Goal: Task Accomplishment & Management: Manage account settings

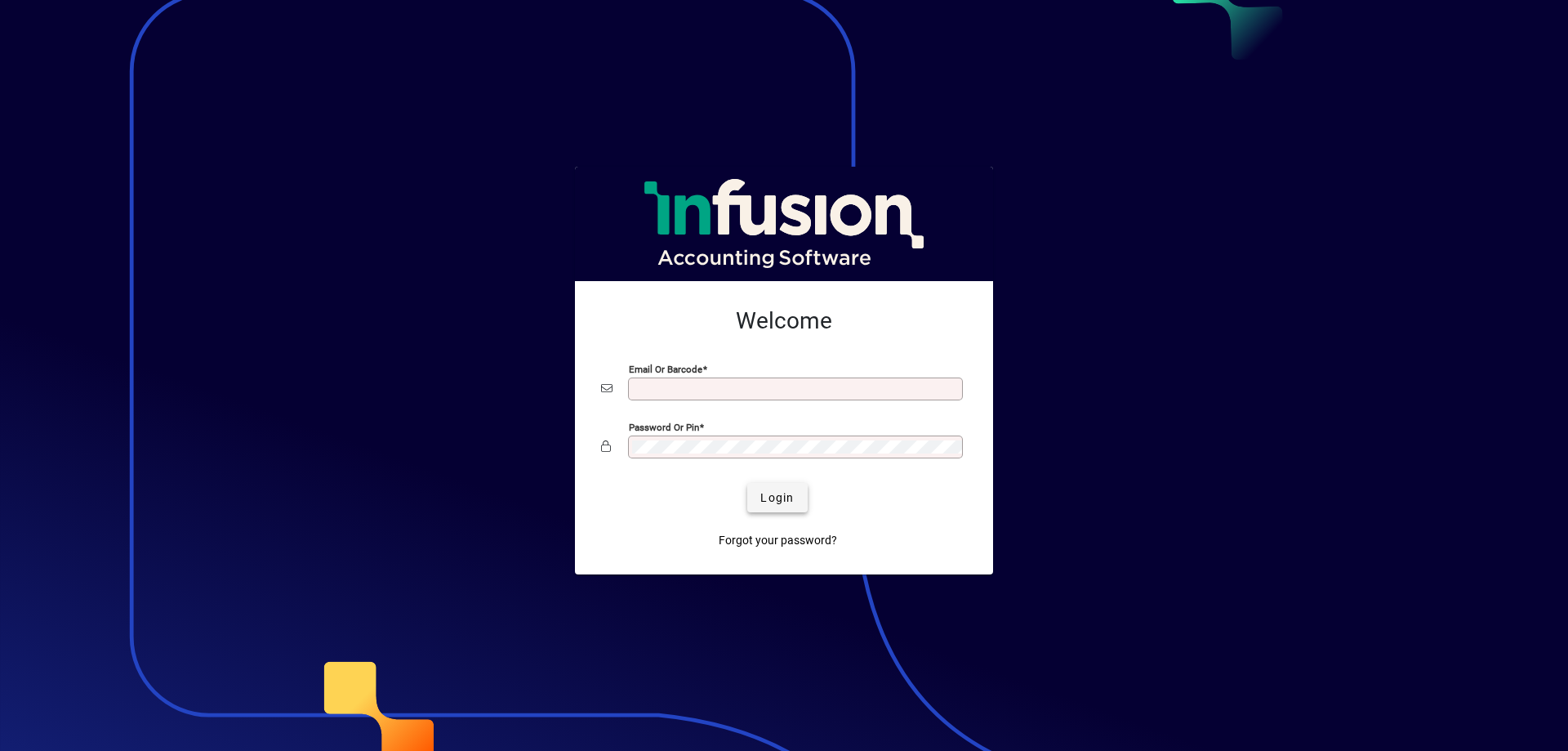
type input "**********"
click at [773, 501] on span "Login" at bounding box center [778, 497] width 34 height 17
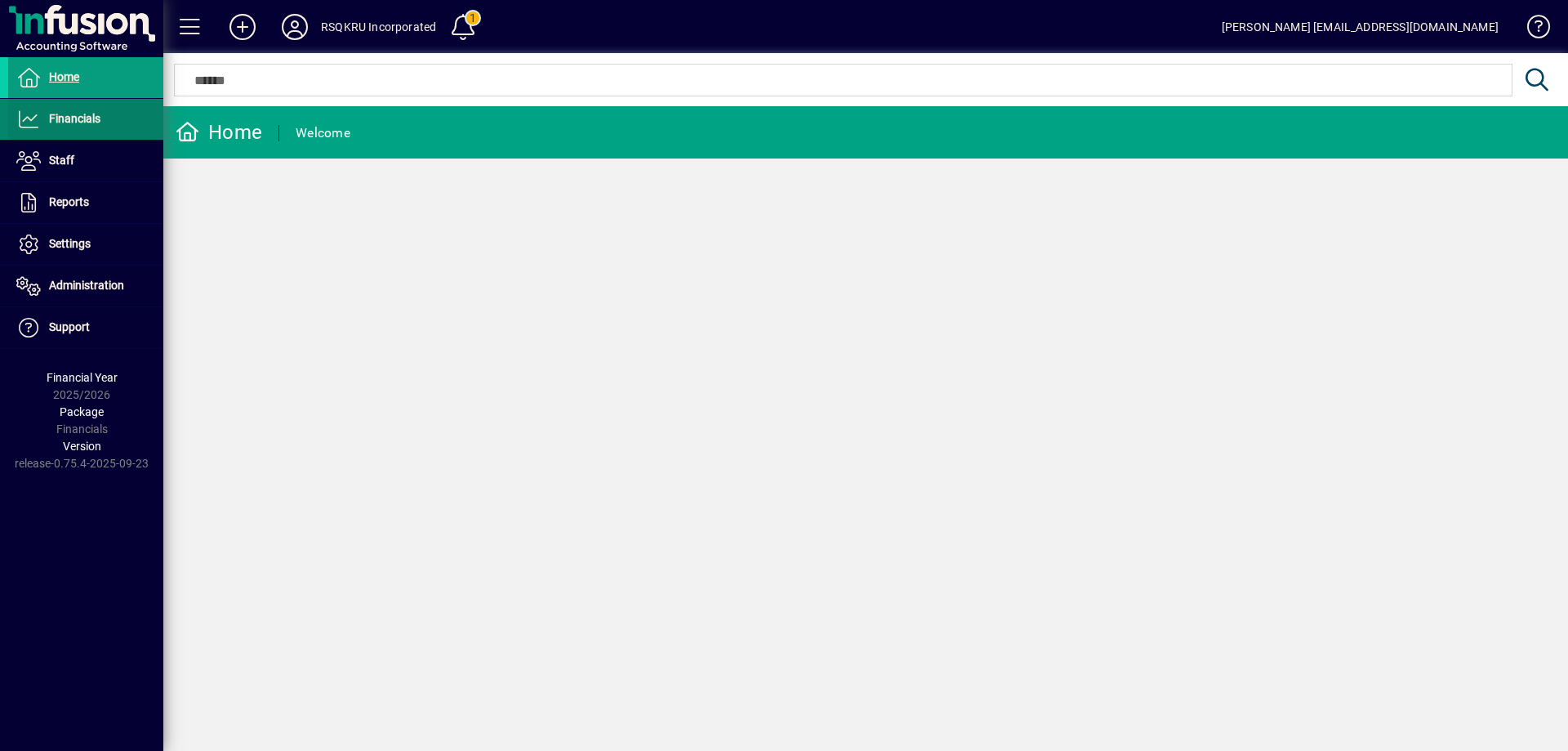
click at [91, 120] on span "Financials" at bounding box center [75, 118] width 51 height 13
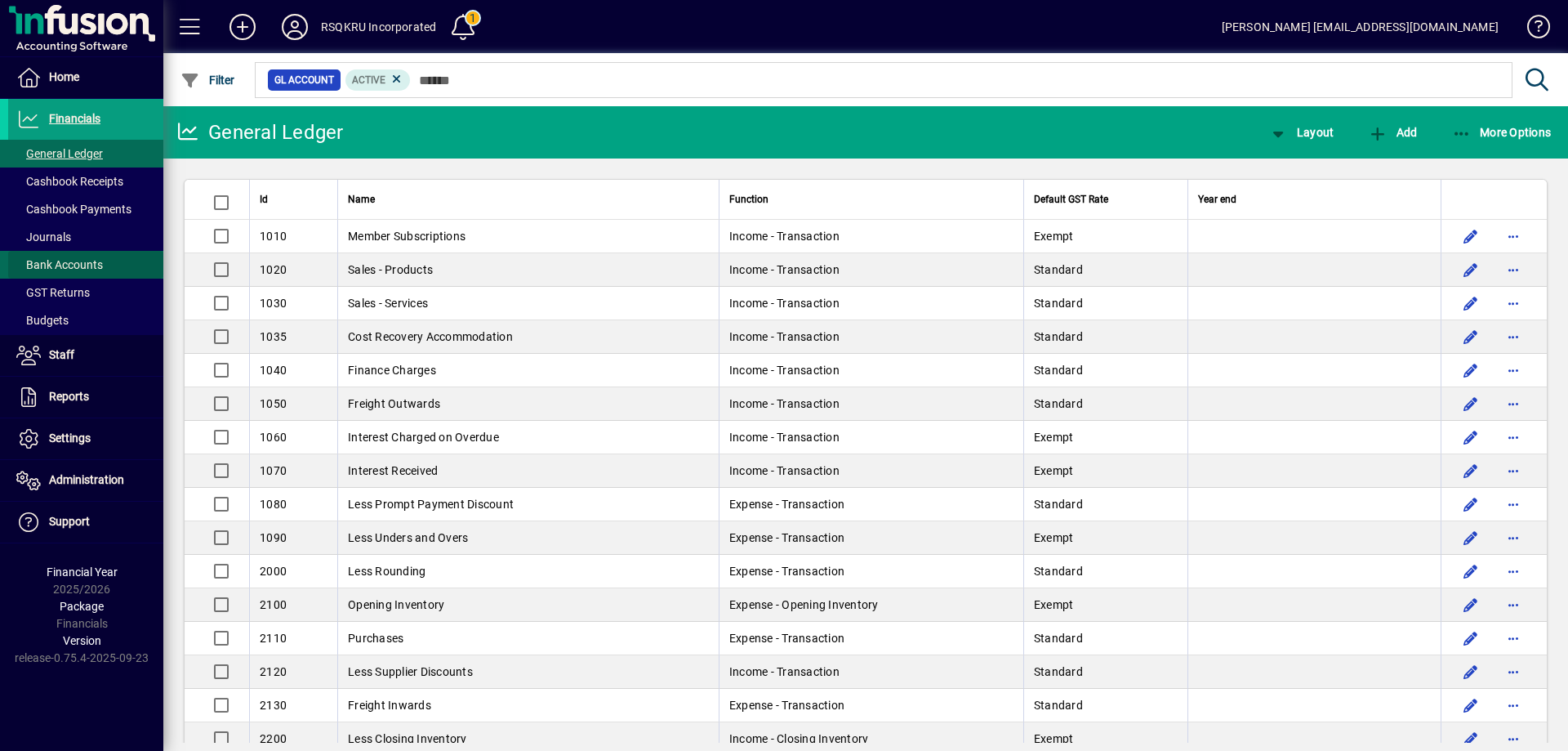
click at [82, 260] on span "Bank Accounts" at bounding box center [60, 264] width 87 height 13
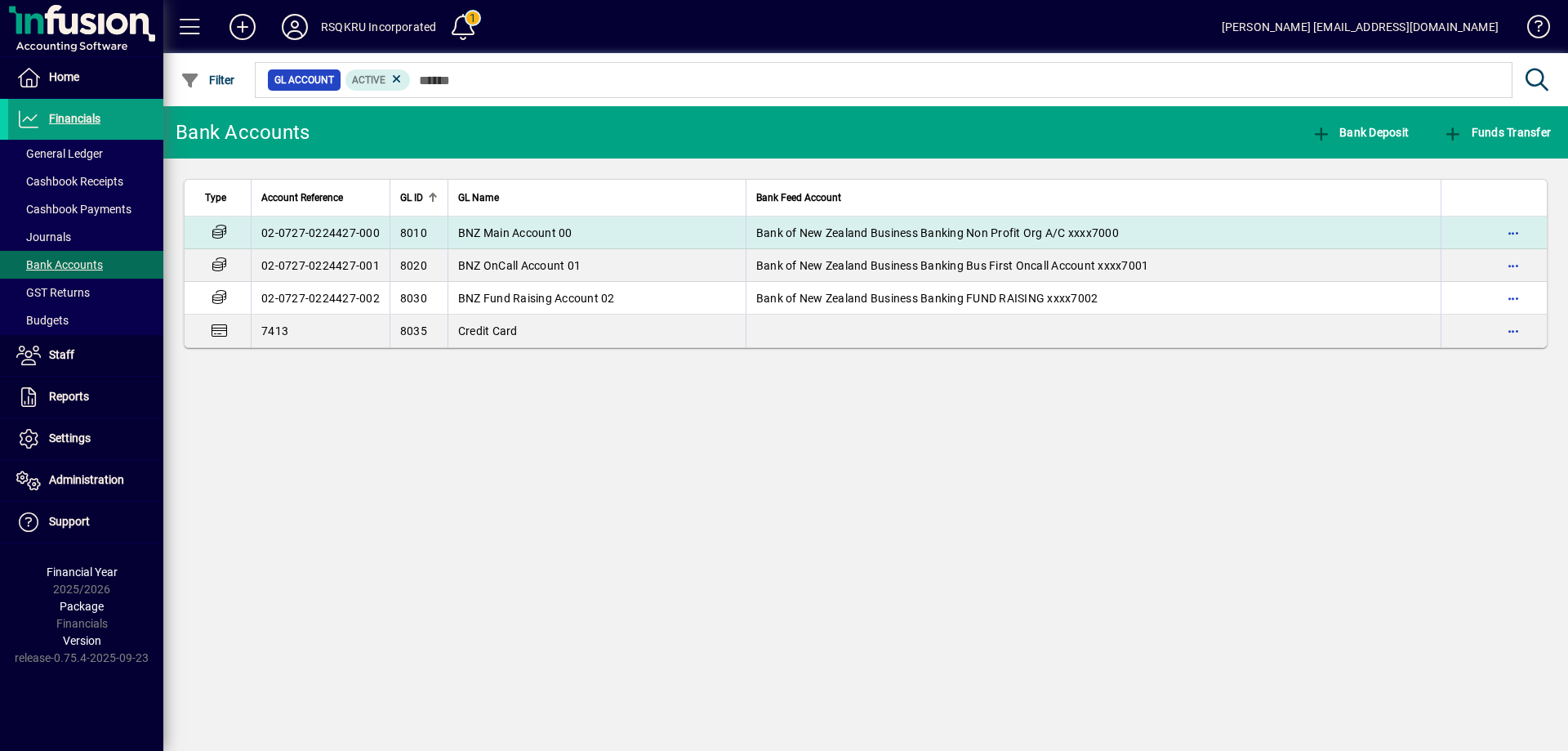
click at [604, 235] on td "BNZ Main Account 00" at bounding box center [596, 233] width 298 height 33
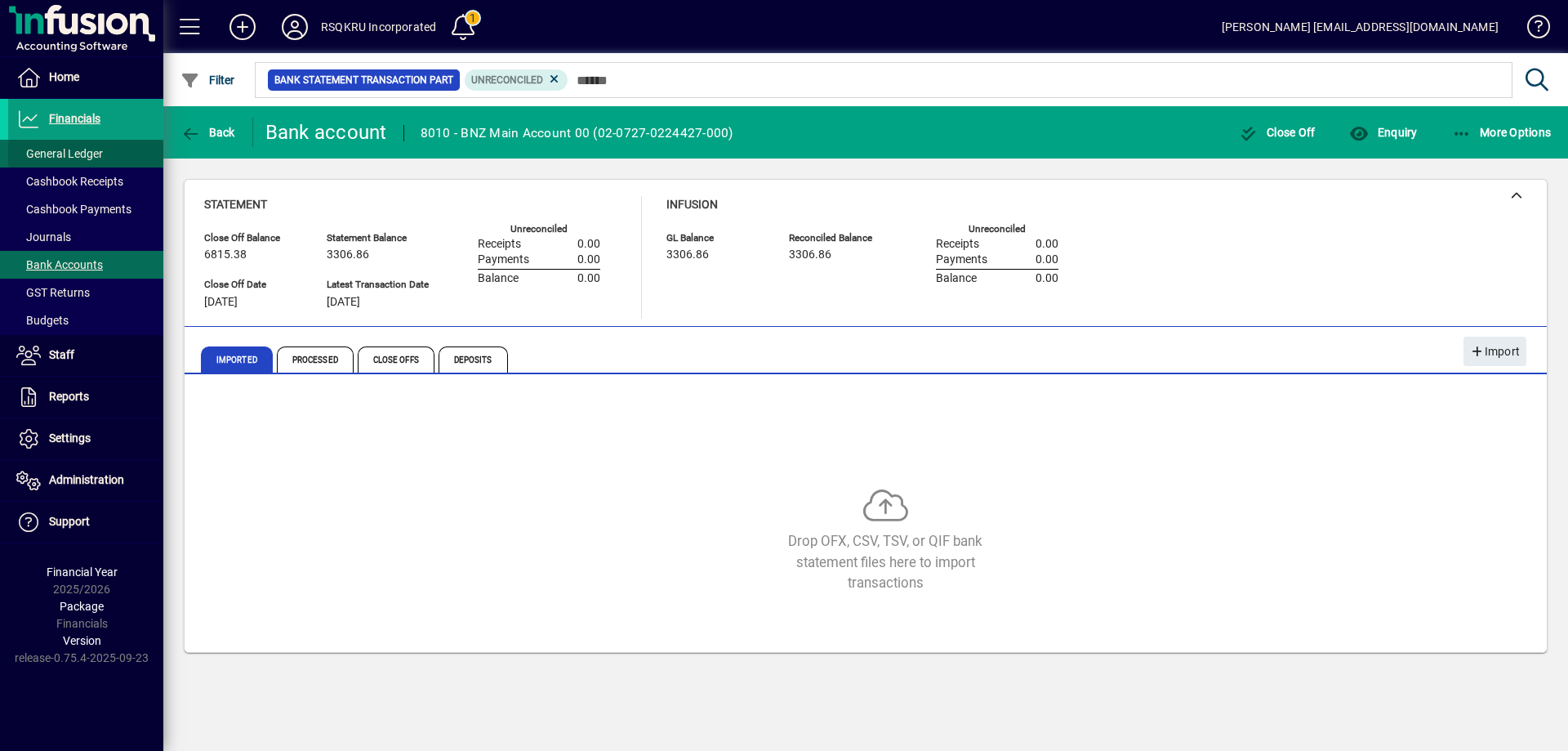
click at [93, 145] on span "General Ledger" at bounding box center [55, 153] width 95 height 17
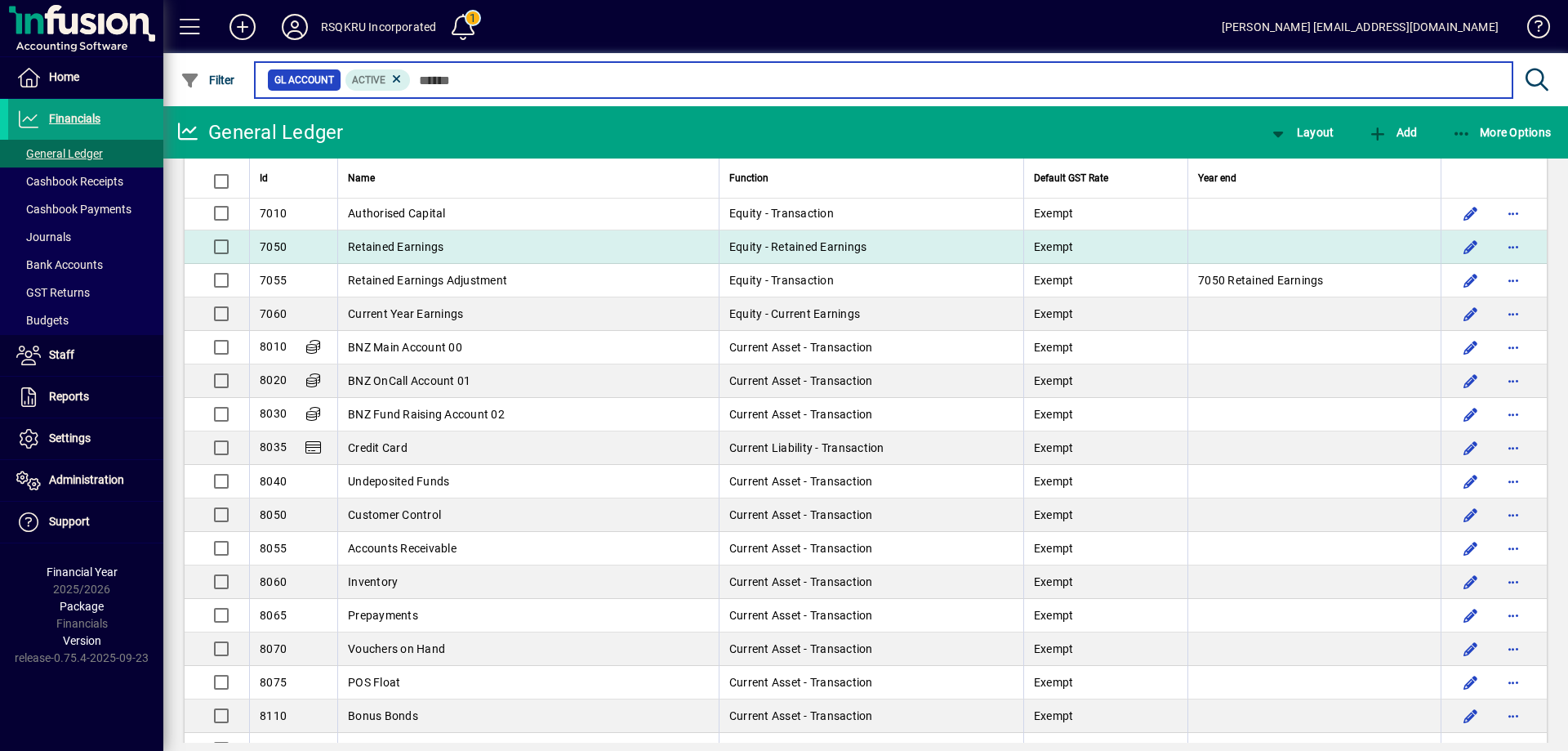
scroll to position [1470, 0]
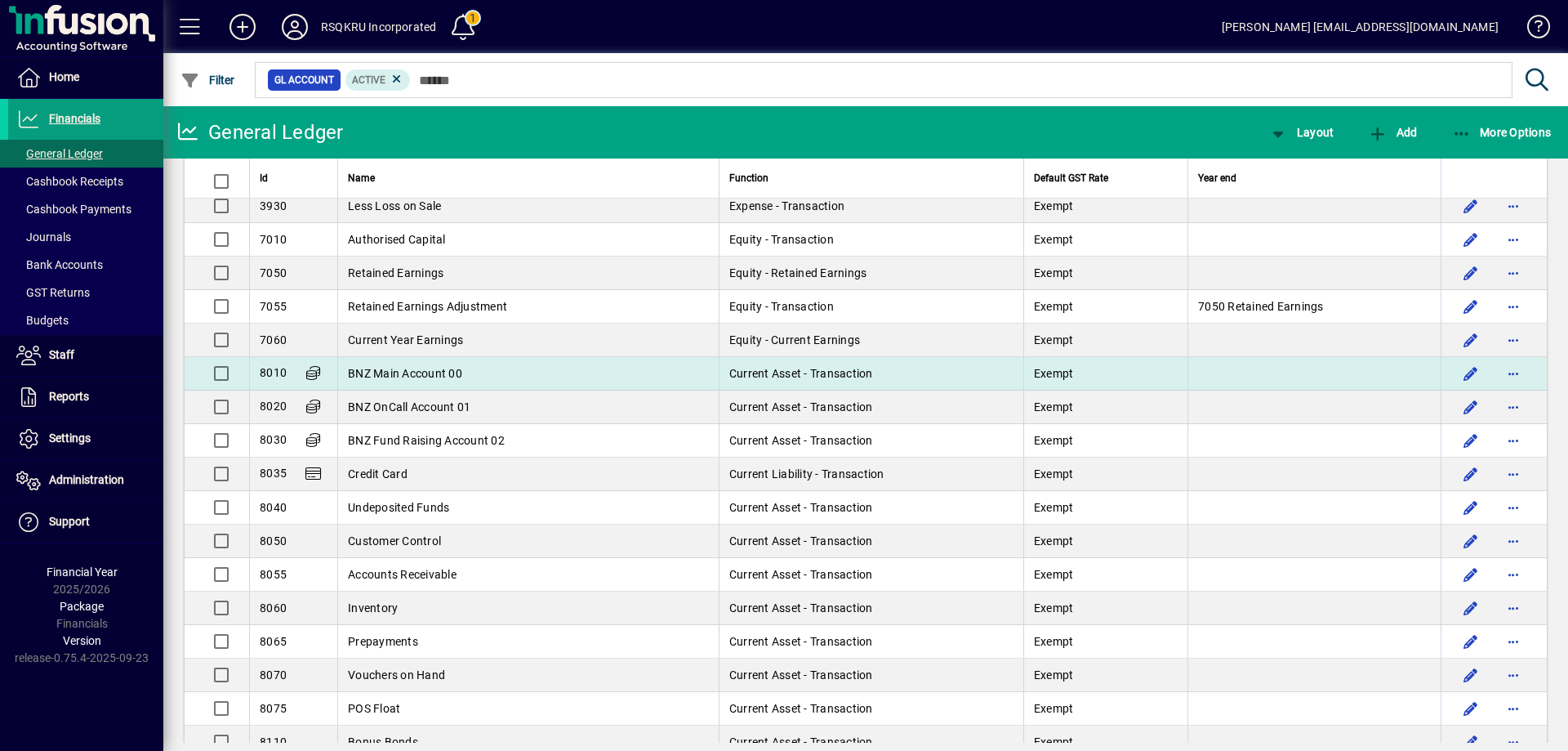
click at [459, 373] on span "BNZ Main Account 00" at bounding box center [406, 373] width 115 height 13
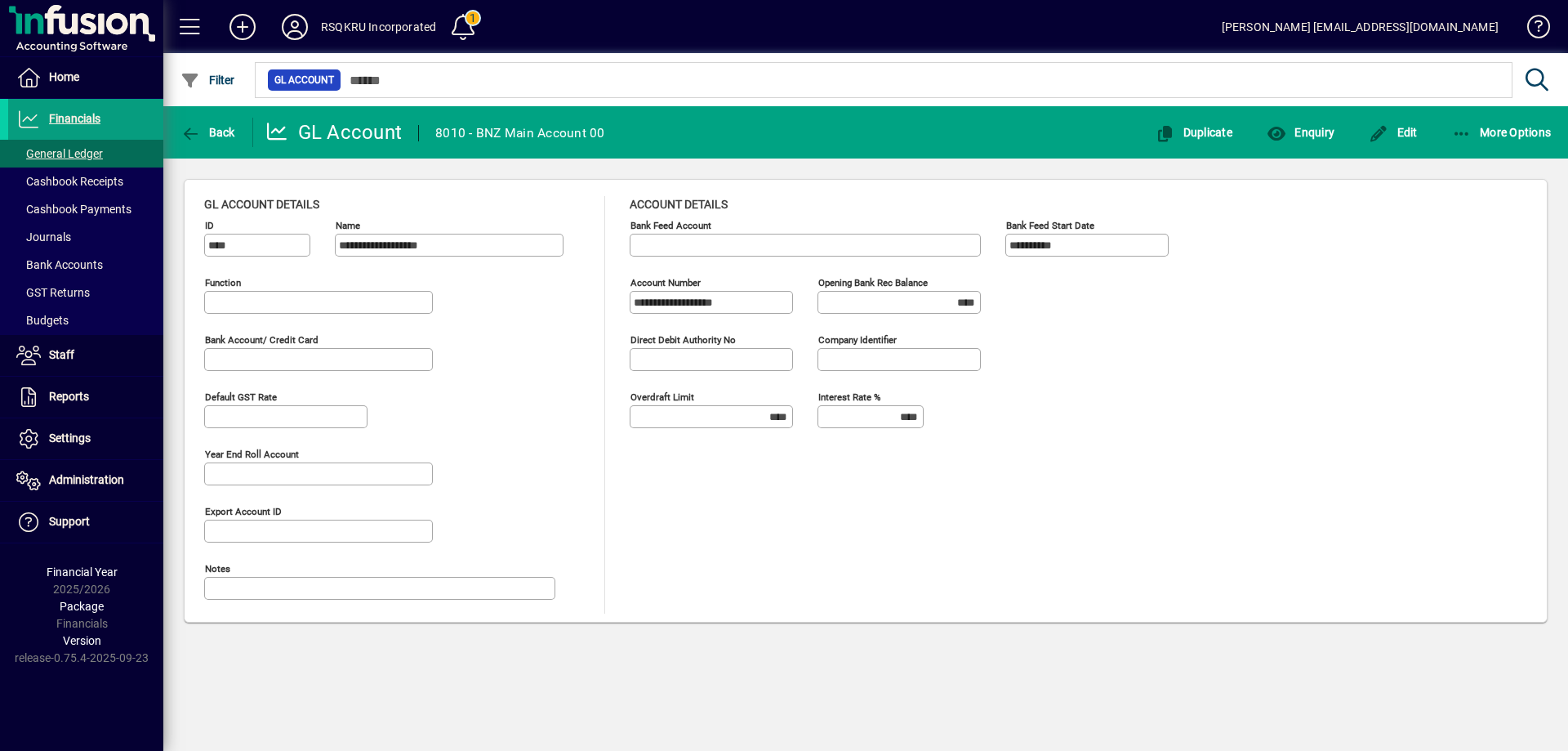
type input "**********"
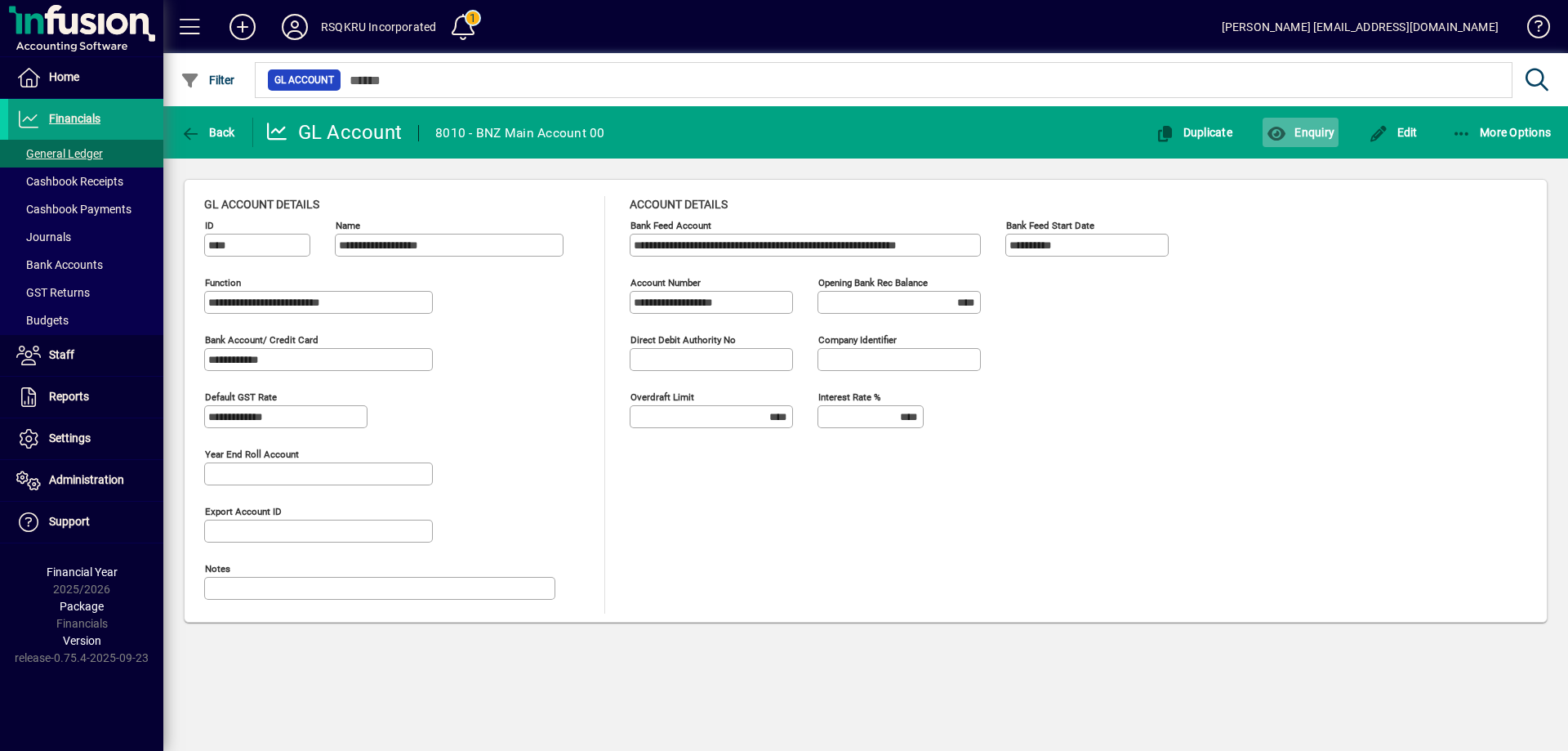
click at [1323, 124] on span "button" at bounding box center [1300, 133] width 76 height 40
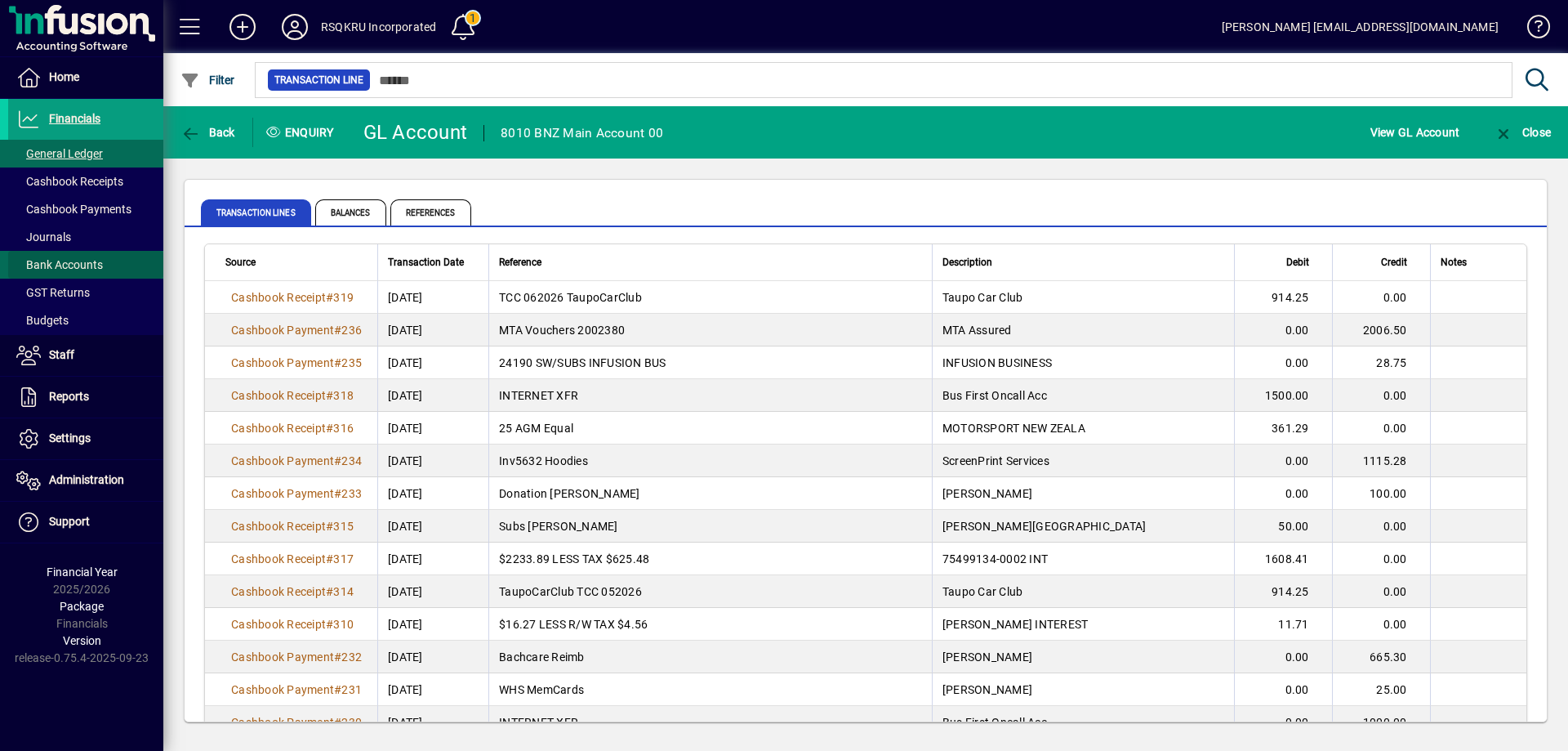
click at [52, 264] on span "Bank Accounts" at bounding box center [60, 264] width 87 height 13
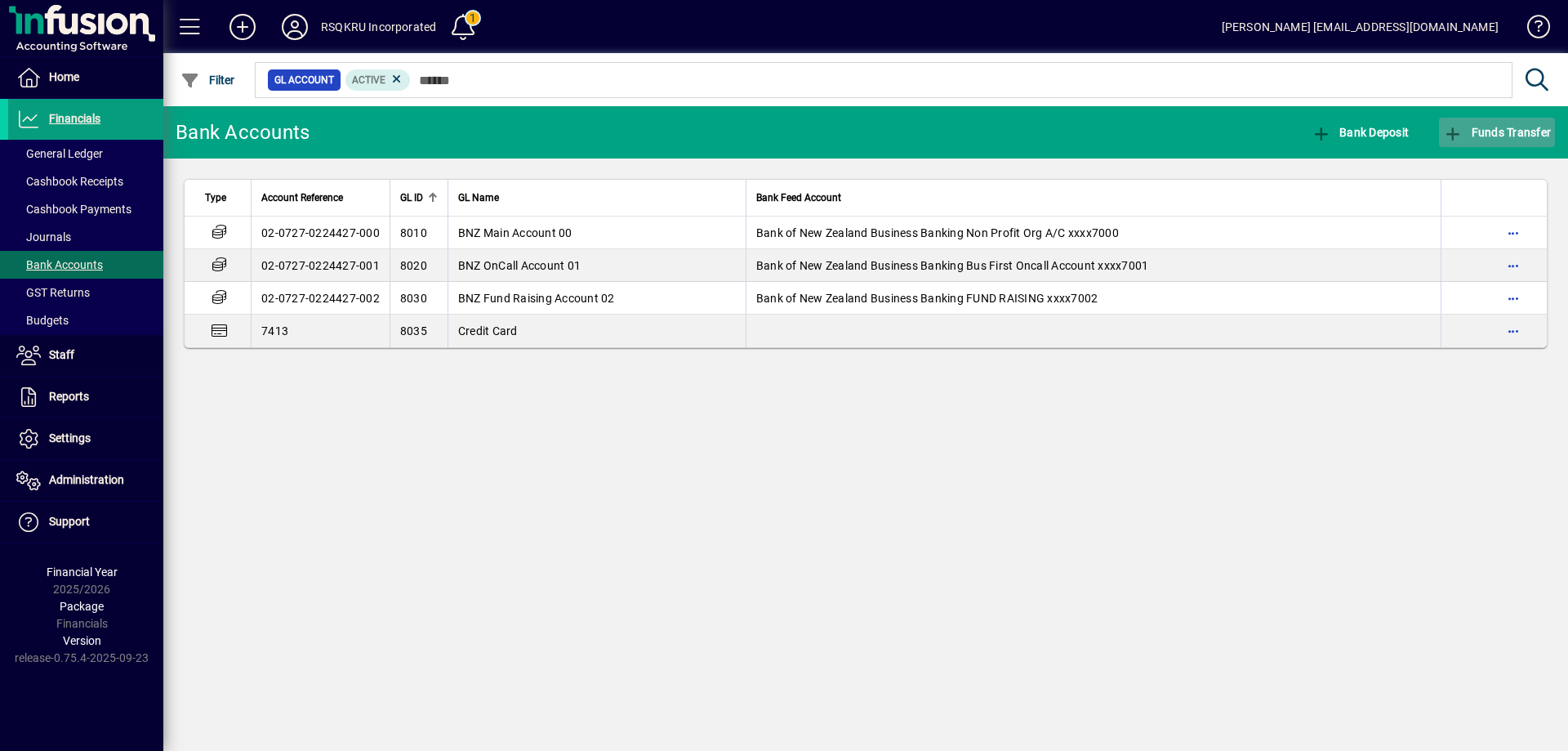
click at [1505, 126] on span "Funds Transfer" at bounding box center [1497, 132] width 108 height 13
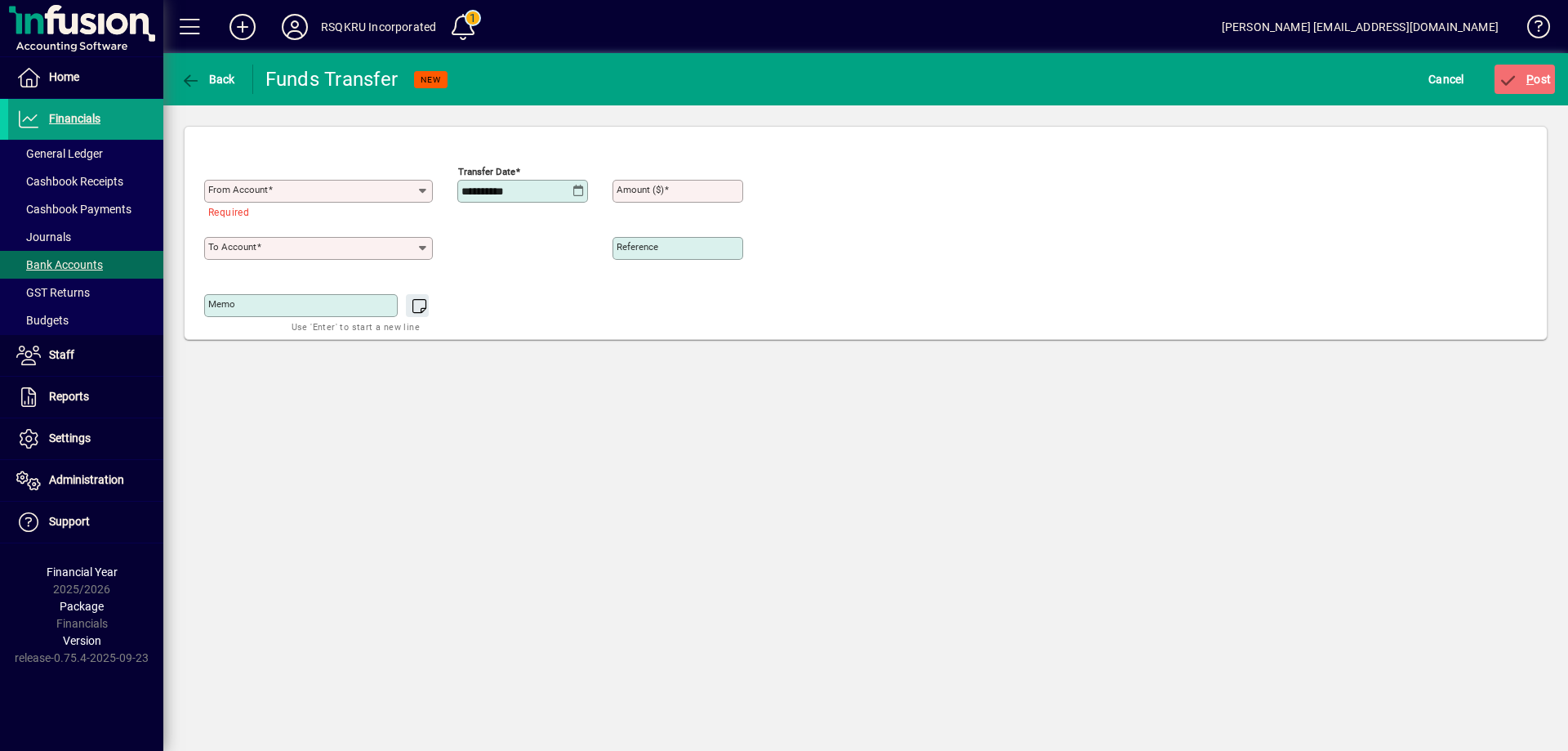
click at [423, 191] on icon at bounding box center [422, 191] width 13 height 13
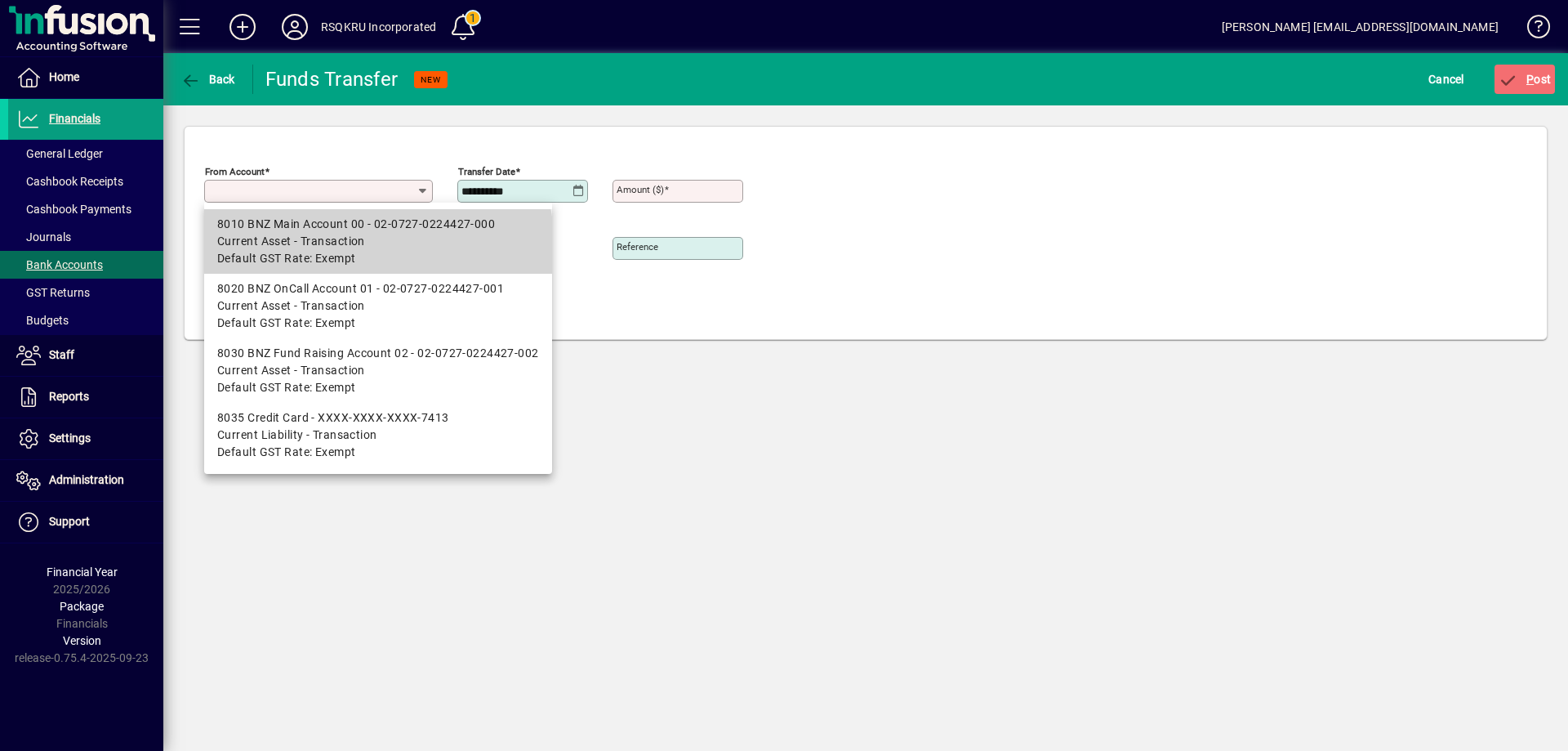
click at [376, 245] on span "Current Asset - Transaction" at bounding box center [378, 240] width 322 height 17
type input "**********"
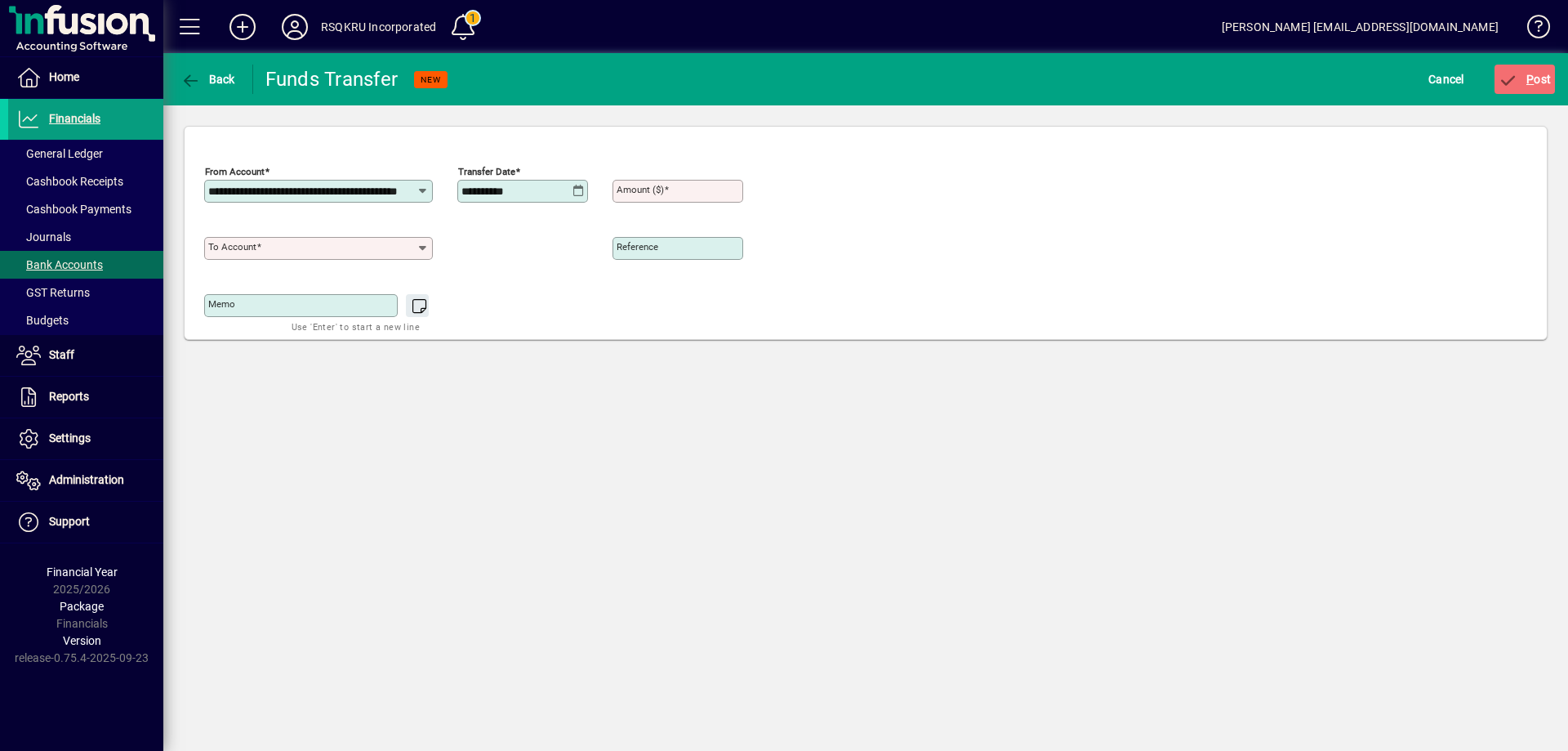
click at [418, 247] on icon at bounding box center [422, 247] width 13 height 13
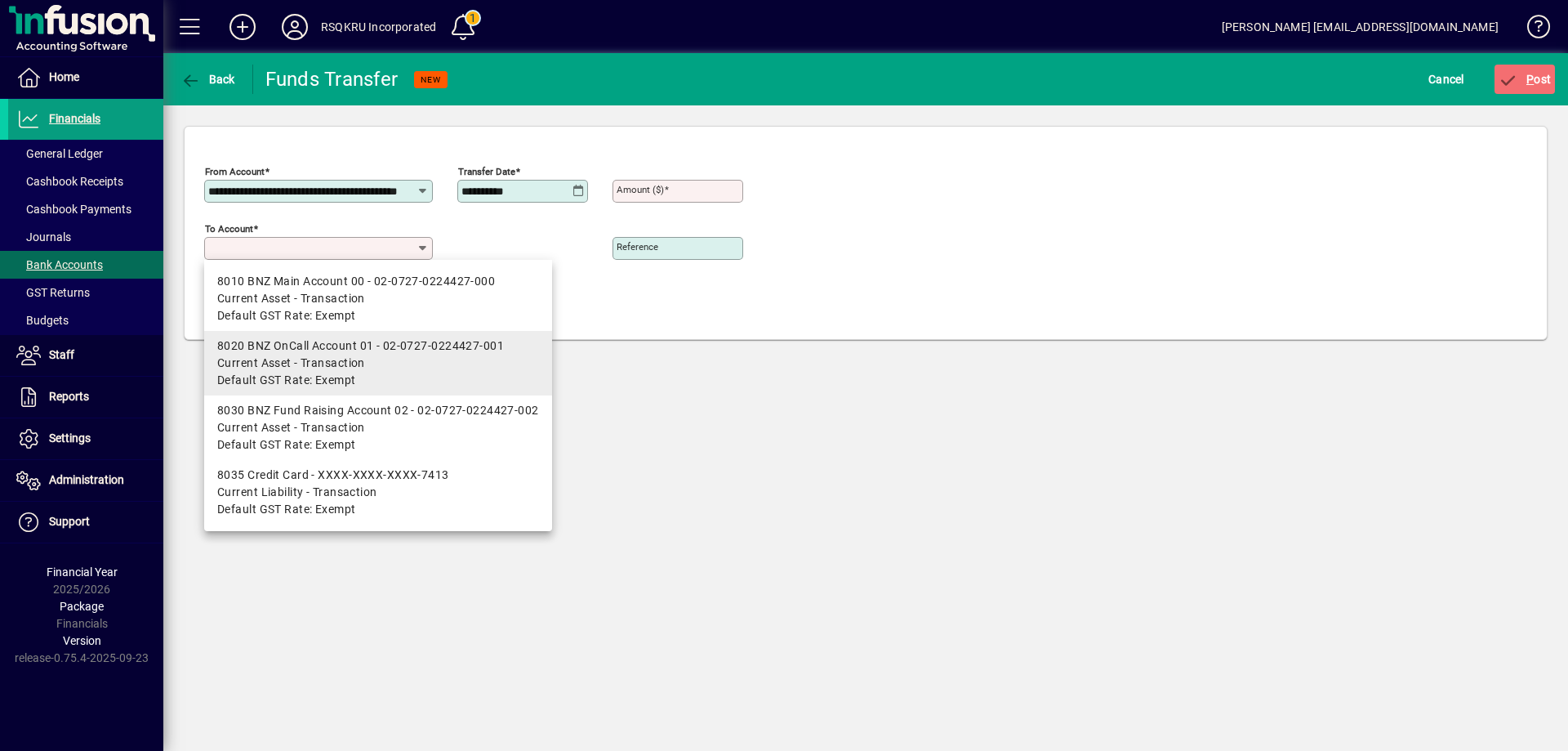
click at [415, 353] on div "8020 BNZ OnCall Account 01 - 02-0727-0224427-001" at bounding box center [378, 345] width 322 height 17
type input "**********"
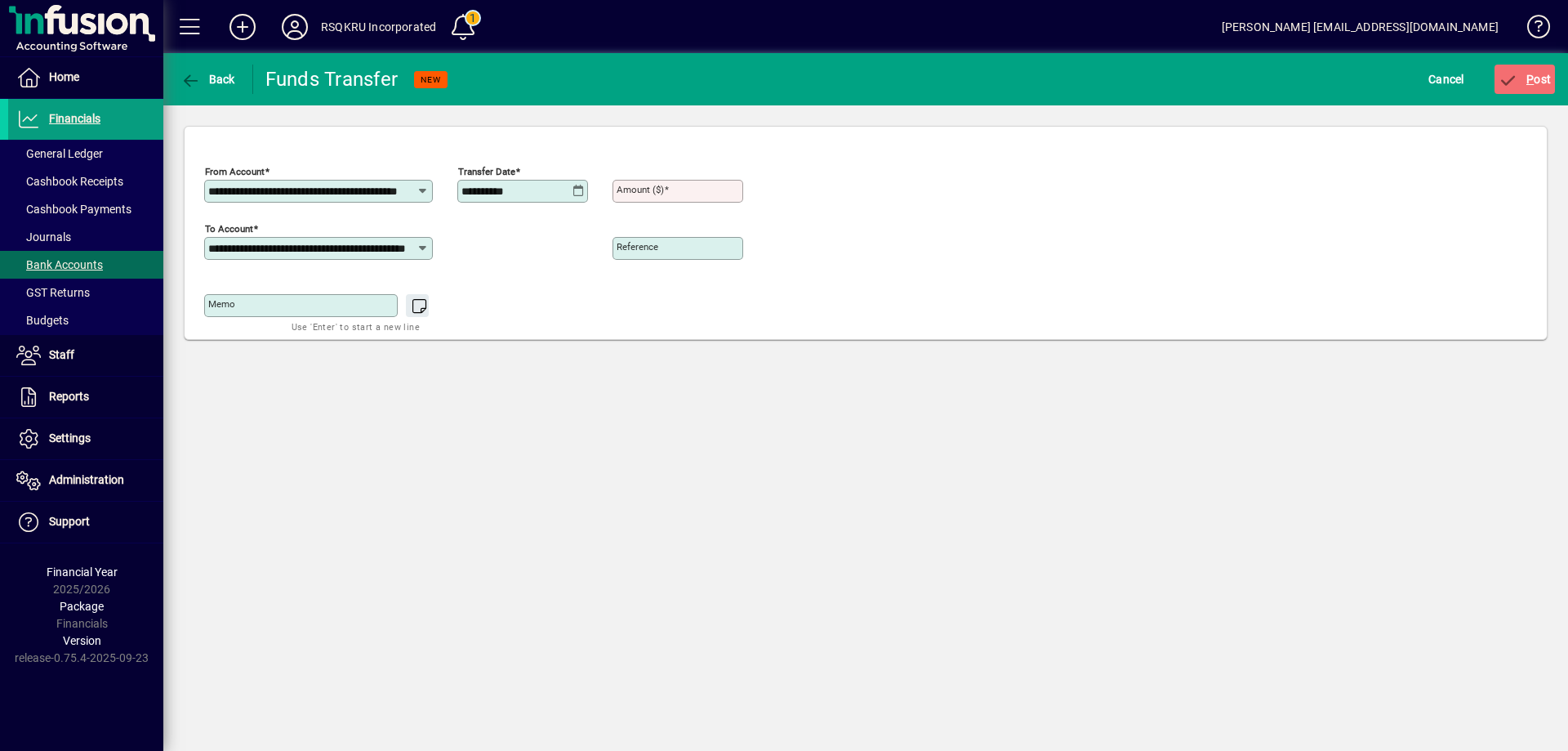
click at [575, 192] on icon at bounding box center [579, 191] width 12 height 13
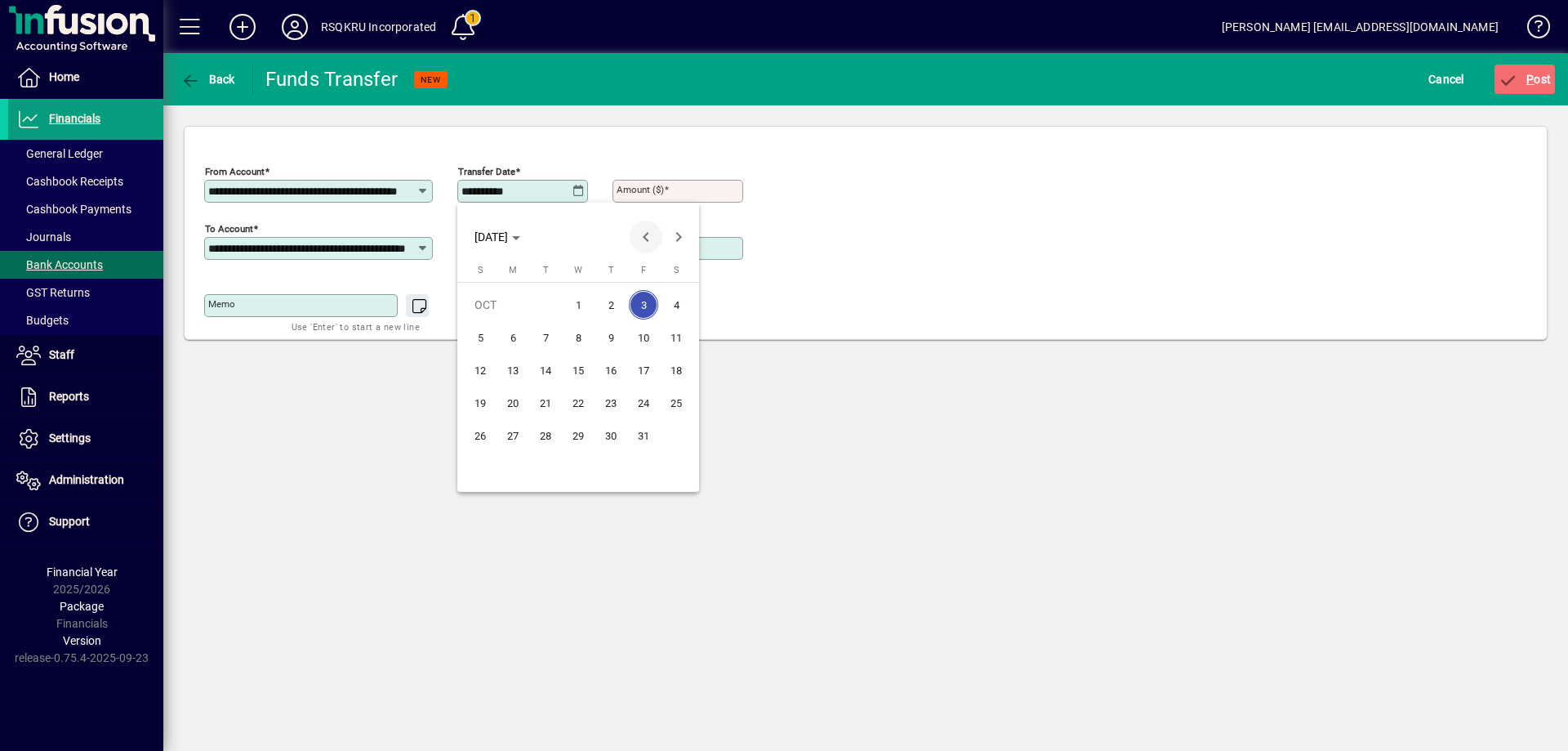
click at [648, 233] on span "Previous month" at bounding box center [645, 236] width 33 height 33
click at [517, 367] on span "8" at bounding box center [513, 370] width 30 height 30
type input "**********"
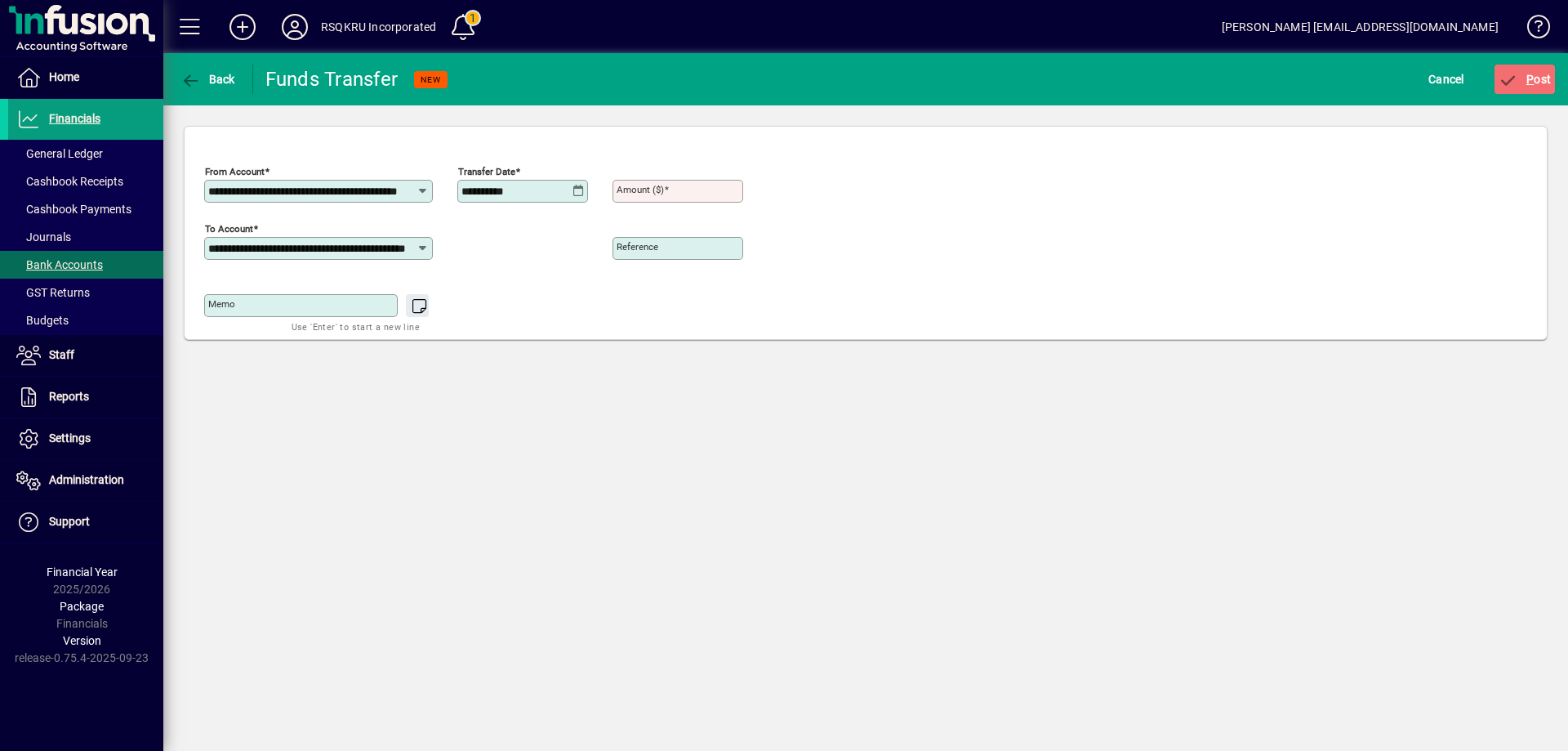
click at [650, 190] on mat-label "Amount ($)" at bounding box center [640, 190] width 47 height 12
click at [650, 190] on input "Amount ($)" at bounding box center [679, 191] width 126 height 13
type input "*******"
click at [675, 252] on input "Reference" at bounding box center [679, 247] width 126 height 13
type input "*******"
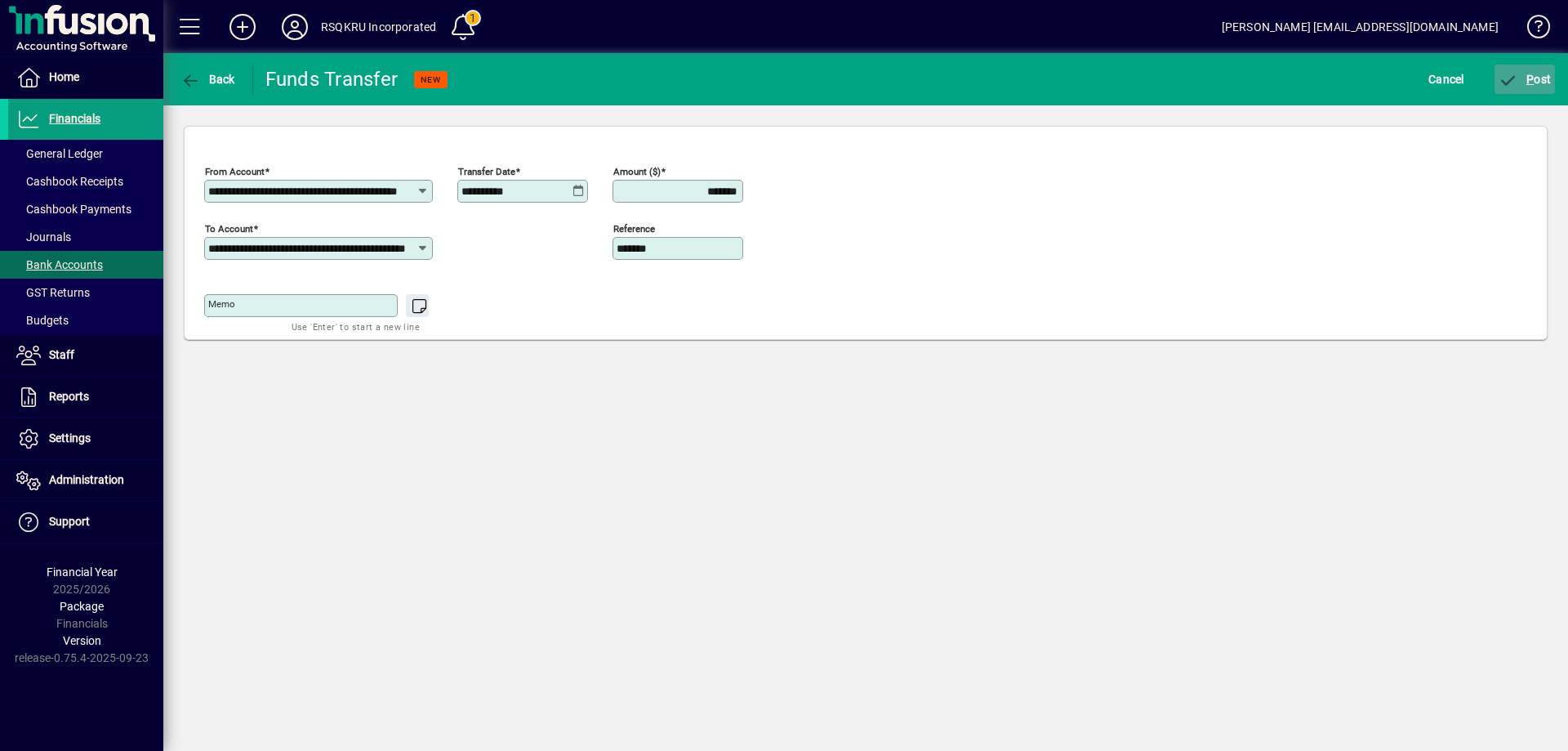
click at [1533, 77] on span "P ost" at bounding box center [1525, 78] width 53 height 13
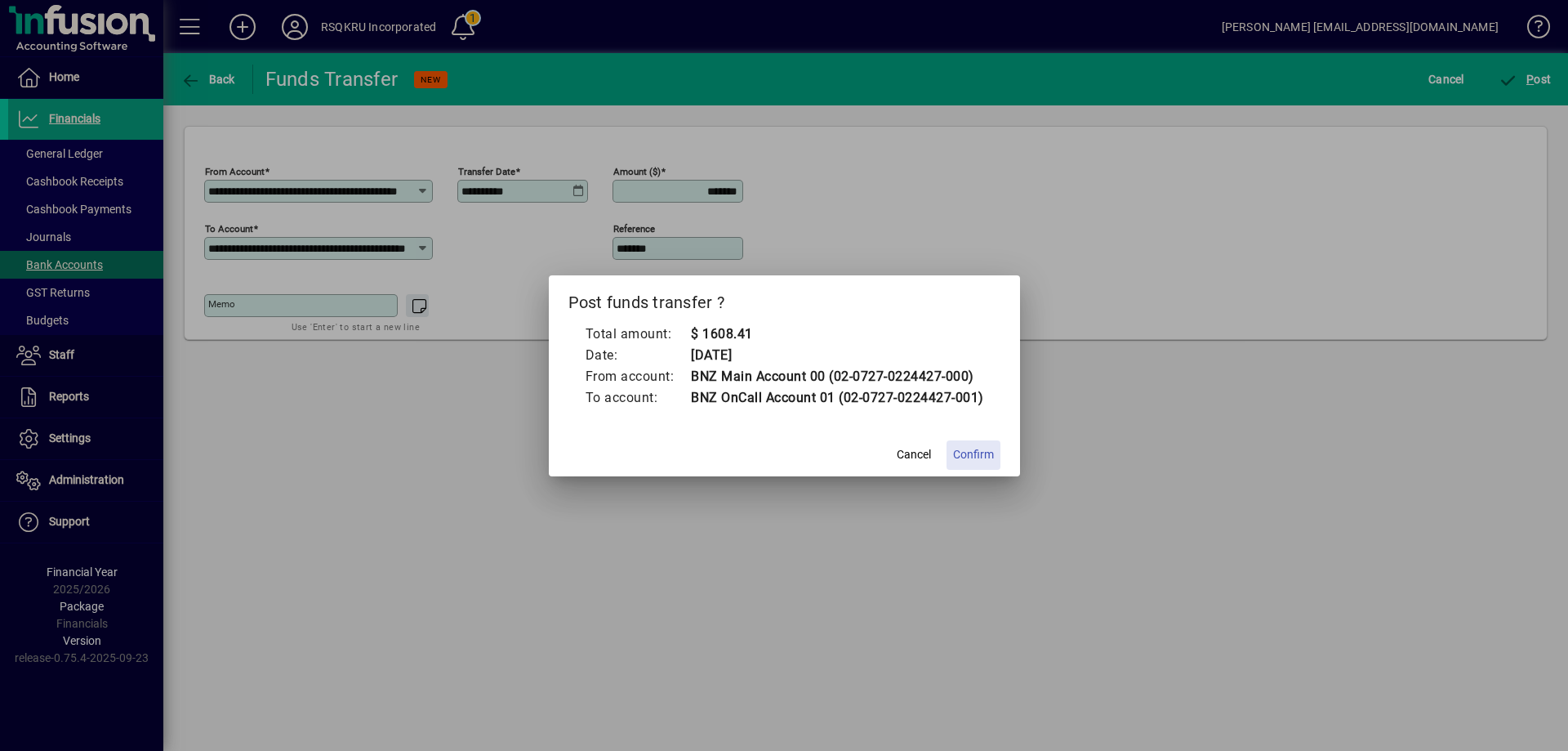
click at [978, 451] on span "Confirm" at bounding box center [972, 454] width 41 height 17
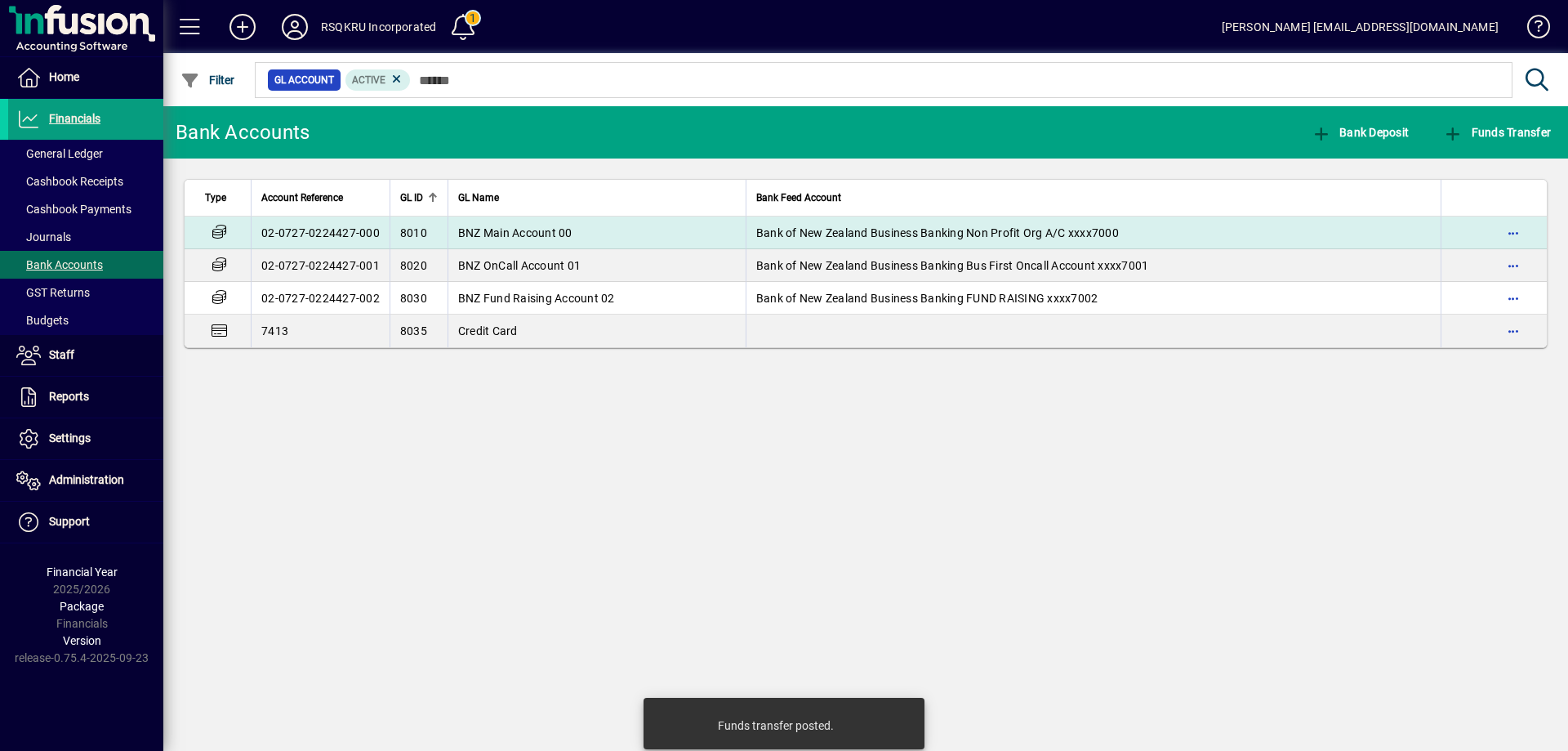
click at [555, 230] on span "BNZ Main Account 00" at bounding box center [515, 233] width 115 height 13
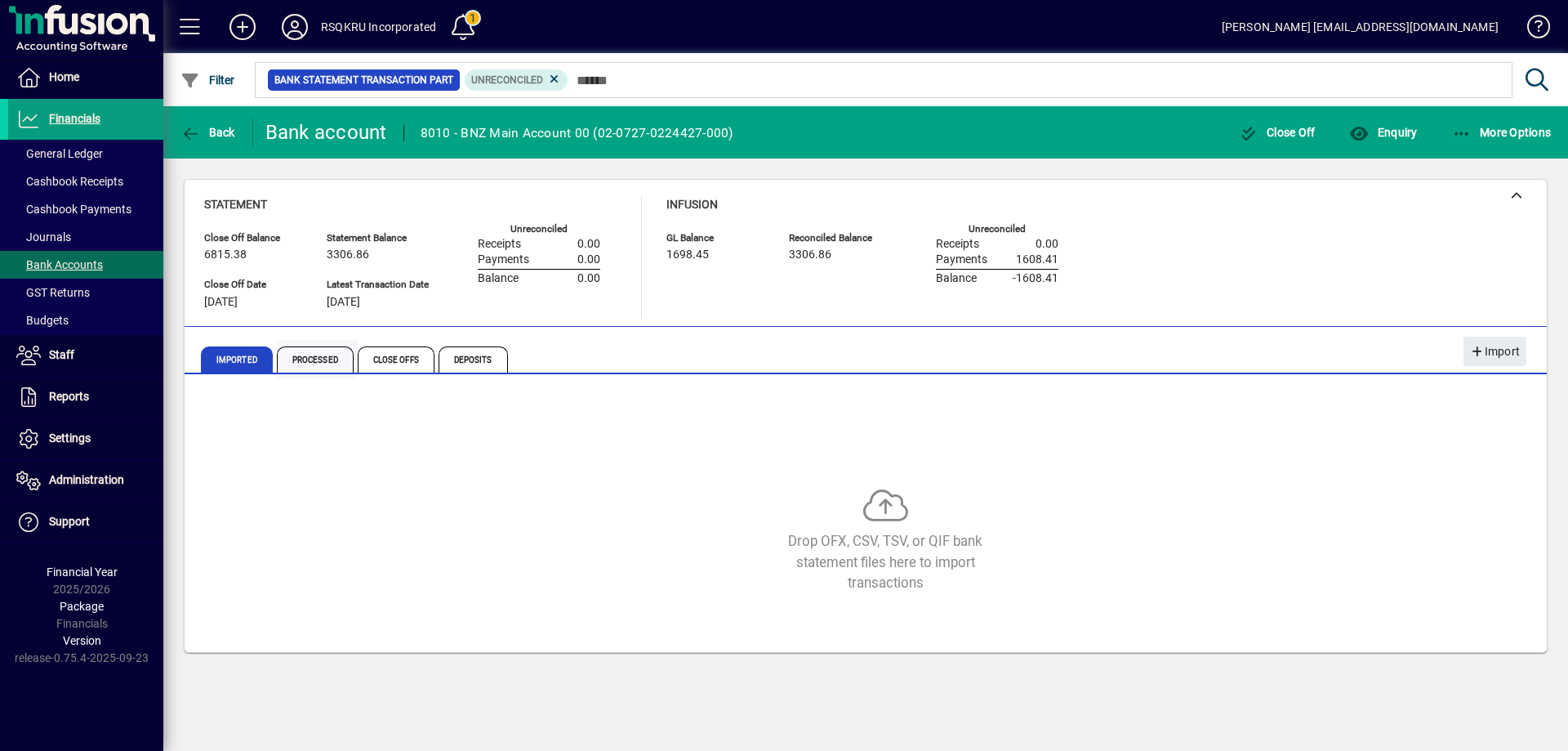
click at [330, 363] on span "Processed" at bounding box center [316, 359] width 77 height 26
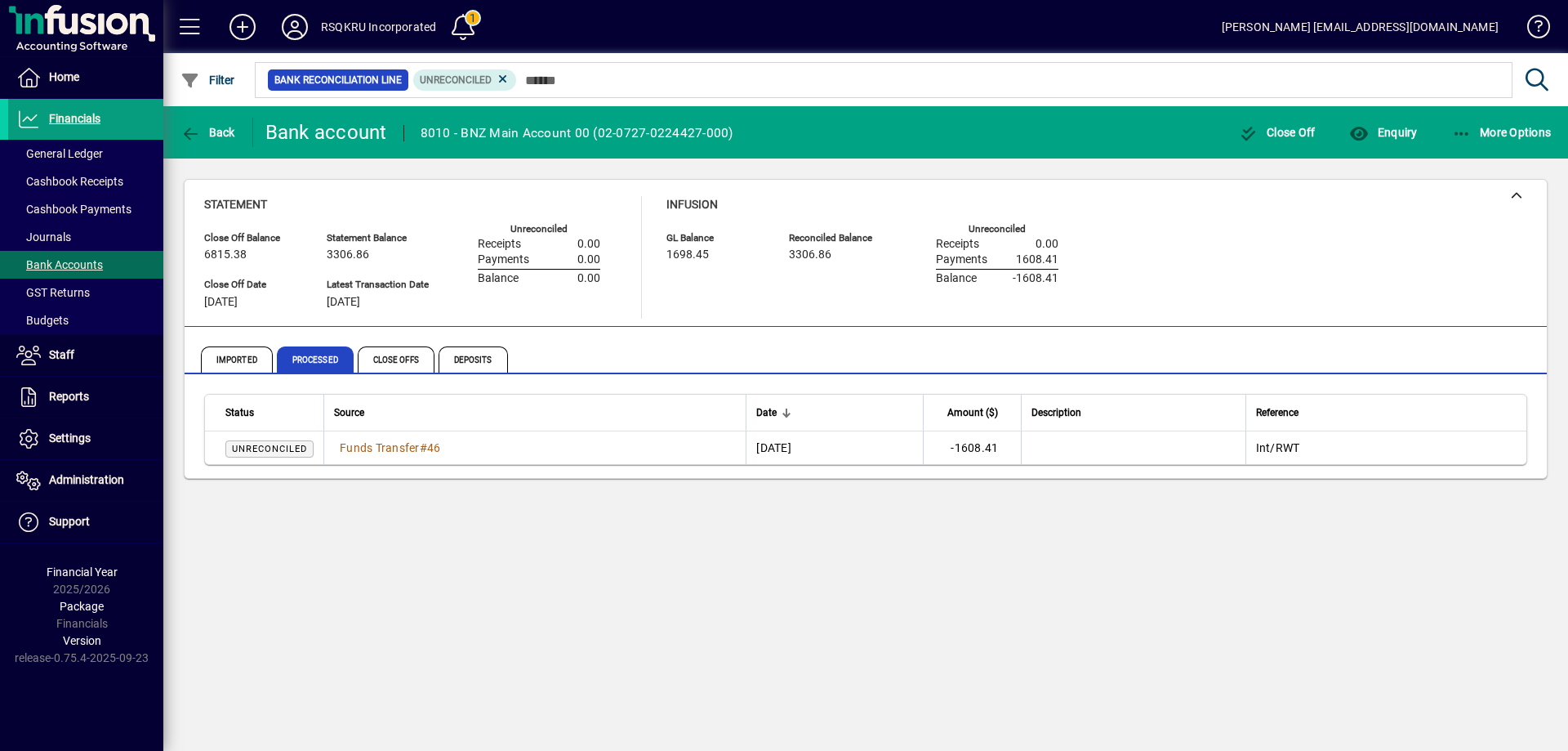
click at [282, 447] on span "Unreconciled" at bounding box center [269, 448] width 75 height 11
drag, startPoint x: 282, startPoint y: 447, endPoint x: 427, endPoint y: 500, distance: 154.4
click at [432, 508] on div "Back Bank account 8010 - BNZ Main Account 00 ([FINANCIAL_ID]) Close Off Enquiry…" at bounding box center [866, 427] width 1405 height 644
click at [398, 447] on span "Funds Transfer" at bounding box center [379, 447] width 80 height 13
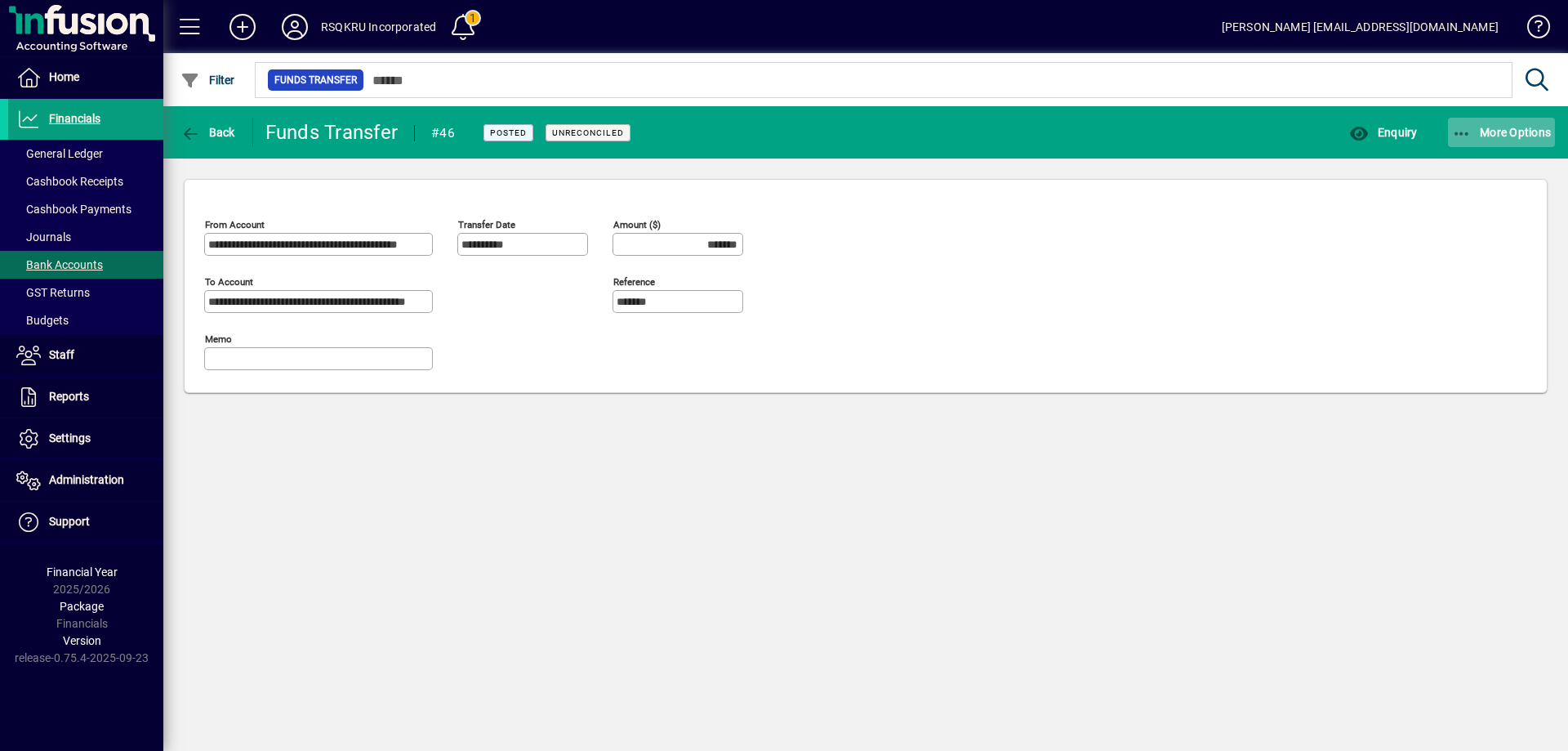
click at [1456, 131] on icon "button" at bounding box center [1462, 134] width 21 height 17
drag, startPoint x: 1444, startPoint y: 166, endPoint x: 1274, endPoint y: 208, distance: 175.1
click at [1275, 209] on div "Reverse Enquiry" at bounding box center [784, 375] width 1568 height 751
click at [214, 134] on div at bounding box center [784, 375] width 1568 height 751
click at [214, 134] on span "Back" at bounding box center [207, 132] width 54 height 13
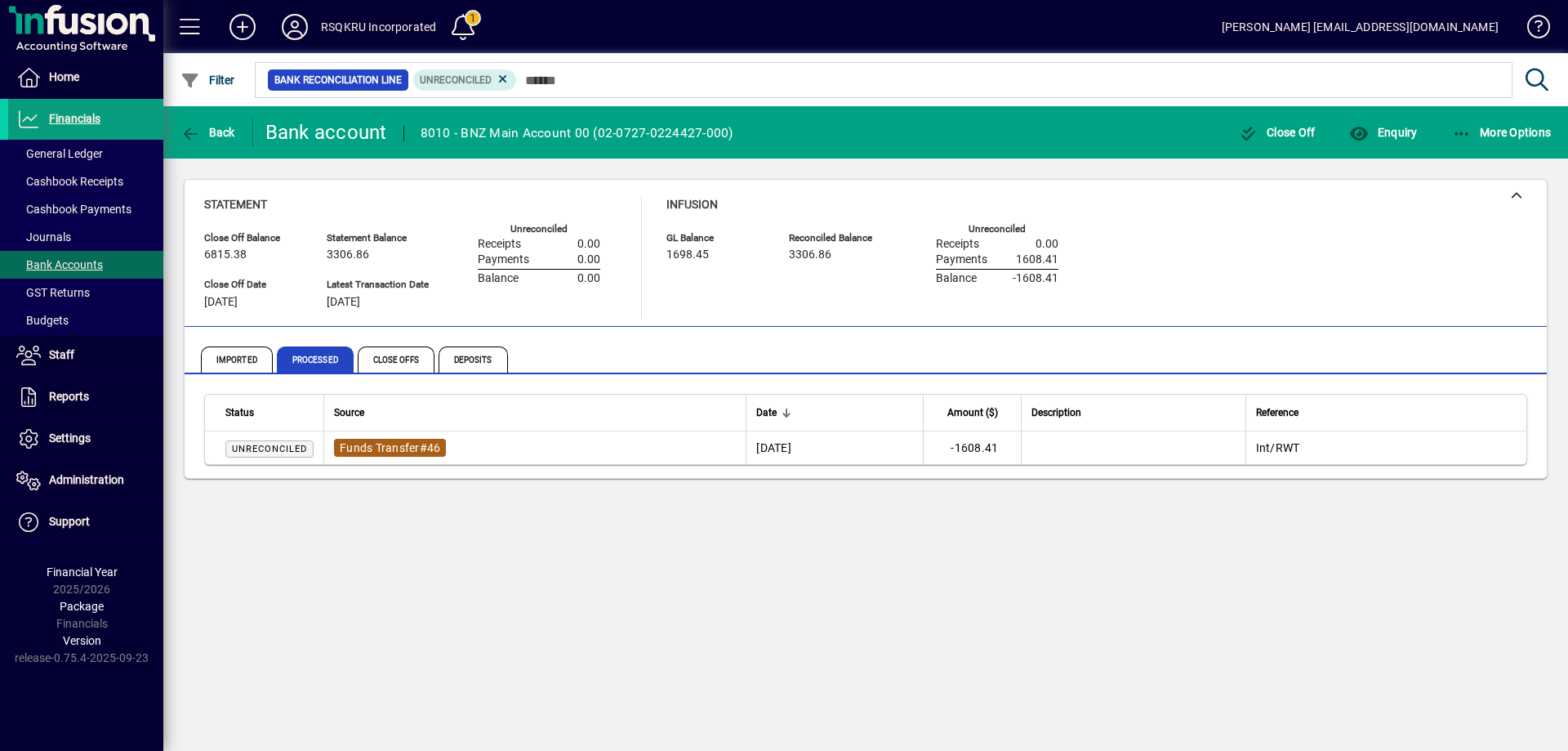
click at [385, 441] on span "Funds Transfer" at bounding box center [379, 447] width 80 height 13
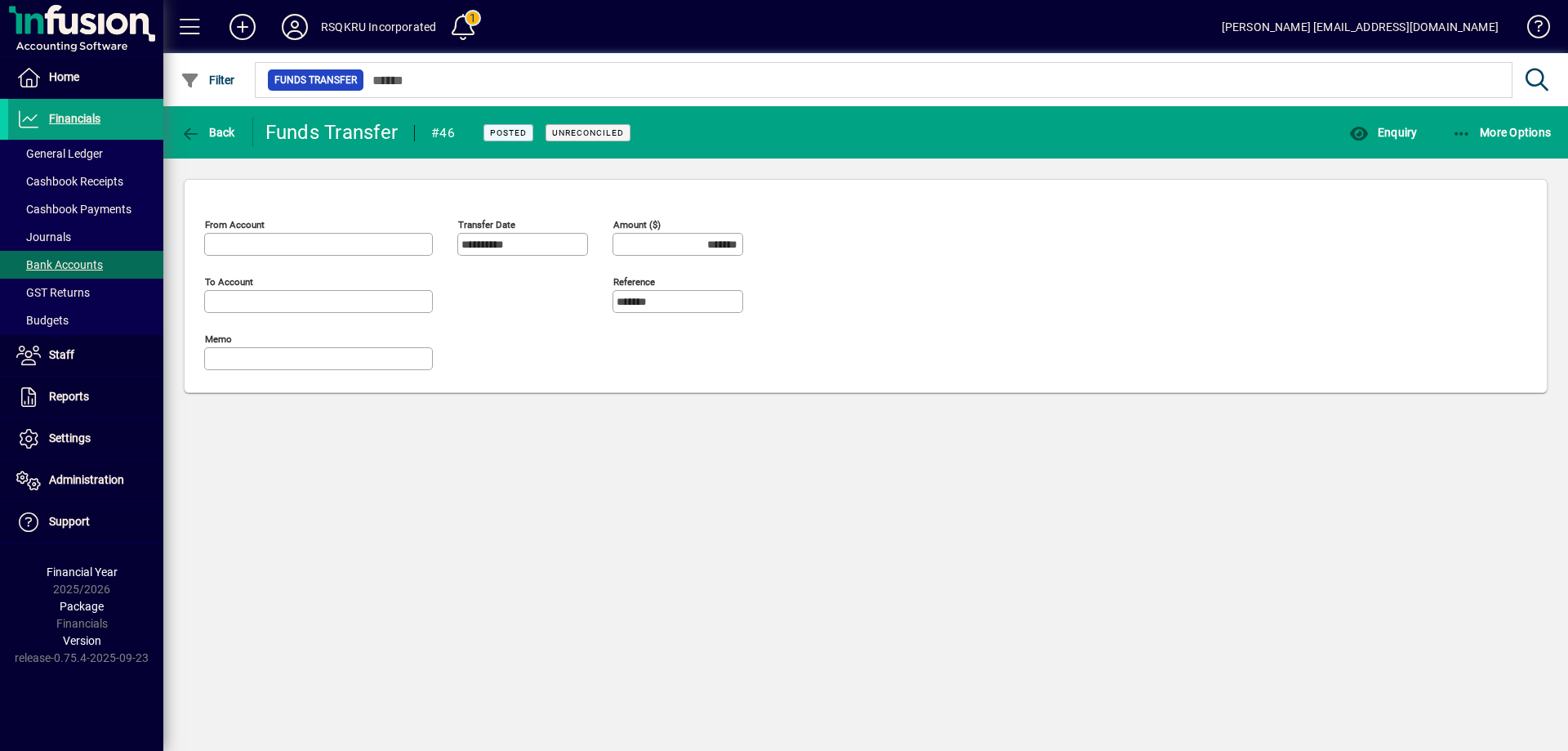
type input "**********"
click at [592, 140] on span "Unreconciled" at bounding box center [588, 132] width 85 height 17
click at [567, 134] on span "Unreconciled" at bounding box center [588, 133] width 72 height 11
click at [491, 138] on span "Posted" at bounding box center [507, 133] width 37 height 11
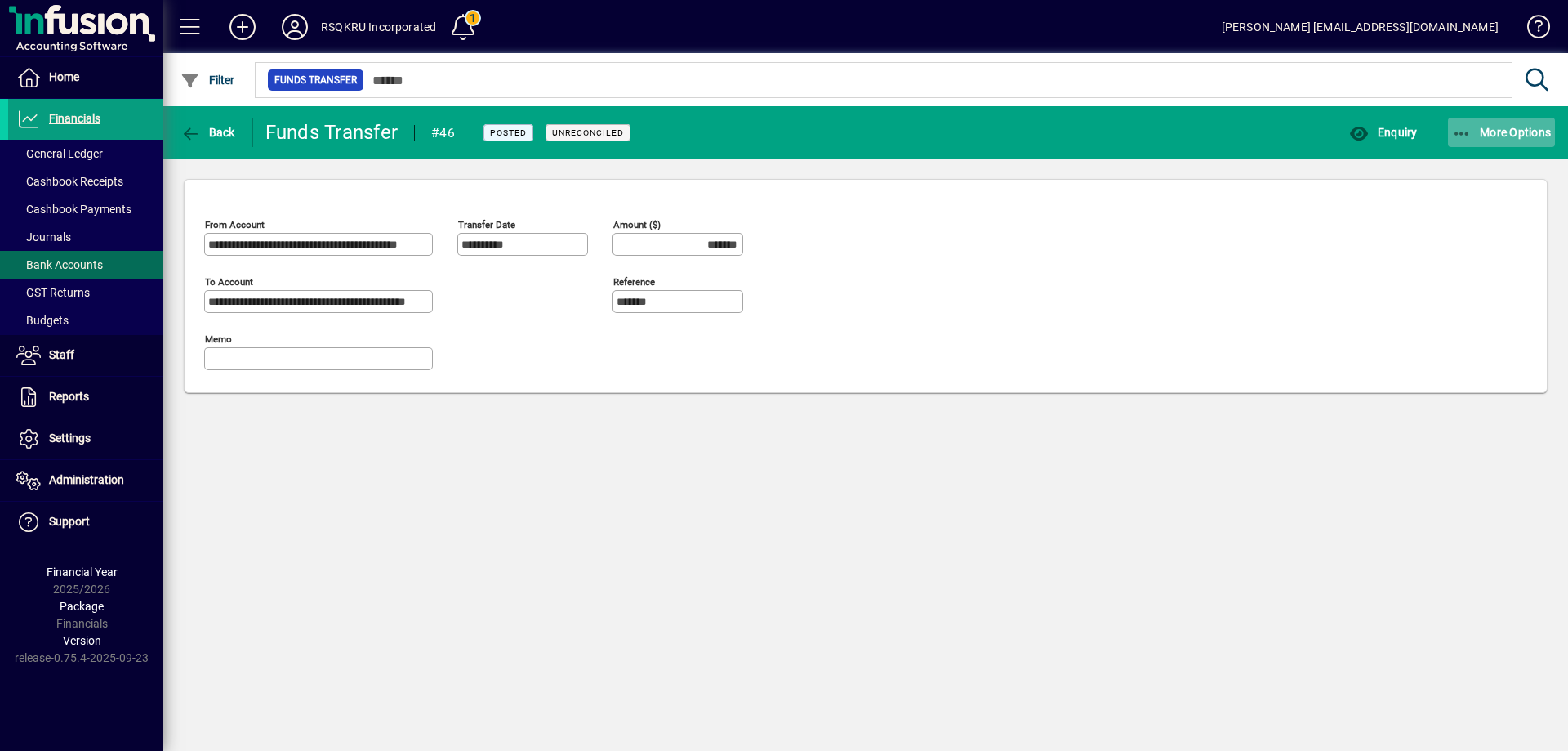
click at [1502, 129] on span "More Options" at bounding box center [1502, 132] width 100 height 13
click at [1451, 166] on span "Reverse" at bounding box center [1486, 168] width 138 height 20
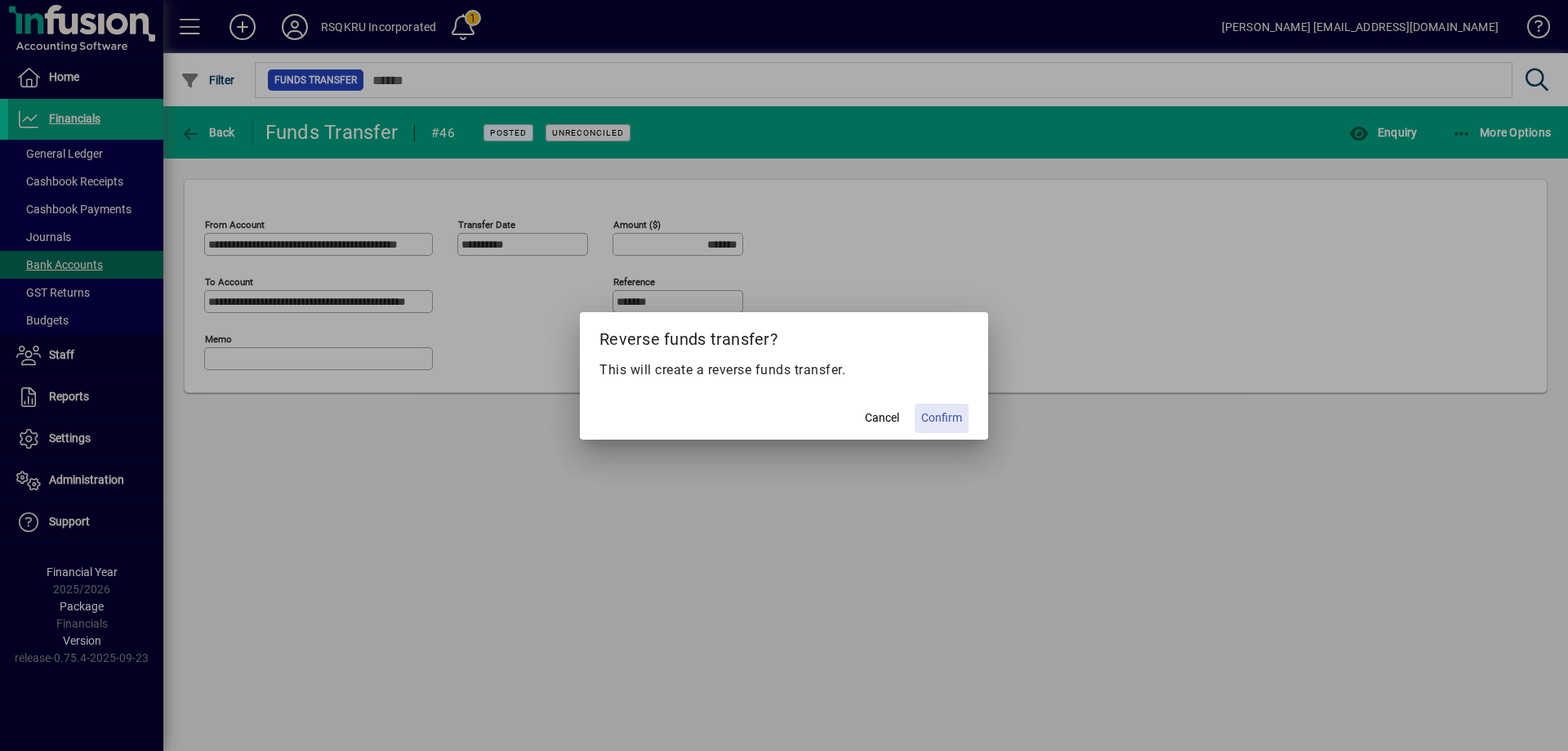
click at [947, 415] on span "Confirm" at bounding box center [941, 418] width 41 height 17
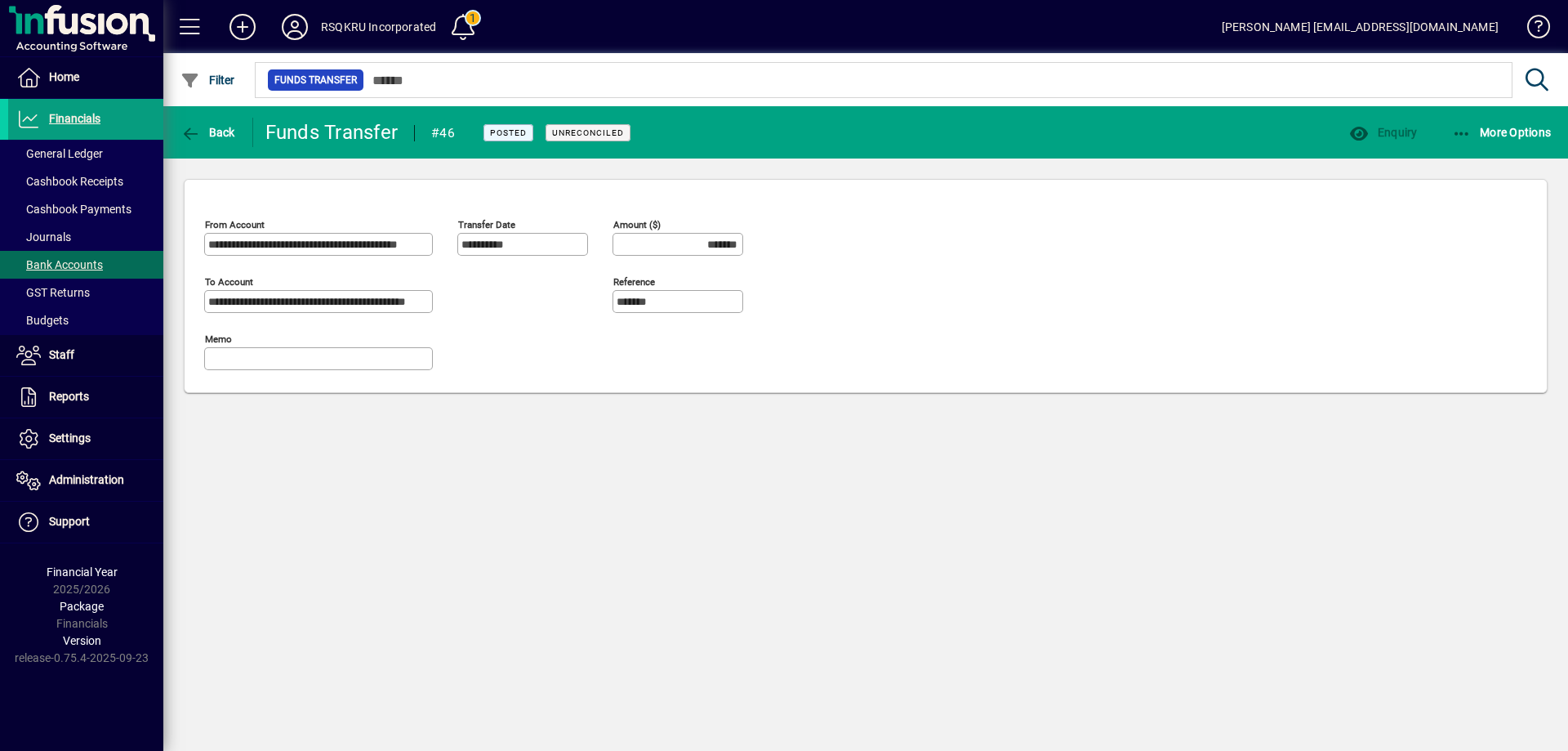
type input "********"
click at [66, 149] on span "General Ledger" at bounding box center [60, 153] width 87 height 13
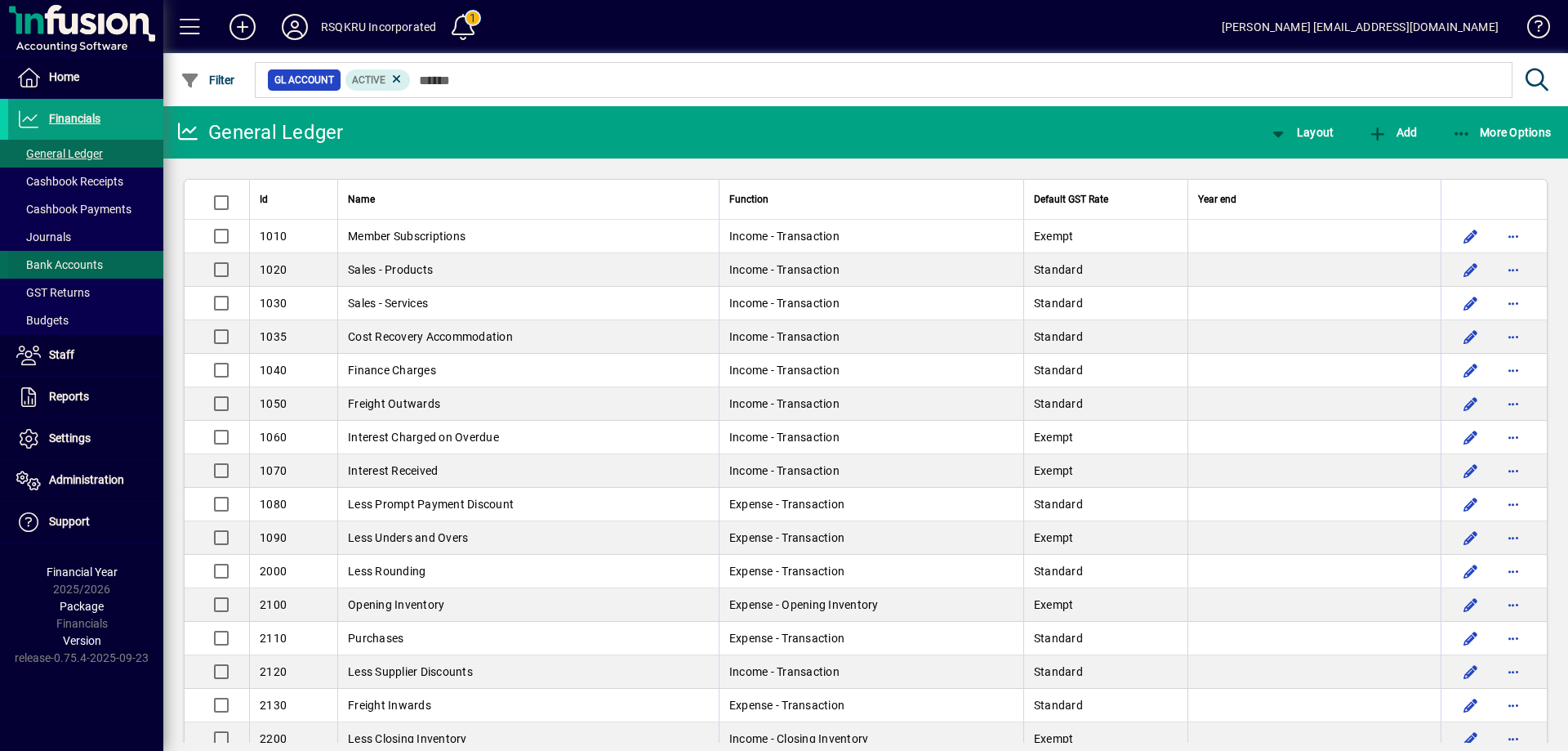
click at [75, 258] on span "Bank Accounts" at bounding box center [60, 264] width 87 height 13
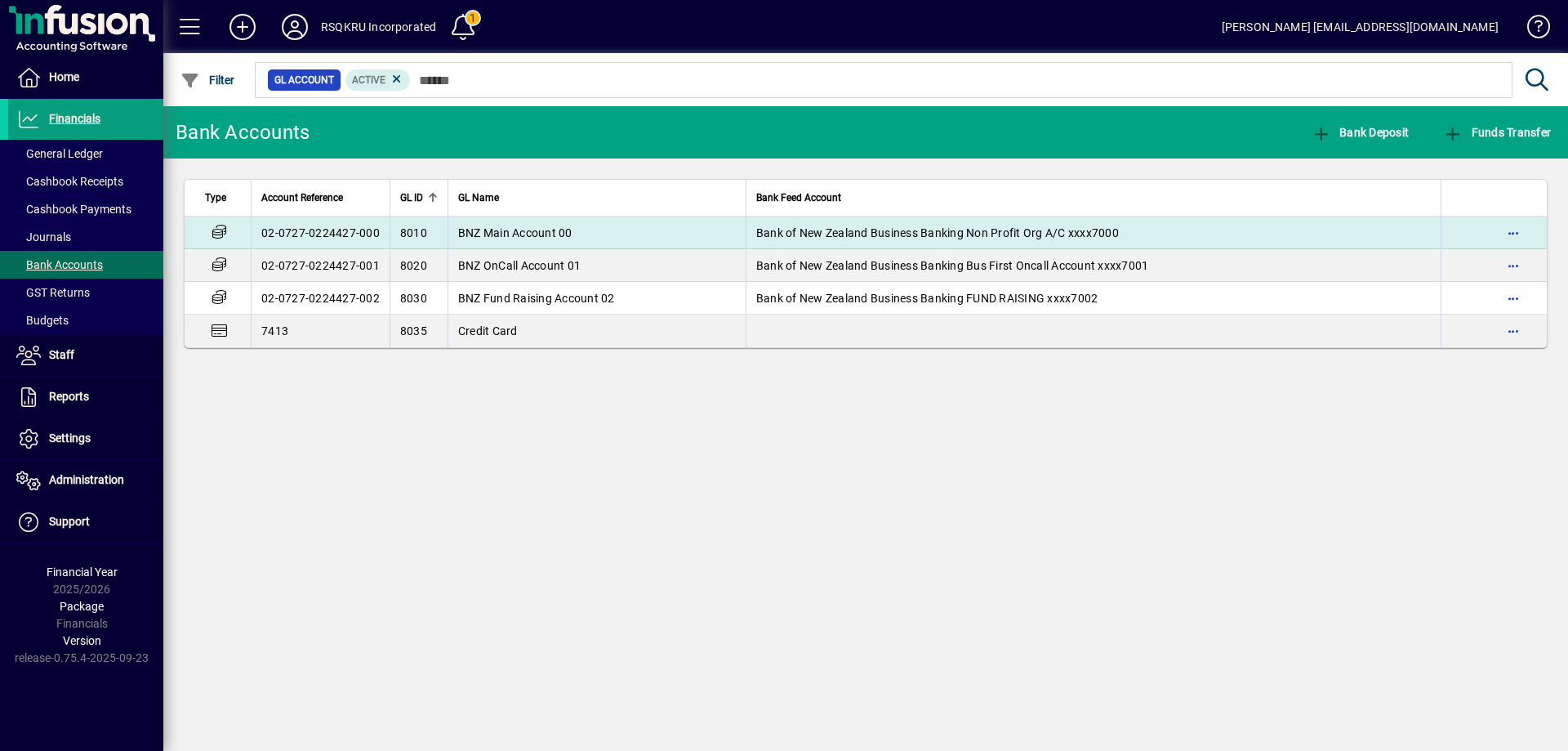
click at [571, 229] on span "BNZ Main Account 00" at bounding box center [515, 233] width 115 height 13
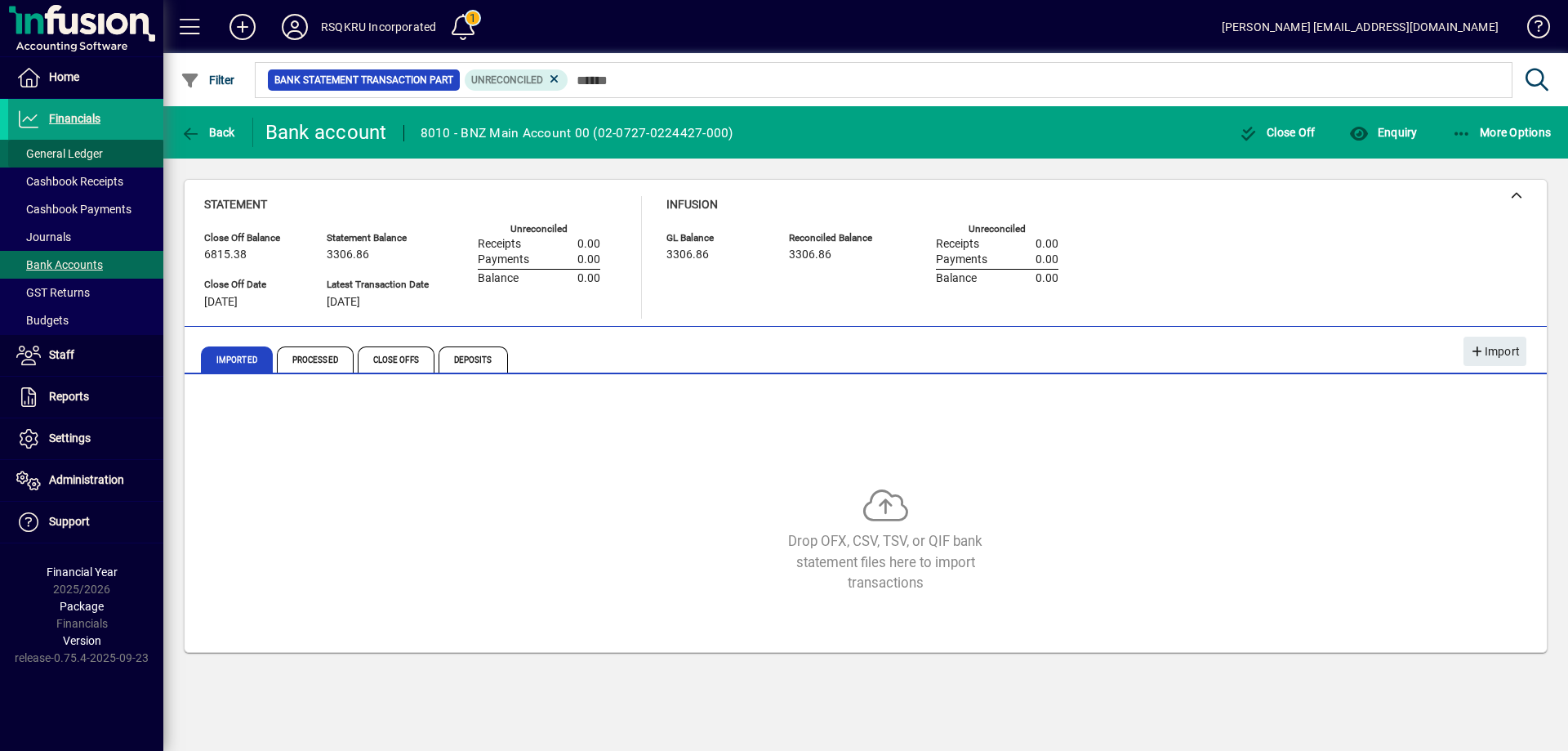
click at [98, 151] on span "General Ledger" at bounding box center [60, 153] width 87 height 13
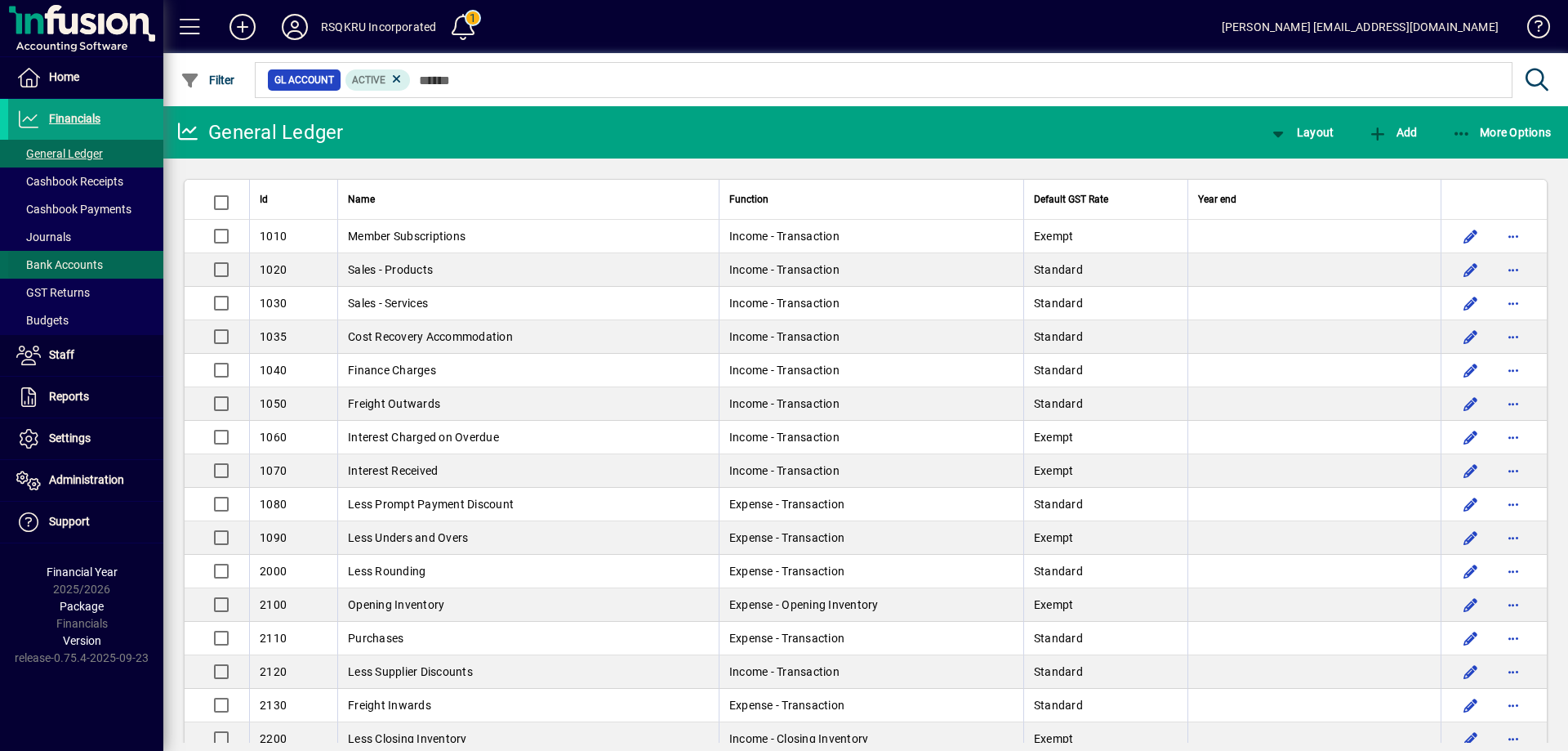
click at [85, 262] on span "Bank Accounts" at bounding box center [60, 264] width 87 height 13
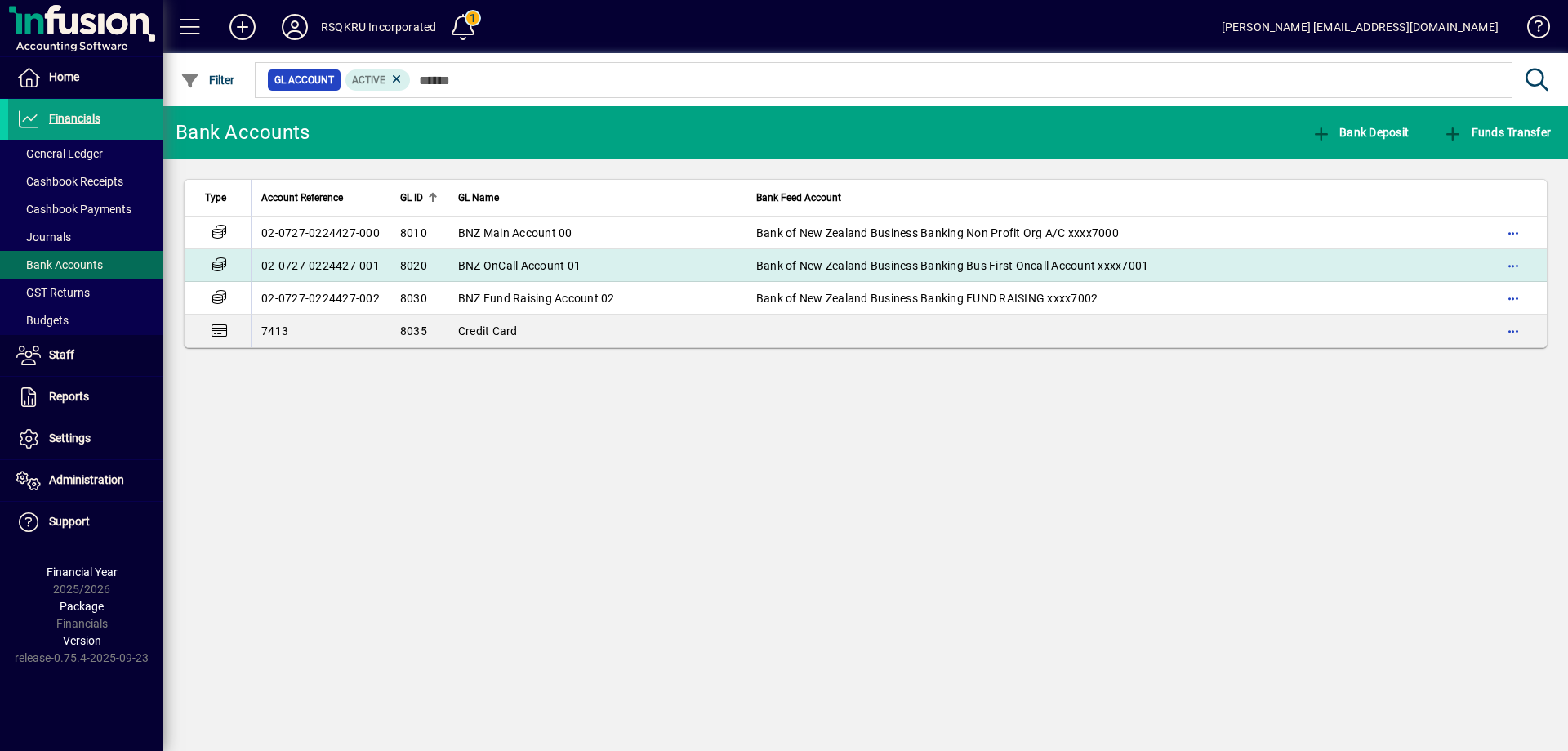
click at [579, 264] on span "BNZ OnCall Account 01" at bounding box center [519, 265] width 123 height 13
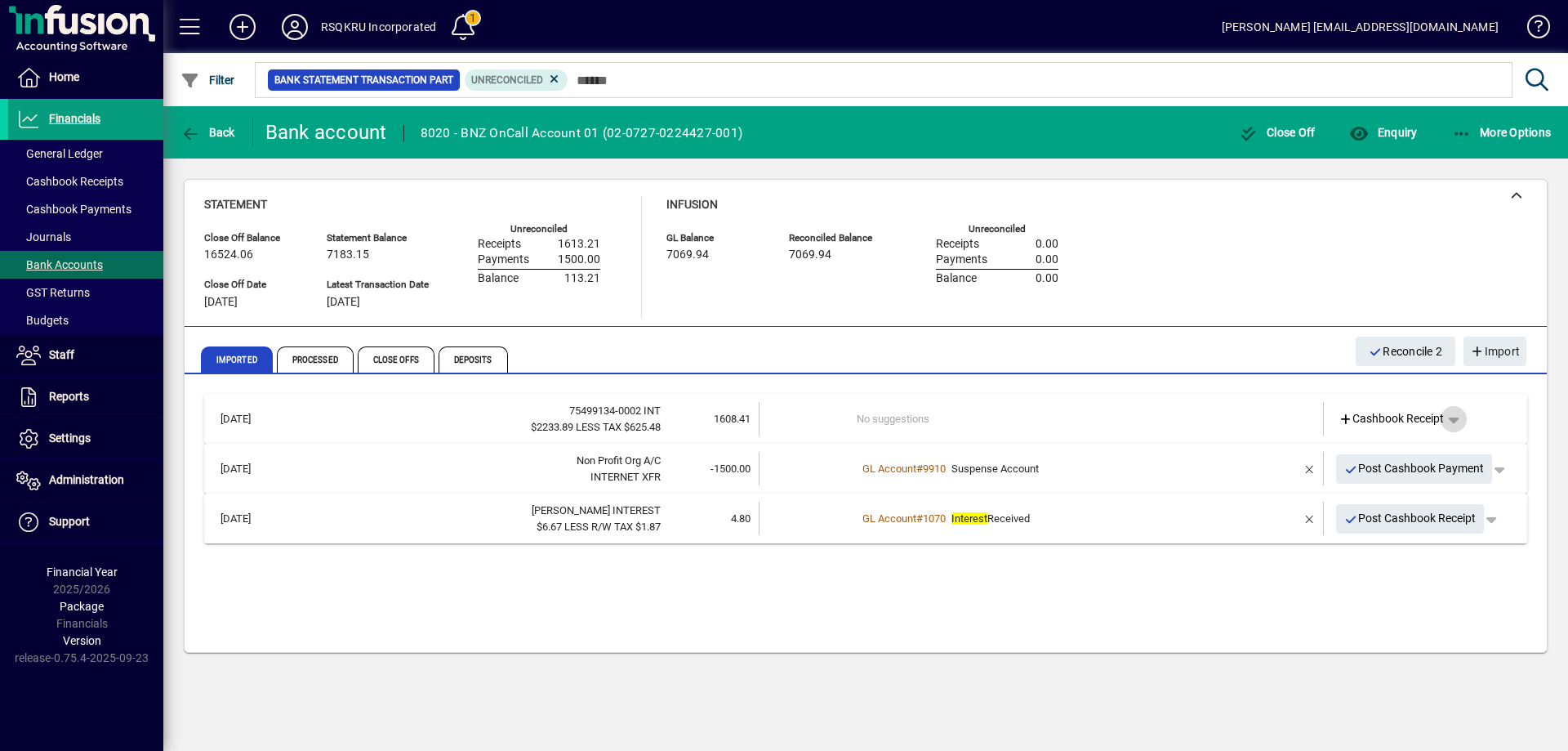
click at [1455, 418] on span "button" at bounding box center [1454, 420] width 40 height 40
click at [901, 419] on div at bounding box center [784, 375] width 1568 height 751
click at [902, 419] on td "No suggestions" at bounding box center [1043, 419] width 372 height 34
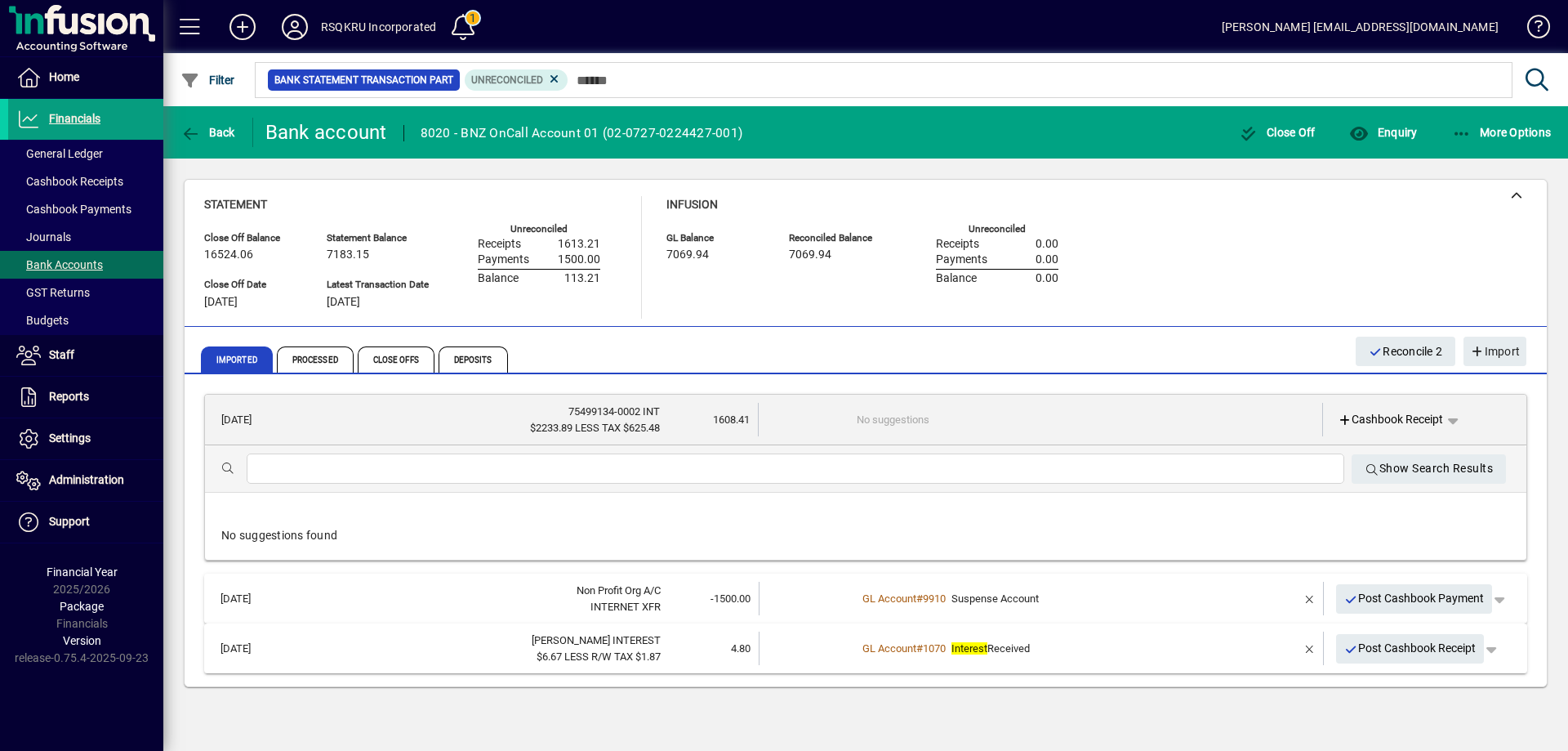
click at [902, 419] on td "No suggestions" at bounding box center [1042, 420] width 371 height 34
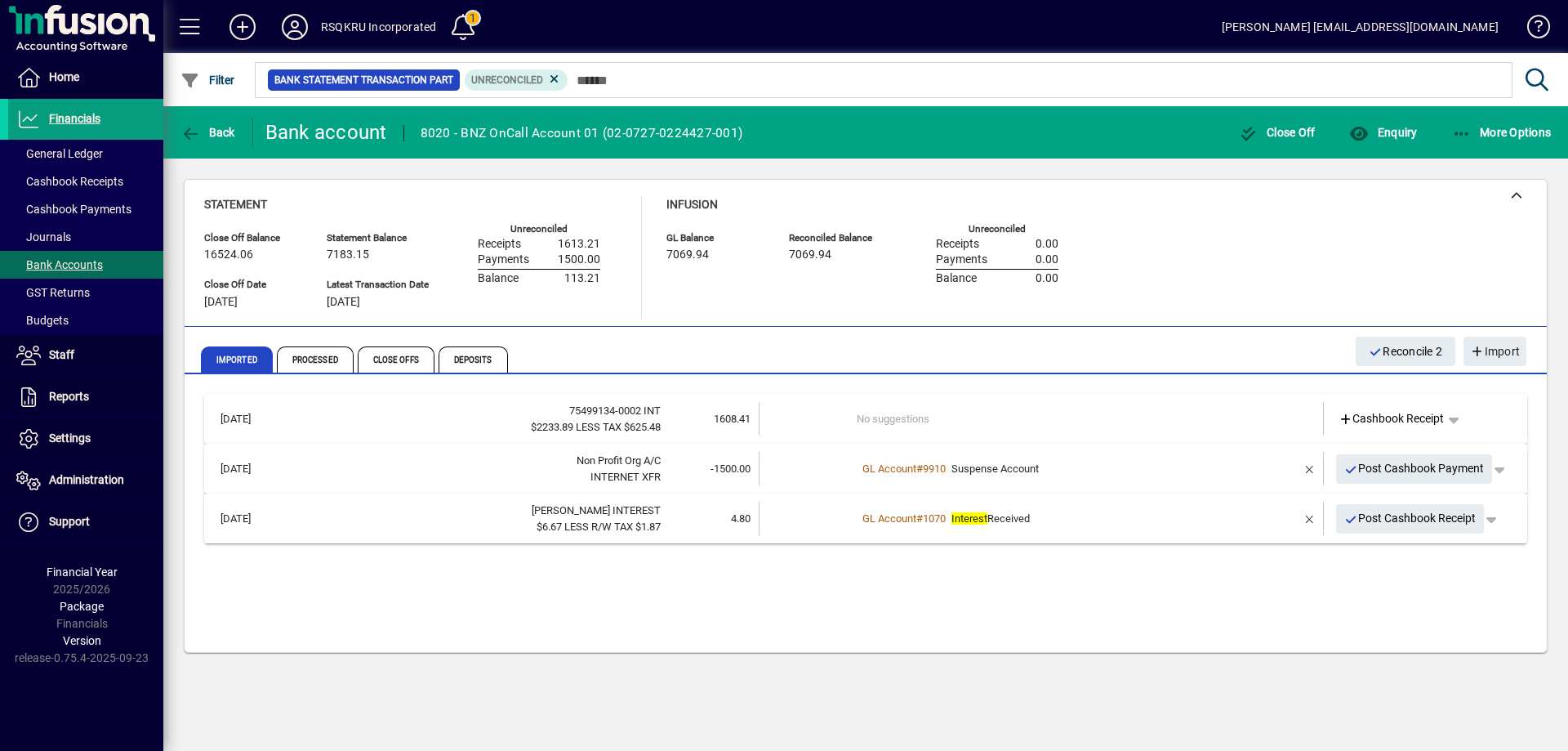
click at [899, 416] on td "No suggestions" at bounding box center [1043, 419] width 372 height 34
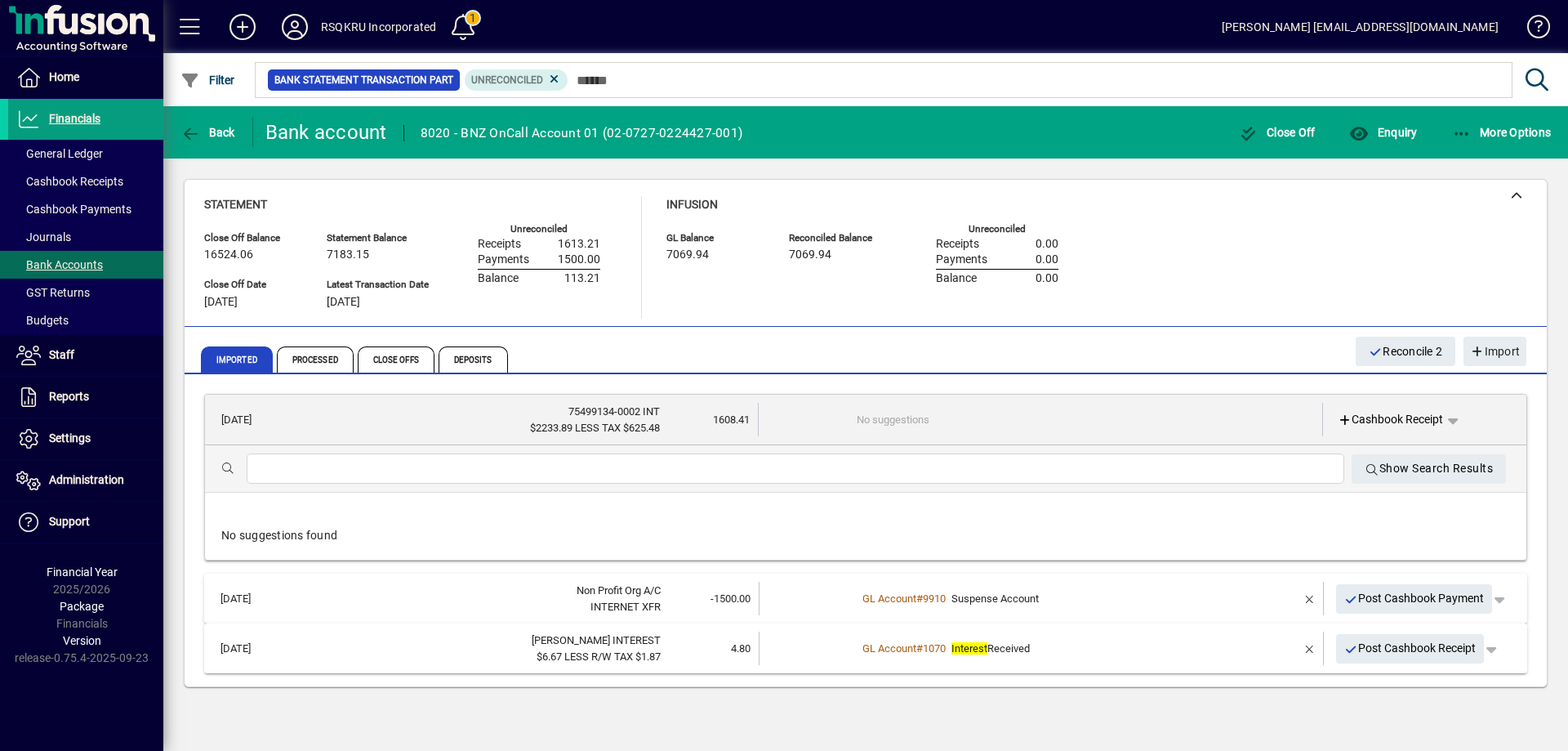
click at [401, 480] on div at bounding box center [795, 468] width 1098 height 31
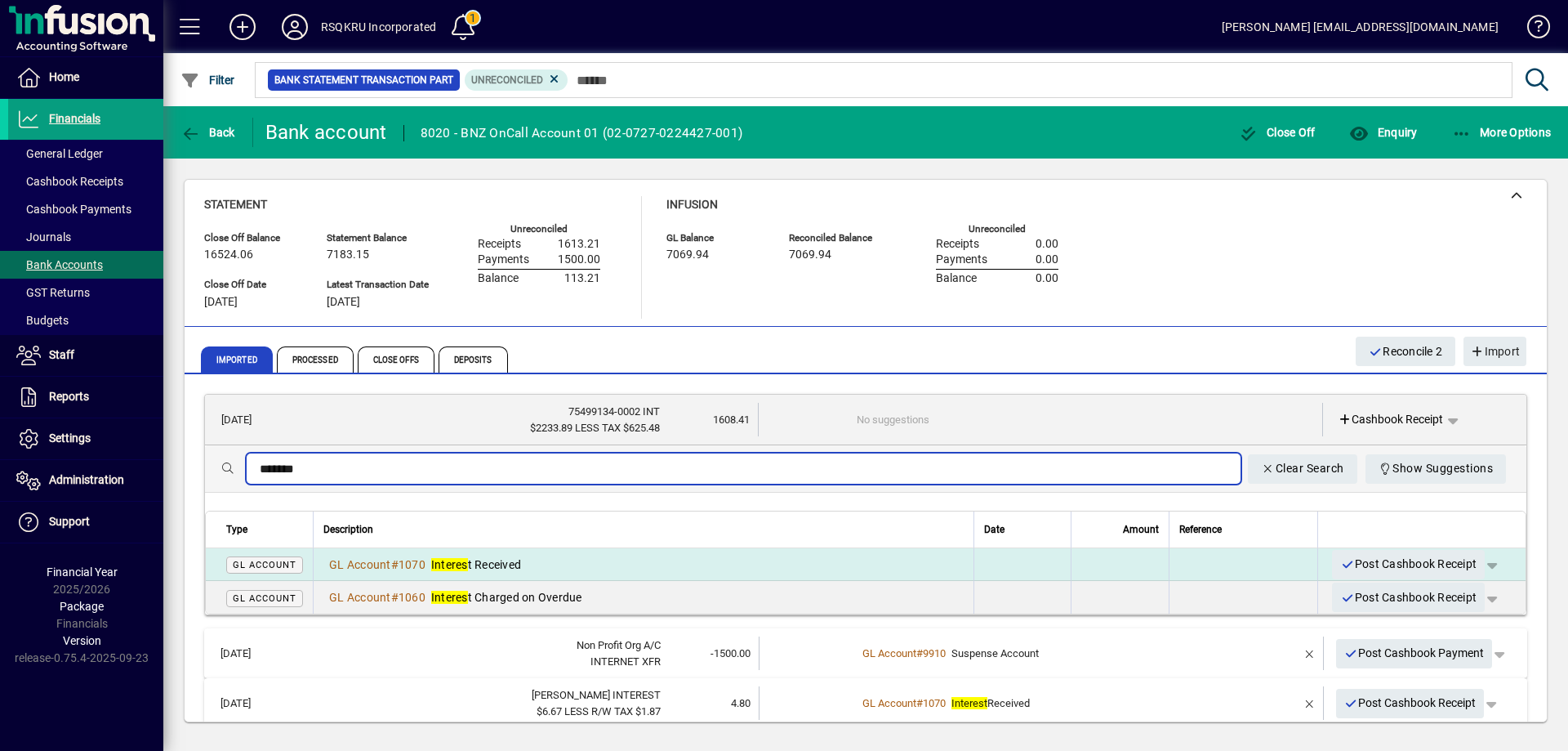
type input "*******"
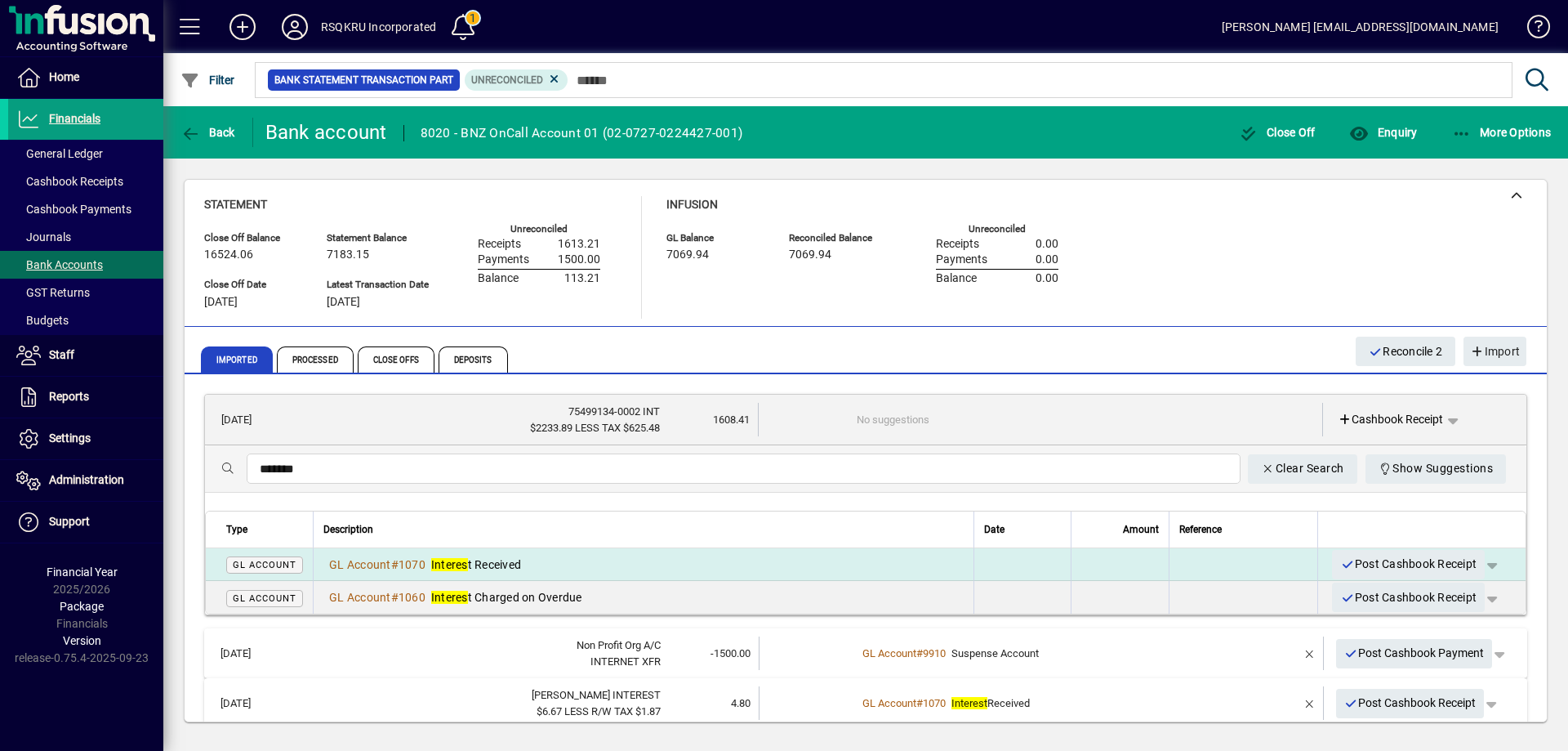
click at [499, 568] on span "Interes t Received" at bounding box center [476, 564] width 90 height 13
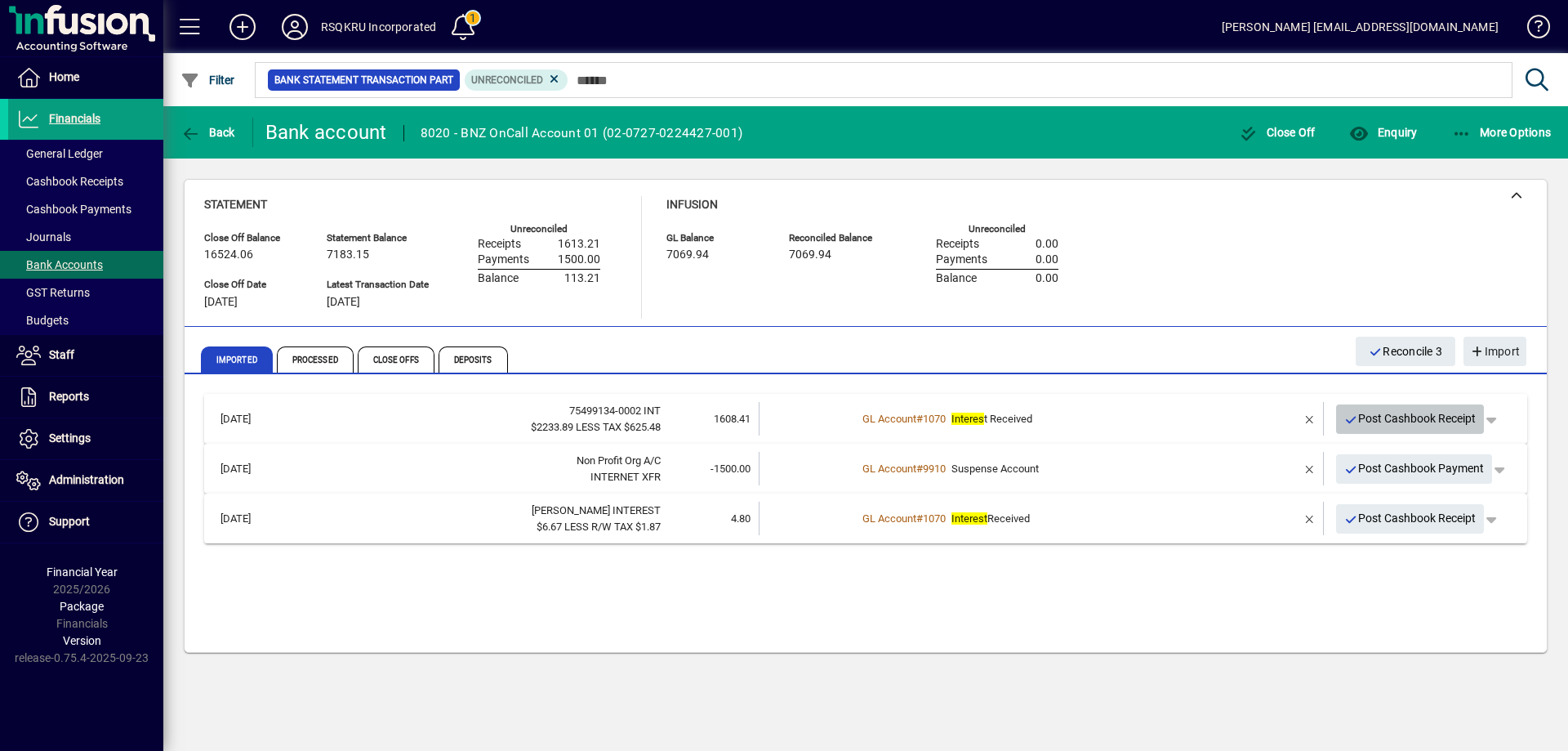
click at [1434, 422] on span "Post Cashbook Receipt" at bounding box center [1411, 418] width 133 height 27
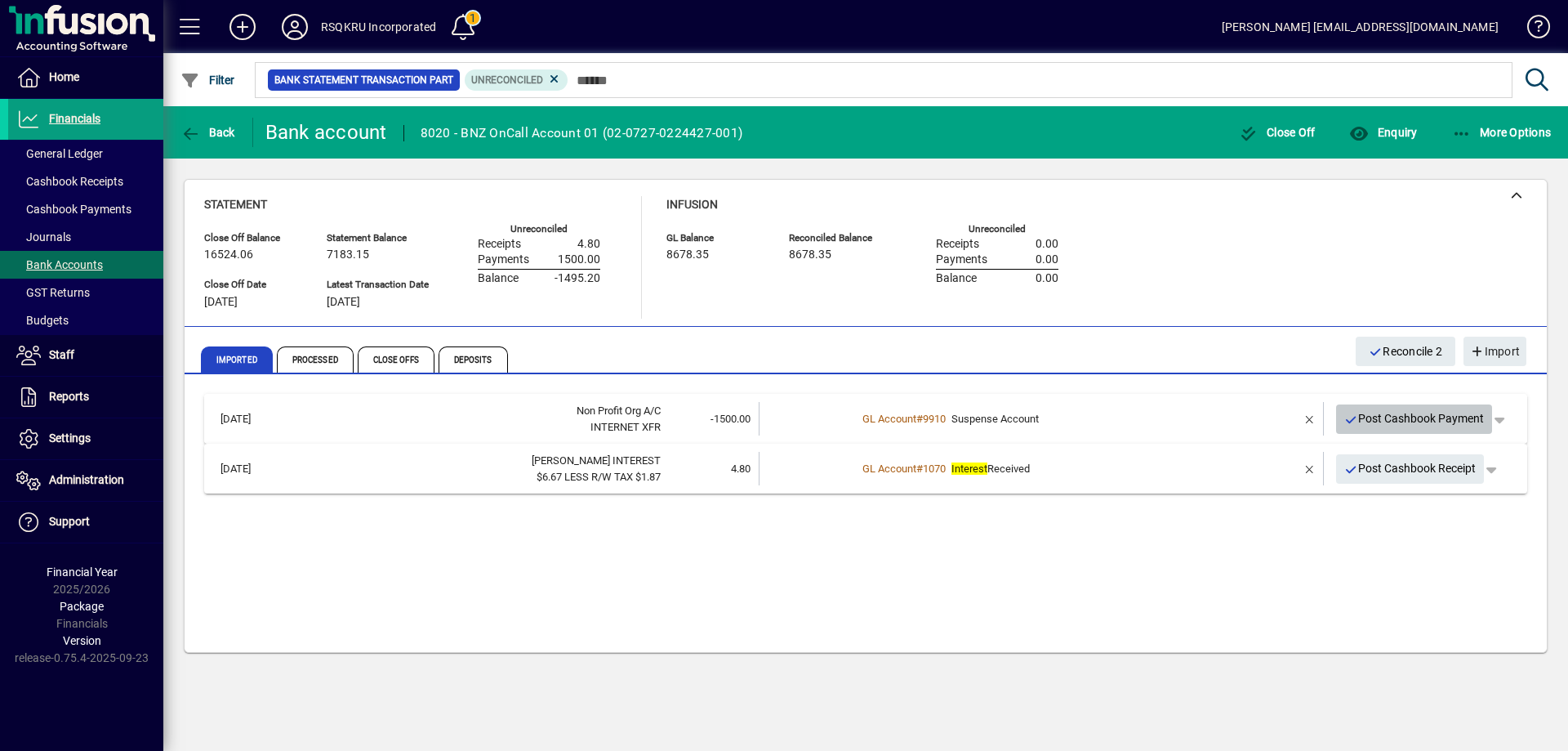
click at [1418, 416] on span "Post Cashbook Payment" at bounding box center [1415, 418] width 140 height 27
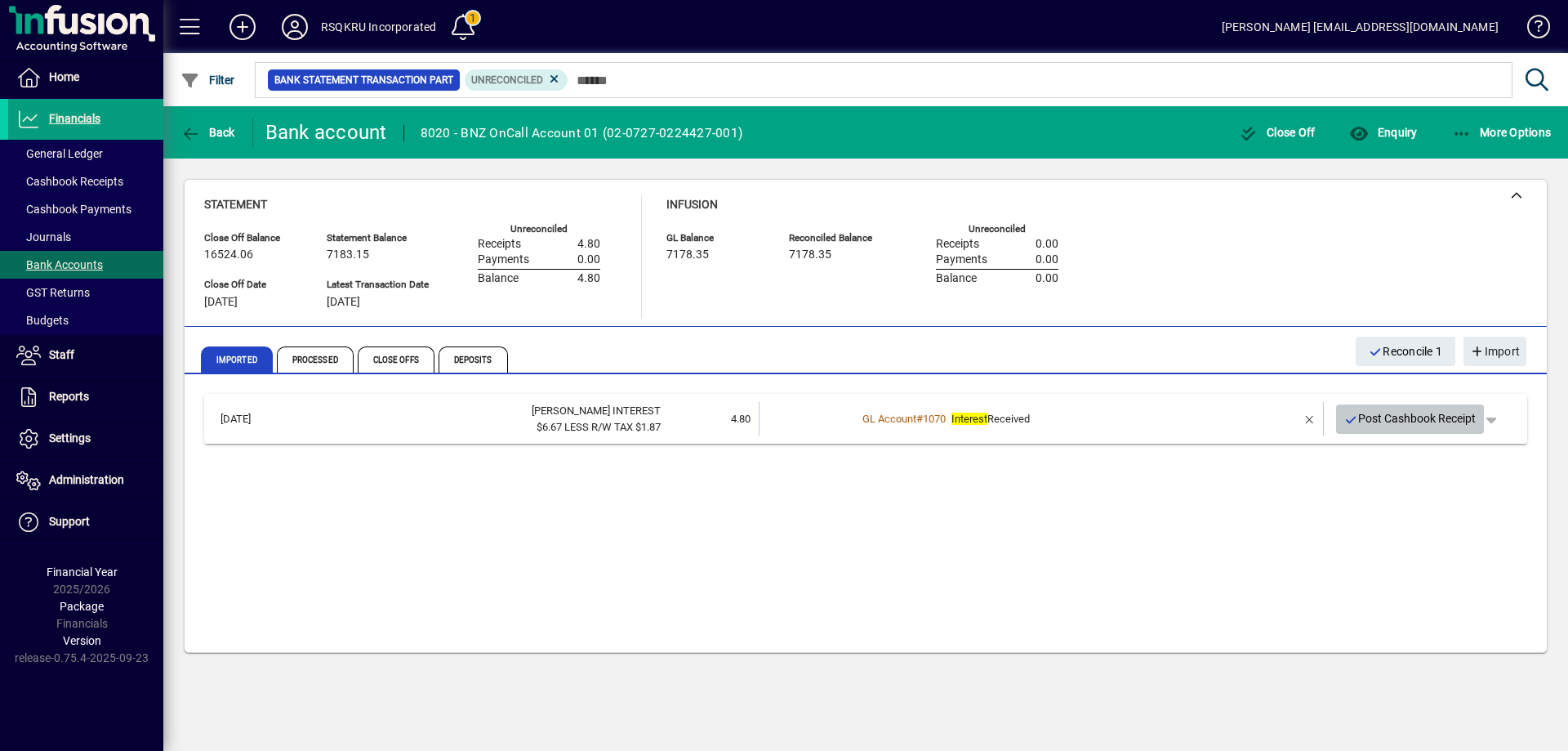
click at [1423, 422] on span "Post Cashbook Receipt" at bounding box center [1411, 418] width 133 height 27
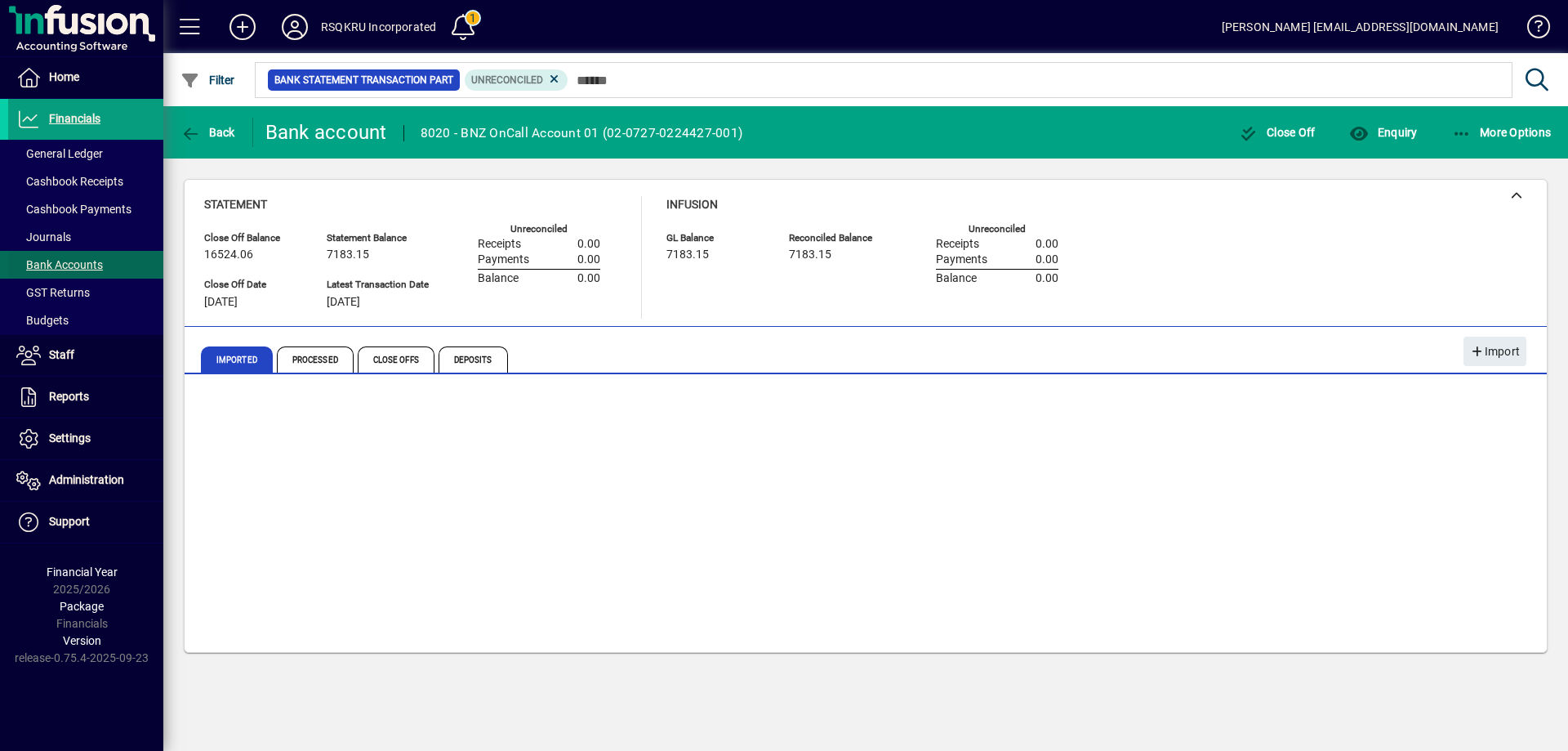
click at [86, 269] on span "Bank Accounts" at bounding box center [60, 264] width 87 height 13
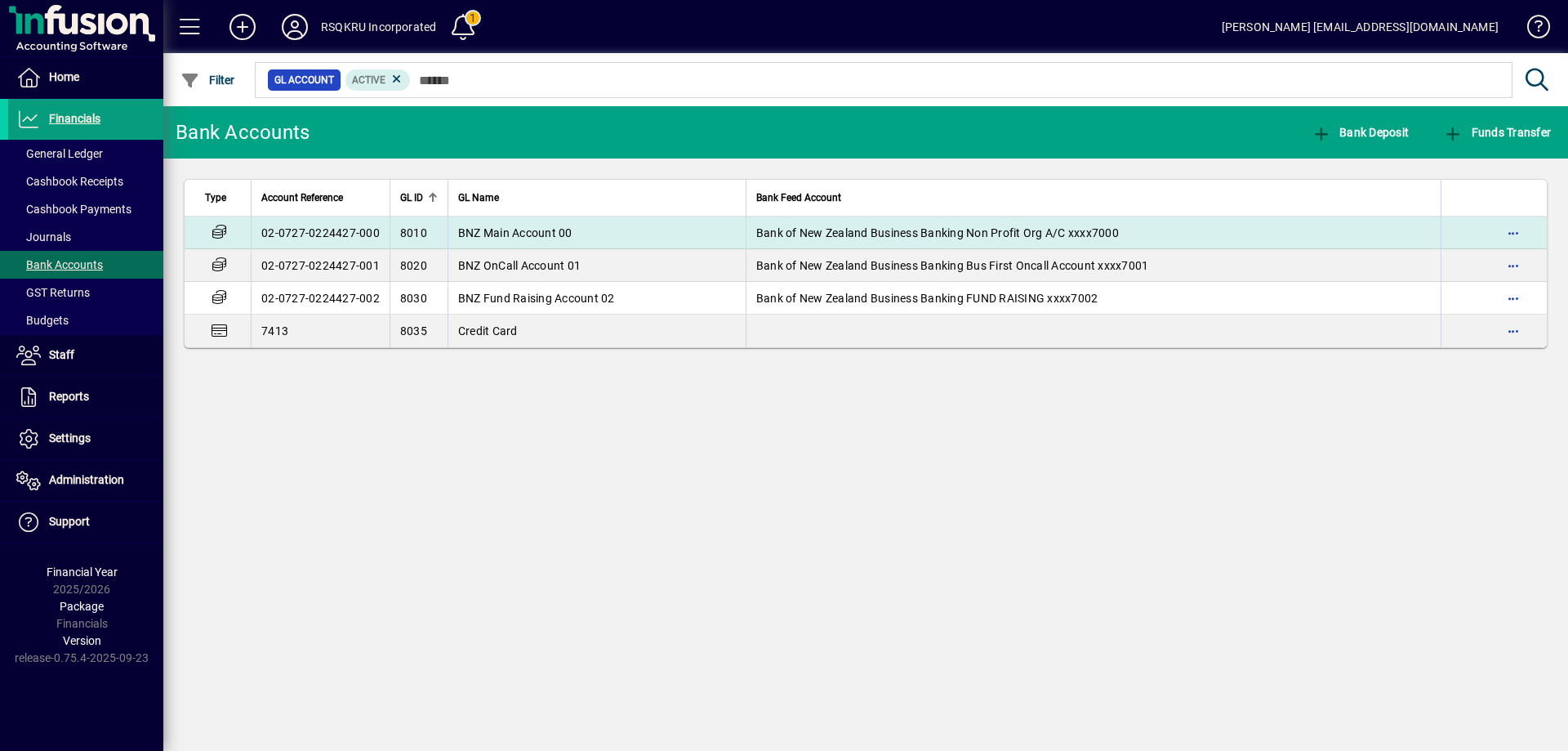
click at [509, 228] on span "BNZ Main Account 00" at bounding box center [515, 233] width 115 height 13
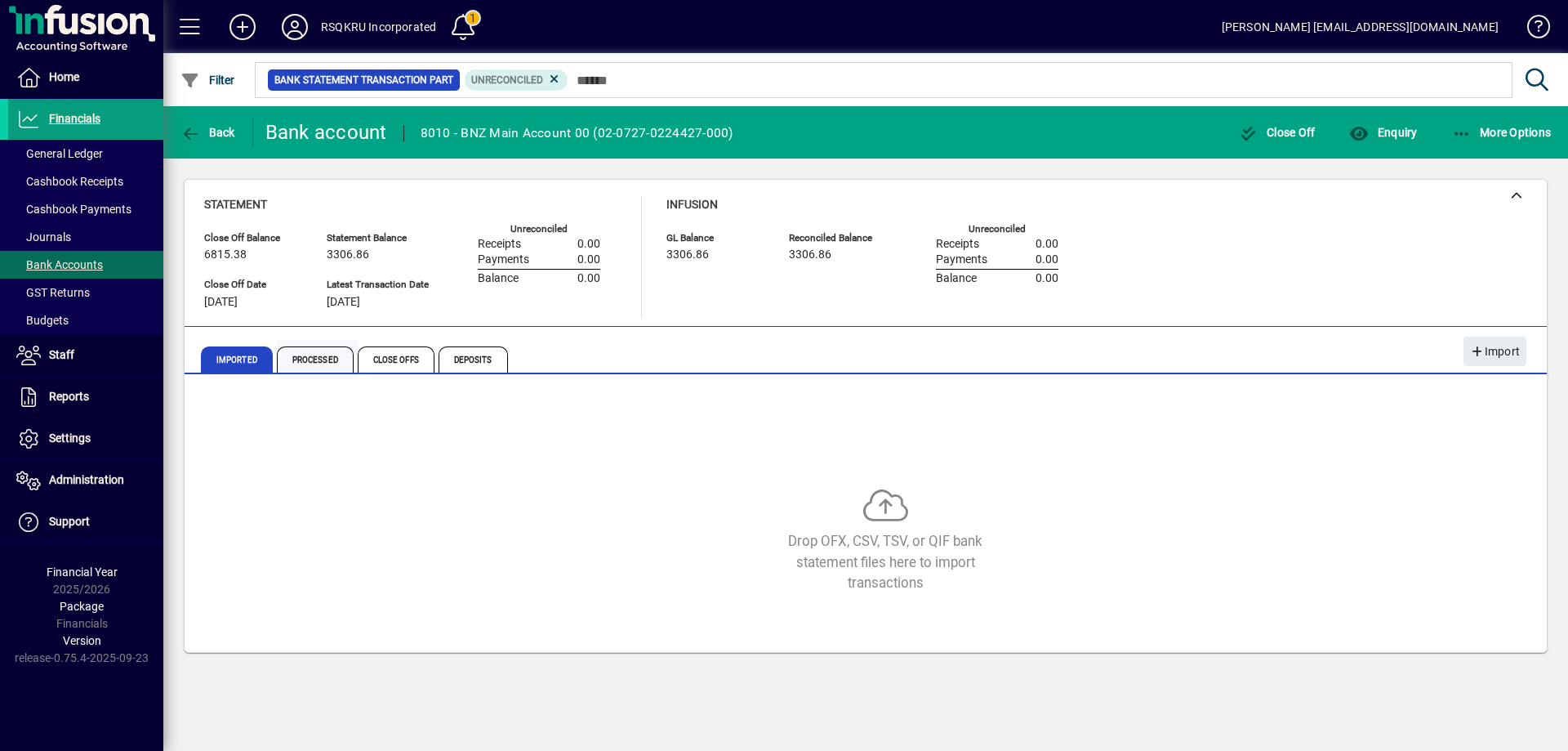
click at [311, 359] on span "Processed" at bounding box center [316, 359] width 77 height 26
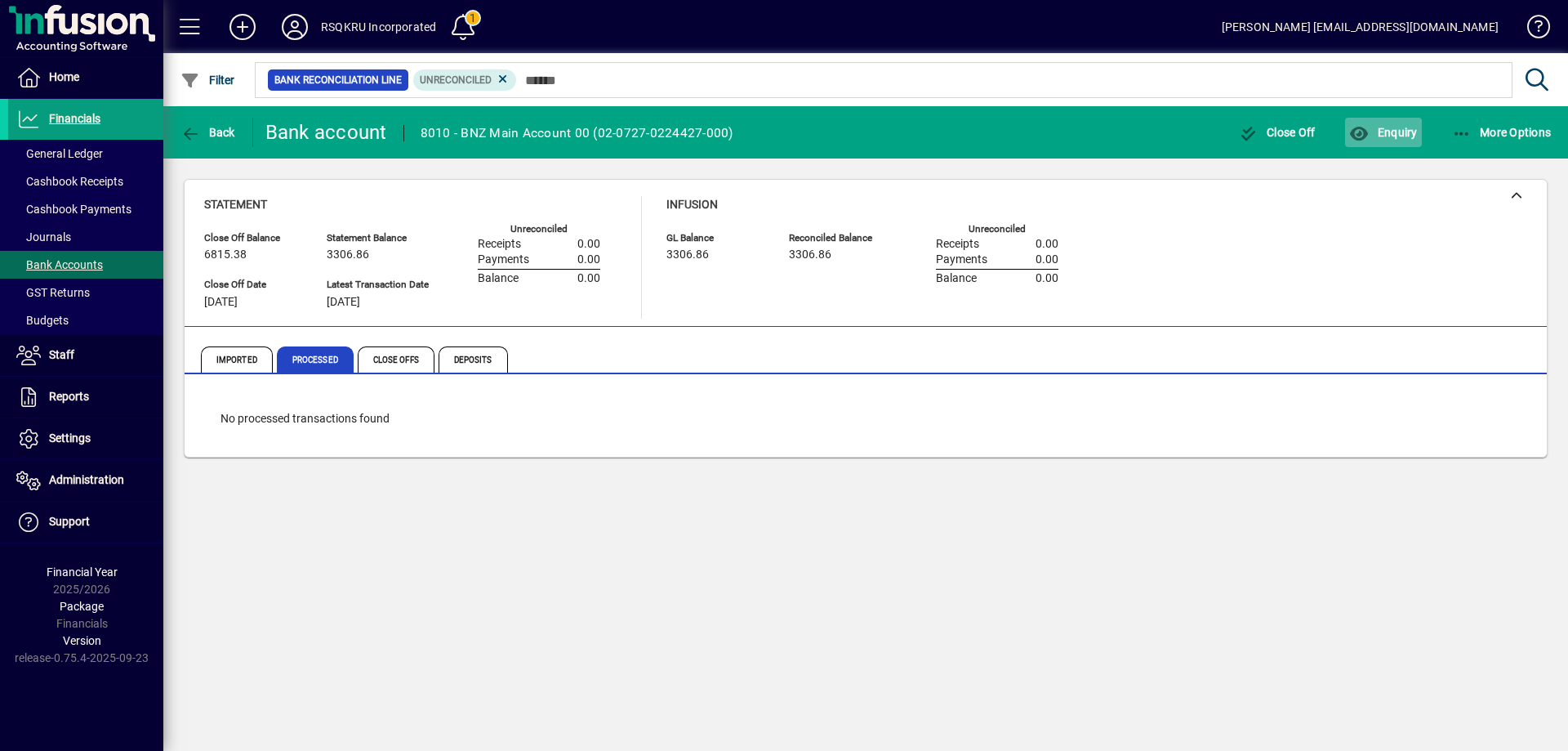
click at [1401, 132] on span "Enquiry" at bounding box center [1383, 132] width 68 height 13
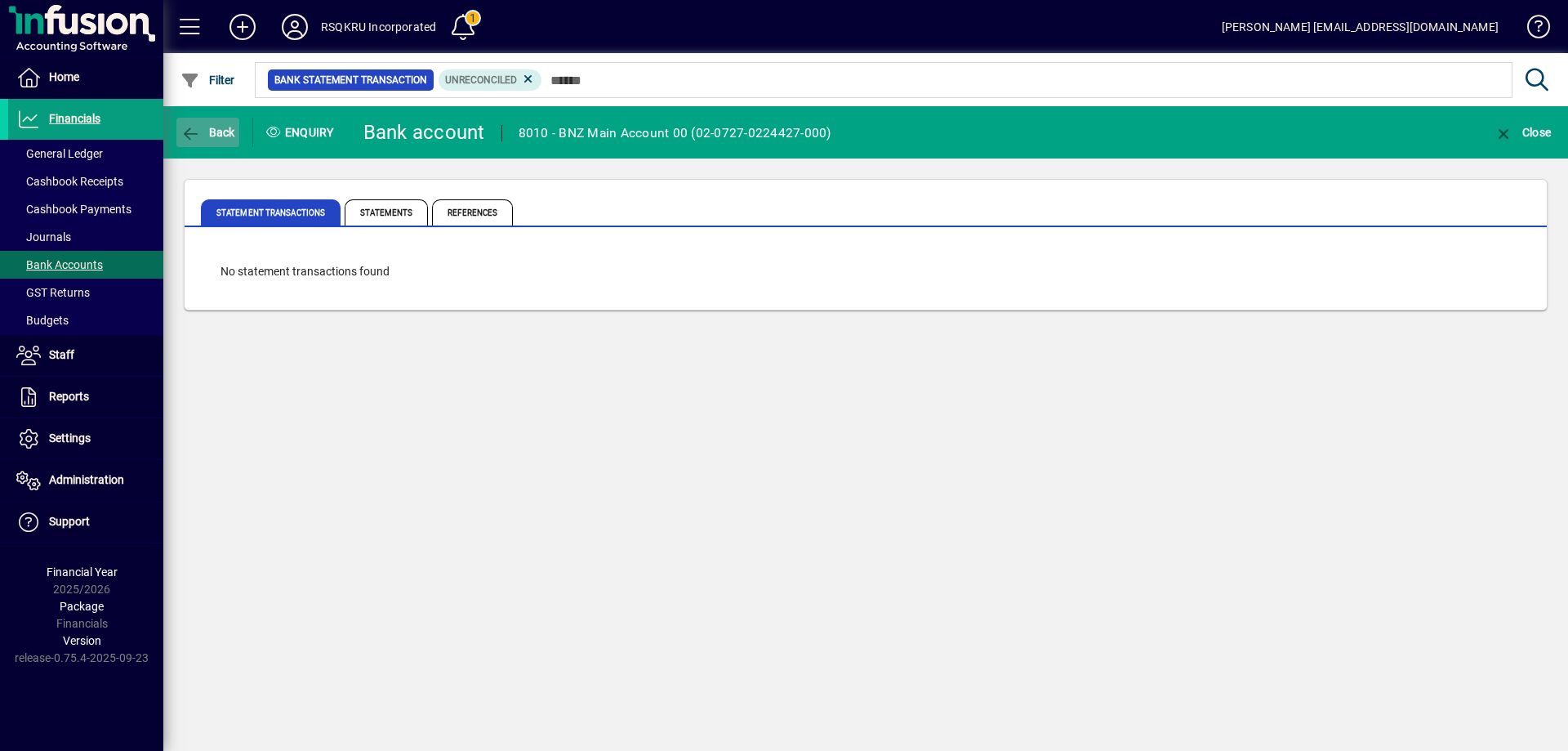
click at [205, 131] on span "Back" at bounding box center [207, 132] width 54 height 13
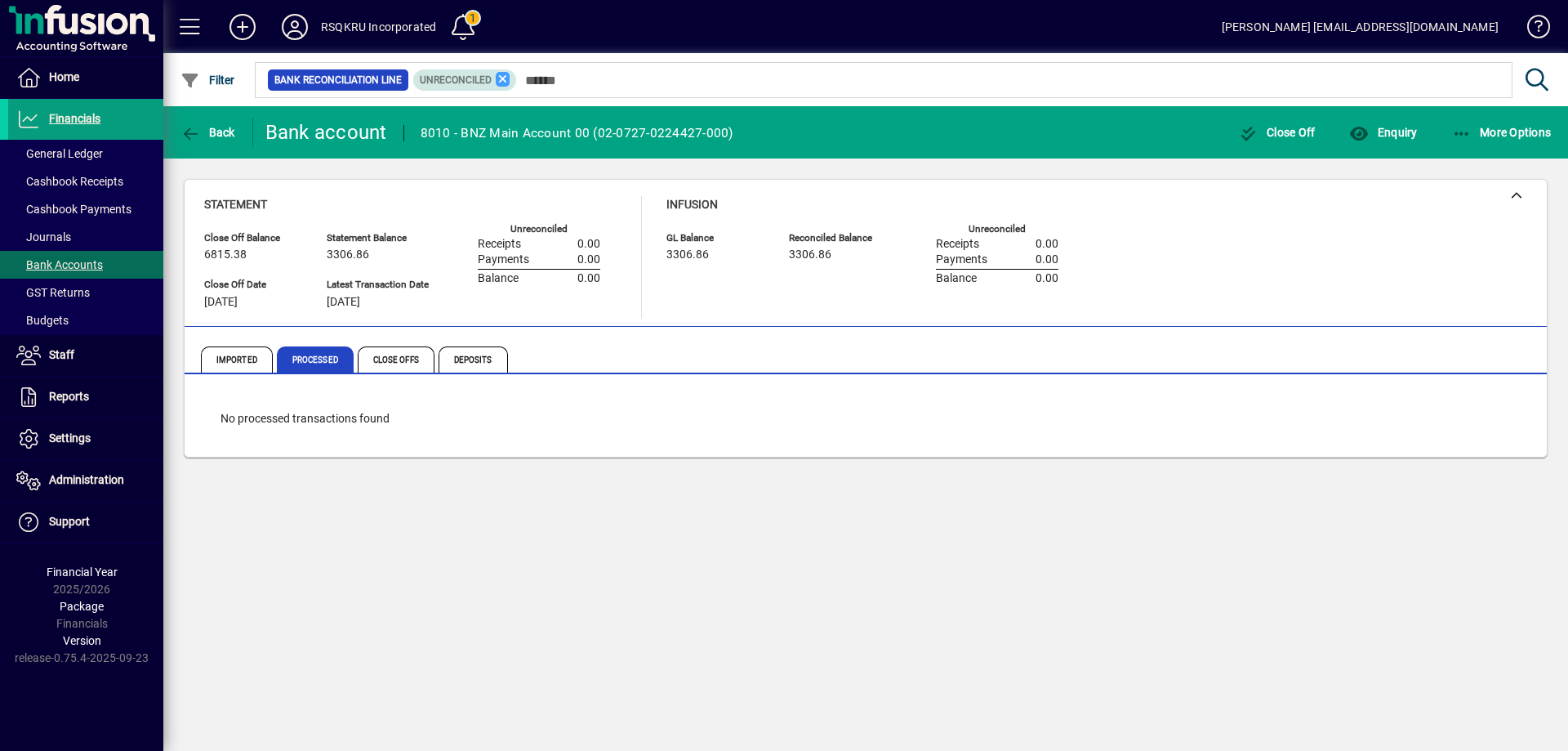
click at [507, 77] on icon at bounding box center [503, 79] width 15 height 15
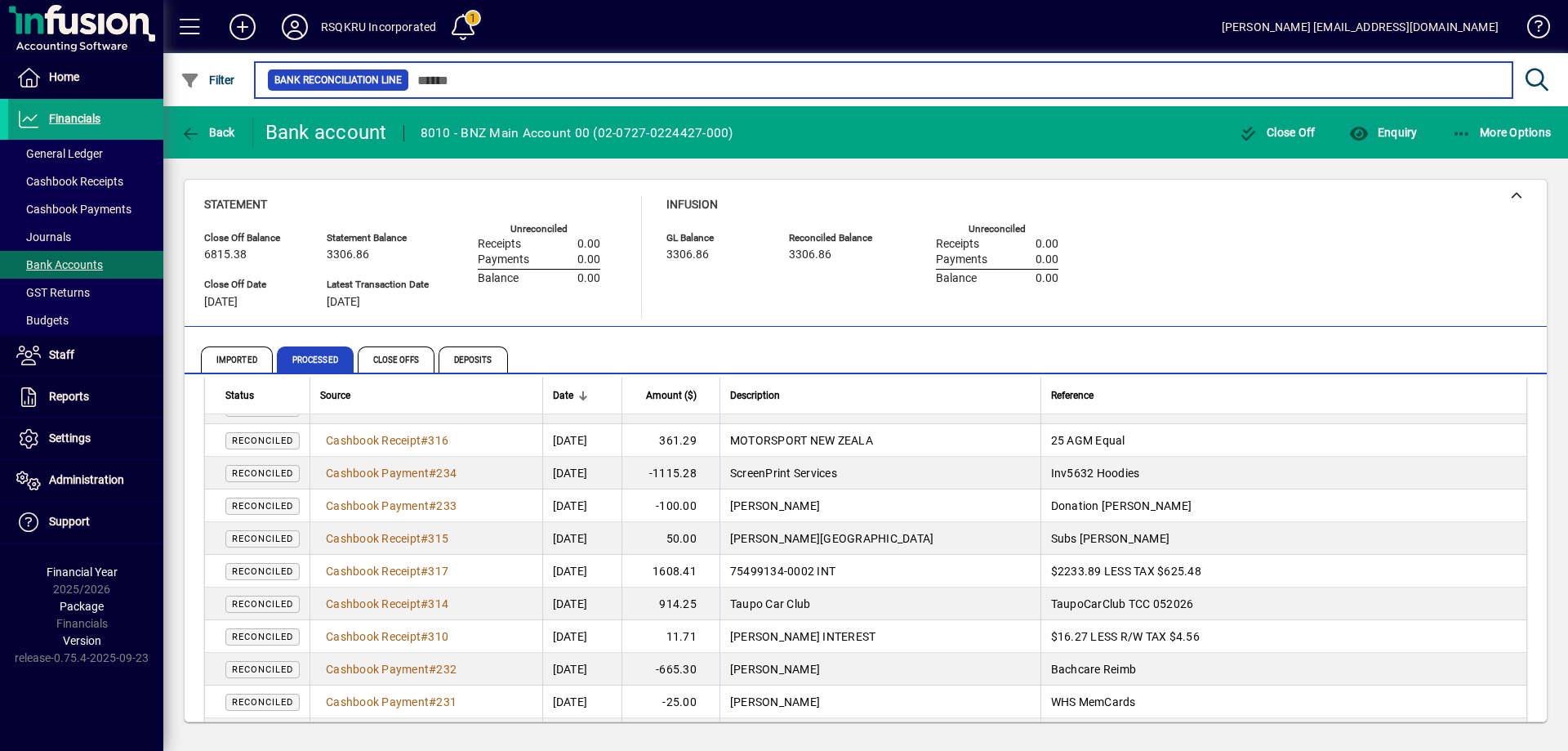
scroll to position [163, 0]
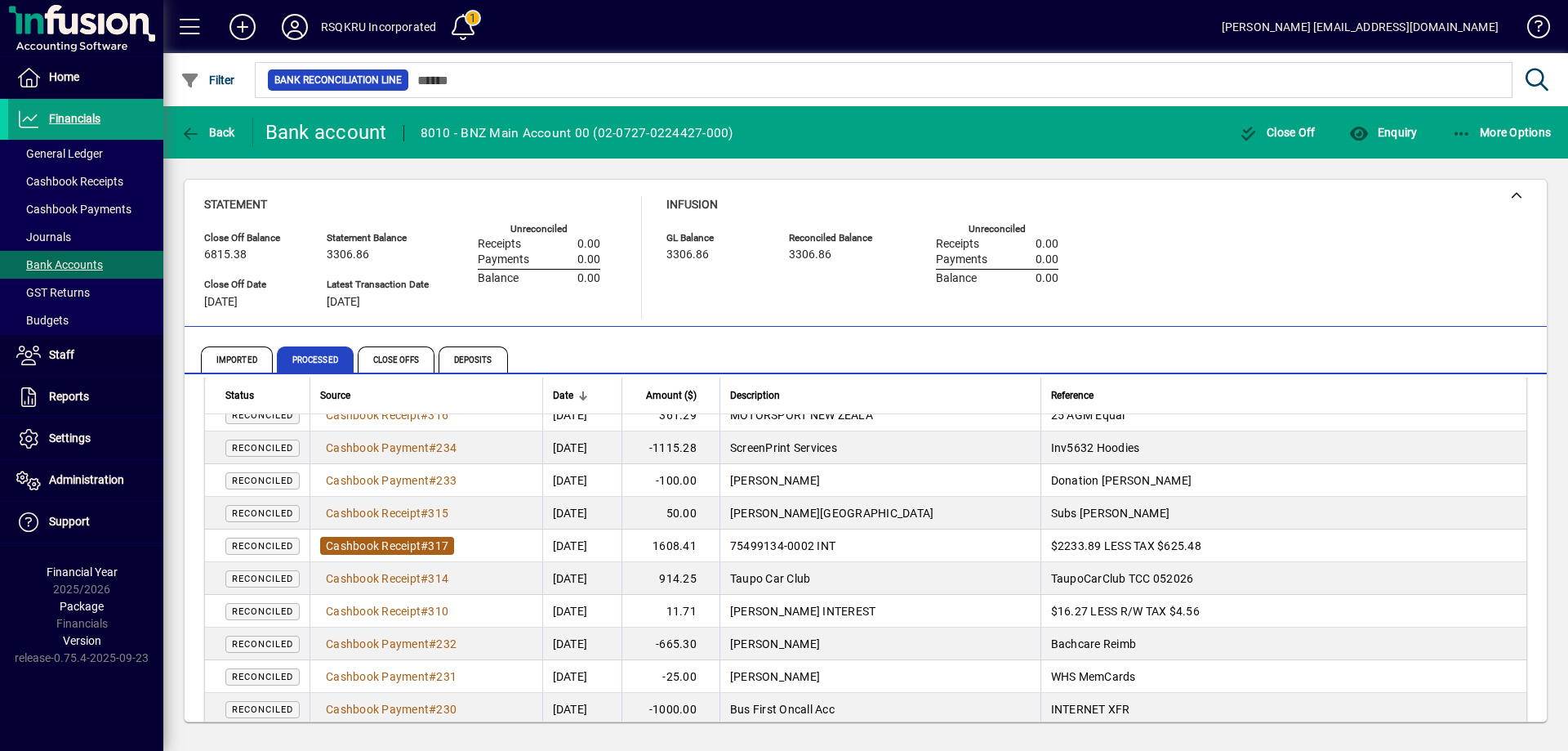
click at [373, 549] on span "Cashbook Receipt" at bounding box center [373, 545] width 95 height 13
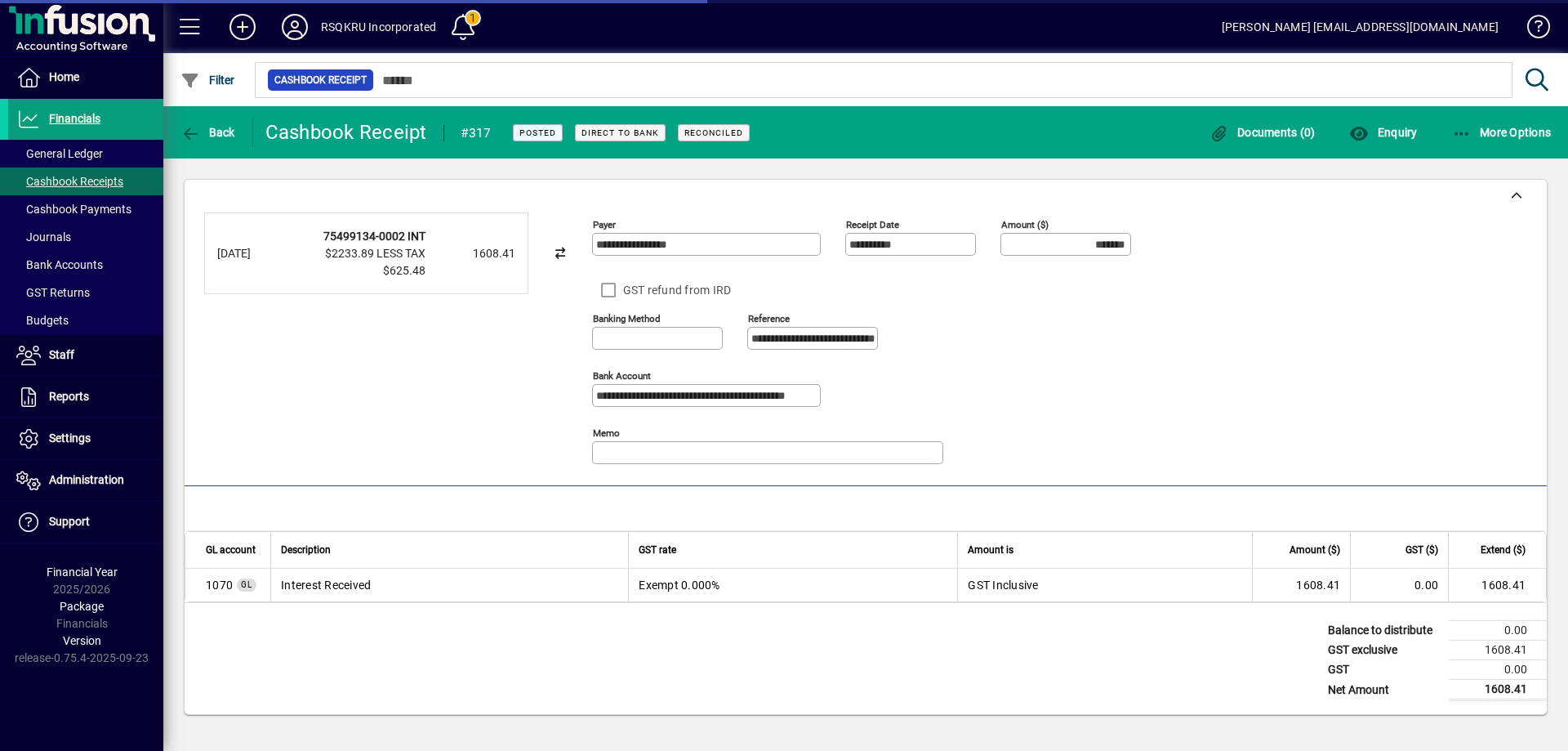
type input "**********"
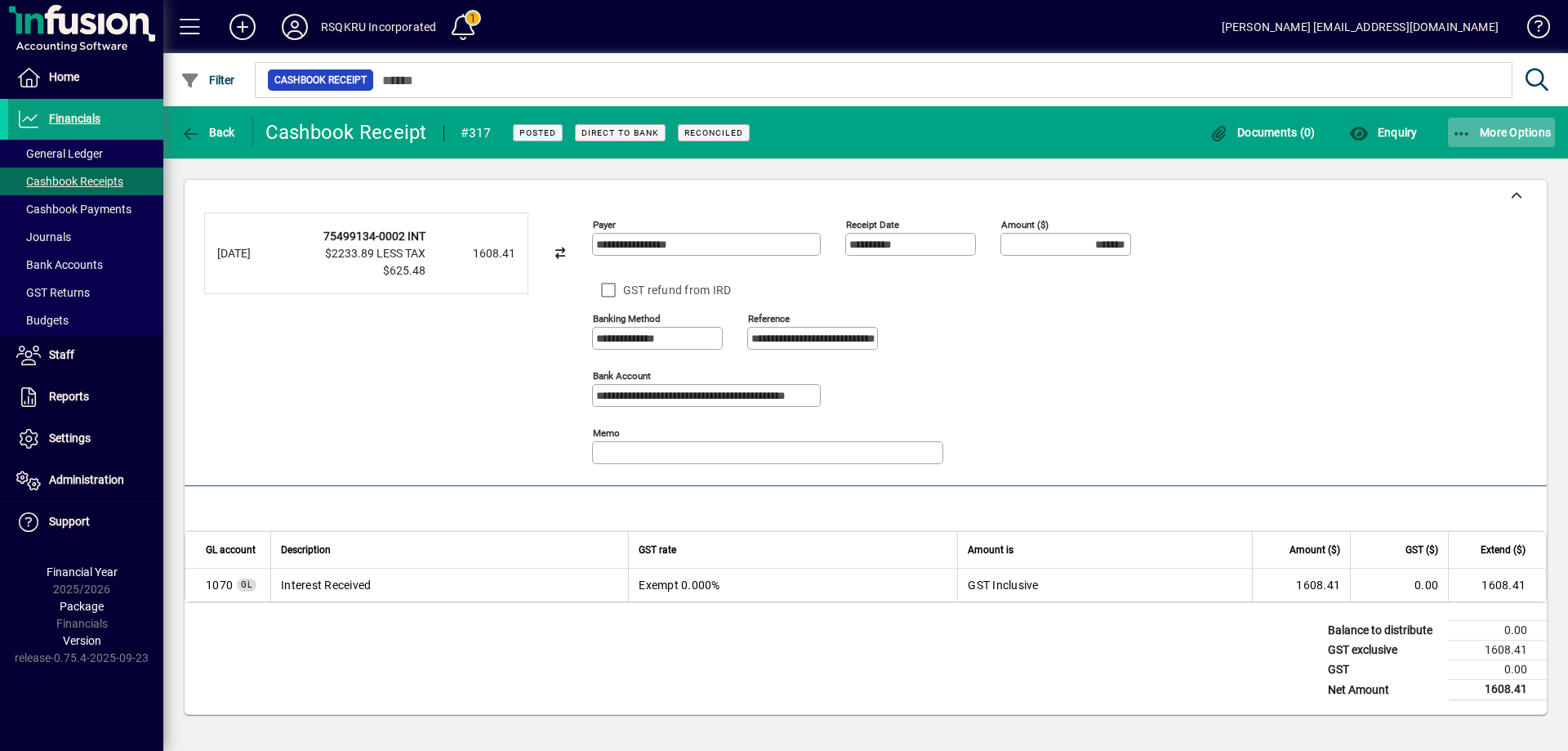
click at [1489, 126] on span "More Options" at bounding box center [1502, 132] width 100 height 13
click at [1449, 161] on span "Reverse" at bounding box center [1486, 168] width 138 height 20
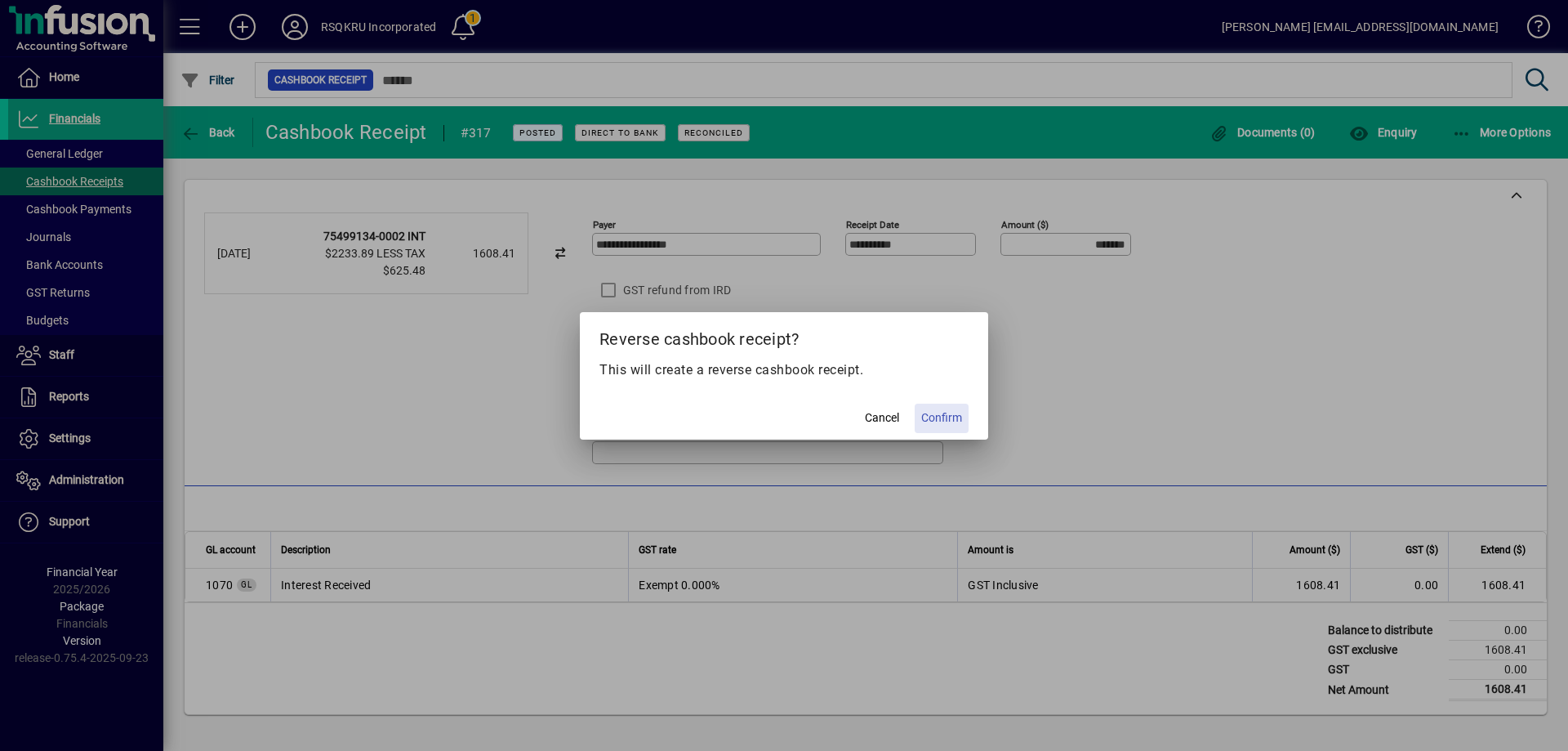
click at [958, 410] on span "Confirm" at bounding box center [941, 418] width 41 height 17
type input "********"
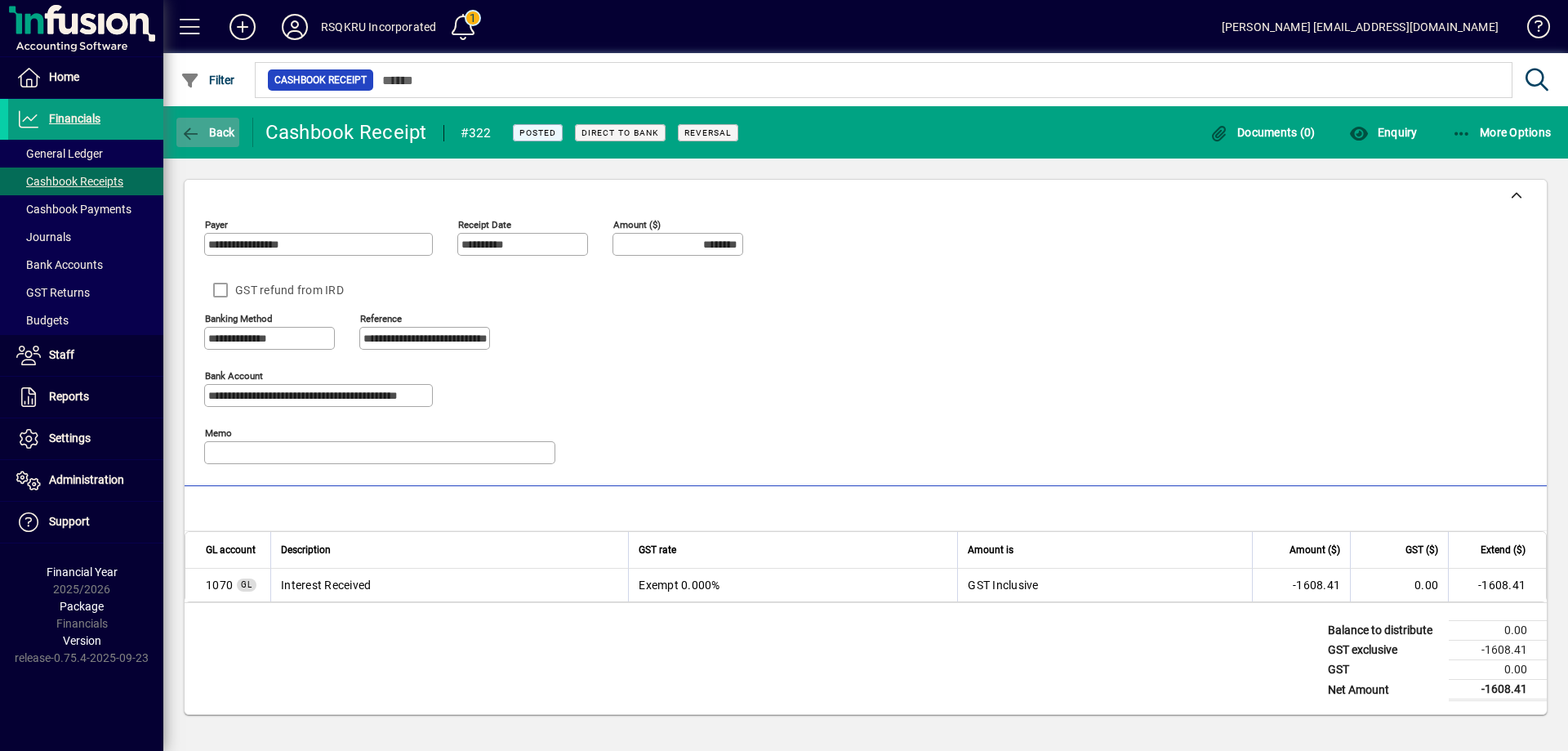
click at [219, 133] on span "Back" at bounding box center [207, 132] width 54 height 13
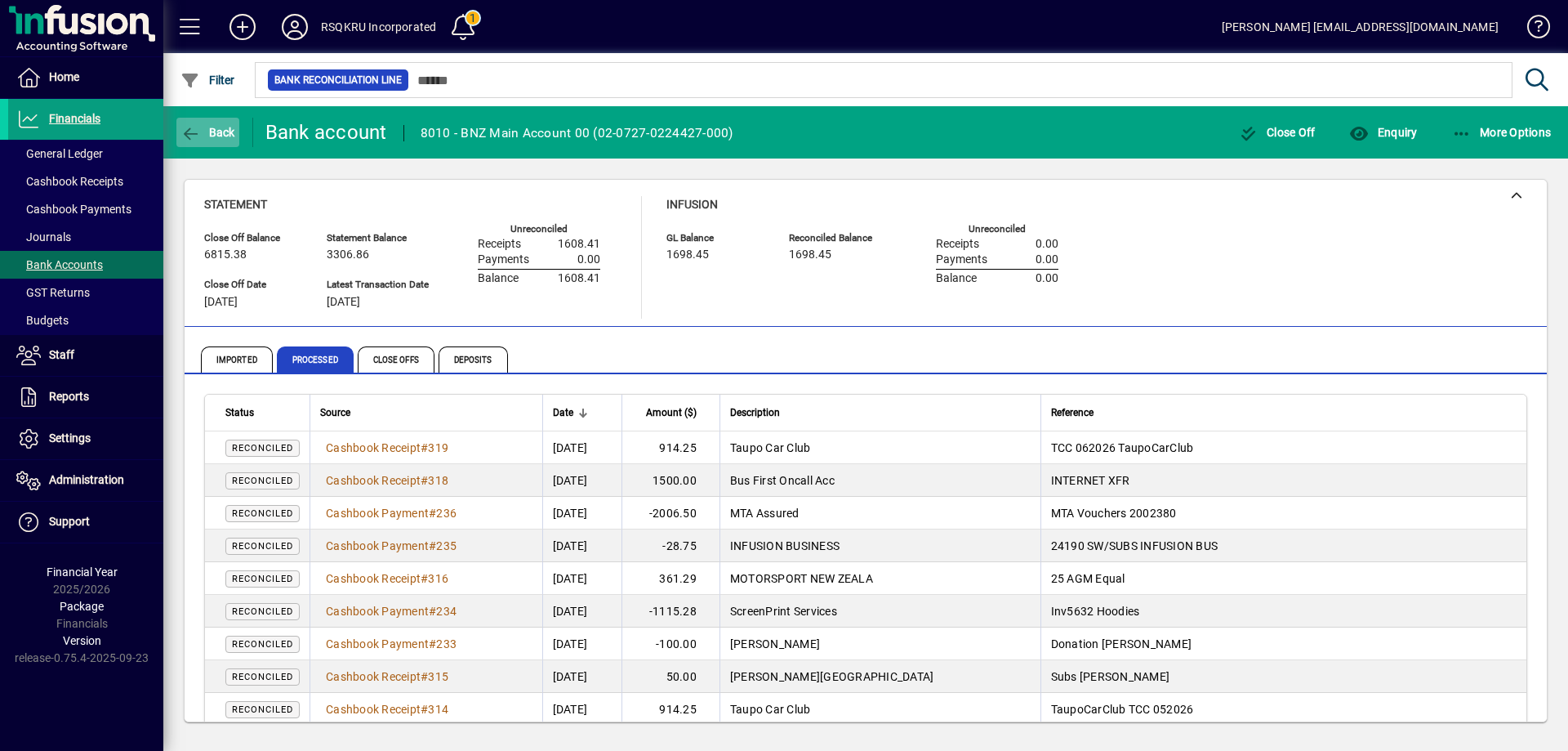
click at [223, 132] on span "Back" at bounding box center [207, 132] width 54 height 13
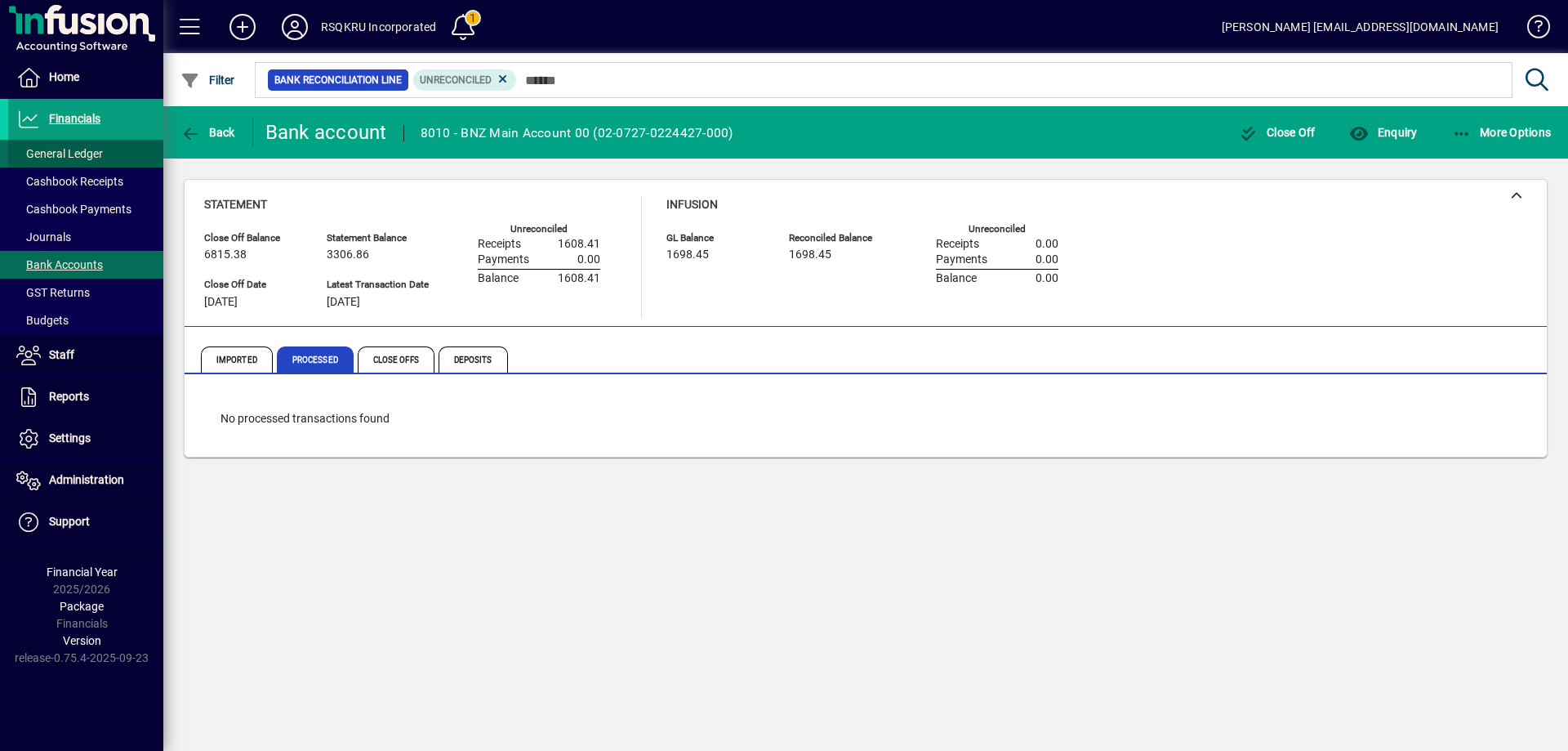
click at [105, 152] on span at bounding box center [85, 153] width 155 height 40
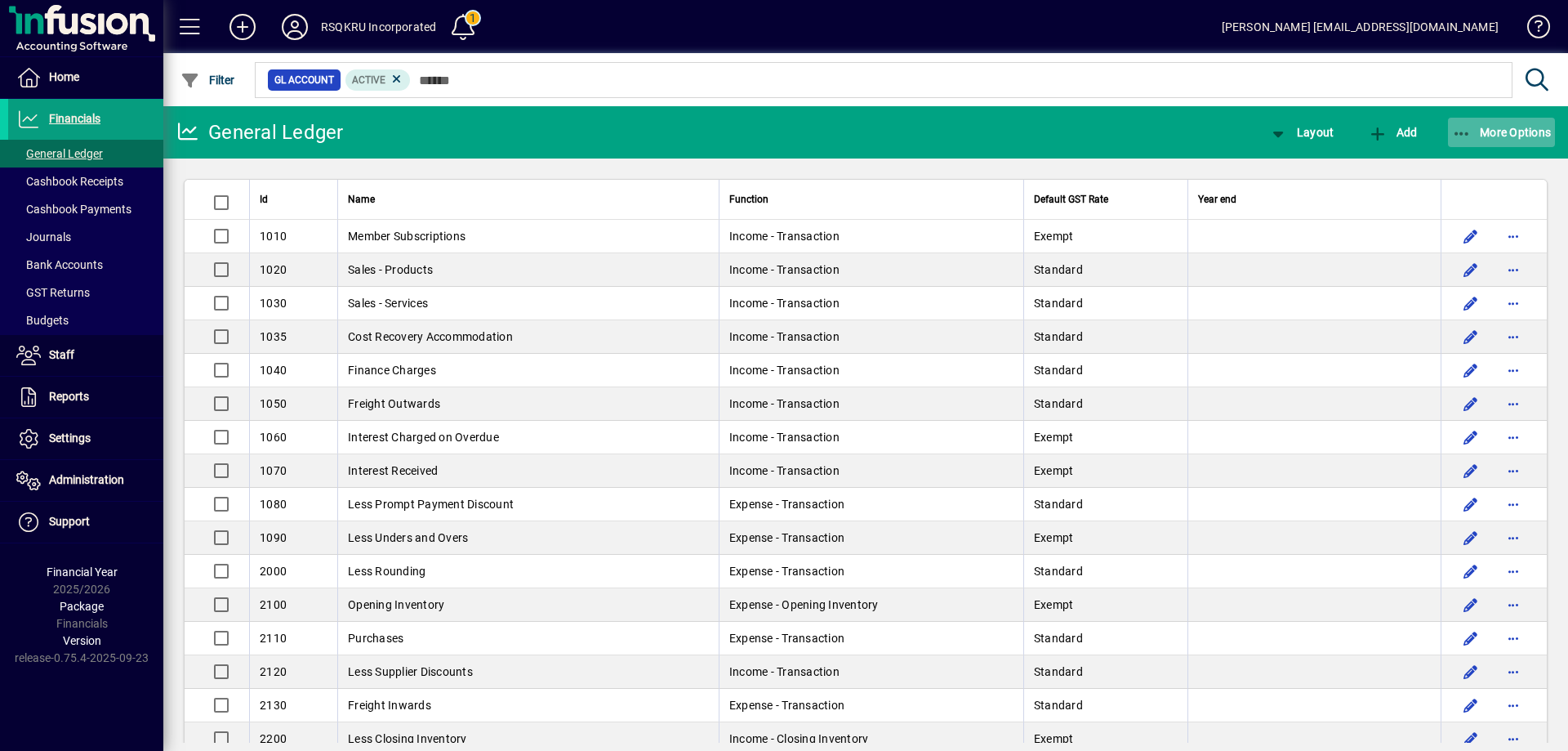
click at [1515, 131] on span "More Options" at bounding box center [1502, 132] width 100 height 13
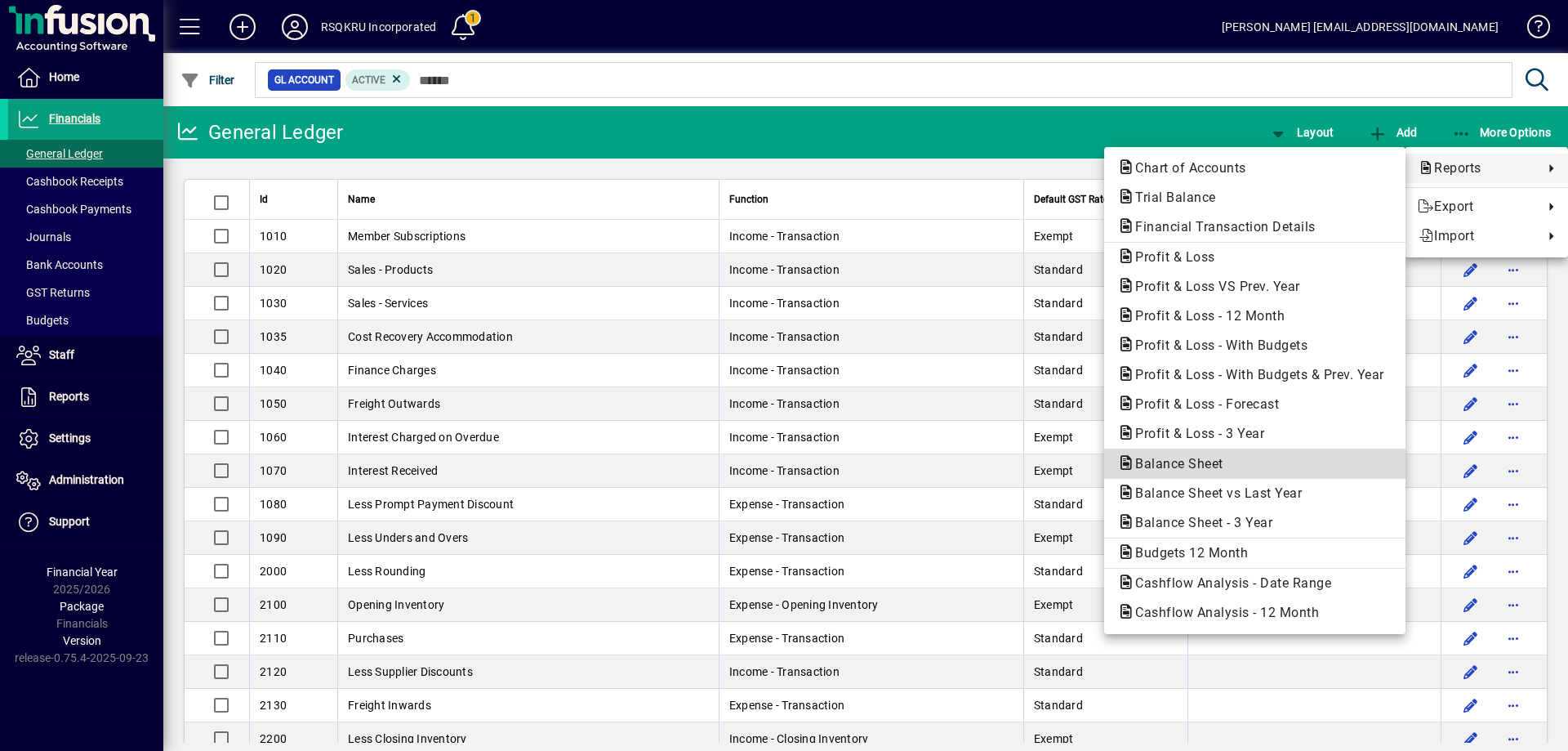
click at [1186, 454] on span "Balance Sheet" at bounding box center [1254, 464] width 275 height 20
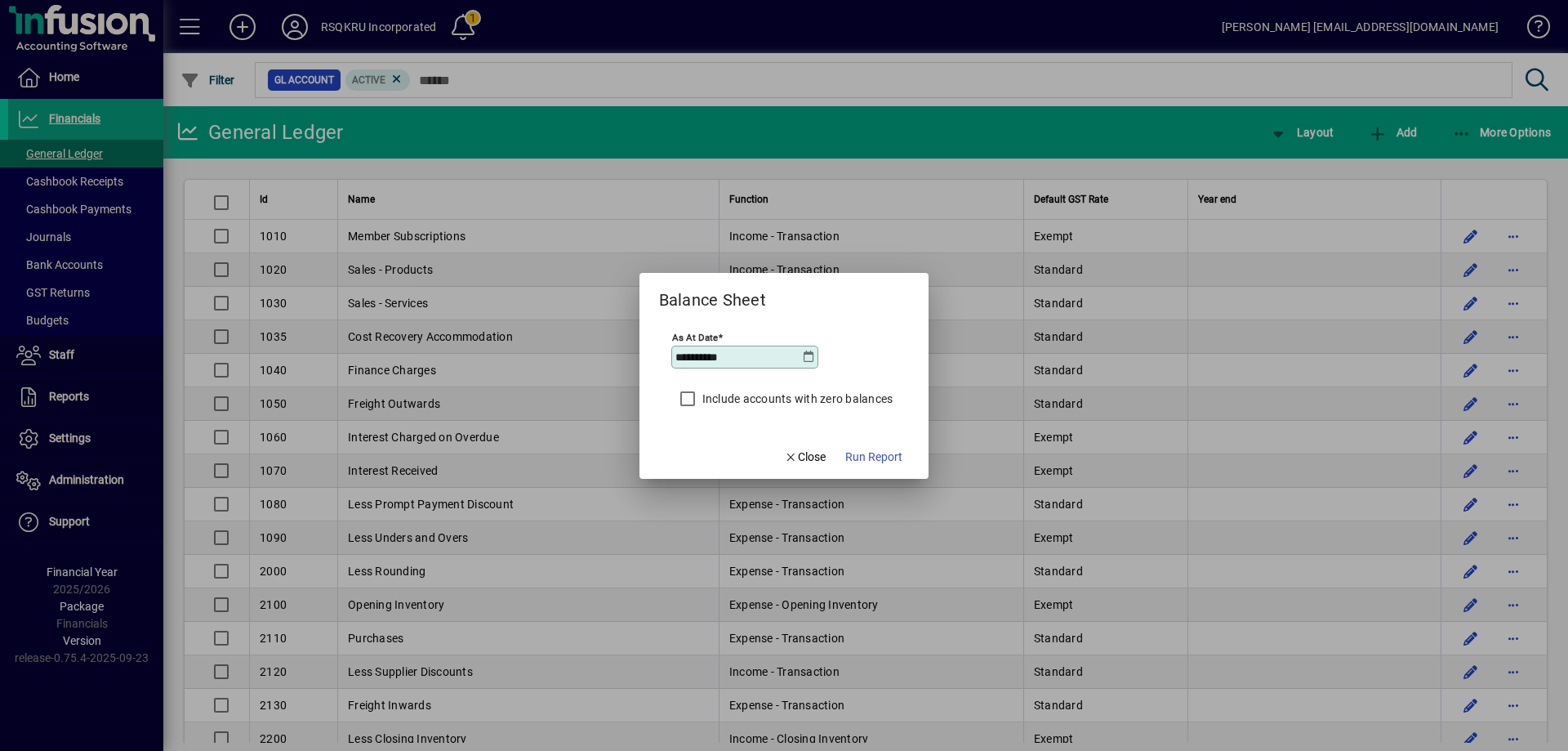
click at [858, 455] on span "Run Report" at bounding box center [874, 456] width 57 height 17
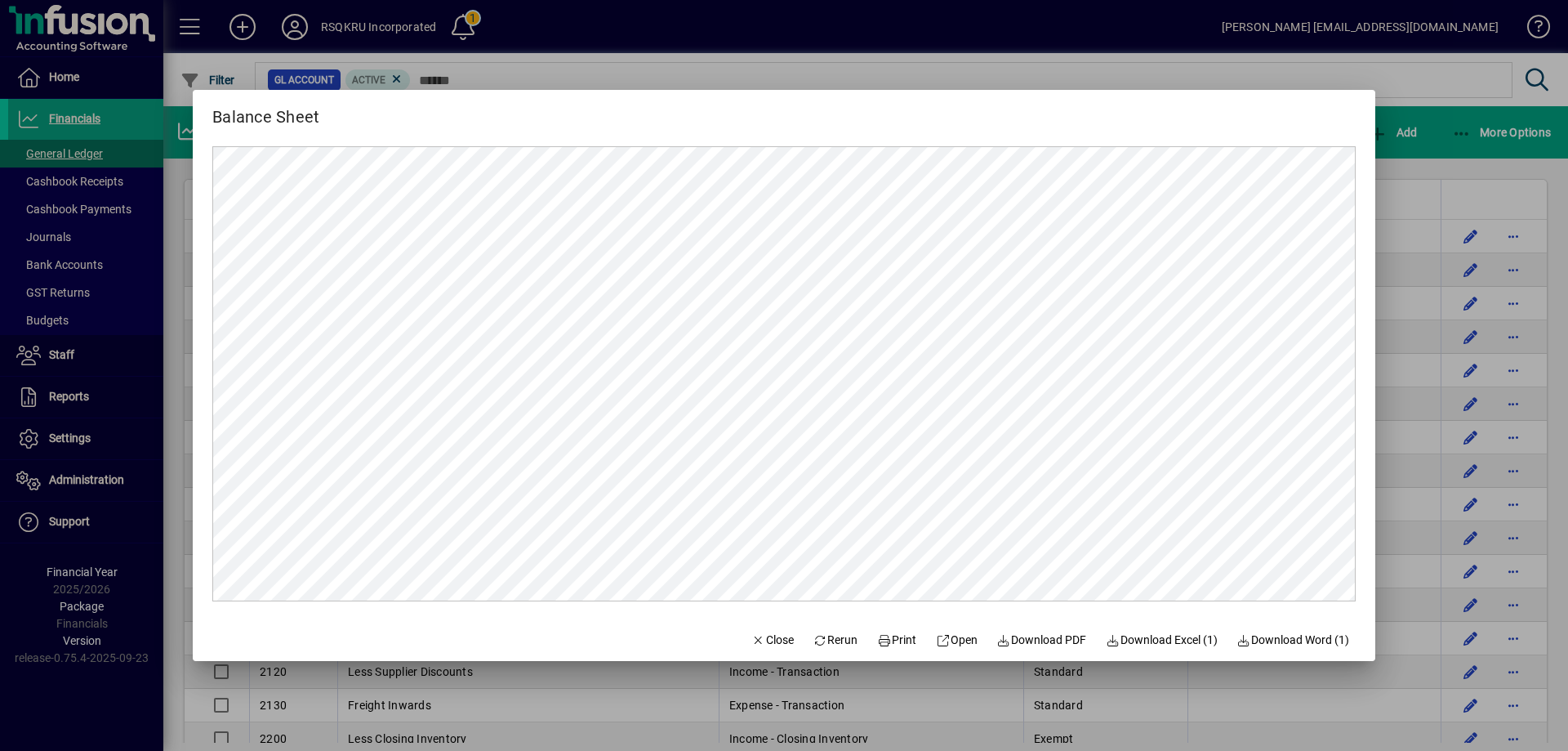
click at [1554, 201] on div at bounding box center [784, 375] width 1568 height 751
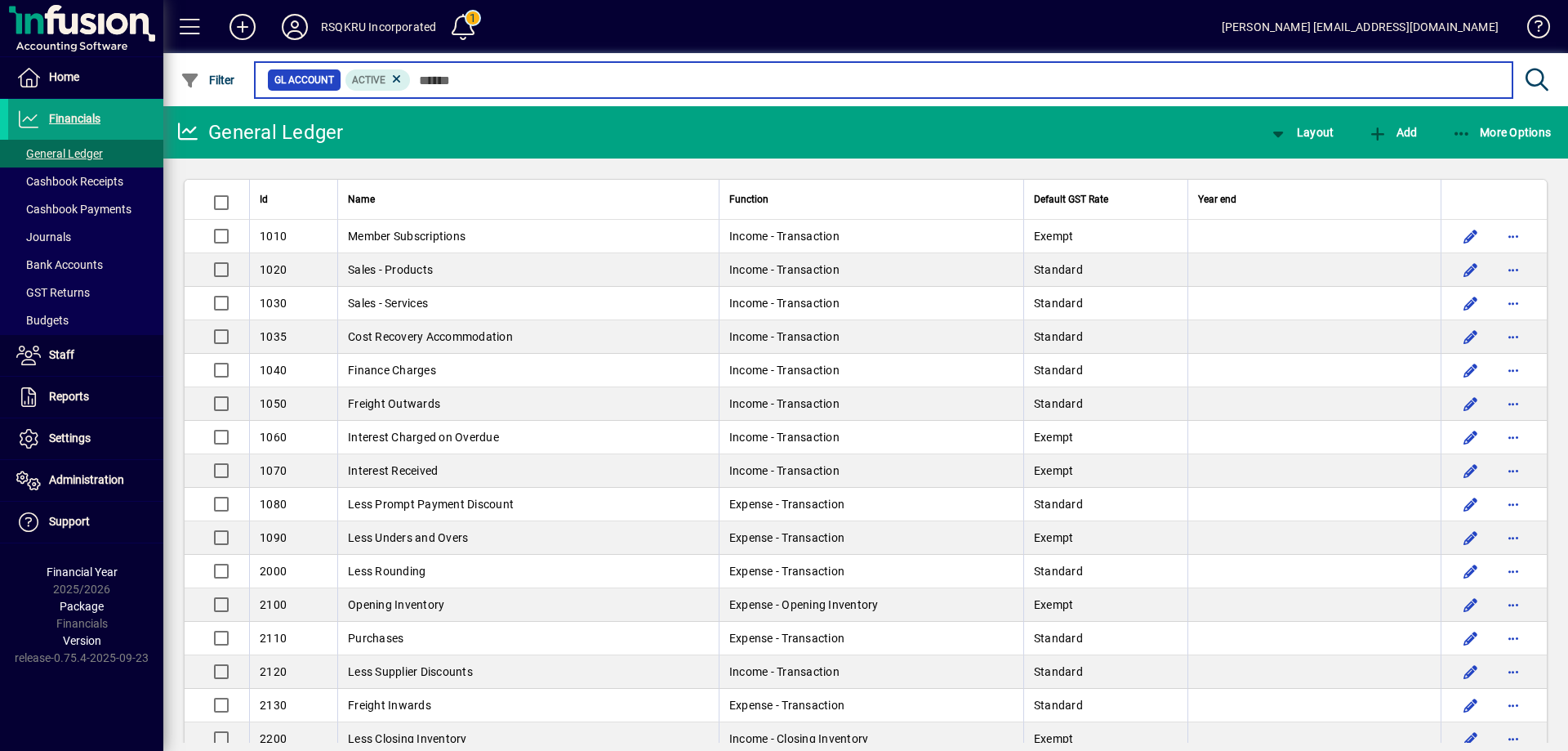
click at [435, 82] on input "text" at bounding box center [955, 79] width 1088 height 23
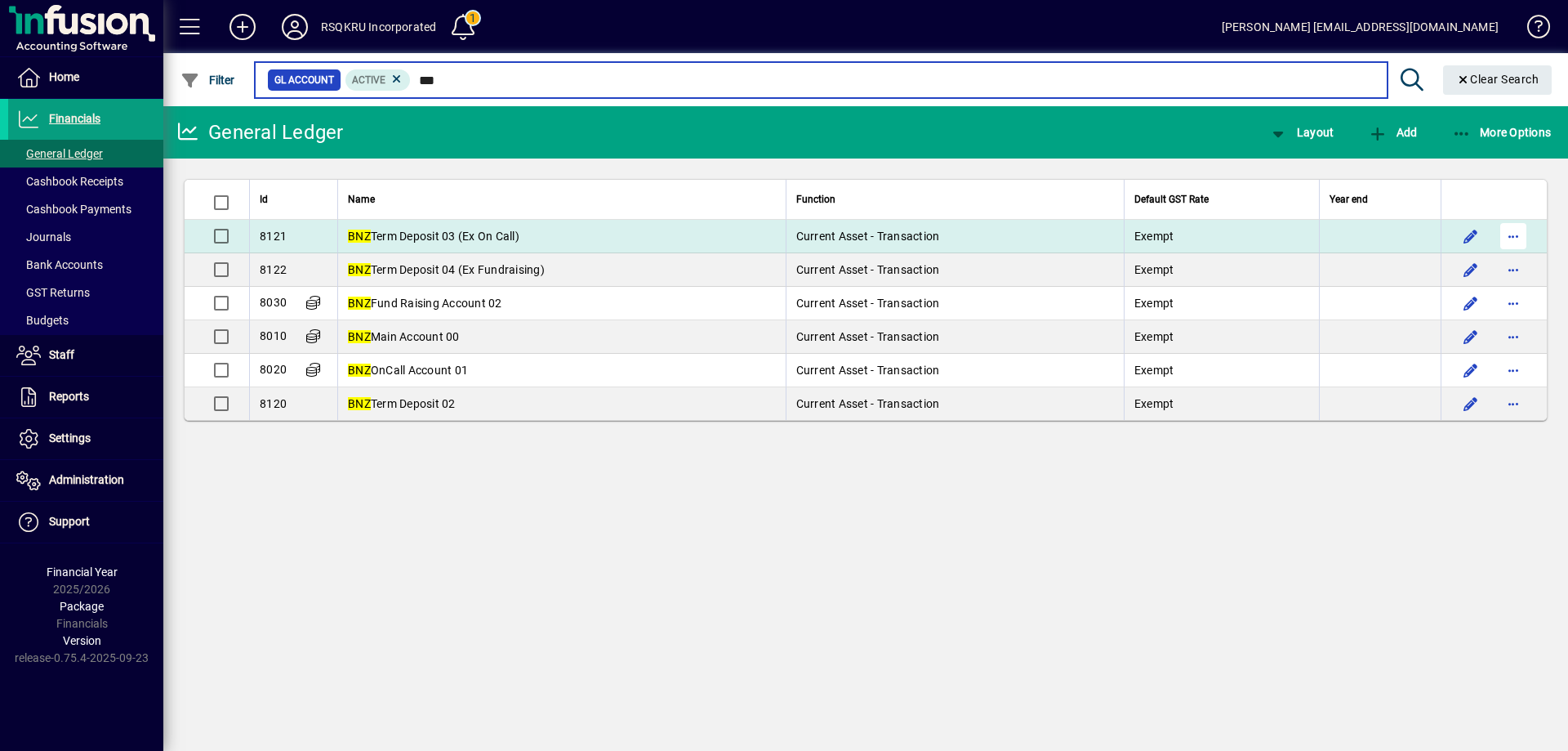
type input "***"
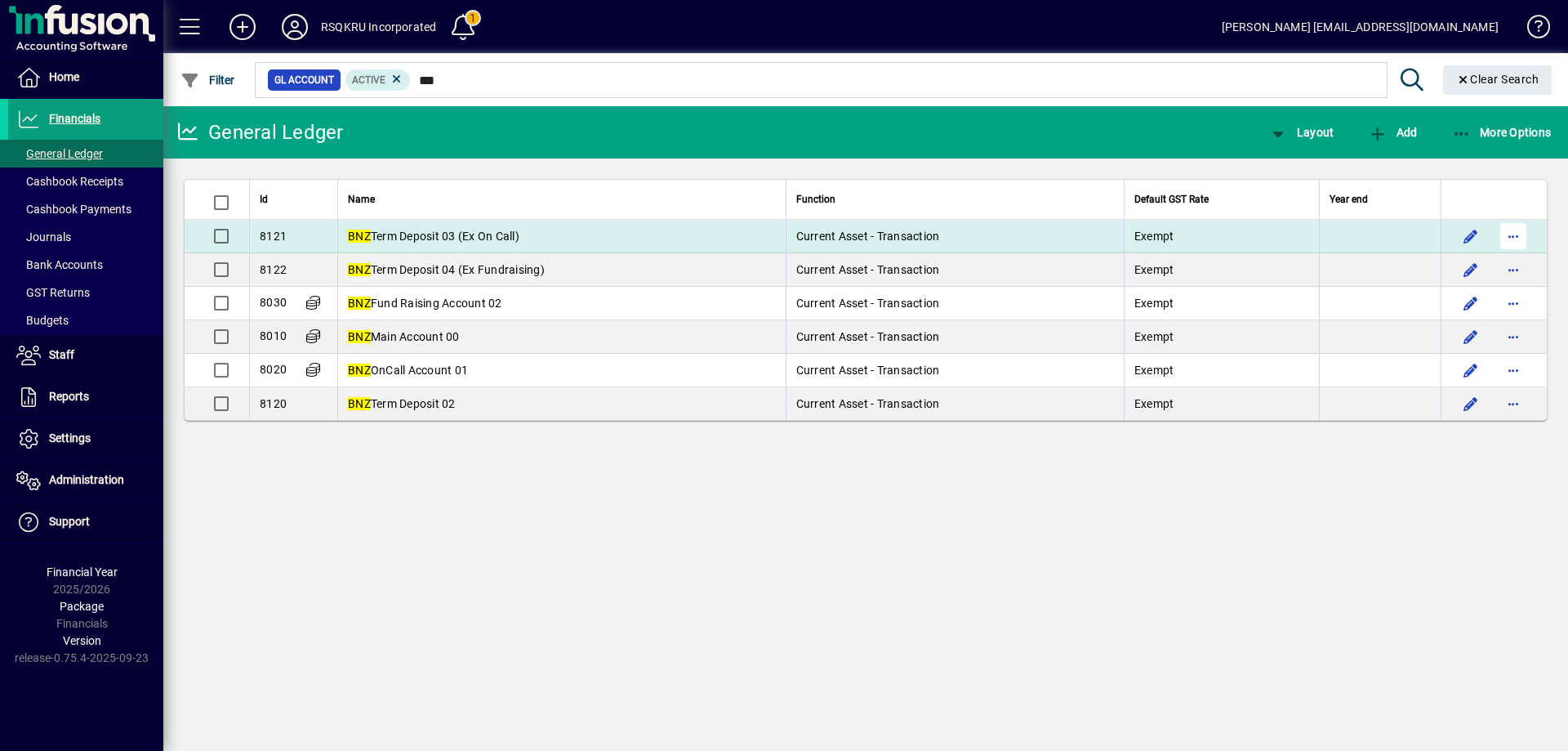
click at [1512, 229] on span "button" at bounding box center [1514, 236] width 40 height 40
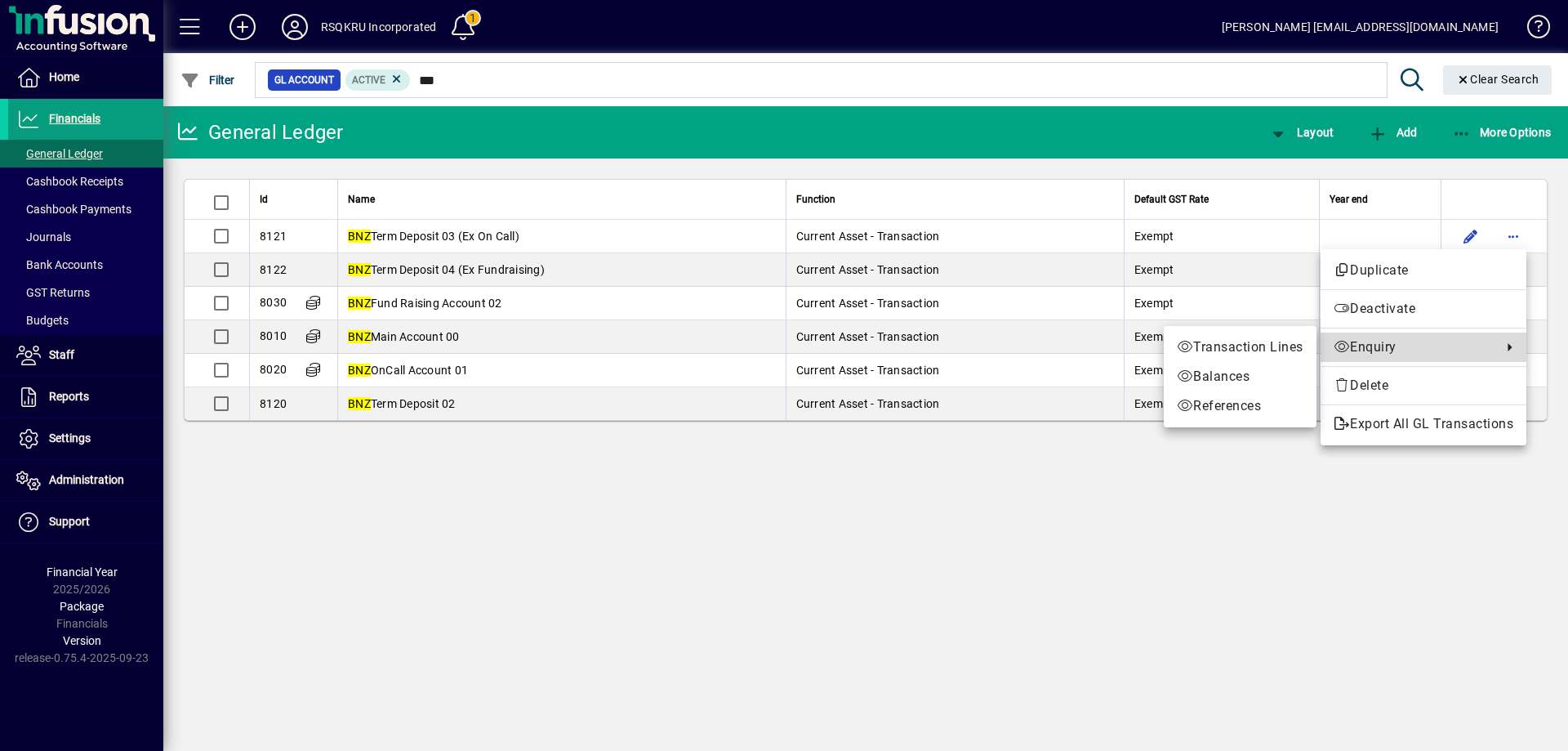
click at [1397, 346] on span "Enquiry" at bounding box center [1414, 347] width 160 height 20
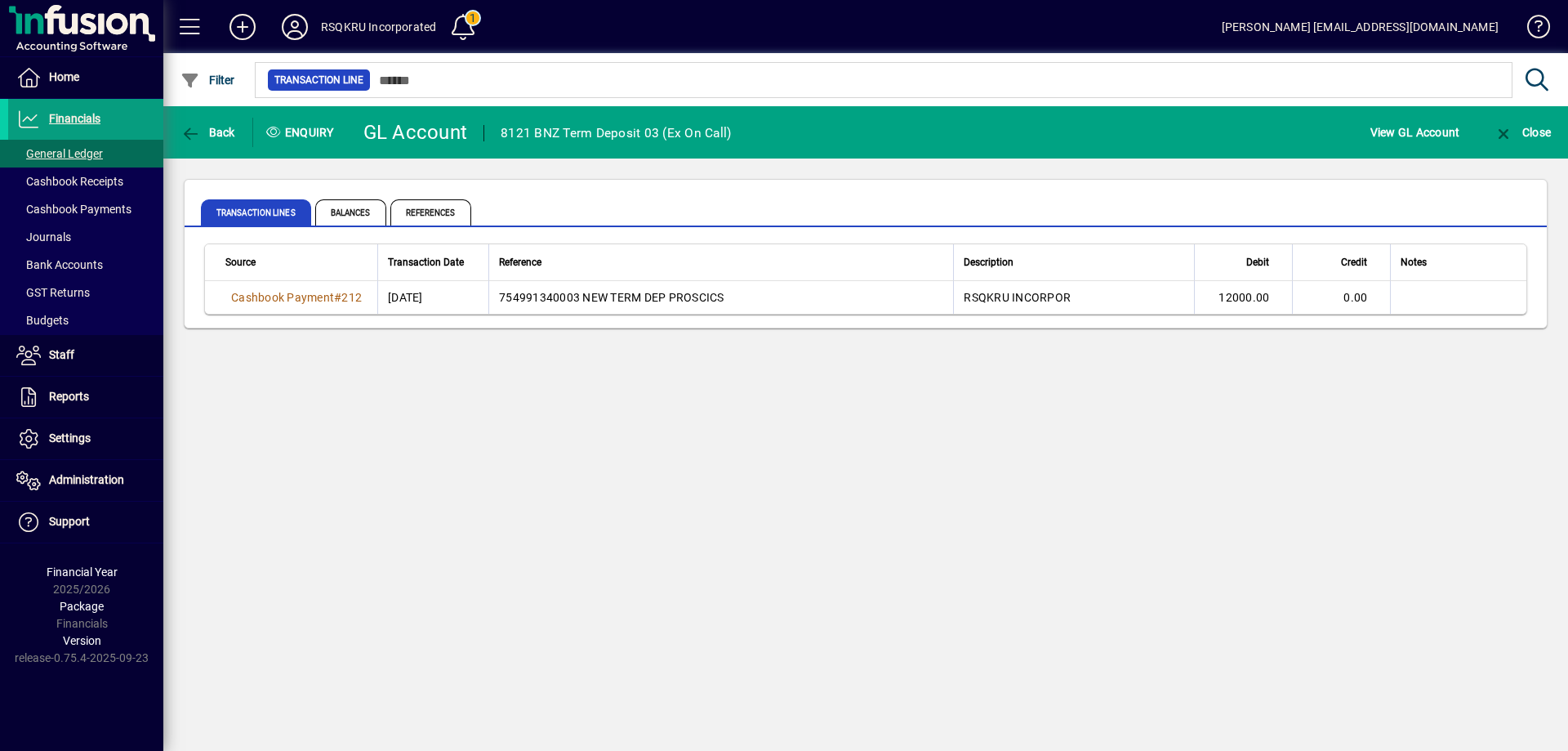
click at [530, 436] on div "Back Enquiry GL Account 8121 BNZ Term Deposit 03 (Ex On Call) View GL Account C…" at bounding box center [866, 427] width 1405 height 644
click at [35, 68] on icon at bounding box center [29, 78] width 25 height 20
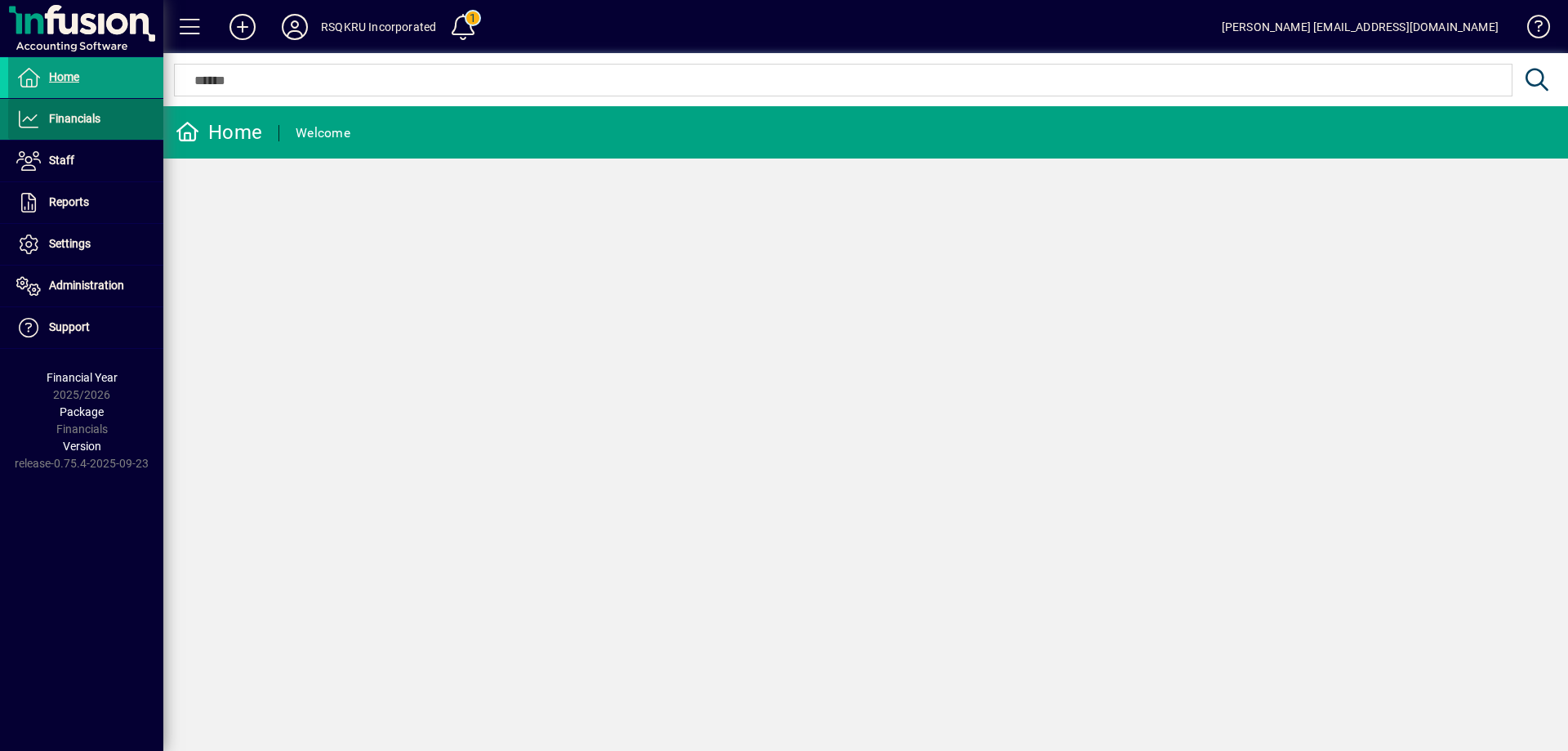
click at [77, 121] on span "Financials" at bounding box center [75, 118] width 51 height 13
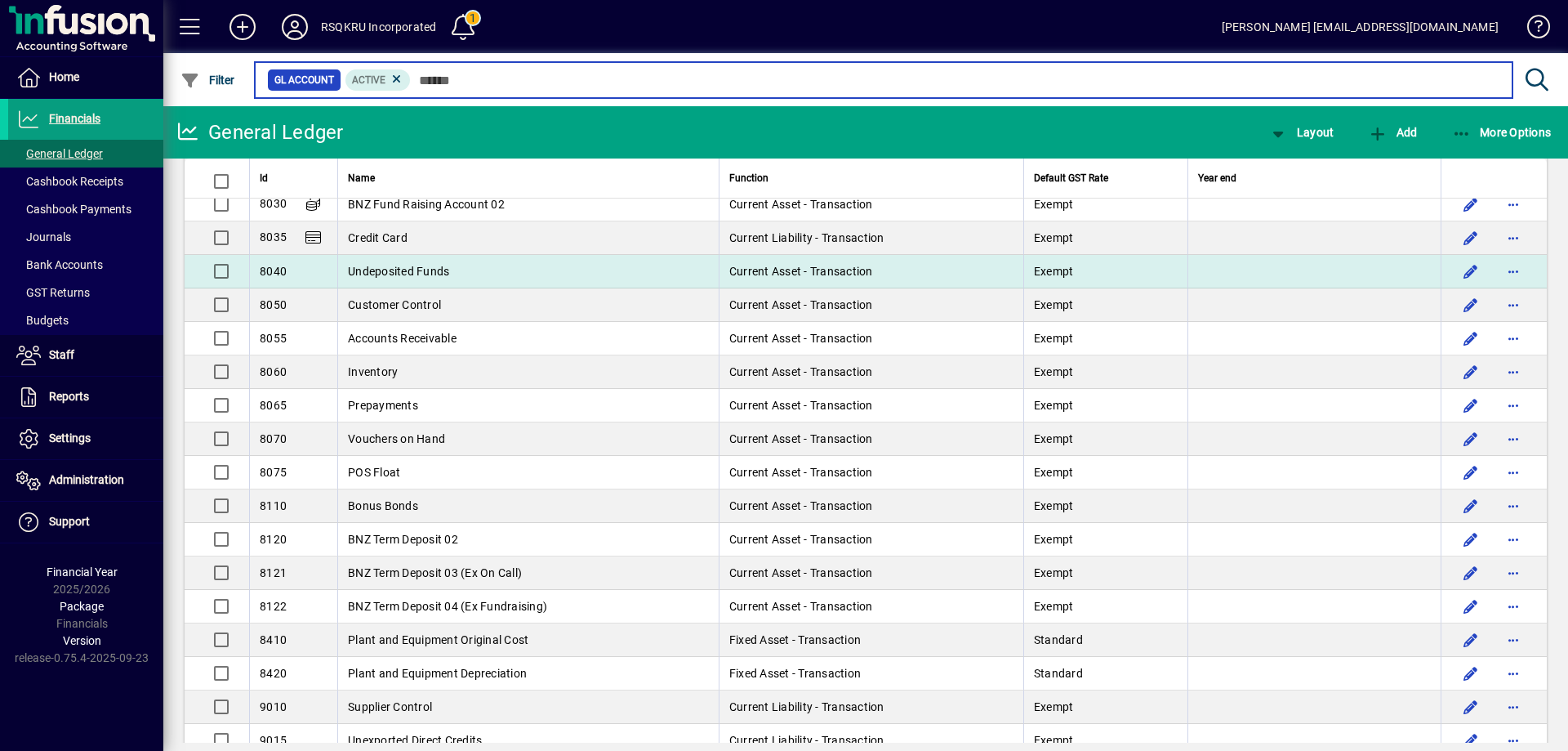
scroll to position [1716, 0]
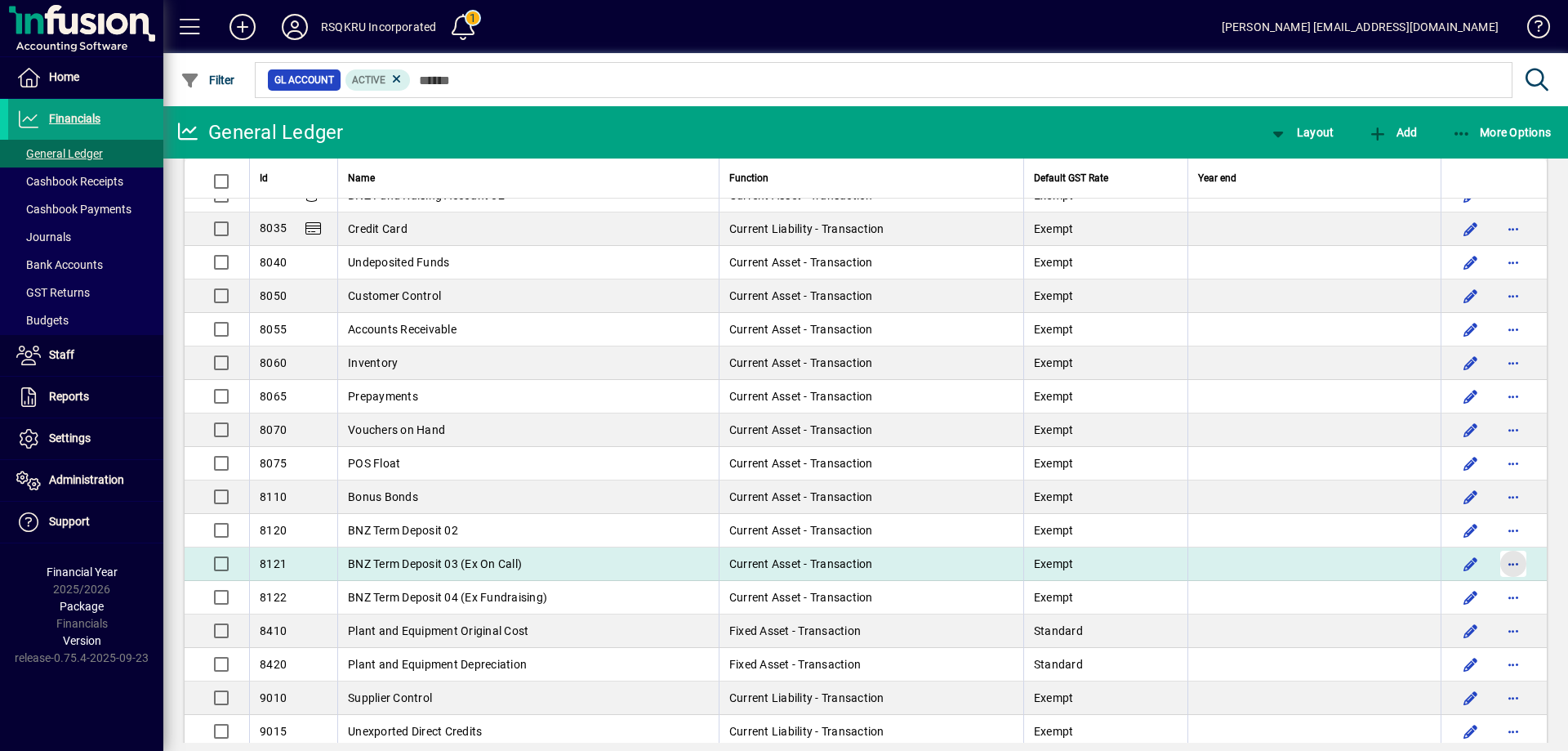
click at [1512, 561] on span "button" at bounding box center [1514, 564] width 40 height 40
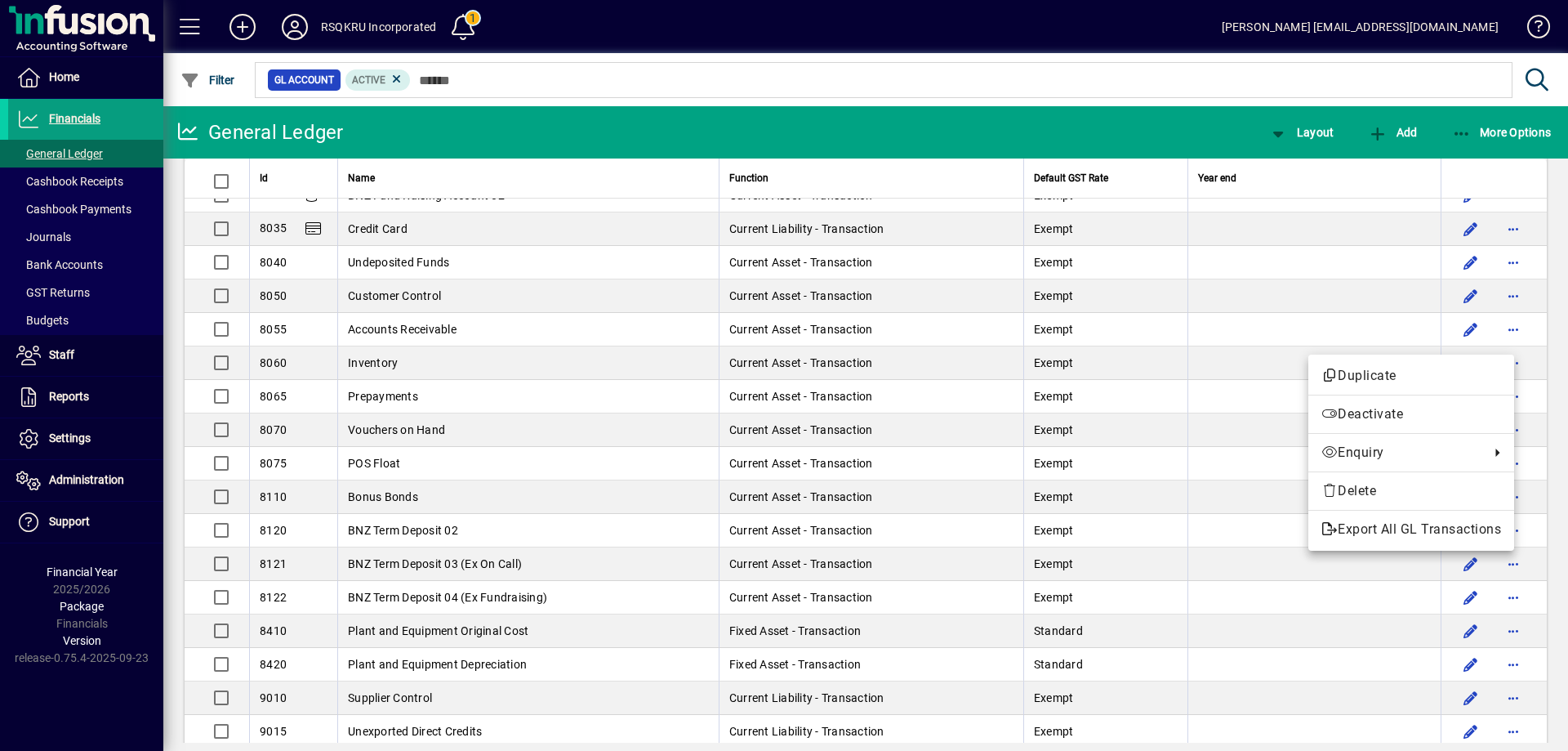
click at [470, 560] on div at bounding box center [784, 375] width 1568 height 751
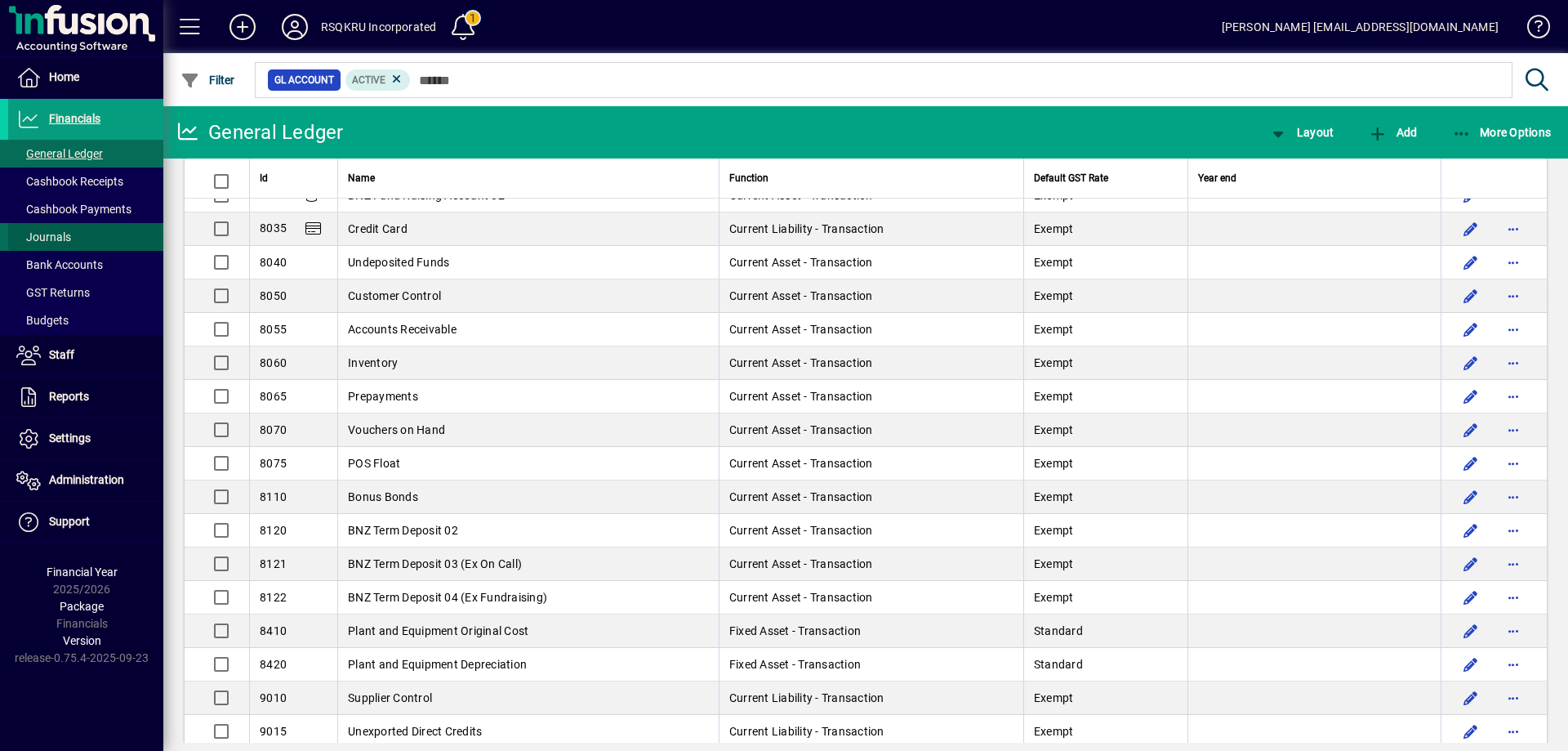
click at [48, 238] on span "Journals" at bounding box center [44, 236] width 54 height 13
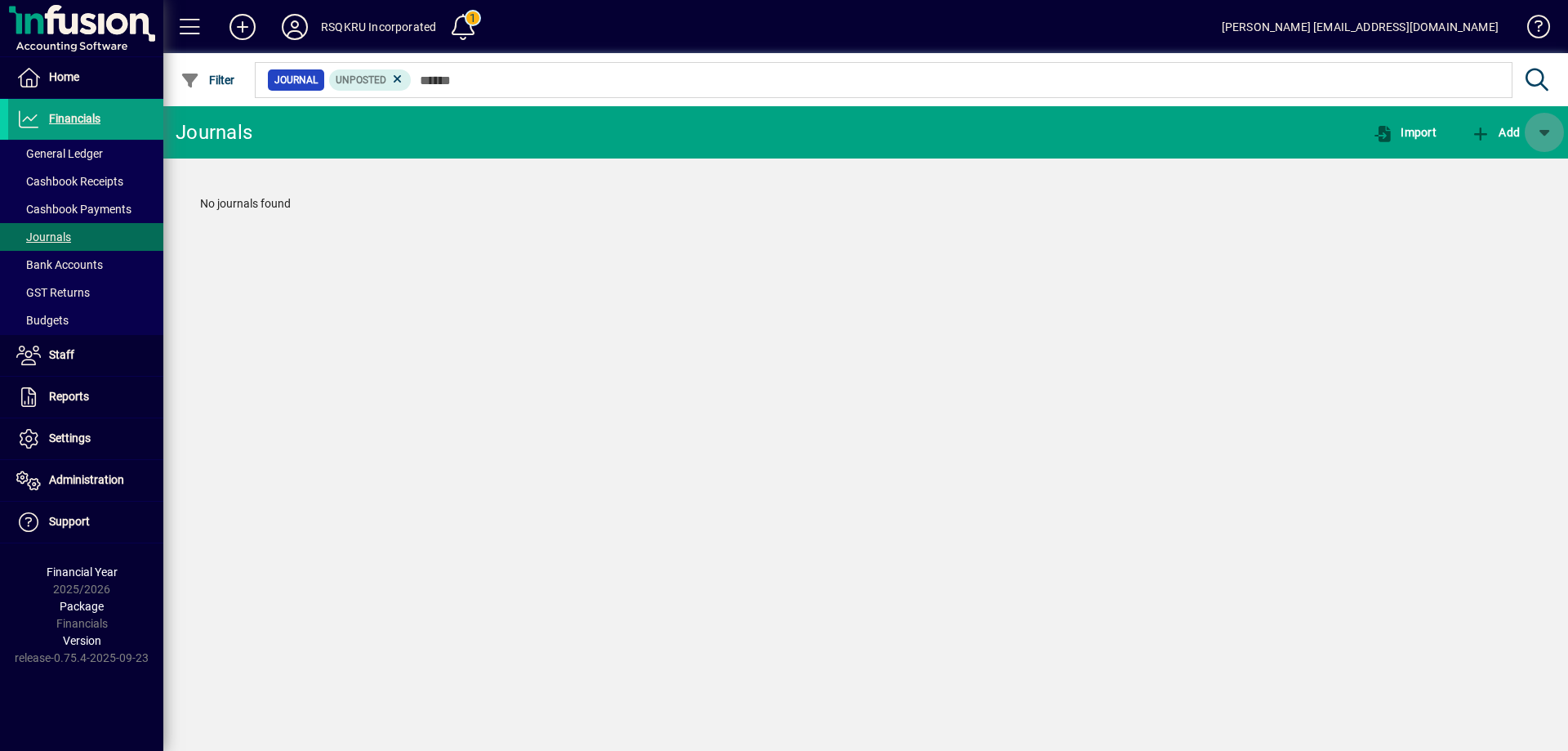
click at [1533, 131] on span "button" at bounding box center [1544, 133] width 40 height 40
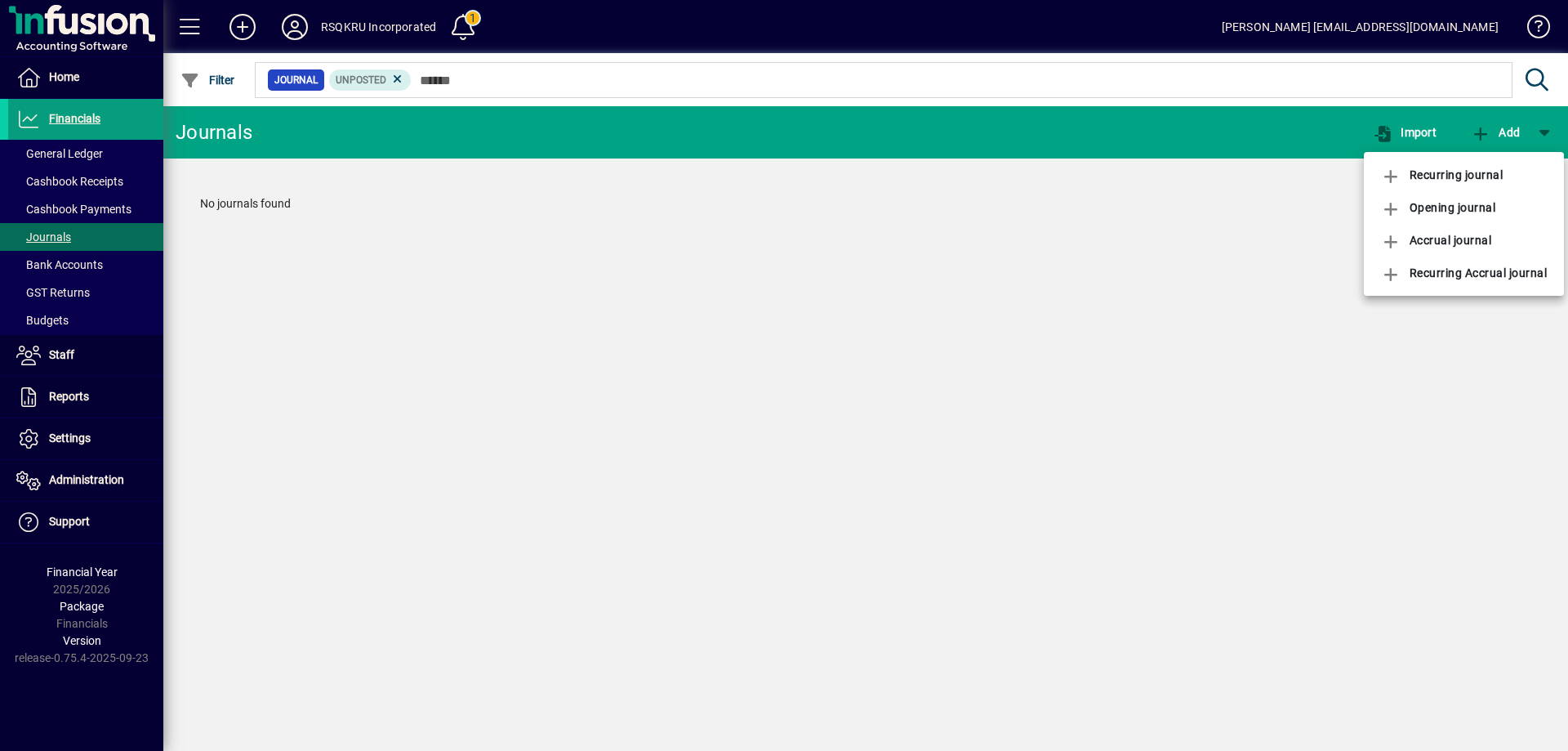
click at [1546, 133] on div at bounding box center [784, 375] width 1568 height 751
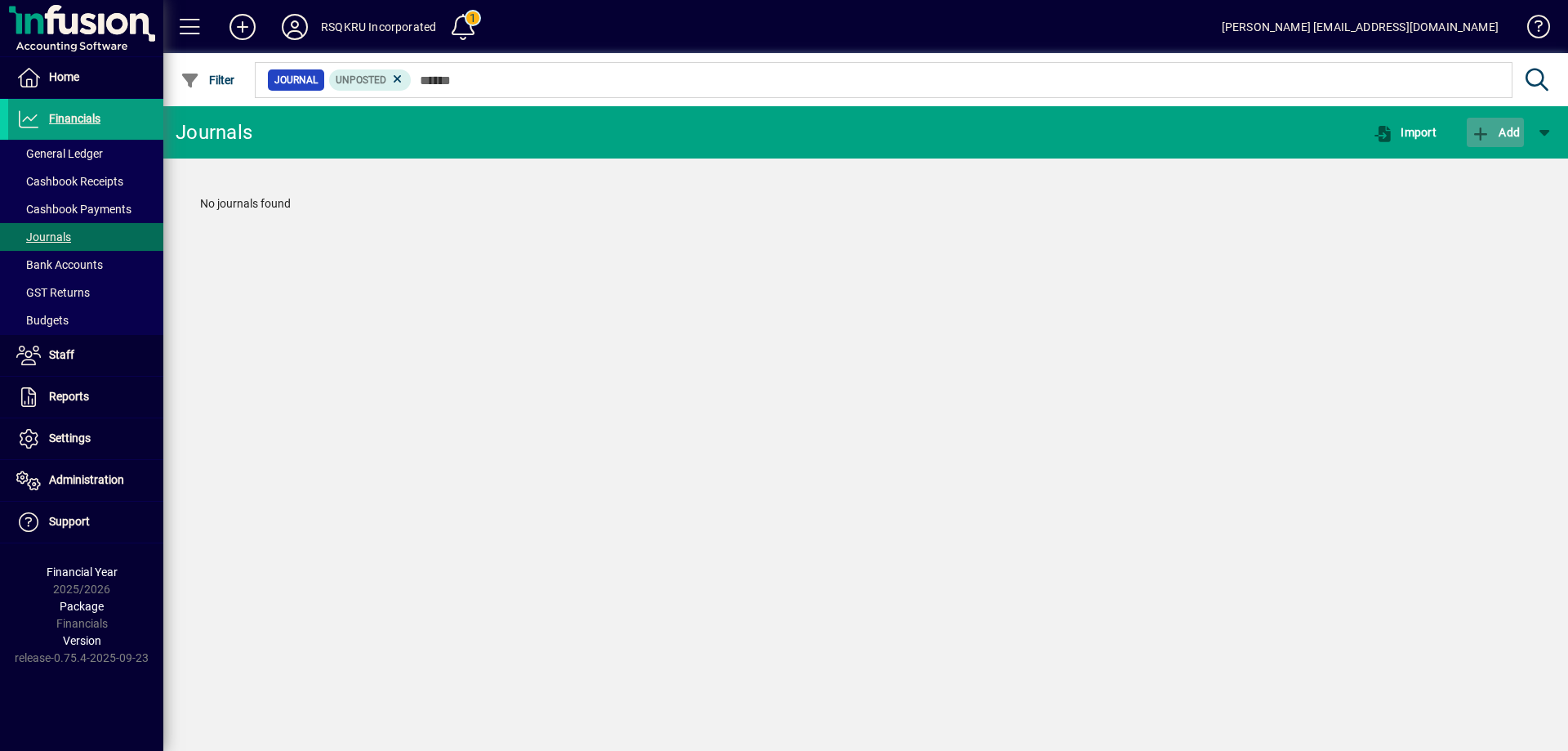
click at [1507, 131] on span "Add" at bounding box center [1496, 132] width 49 height 13
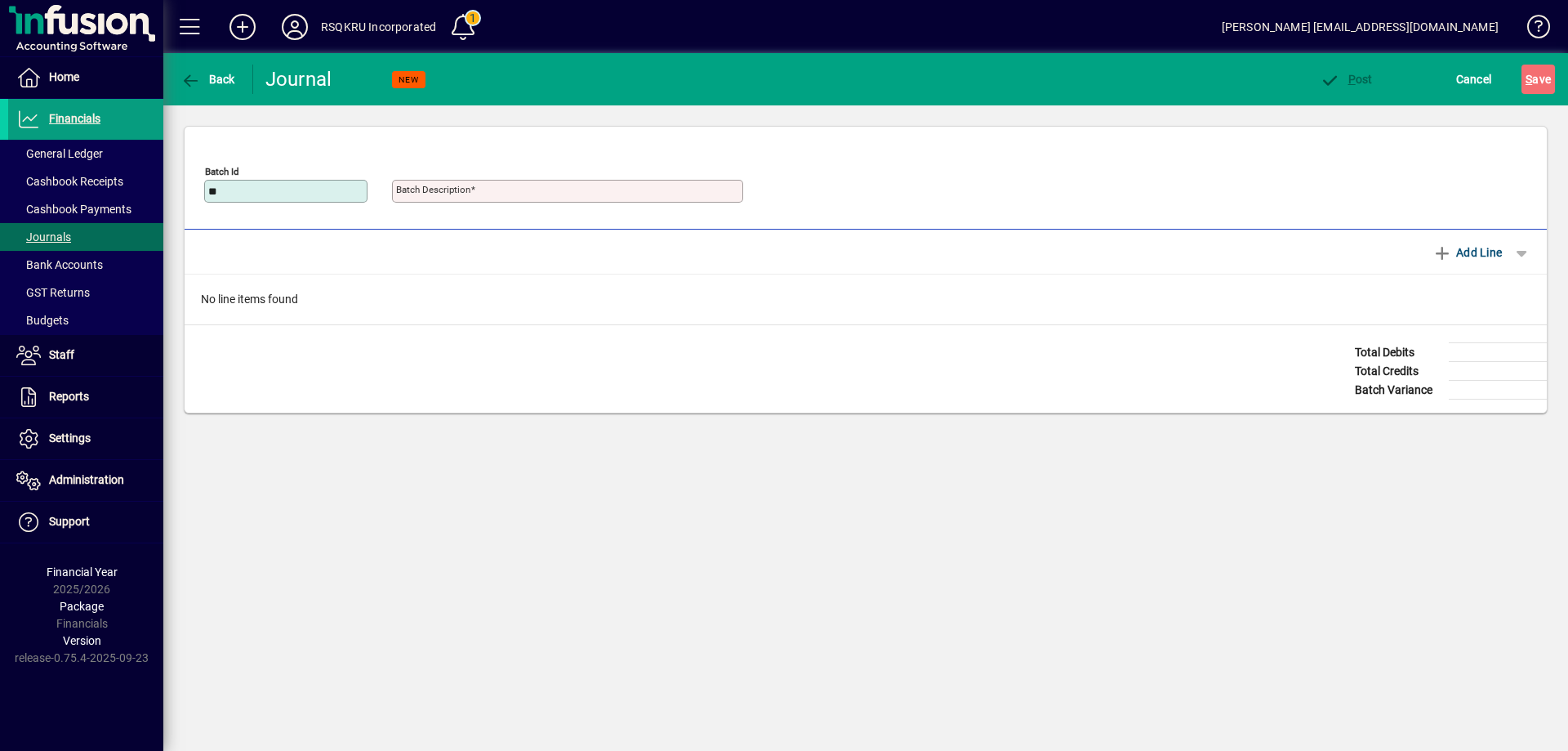
type input "*"
type input "*********"
type input "**********"
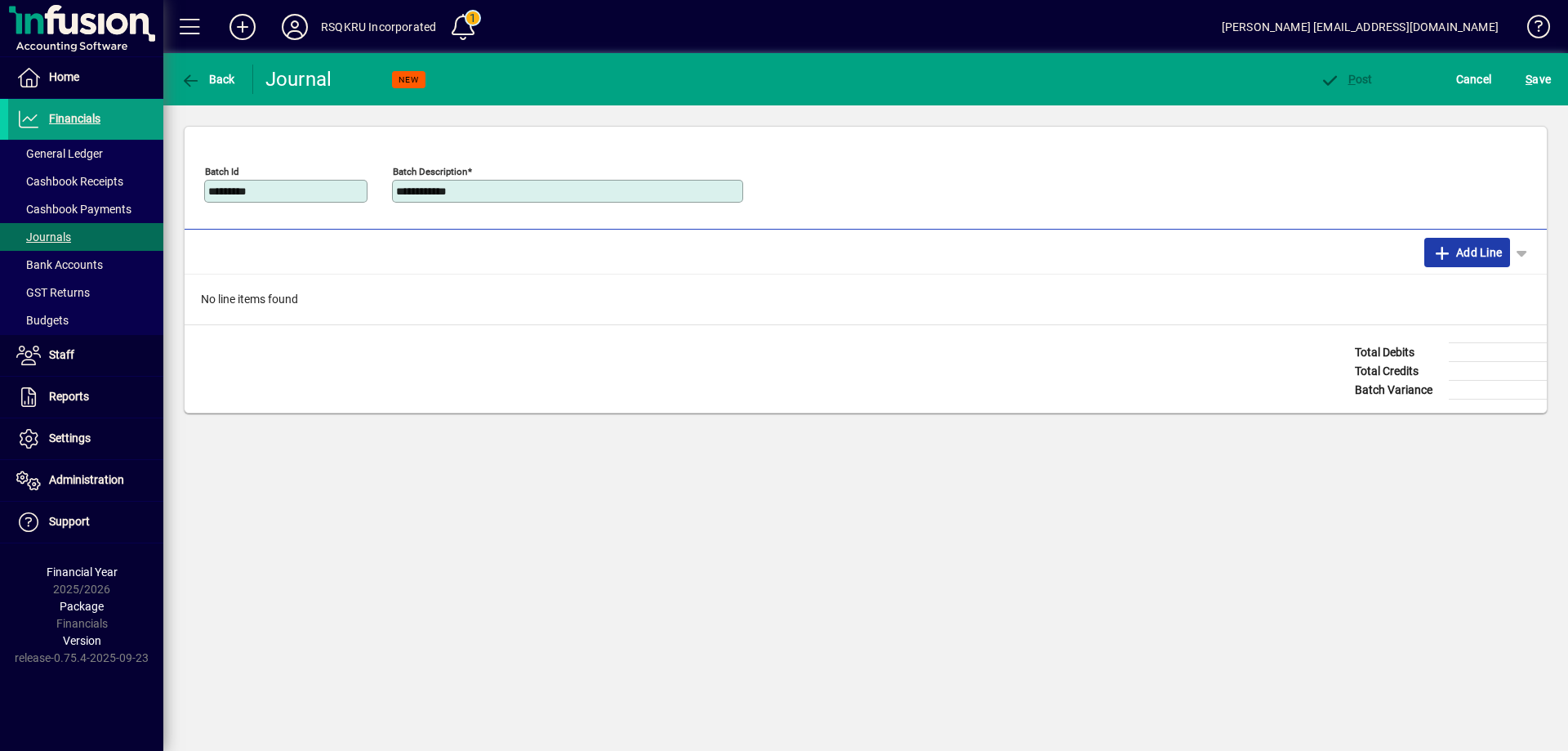
click at [1456, 248] on span "Add Line" at bounding box center [1467, 252] width 70 height 26
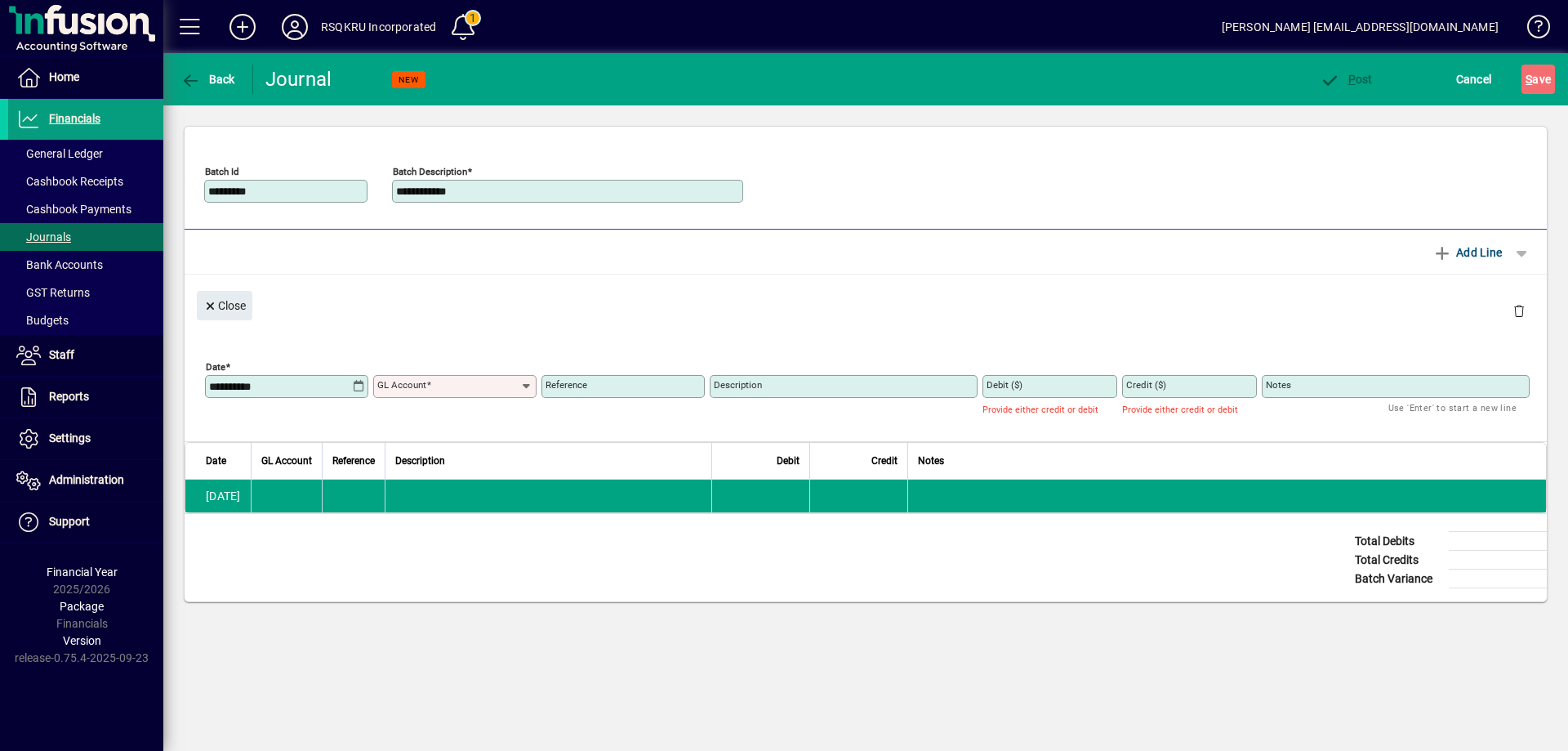
click at [356, 385] on icon at bounding box center [358, 386] width 13 height 13
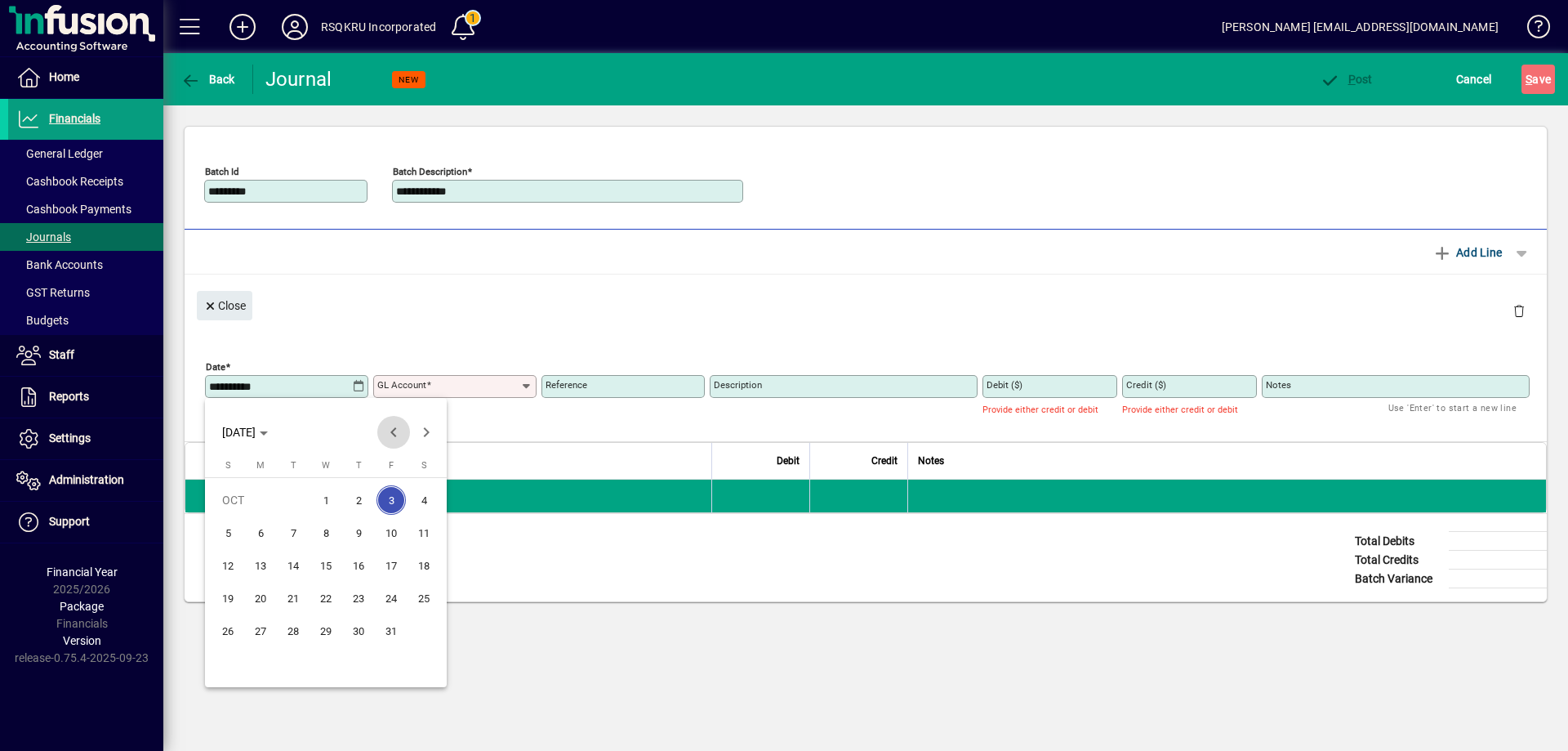
click at [391, 431] on span "Previous month" at bounding box center [393, 431] width 33 height 33
click at [428, 628] on span "27" at bounding box center [424, 630] width 30 height 30
type input "**********"
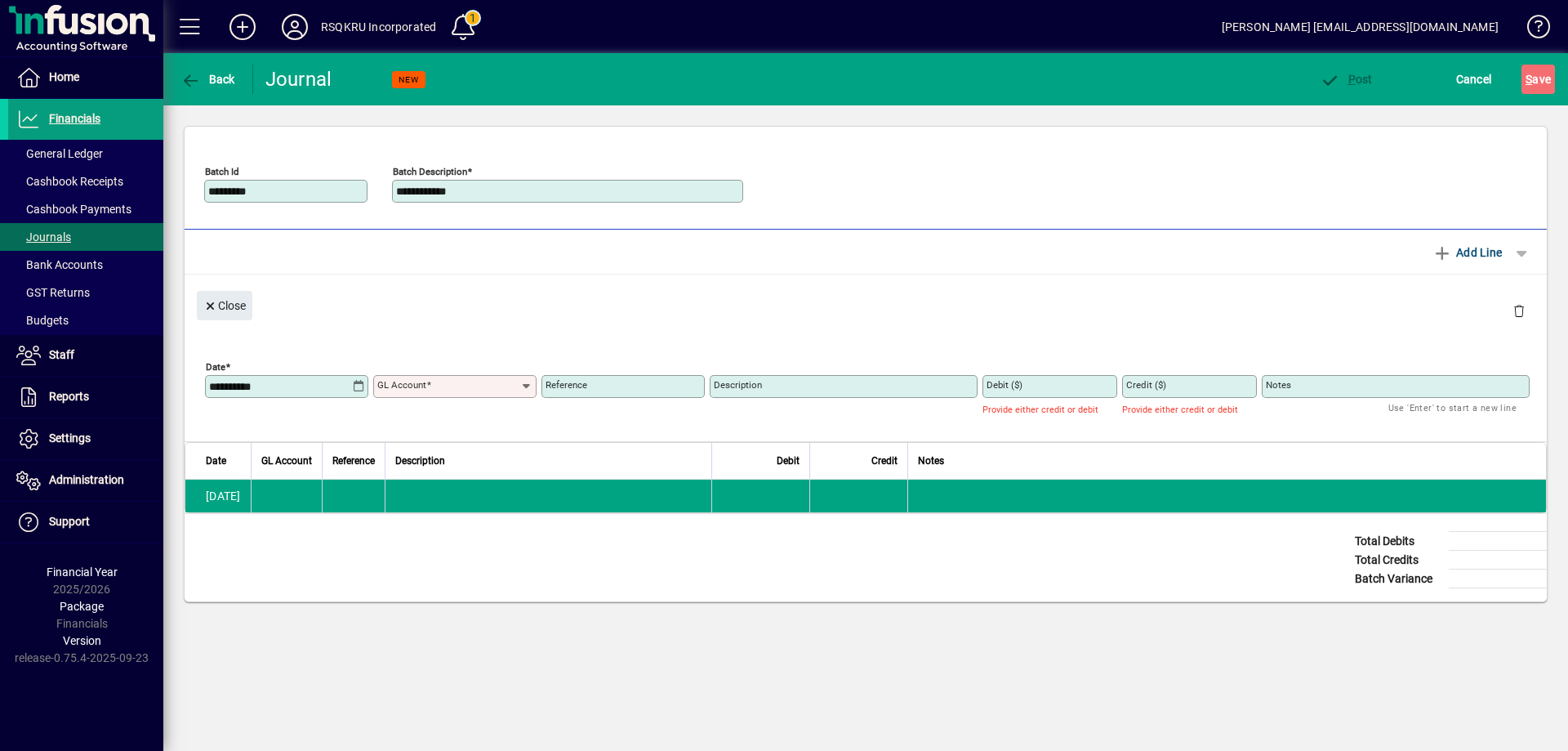
click at [527, 387] on icon at bounding box center [526, 386] width 13 height 13
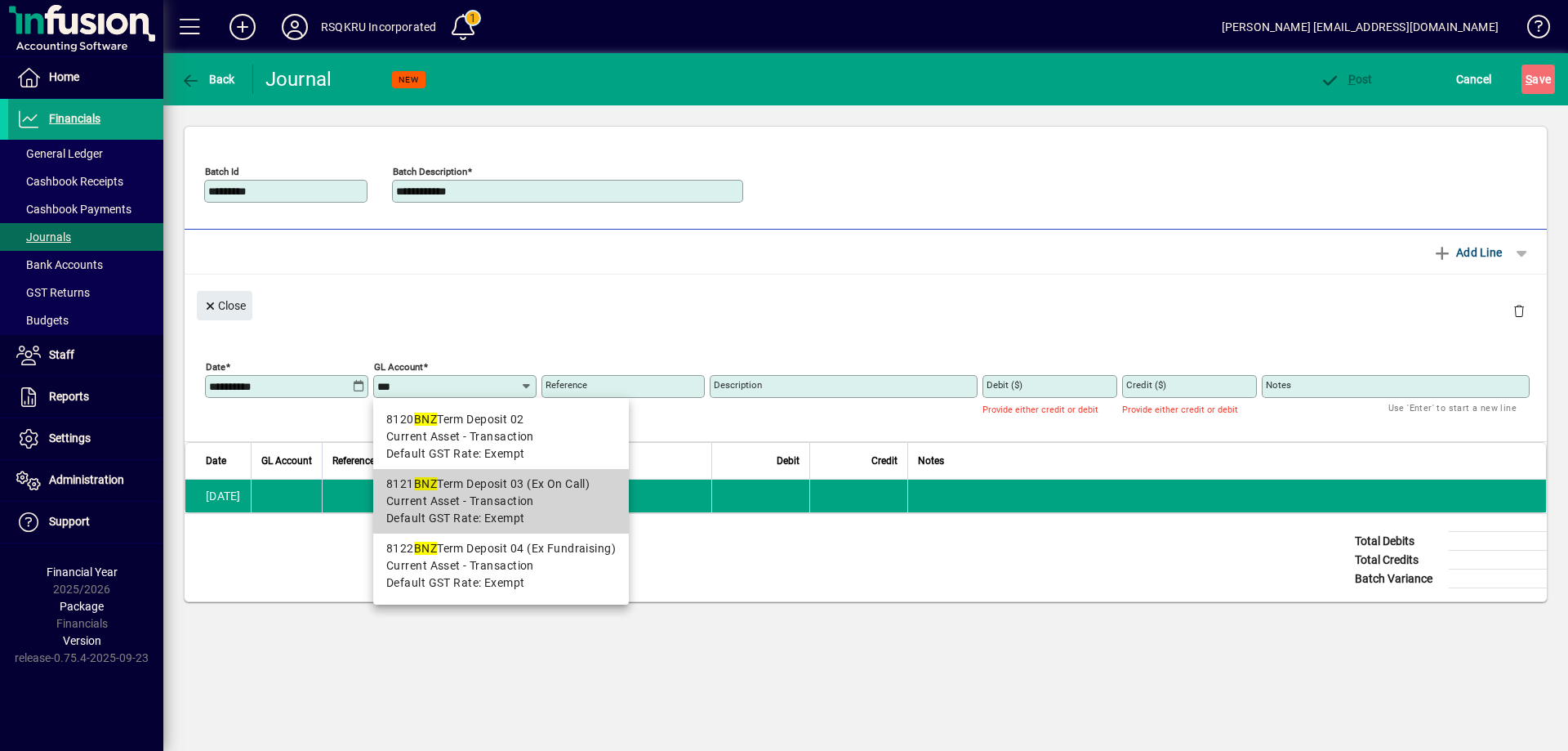
click at [521, 494] on span "Current Asset - Transaction" at bounding box center [459, 501] width 147 height 17
type input "**********"
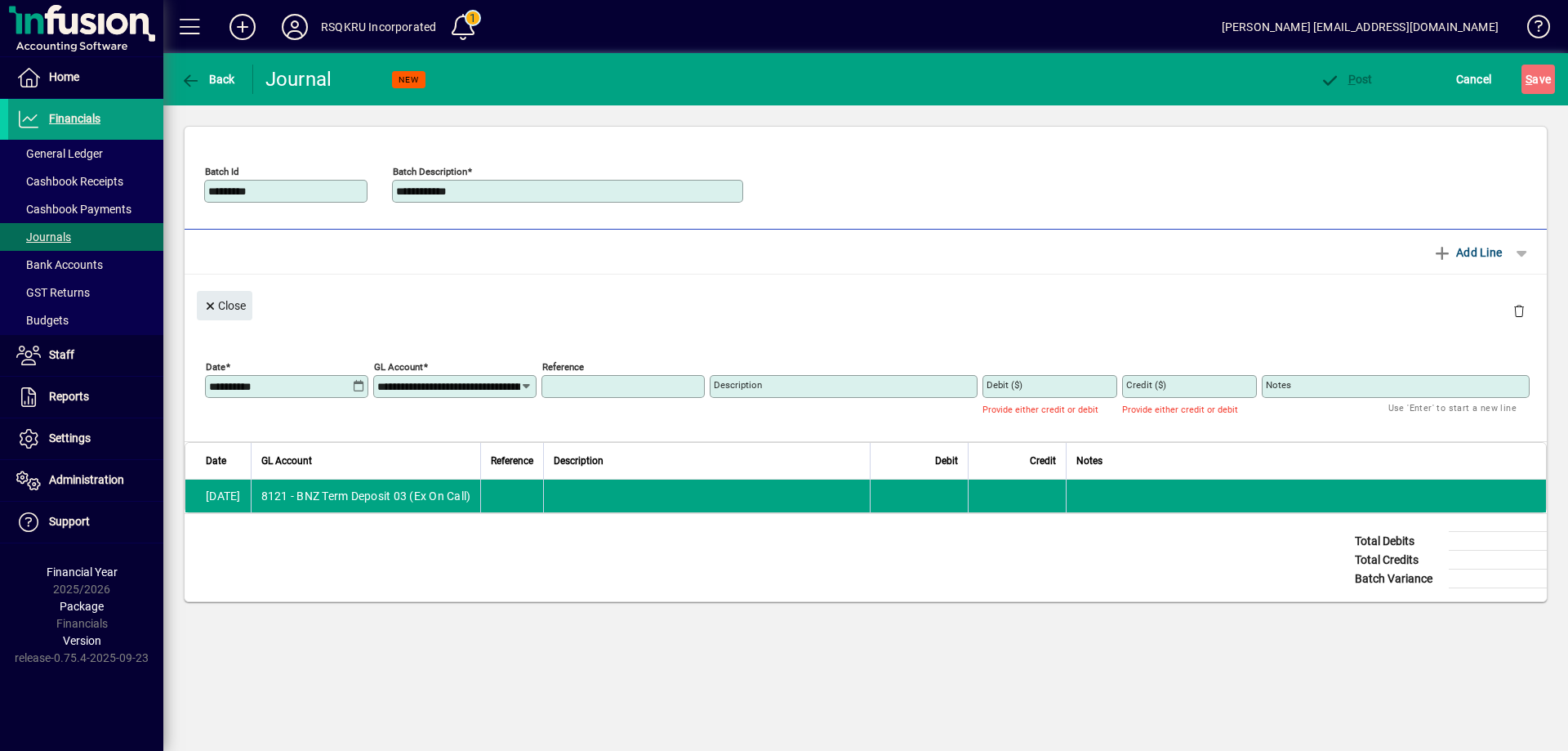
click at [613, 387] on input "Reference" at bounding box center [624, 386] width 158 height 13
type input "***"
type input "**********"
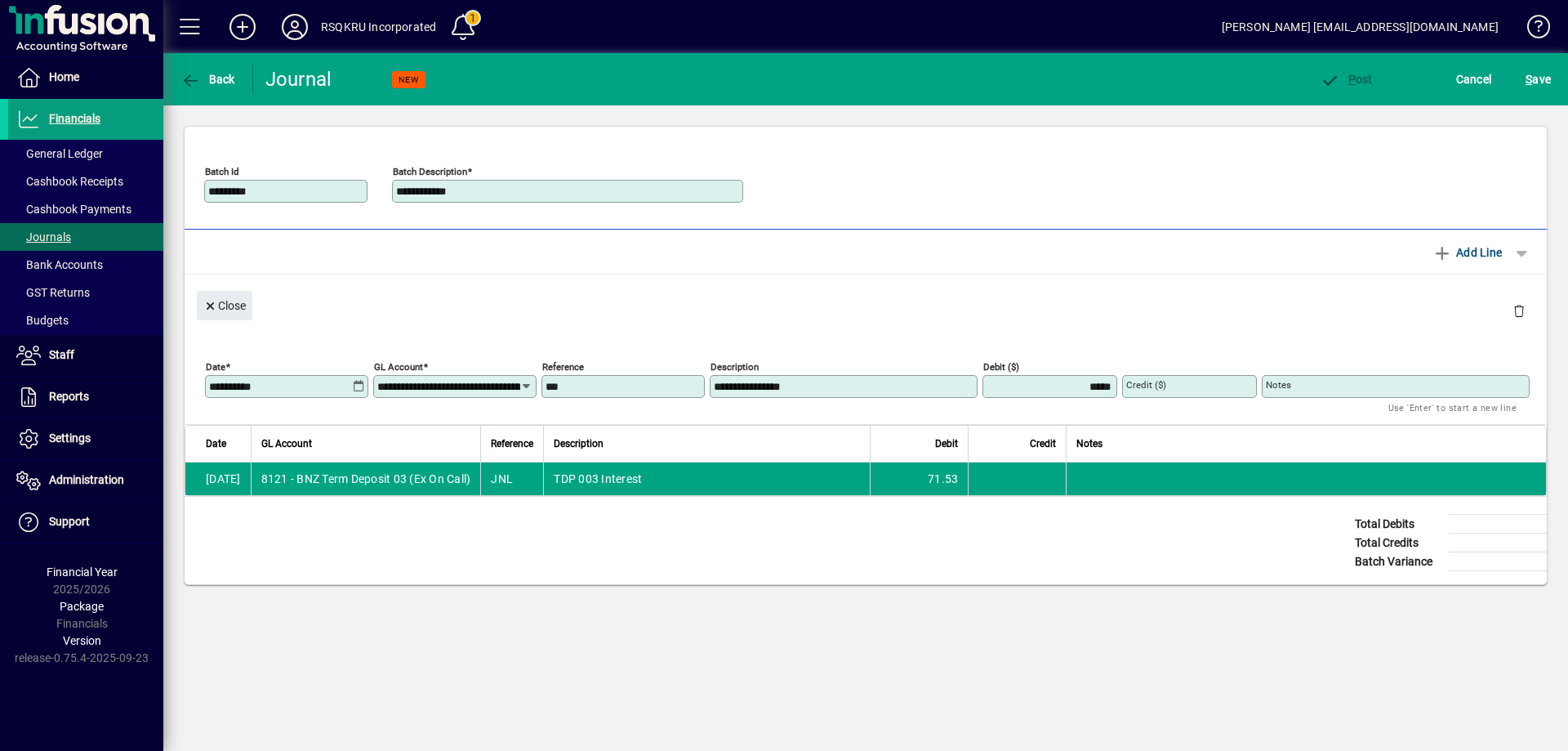
type input "*****"
click at [1522, 64] on button "S ave" at bounding box center [1538, 79] width 34 height 30
type input "****"
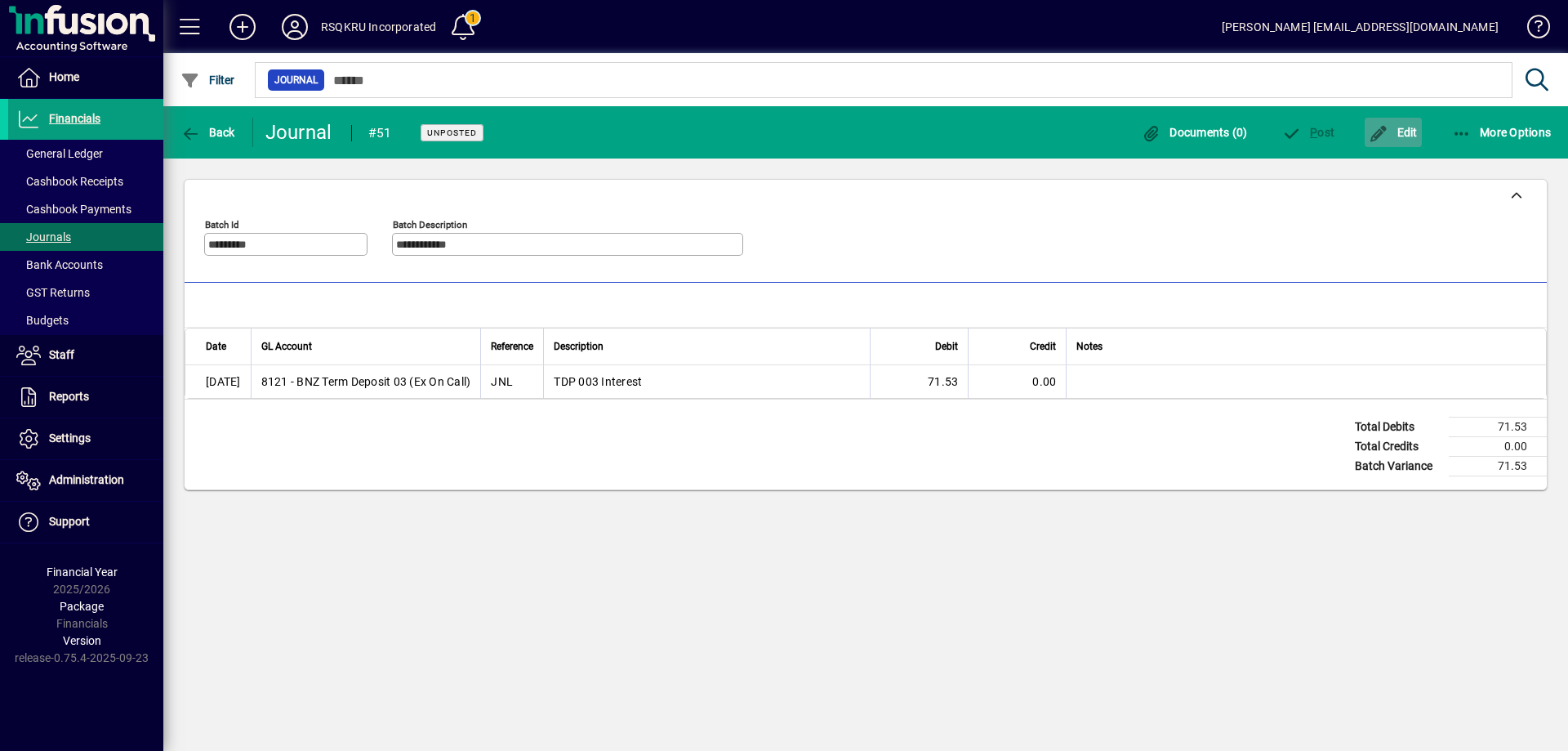
click at [1386, 133] on icon "button" at bounding box center [1379, 134] width 21 height 17
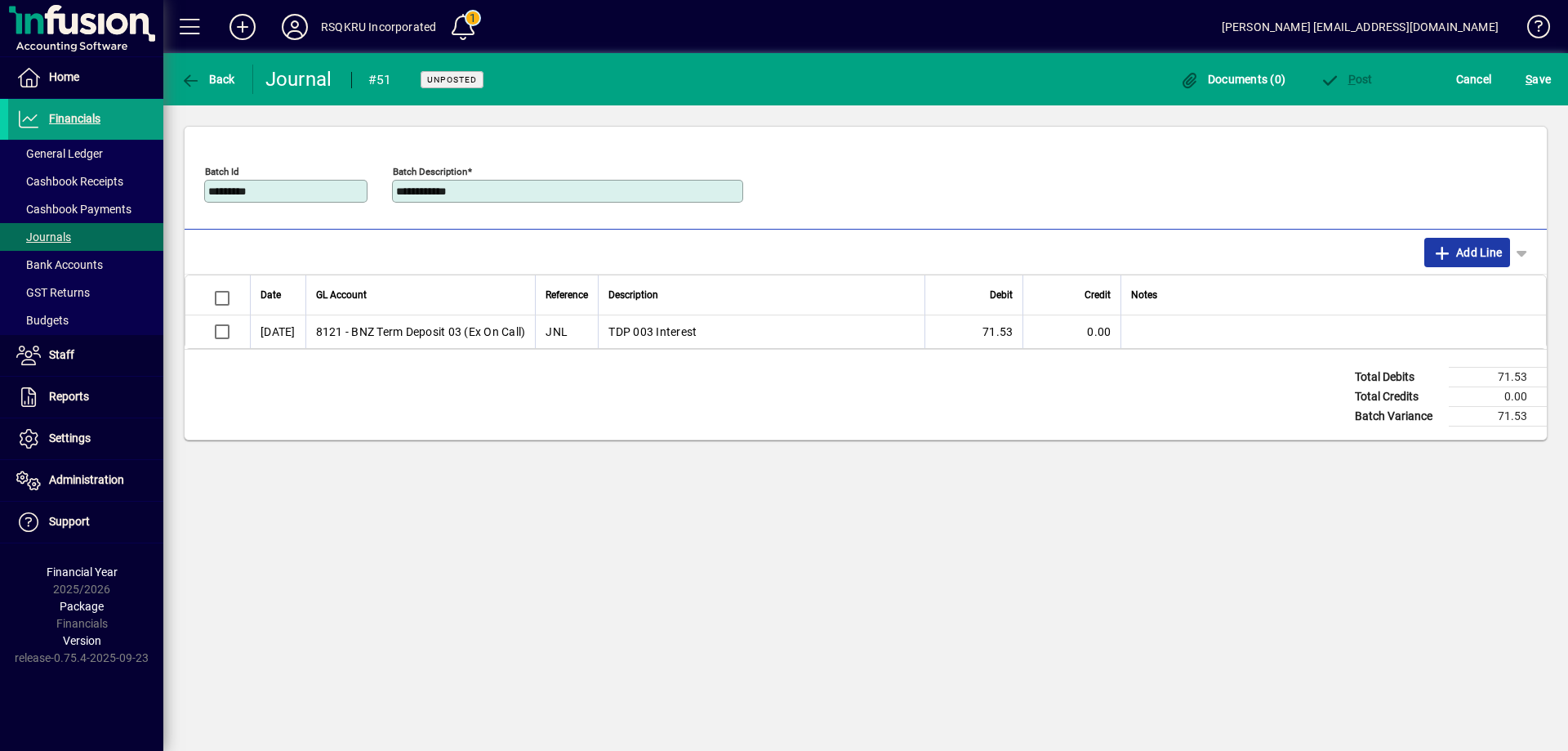
click at [1484, 250] on span "Add Line" at bounding box center [1467, 252] width 70 height 26
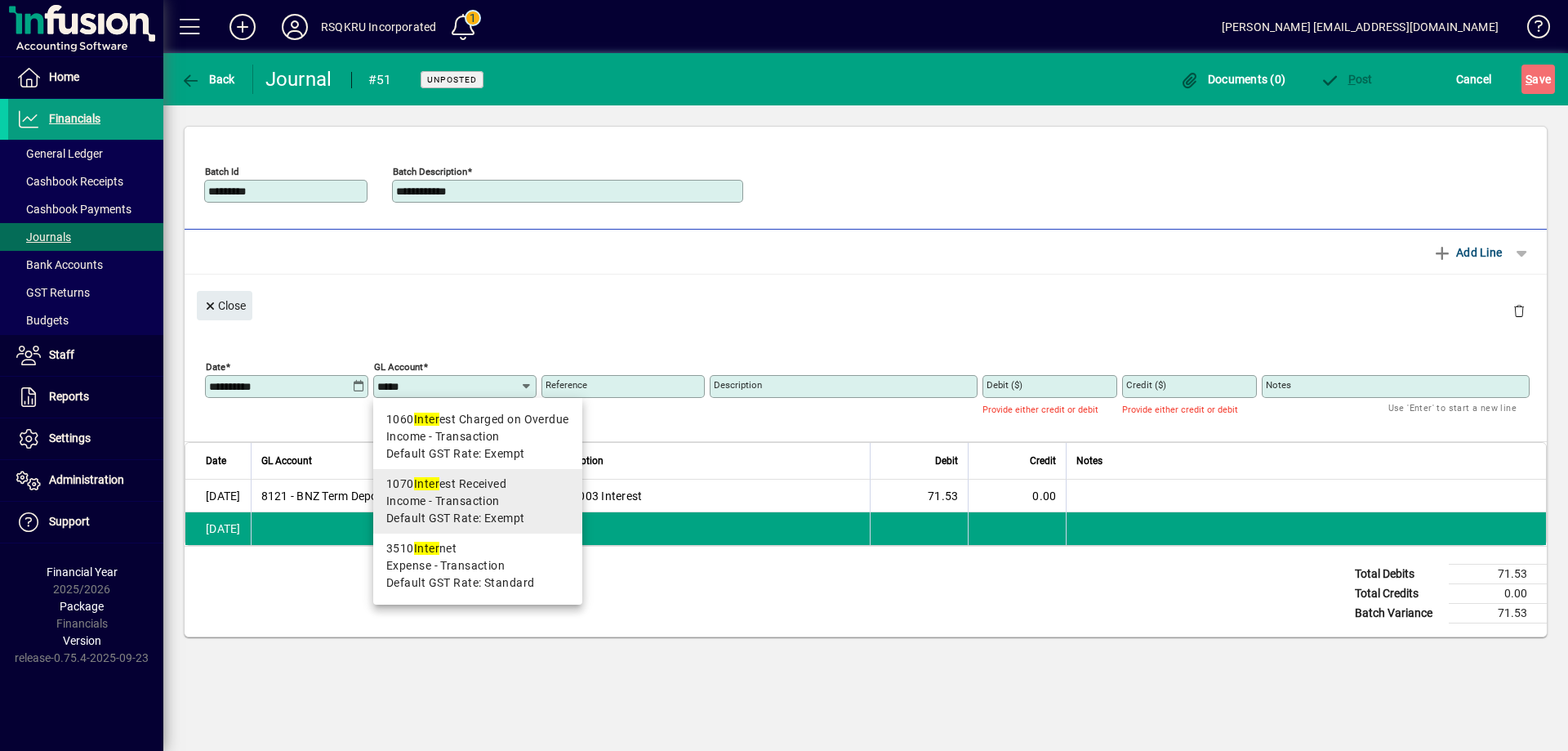
click at [507, 491] on div "1070 Inter est Received" at bounding box center [477, 483] width 183 height 17
type input "**********"
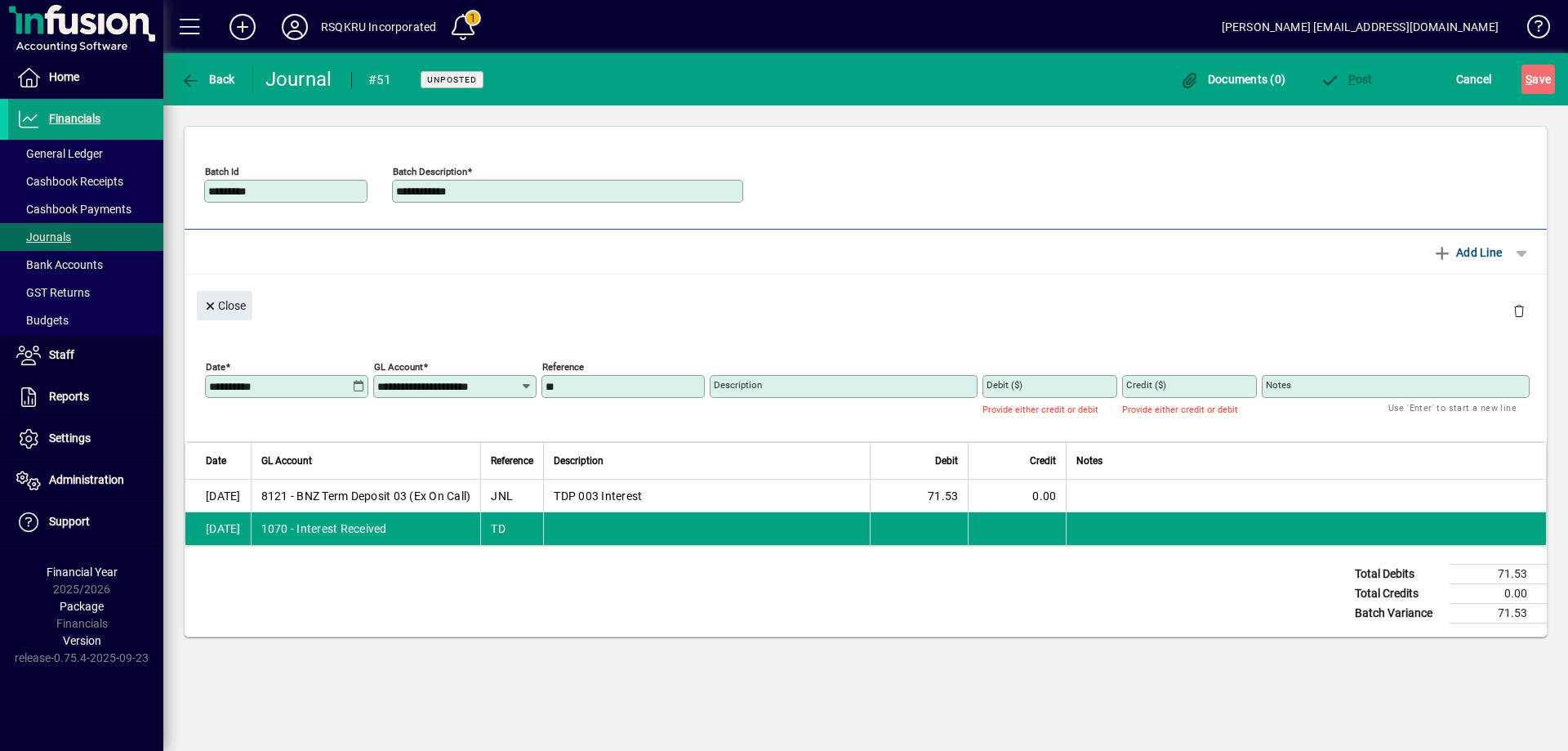
type input "*"
type input "***"
type input "**********"
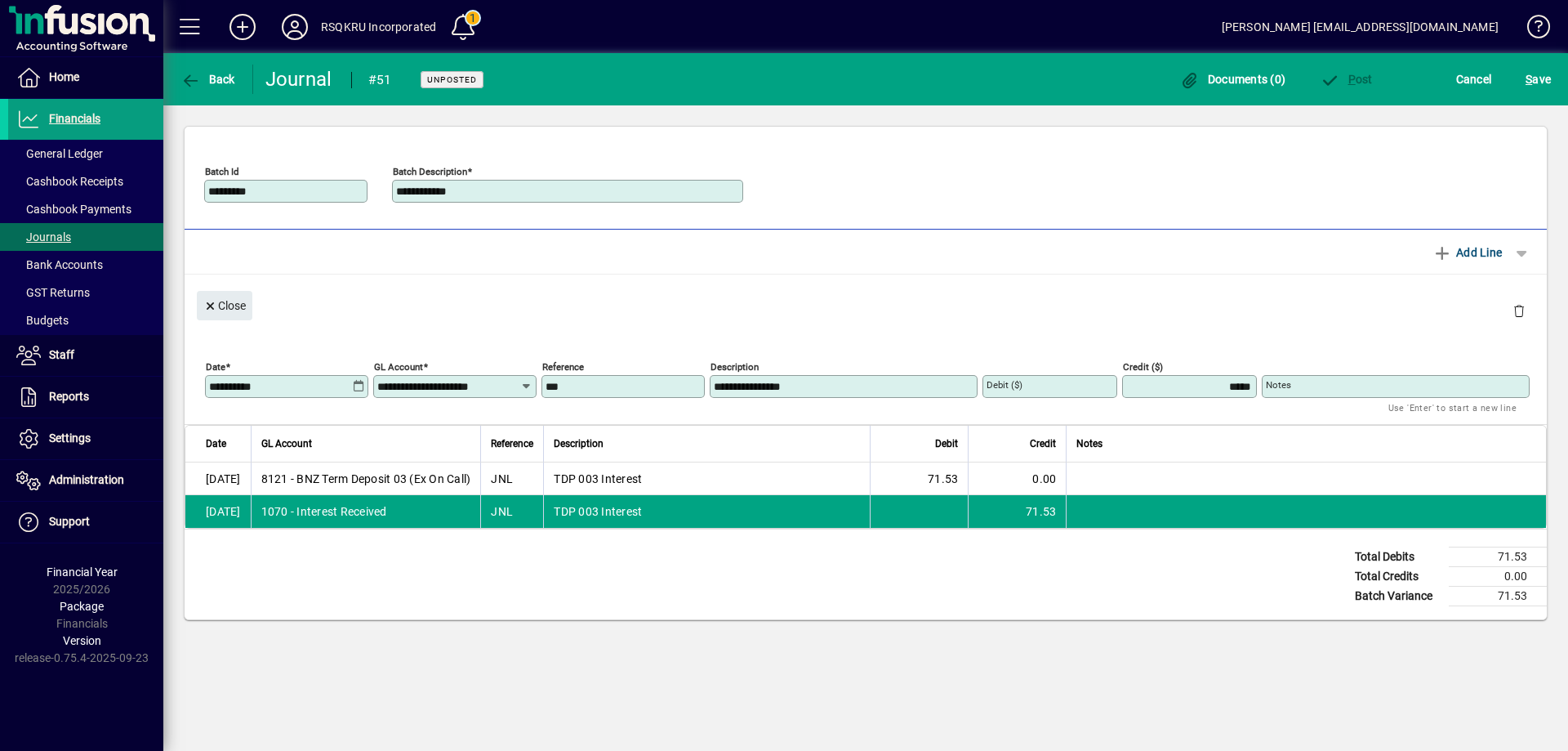
type input "*****"
click at [1474, 251] on span "Add Line" at bounding box center [1467, 252] width 70 height 26
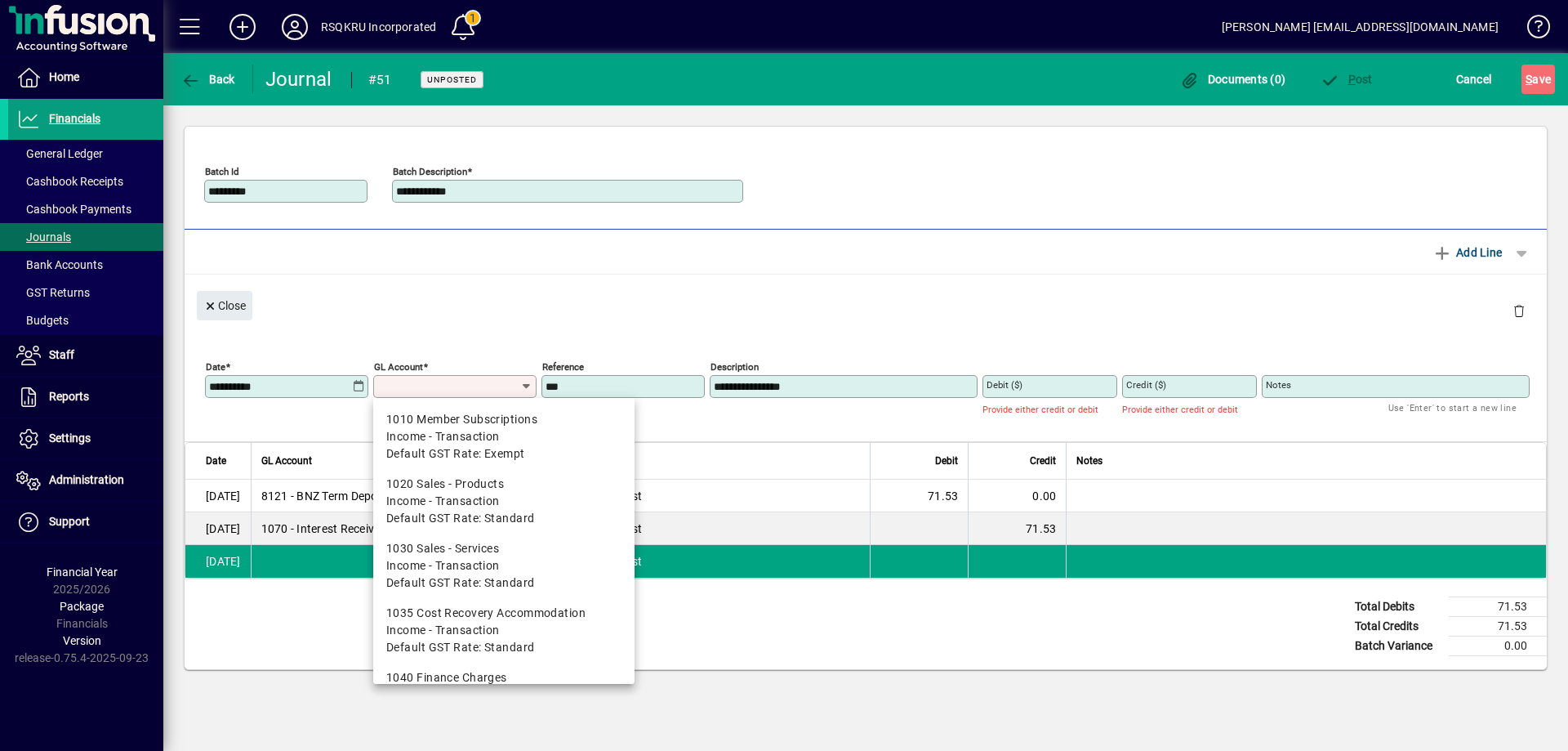
click at [455, 383] on input "GL Account" at bounding box center [448, 386] width 142 height 13
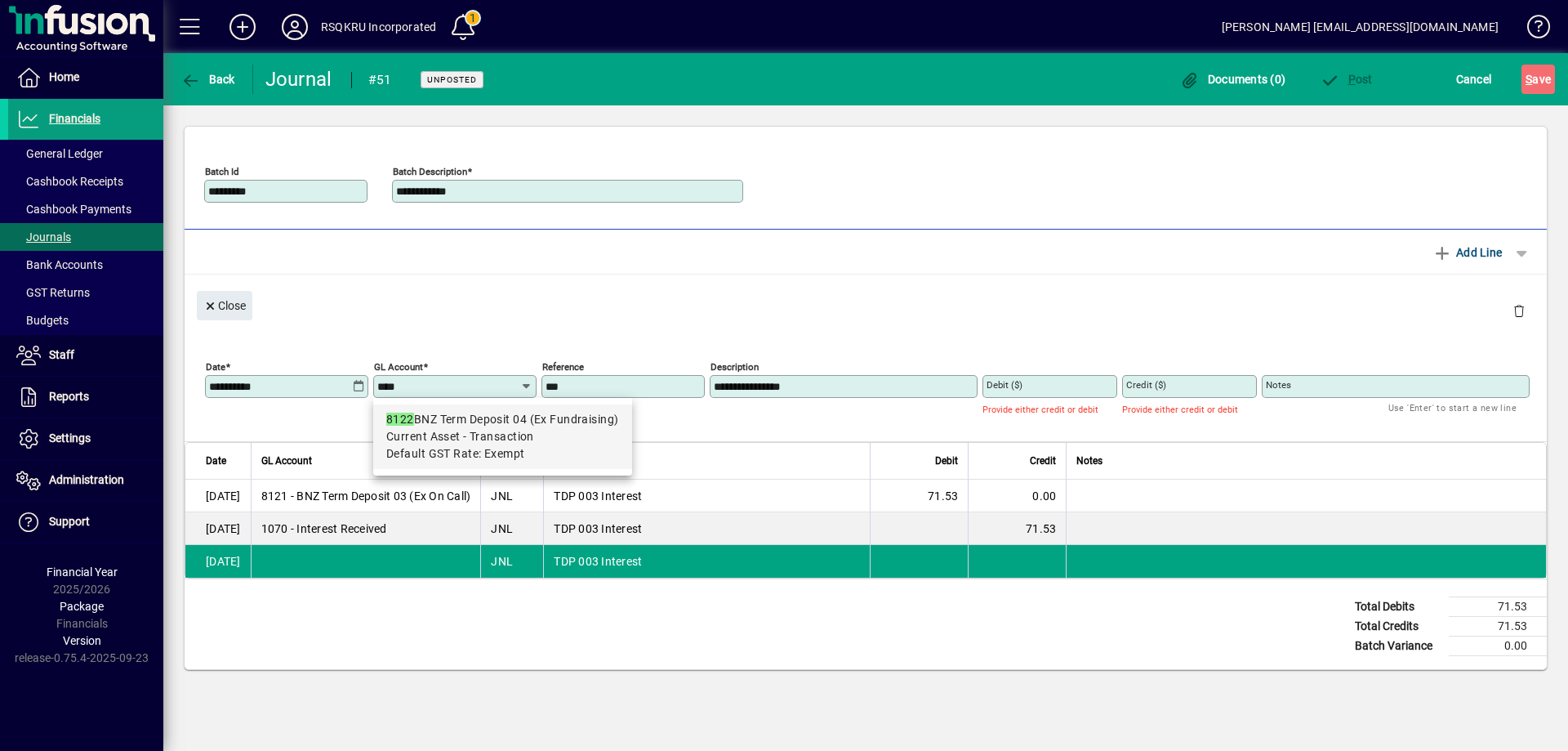
type input "**********"
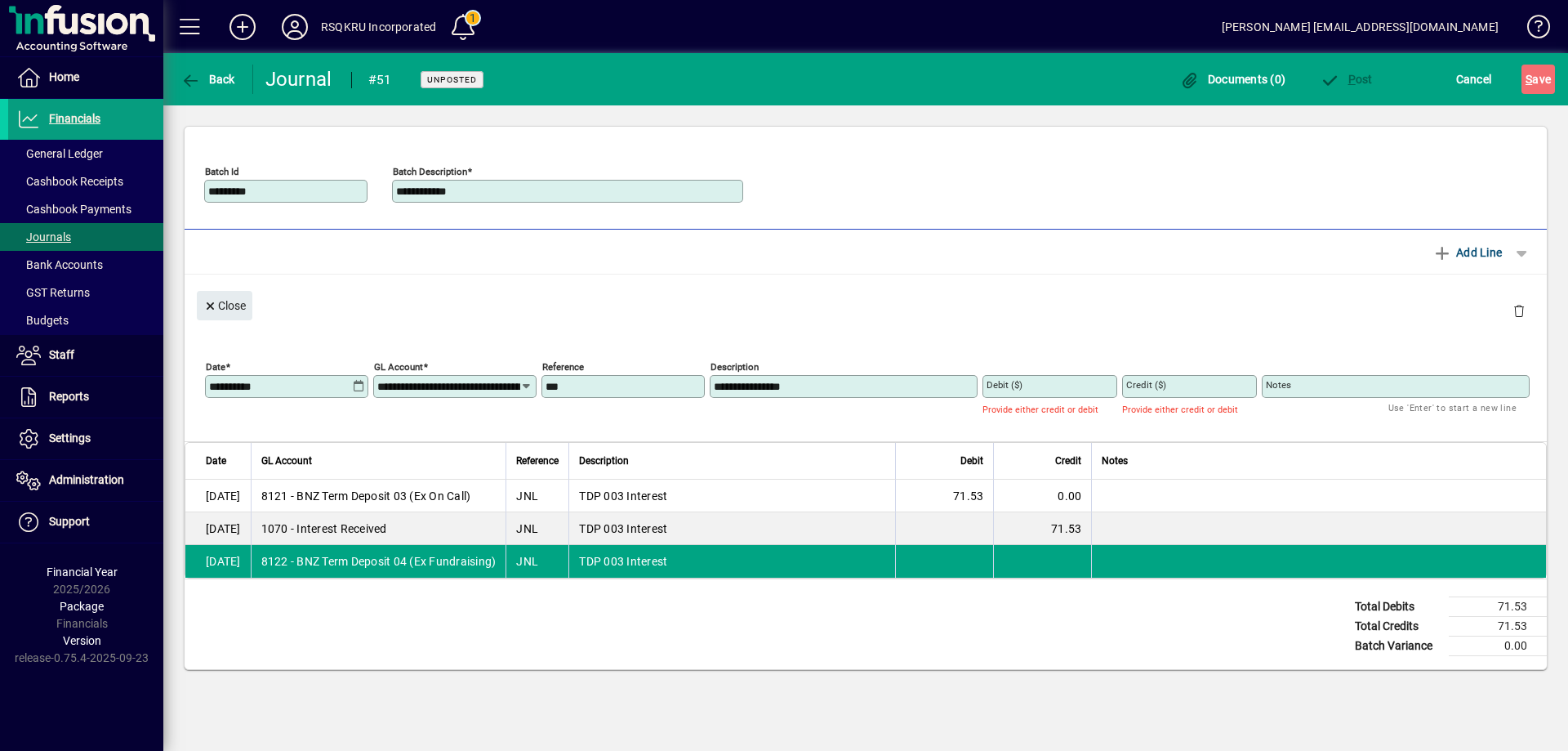
drag, startPoint x: 754, startPoint y: 386, endPoint x: 777, endPoint y: 395, distance: 24.7
click at [755, 387] on input "**********" at bounding box center [846, 386] width 263 height 13
type input "**********"
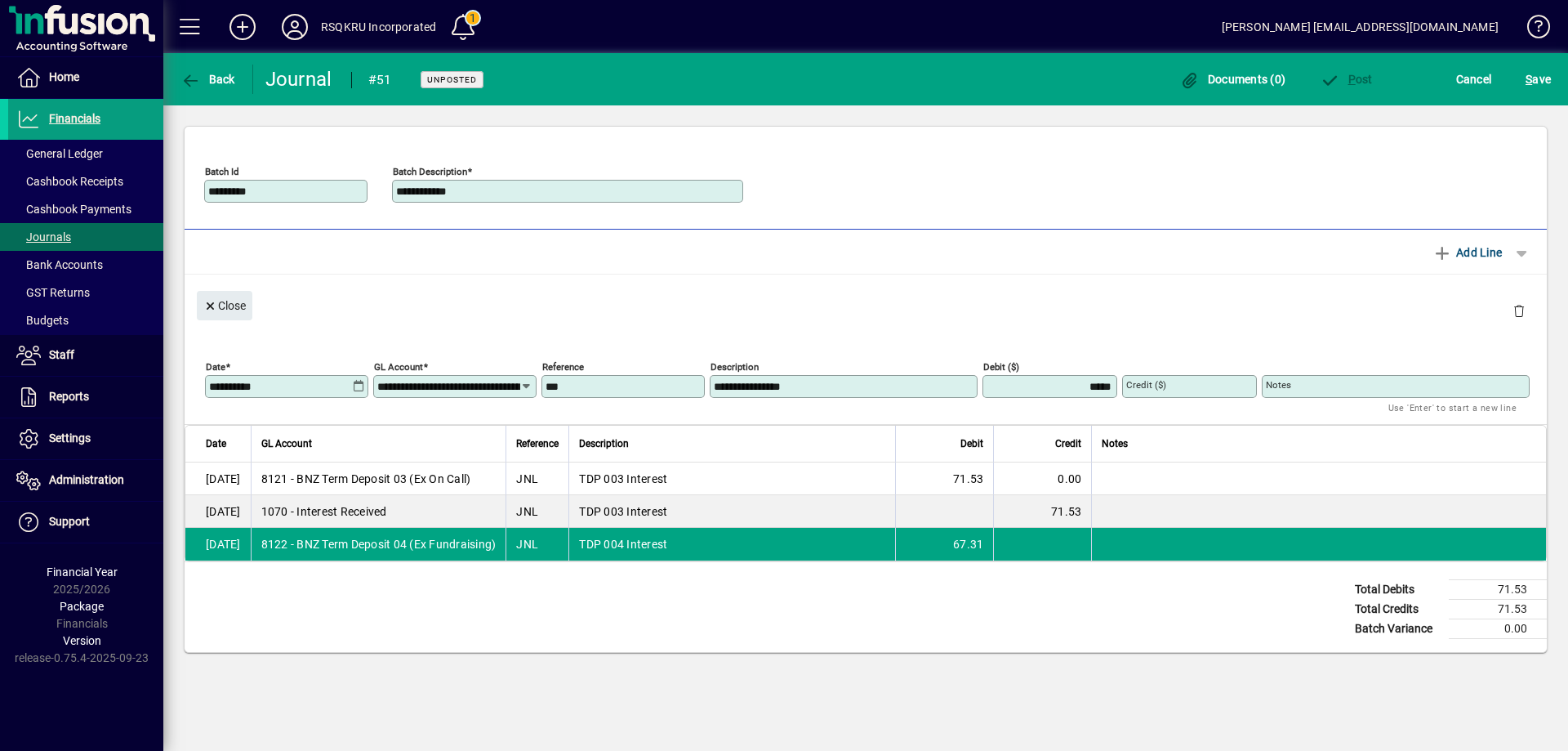
type input "*****"
click at [1484, 254] on span "Add Line" at bounding box center [1467, 252] width 70 height 26
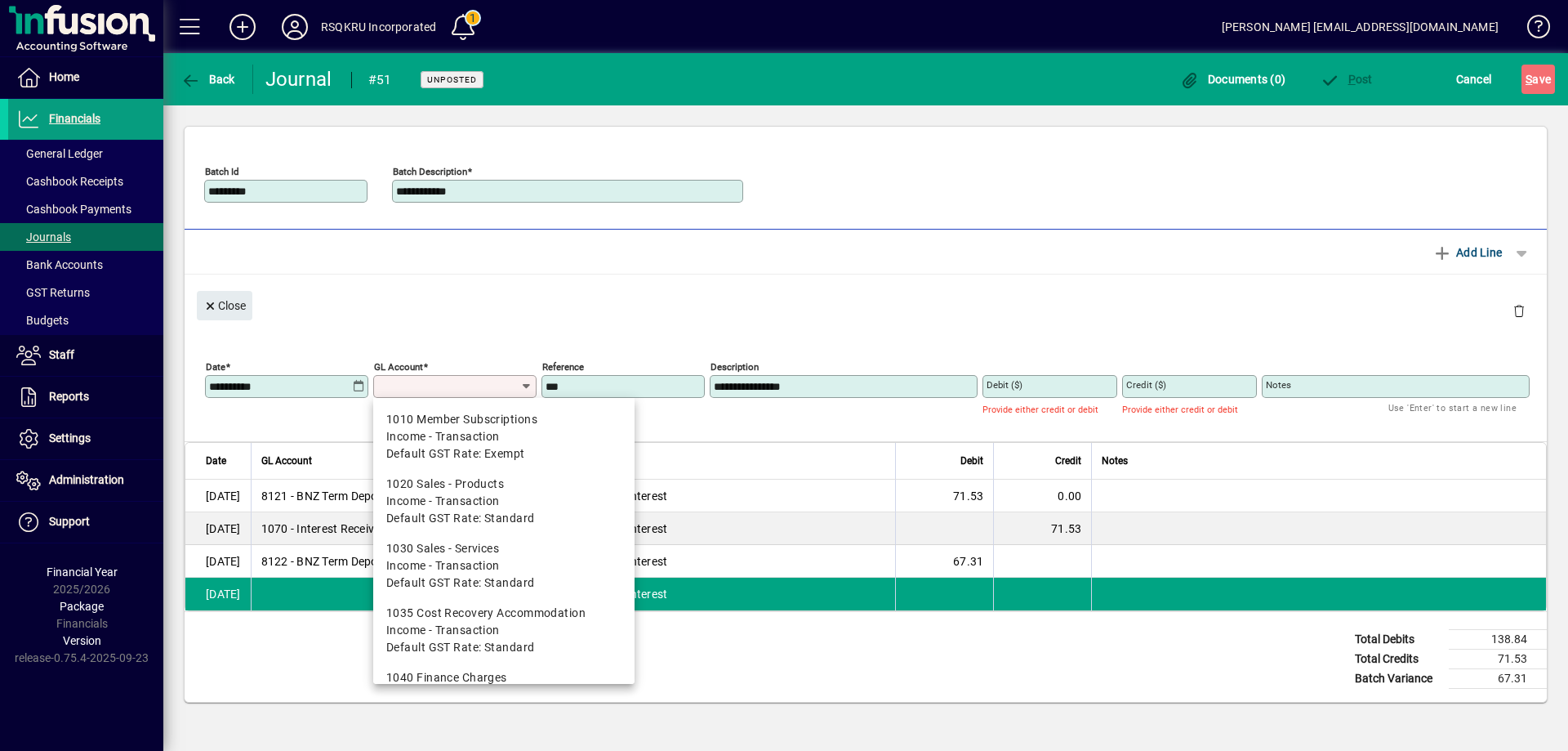
click at [504, 388] on input "GL Account" at bounding box center [448, 386] width 142 height 13
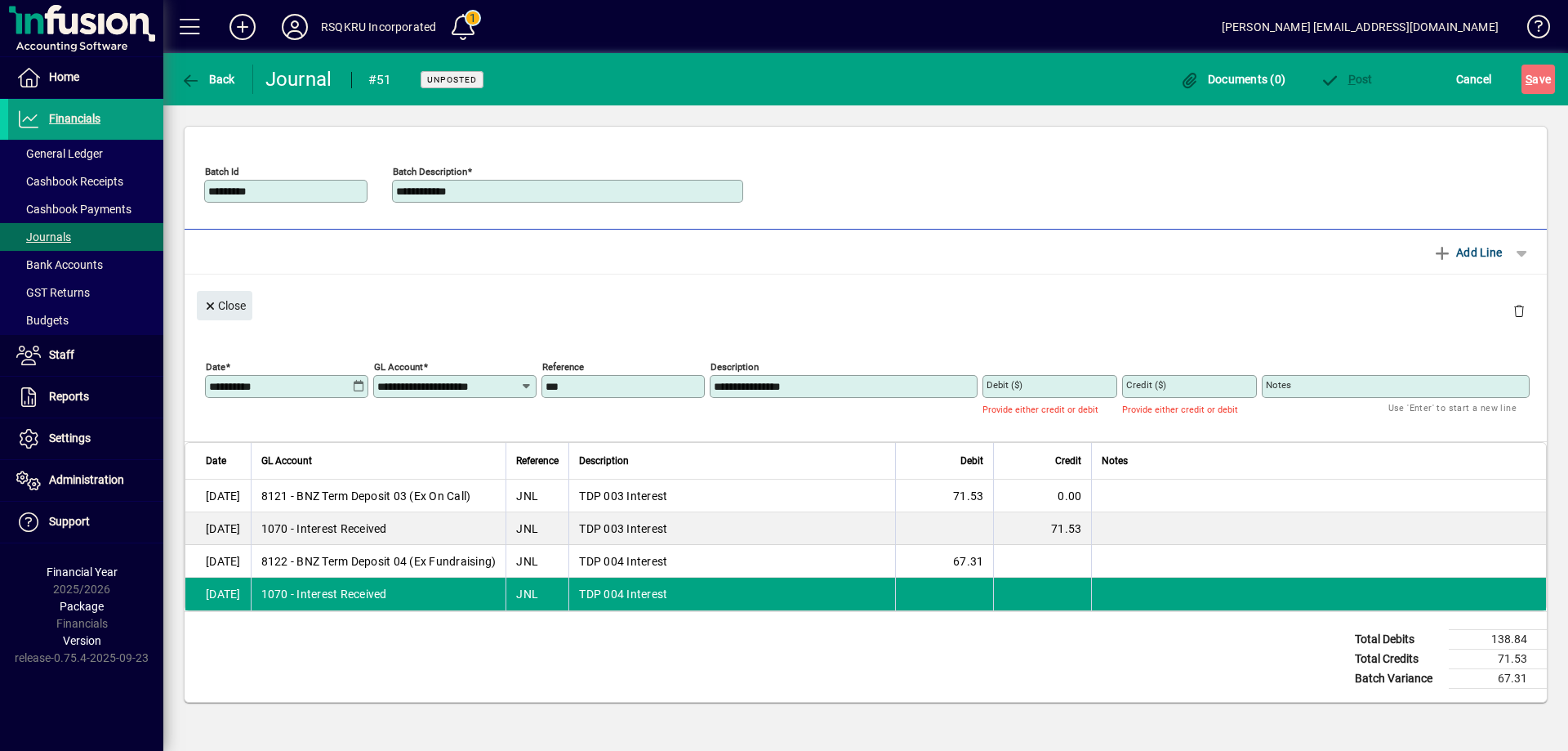
type input "**********"
click at [1188, 381] on input "Credit ($)" at bounding box center [1190, 386] width 130 height 13
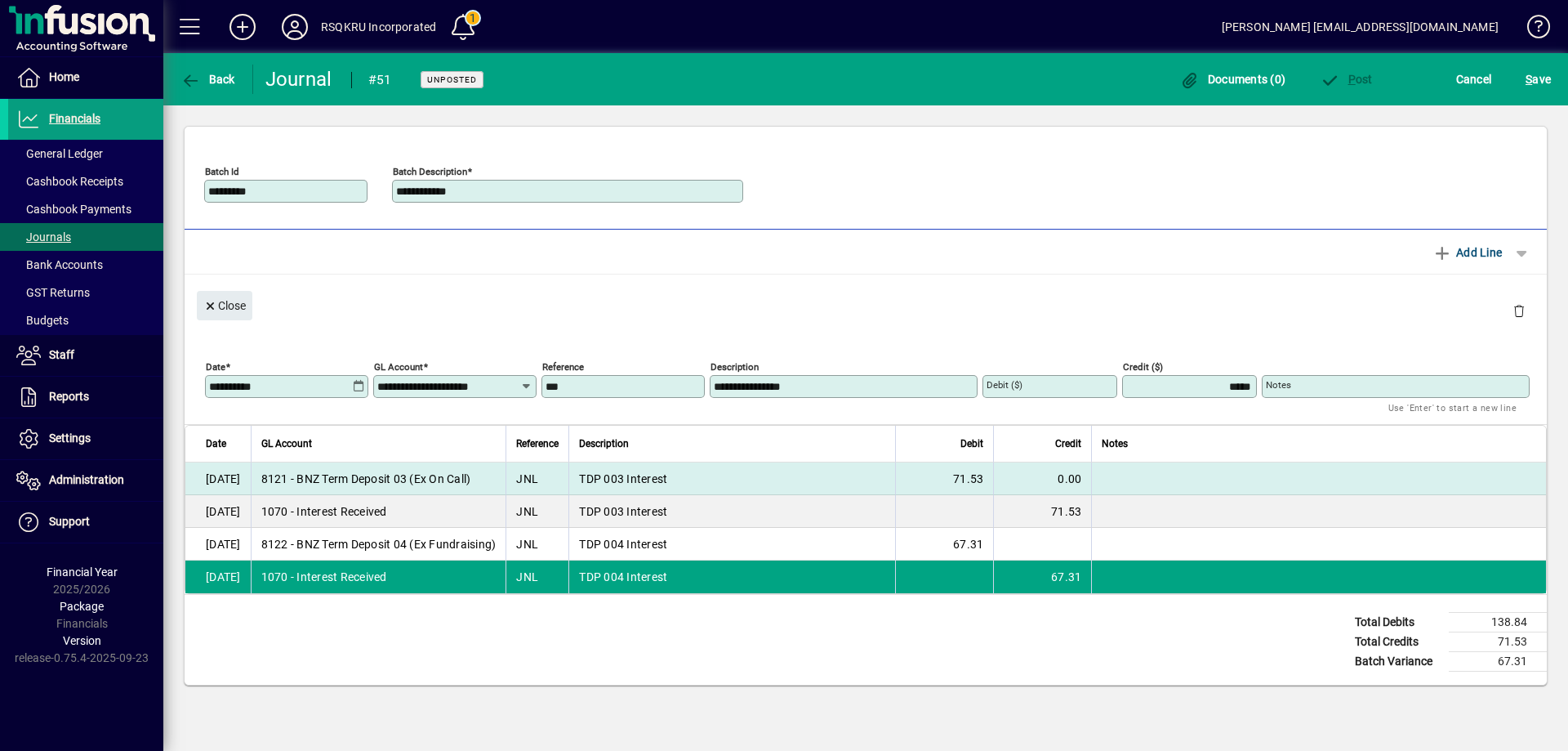
type input "*****"
click at [1332, 466] on td at bounding box center [1319, 478] width 455 height 33
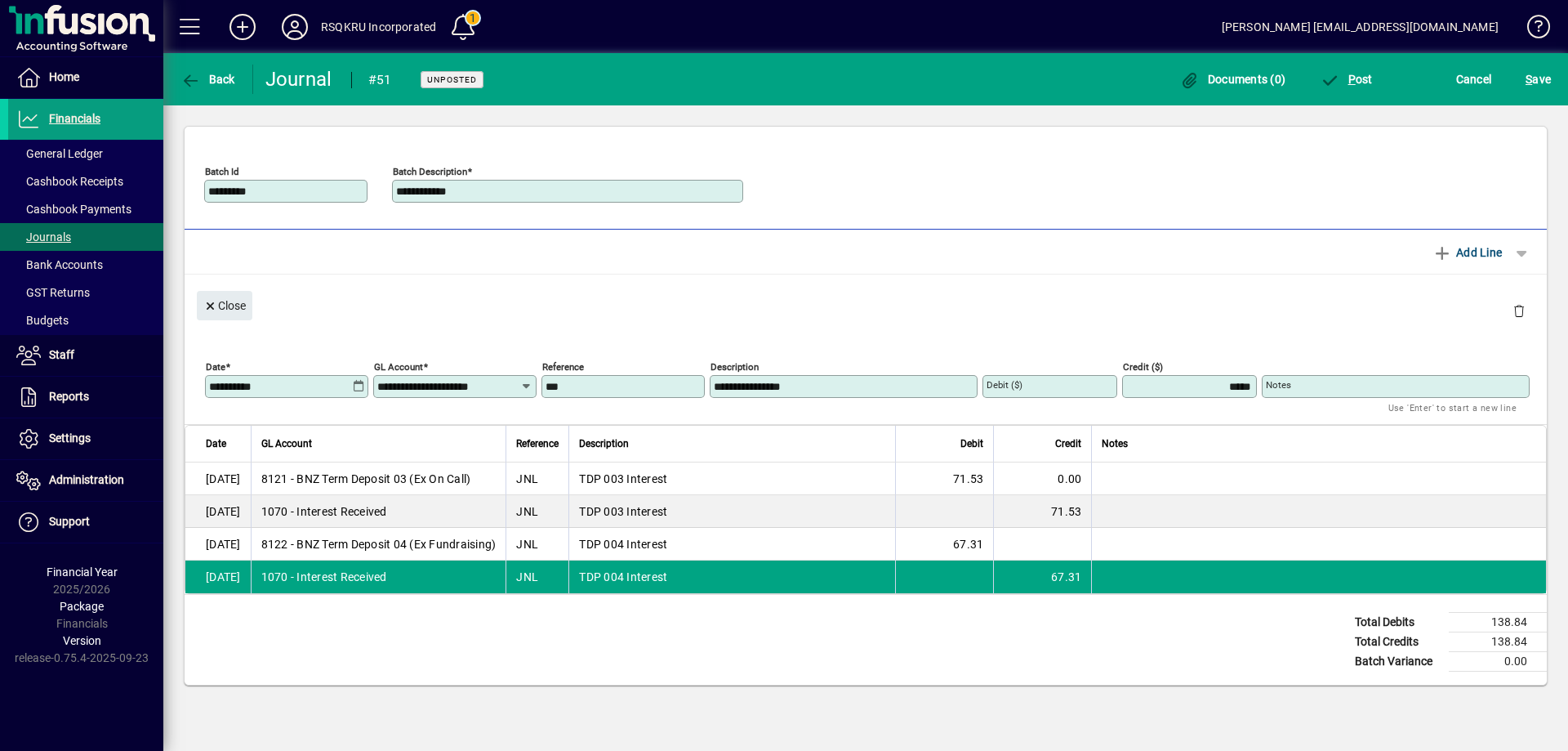
type input "**********"
type input "*****"
type input "****"
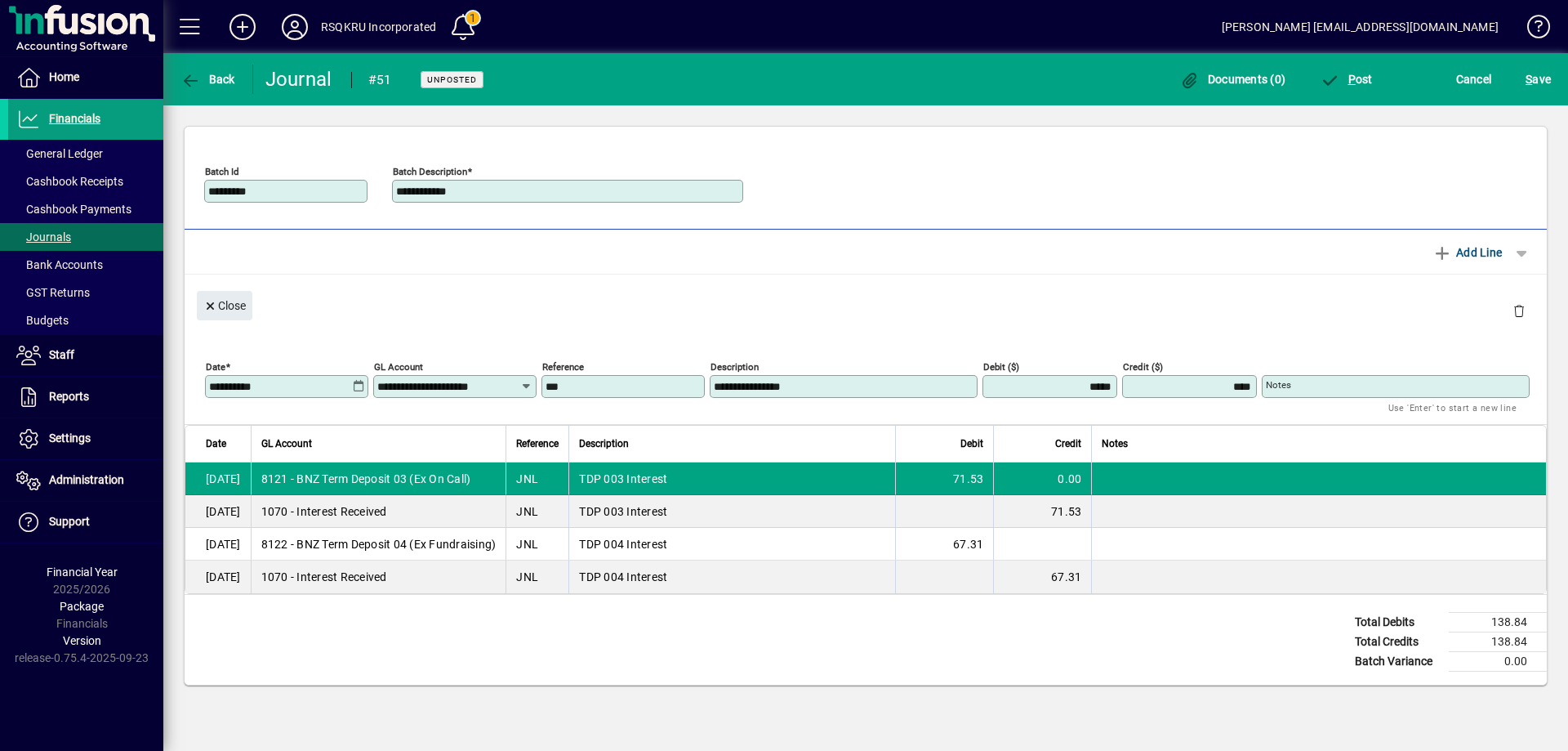
type input "**********"
click at [1354, 78] on span "P" at bounding box center [1351, 78] width 7 height 13
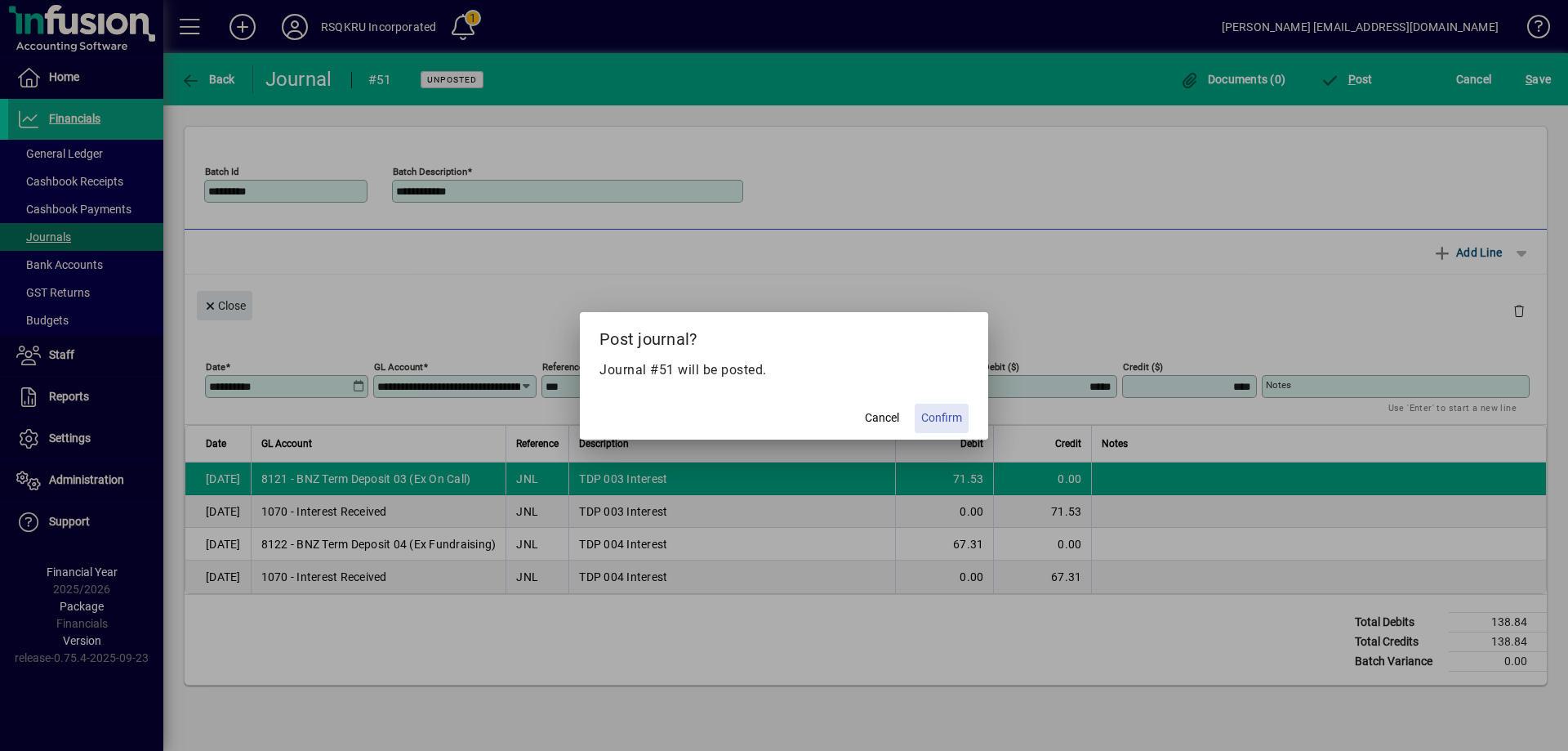
click at [950, 416] on span "Confirm" at bounding box center [941, 418] width 41 height 17
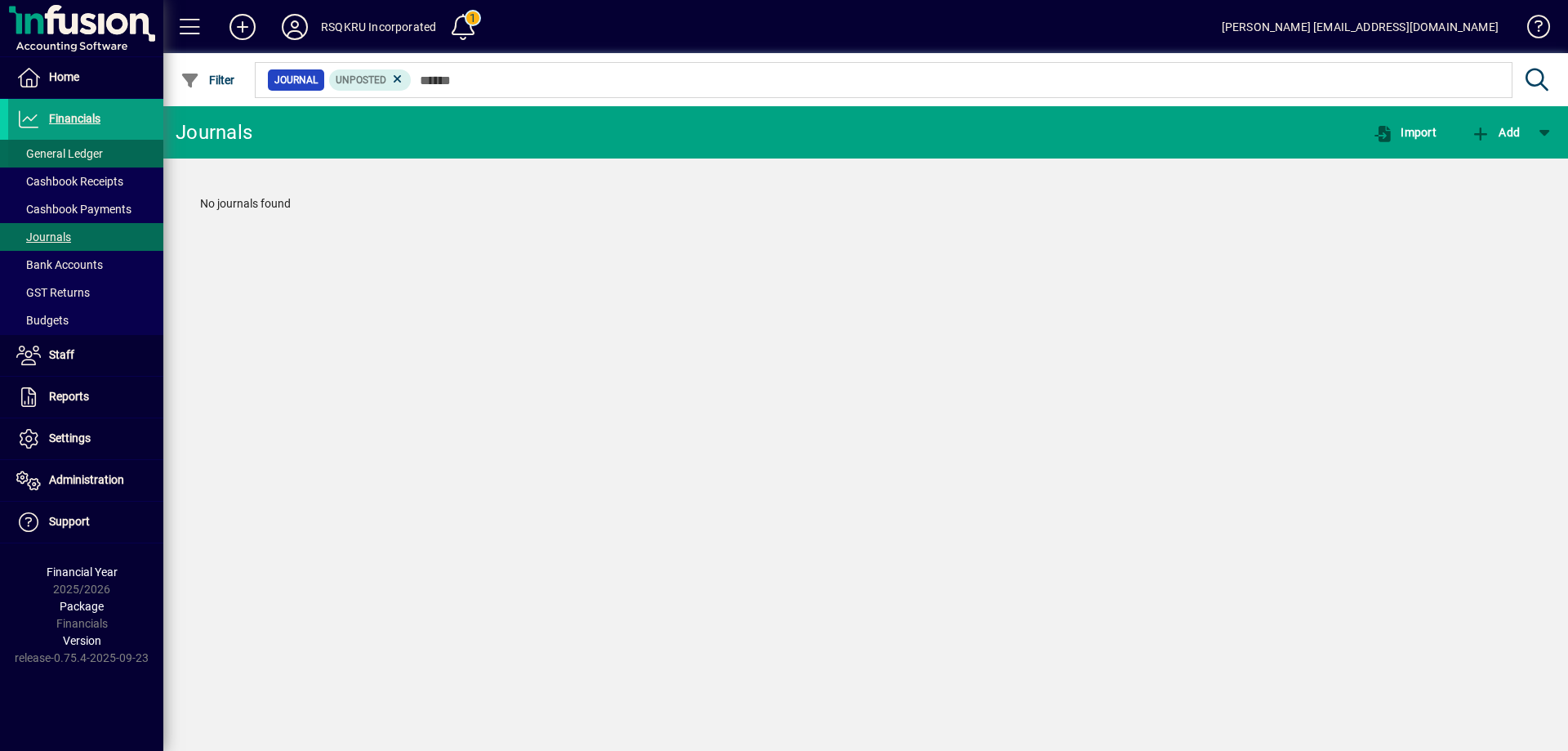
click at [90, 155] on span "General Ledger" at bounding box center [60, 153] width 87 height 13
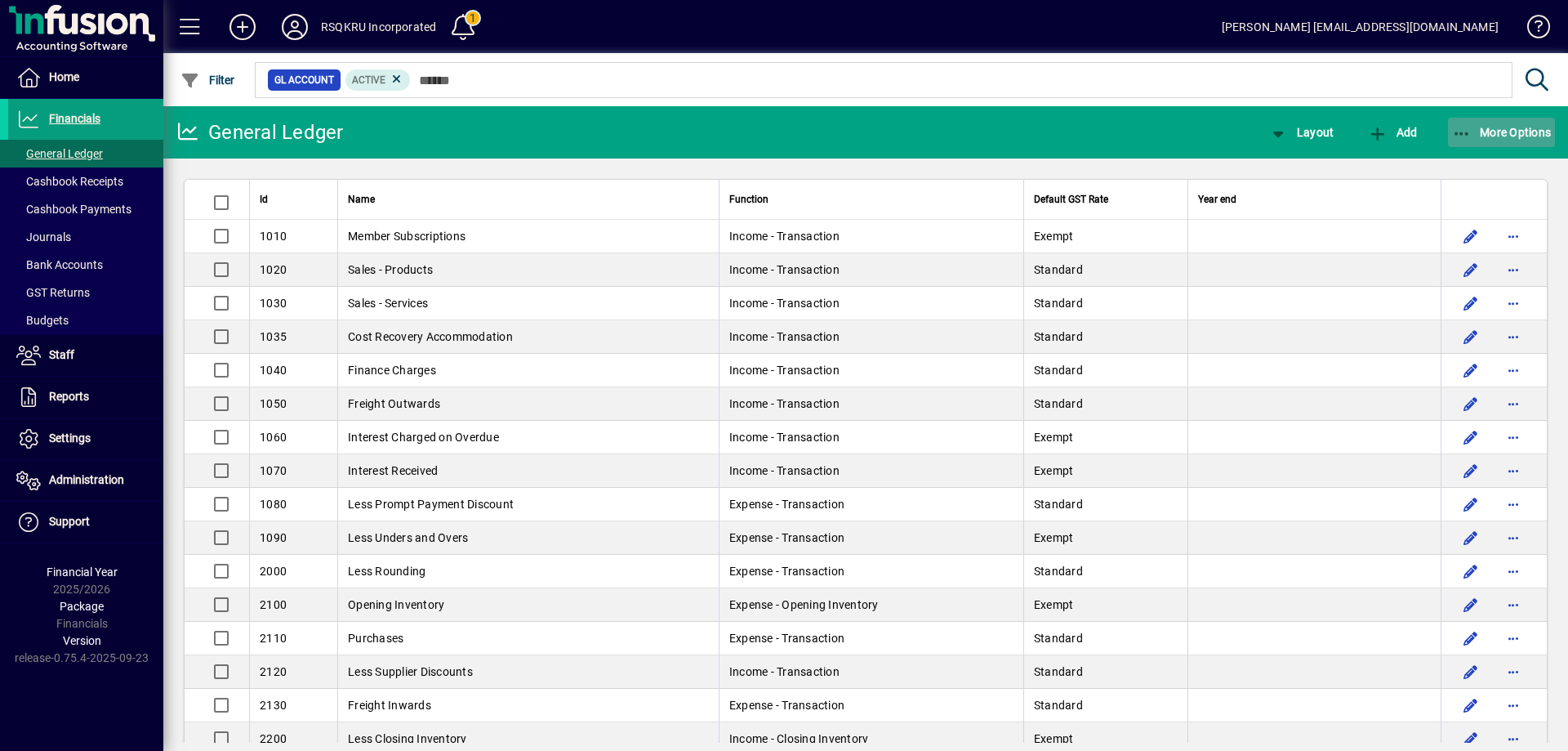
click at [1481, 130] on span "More Options" at bounding box center [1502, 132] width 100 height 13
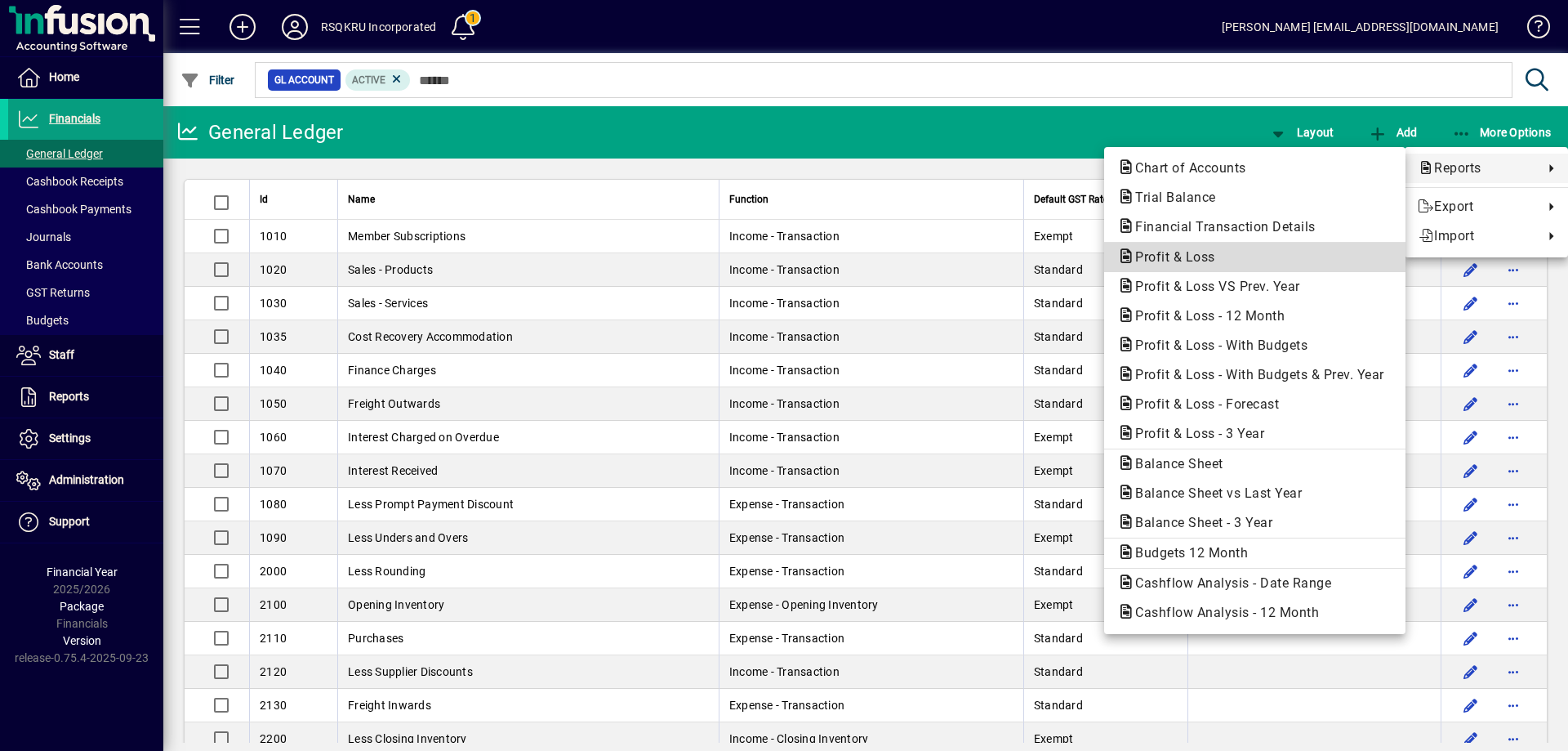
click at [1197, 256] on span "Profit & Loss" at bounding box center [1169, 257] width 106 height 16
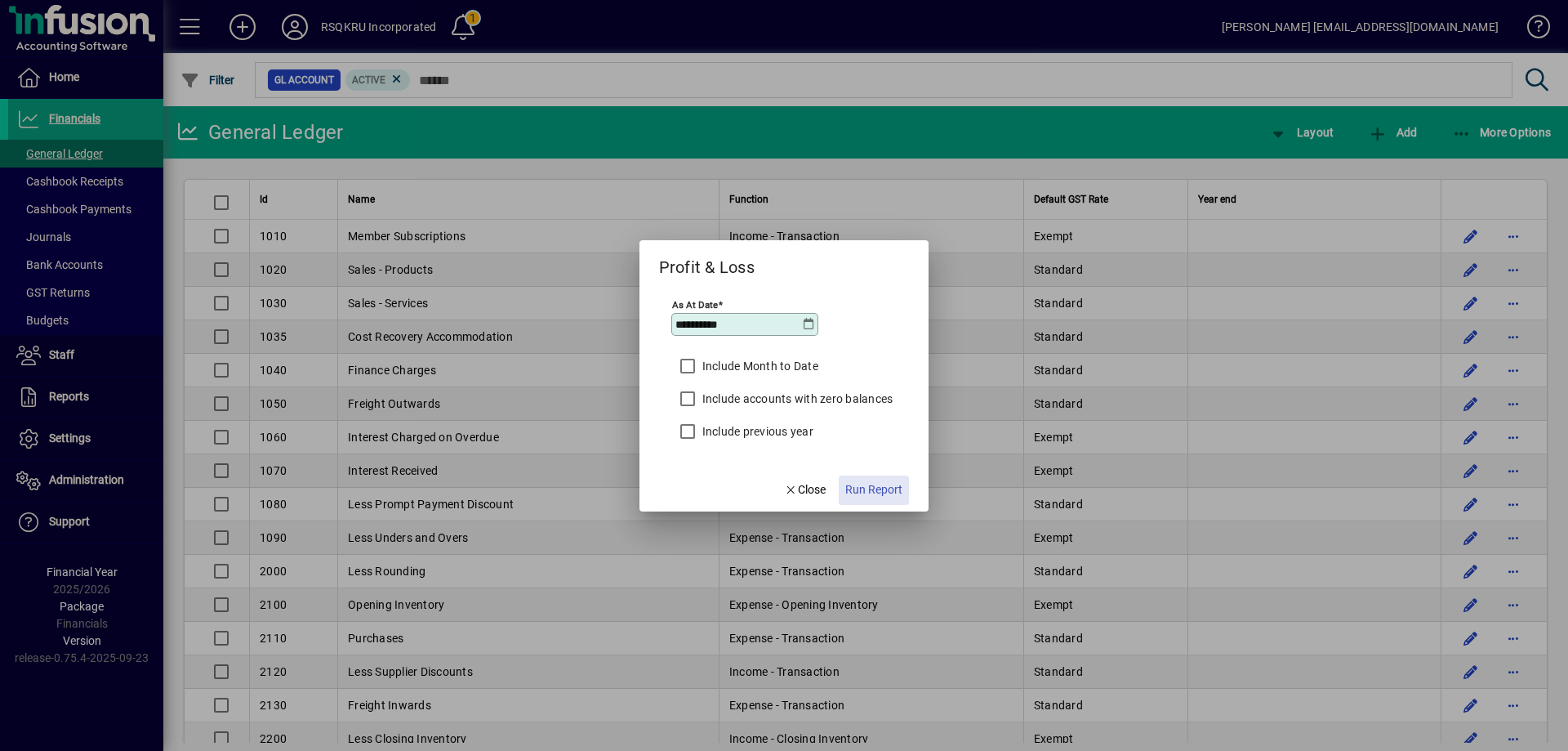
click at [866, 487] on span "Run Report" at bounding box center [874, 489] width 57 height 17
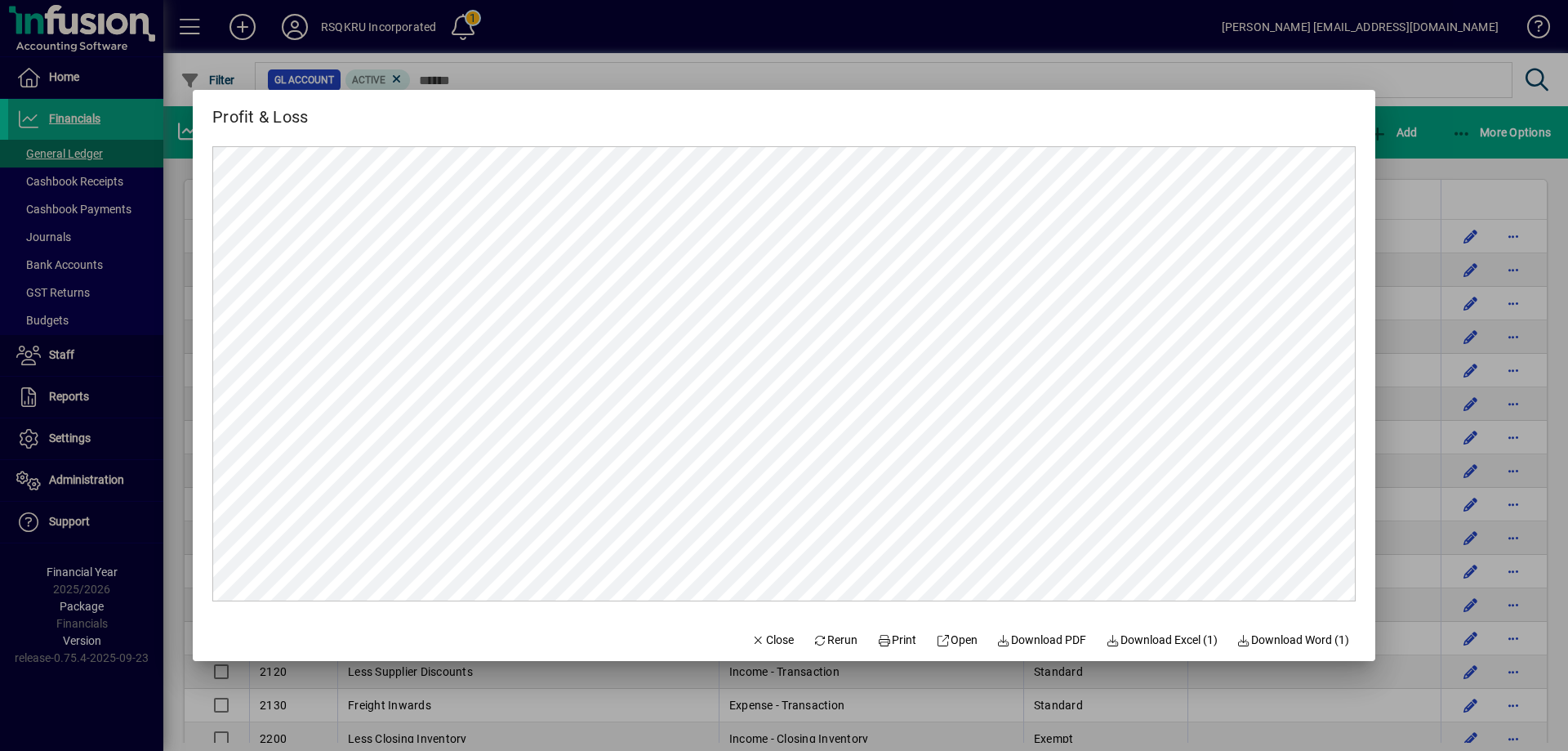
click at [1436, 120] on div at bounding box center [784, 375] width 1568 height 751
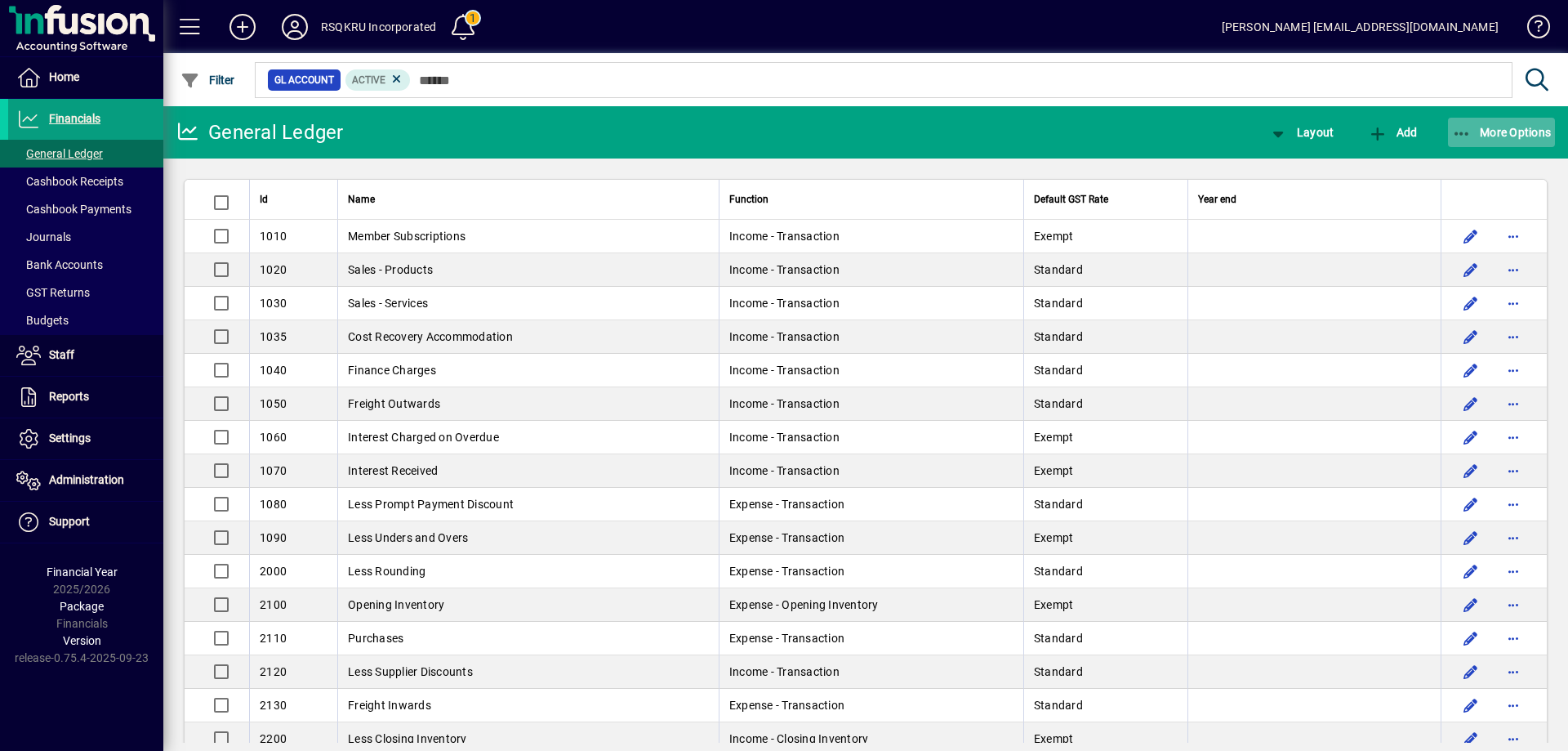
click at [1488, 123] on span "button" at bounding box center [1502, 133] width 108 height 40
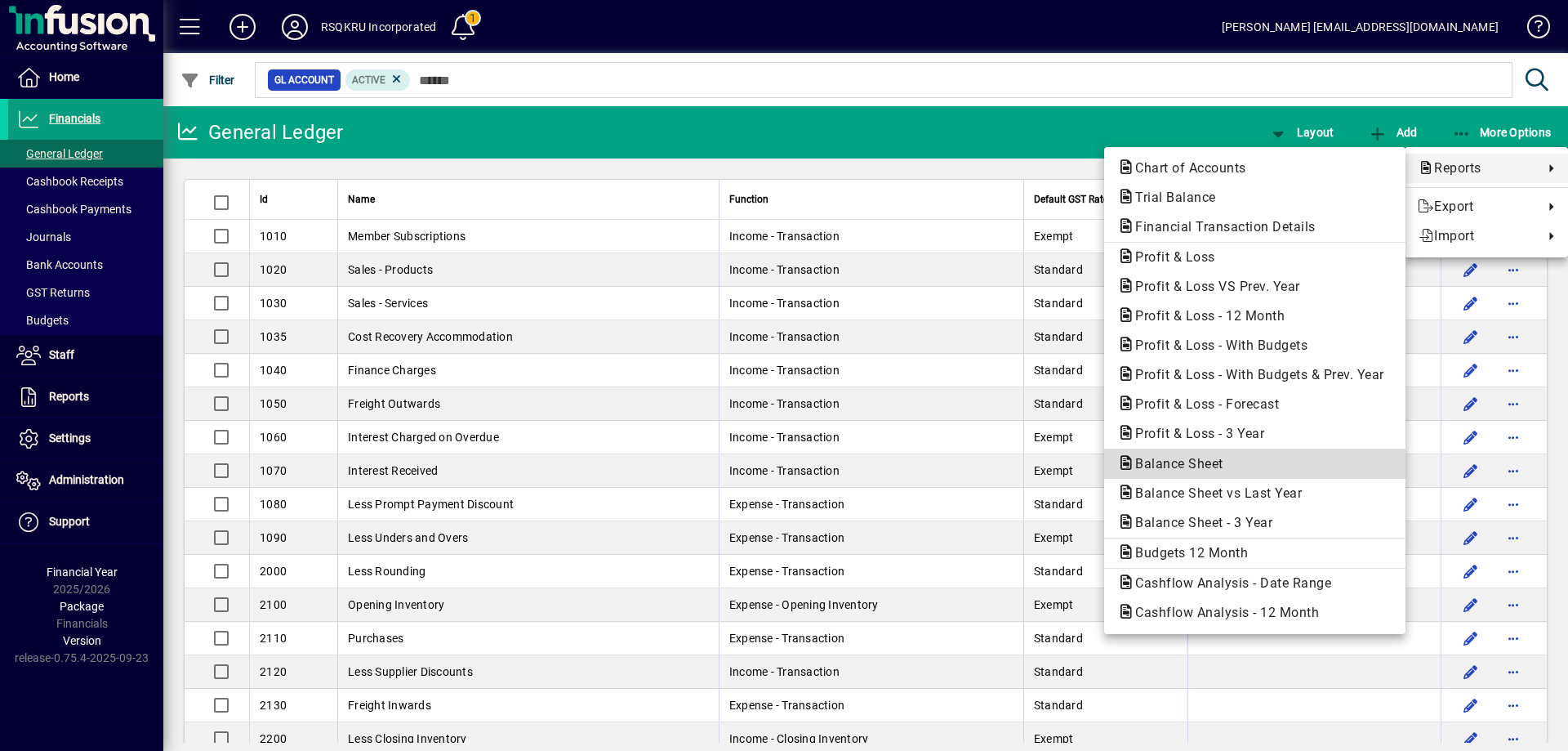
click at [1185, 463] on span "Balance Sheet" at bounding box center [1174, 464] width 115 height 16
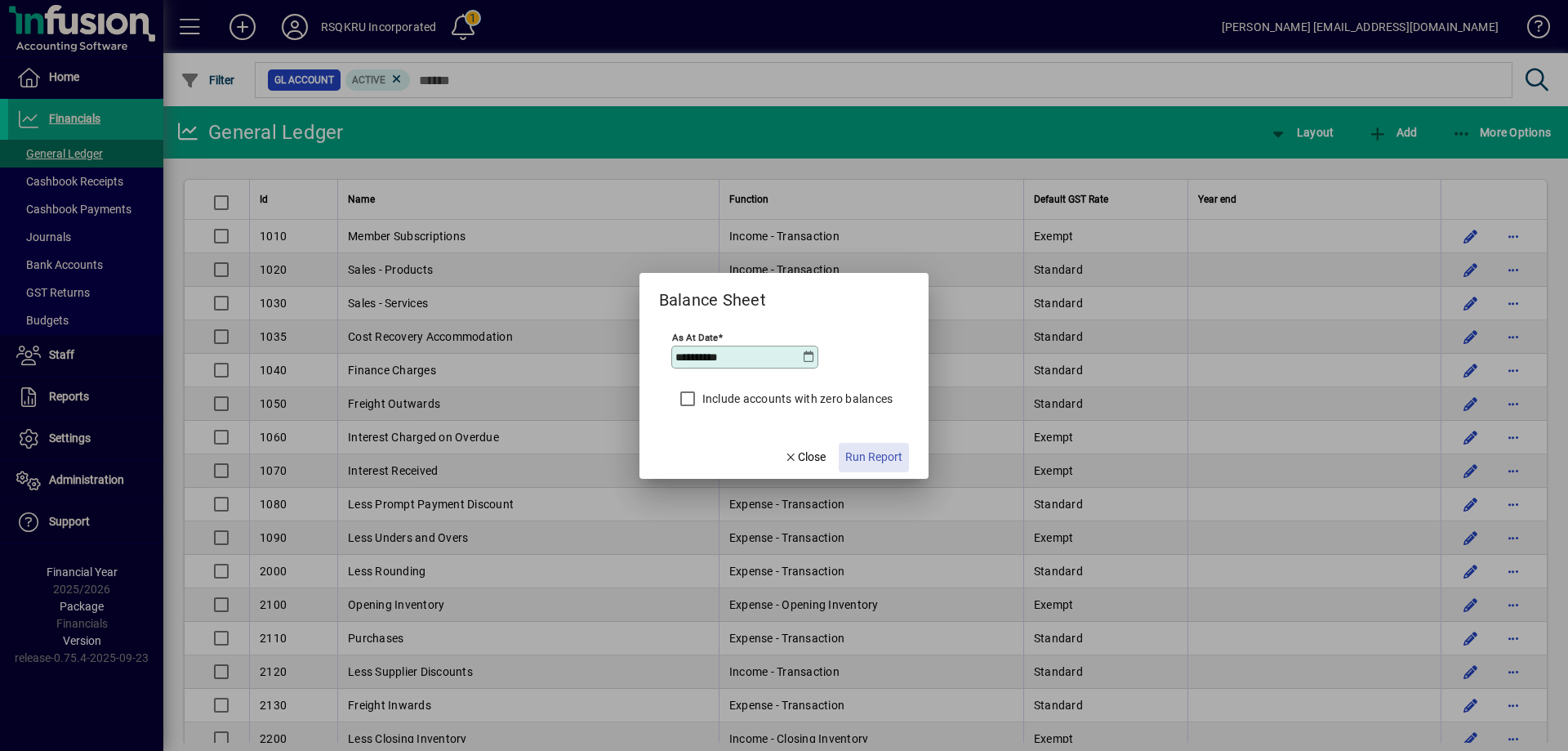
click at [887, 453] on span "Run Report" at bounding box center [874, 456] width 57 height 17
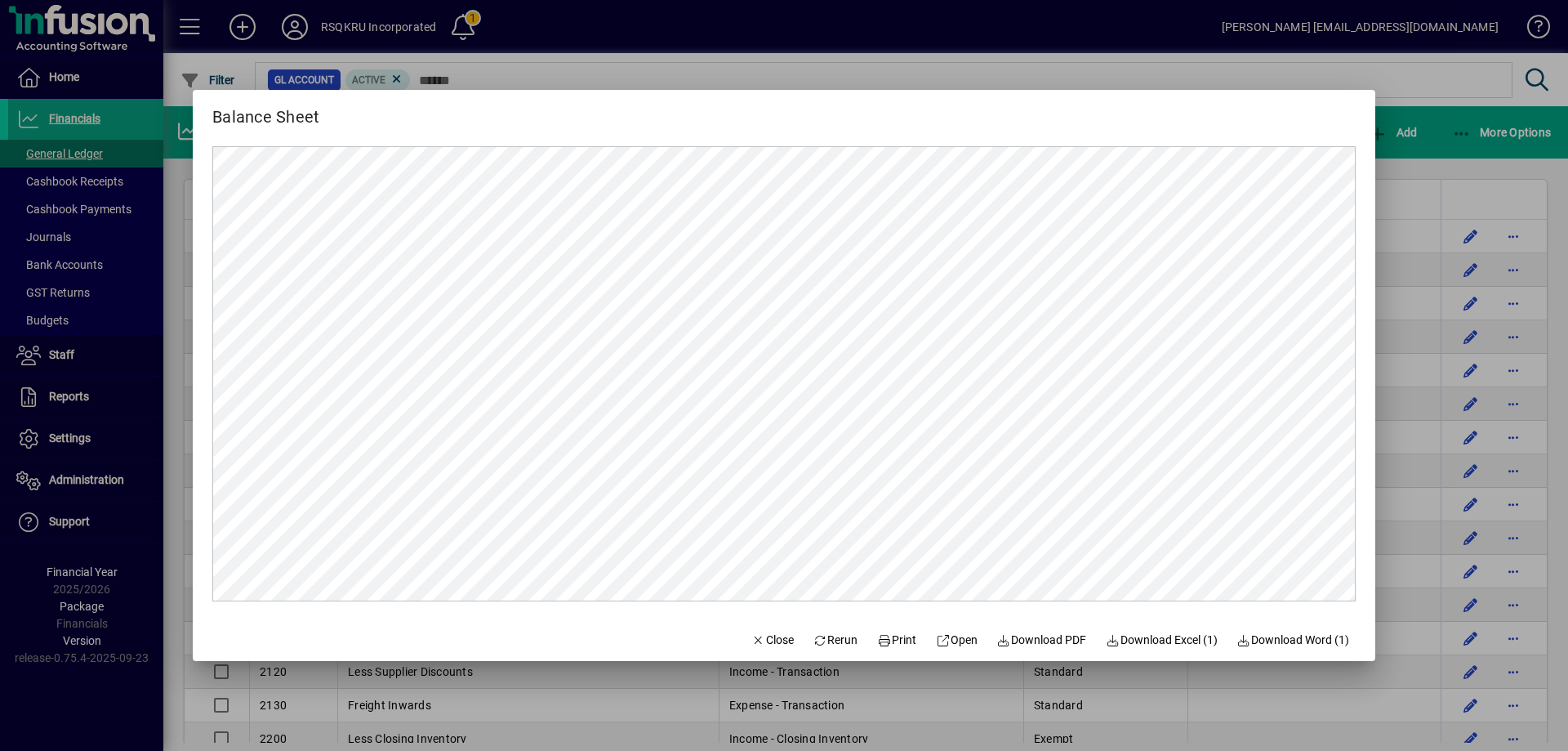
click at [1449, 82] on div at bounding box center [784, 375] width 1568 height 751
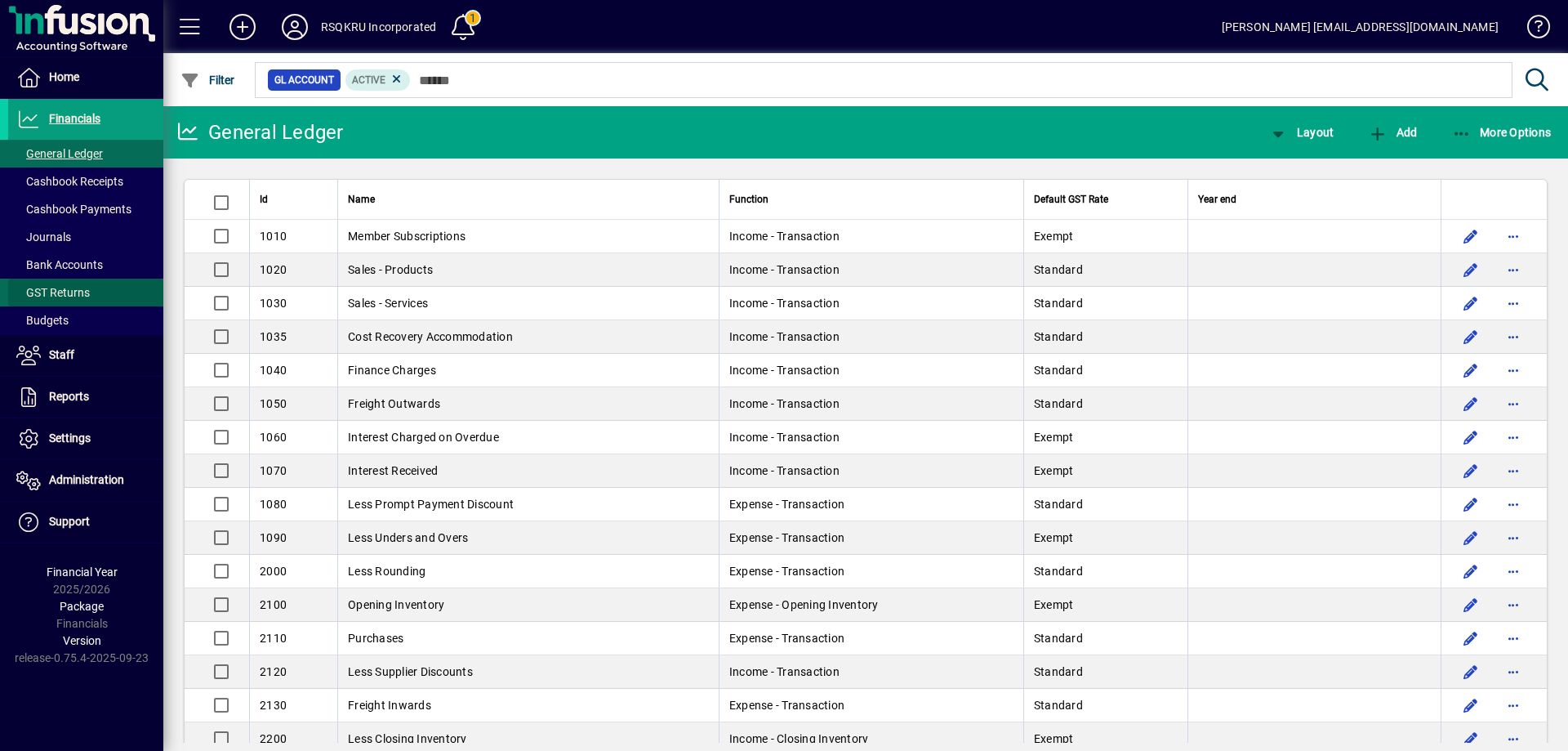
click at [77, 294] on span "GST Returns" at bounding box center [53, 292] width 73 height 13
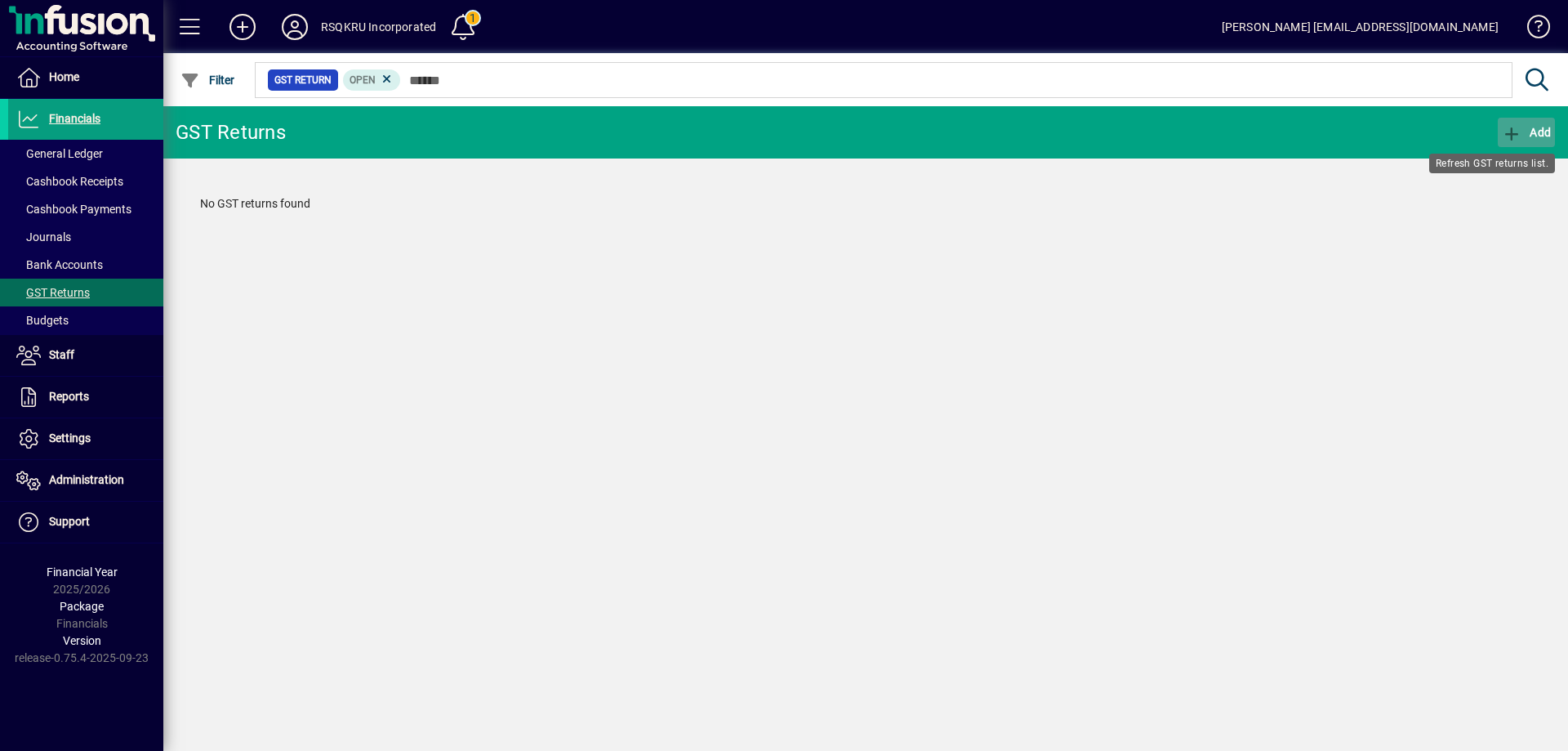
click at [1521, 128] on icon "button" at bounding box center [1512, 134] width 21 height 17
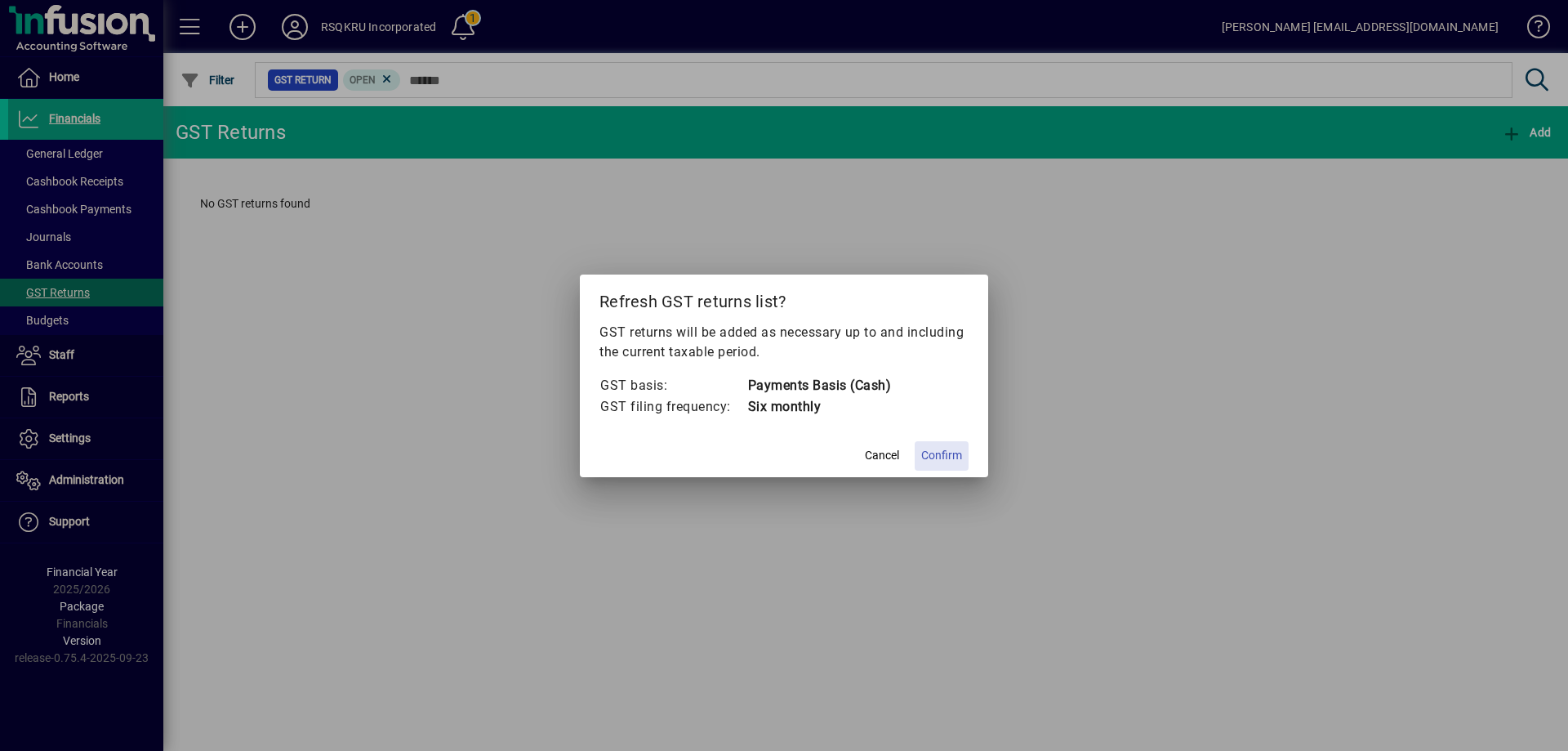
click at [943, 454] on span "Confirm" at bounding box center [941, 455] width 41 height 17
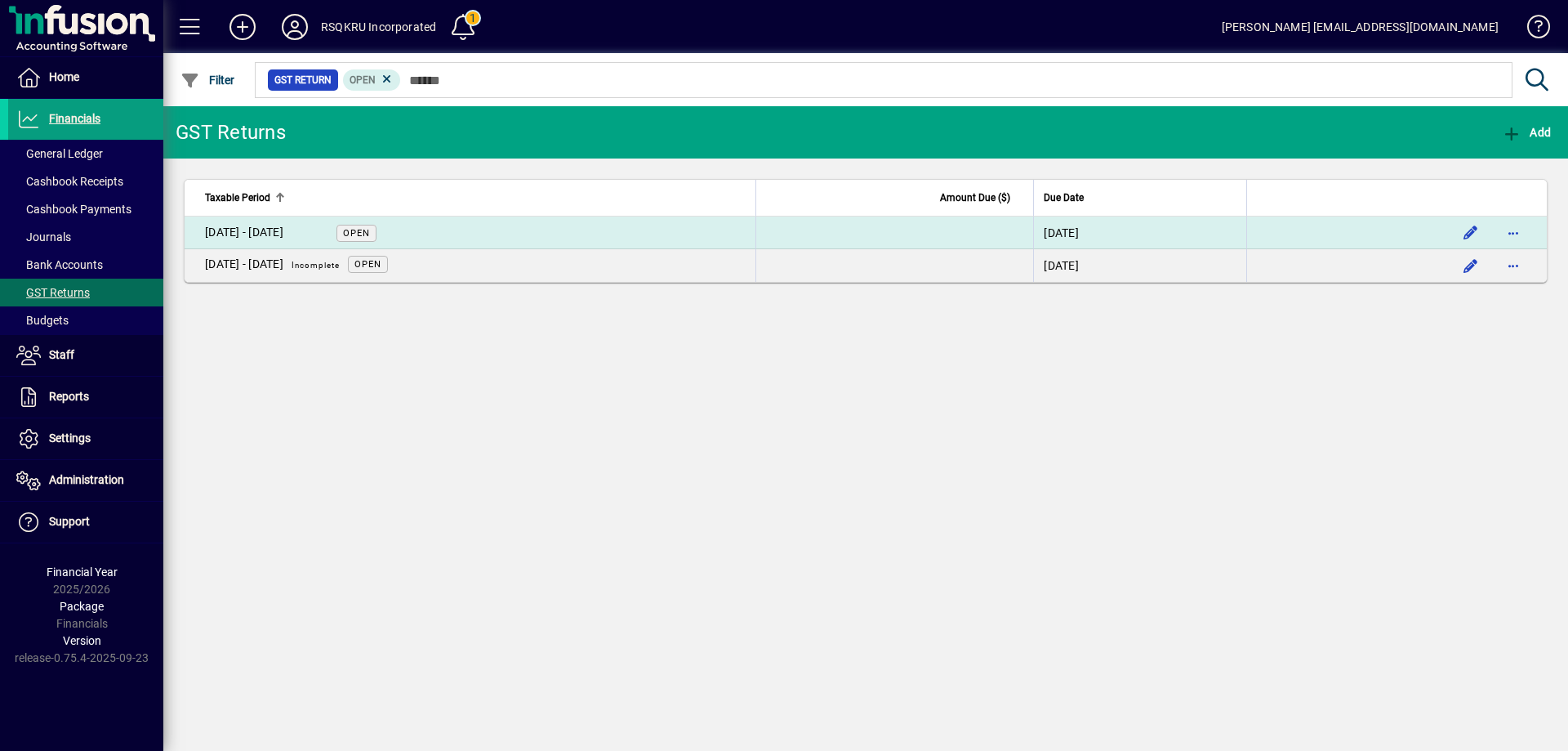
click at [352, 232] on span "Open" at bounding box center [356, 233] width 27 height 11
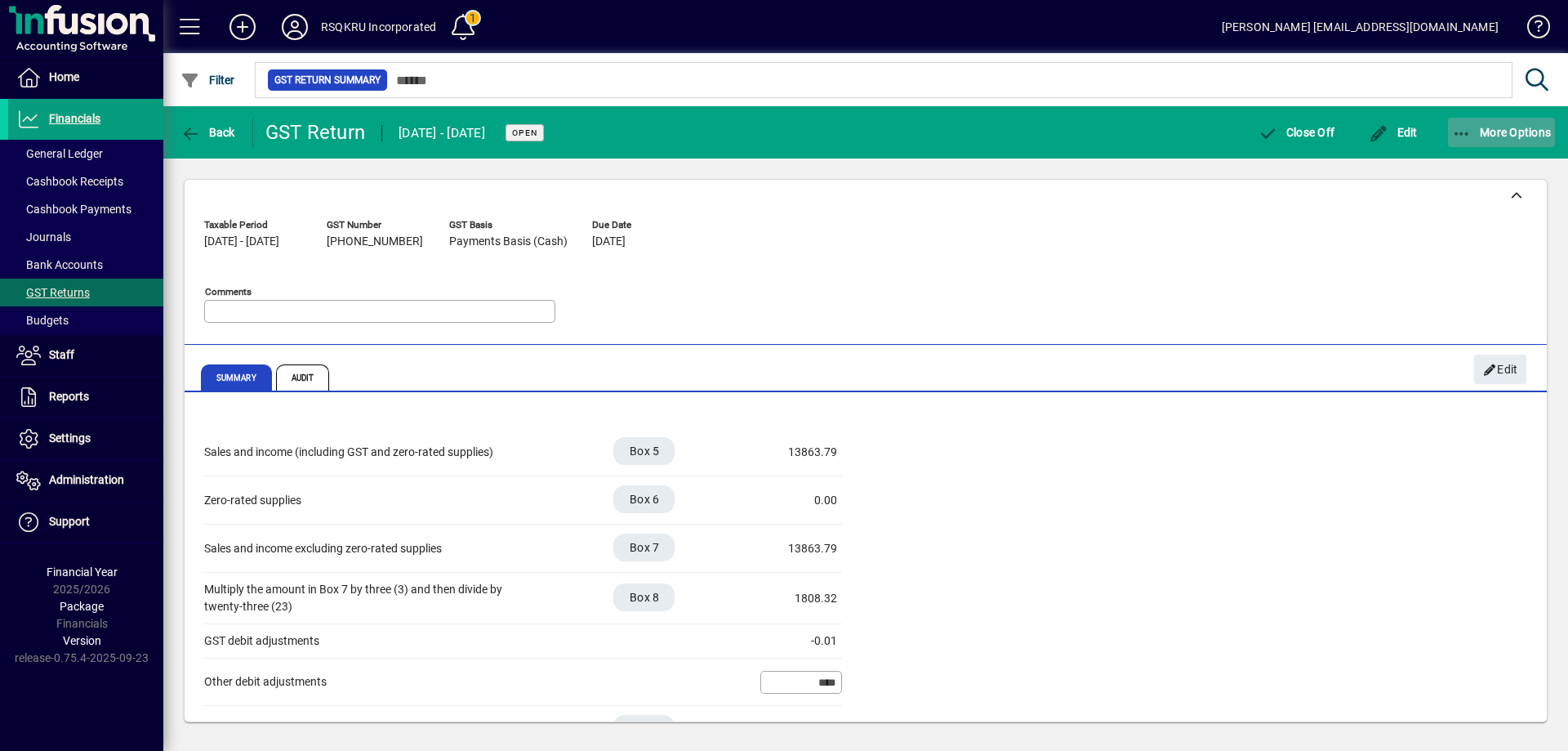
click at [1509, 124] on span "button" at bounding box center [1502, 133] width 108 height 40
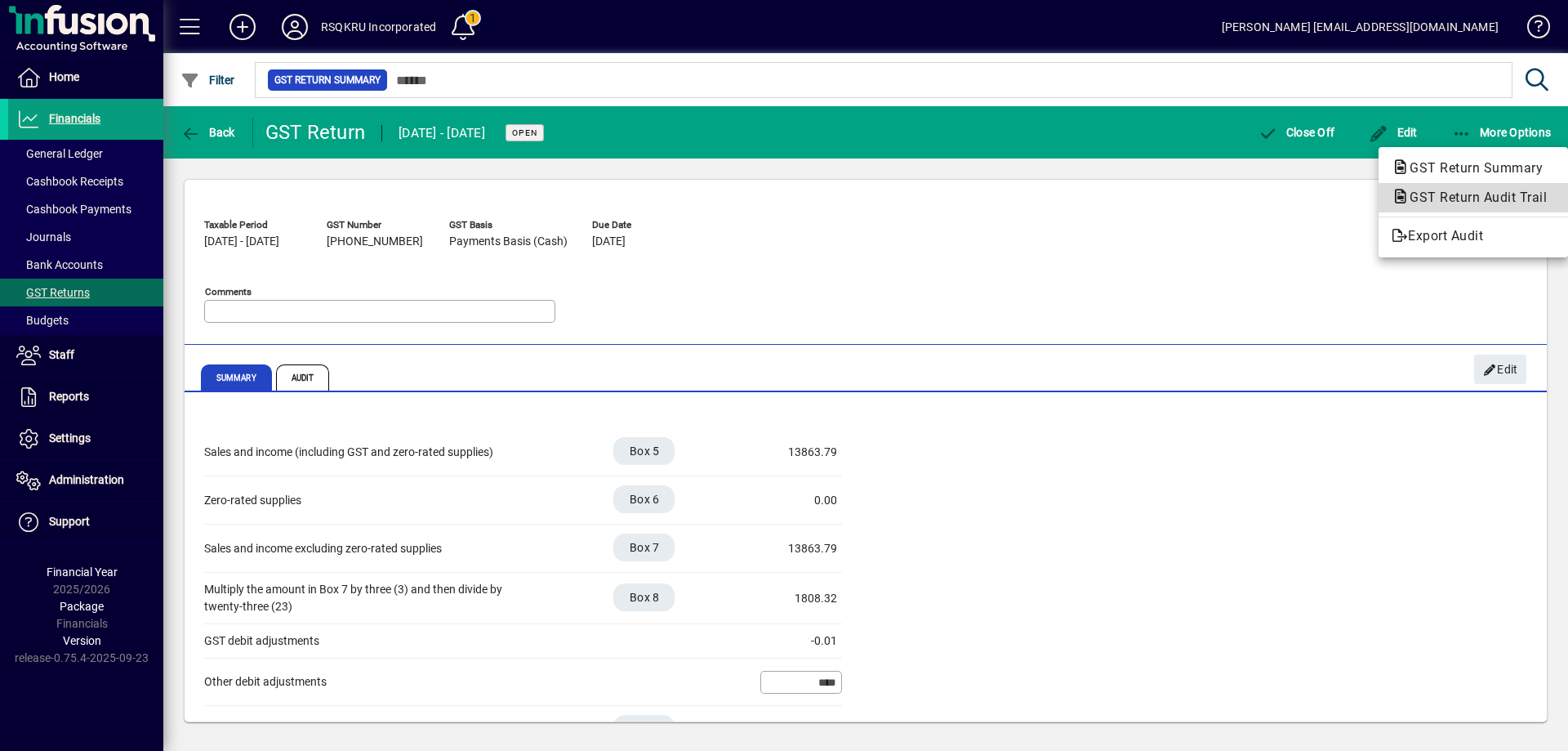
click at [1475, 194] on span "GST Return Audit Trail" at bounding box center [1473, 198] width 163 height 16
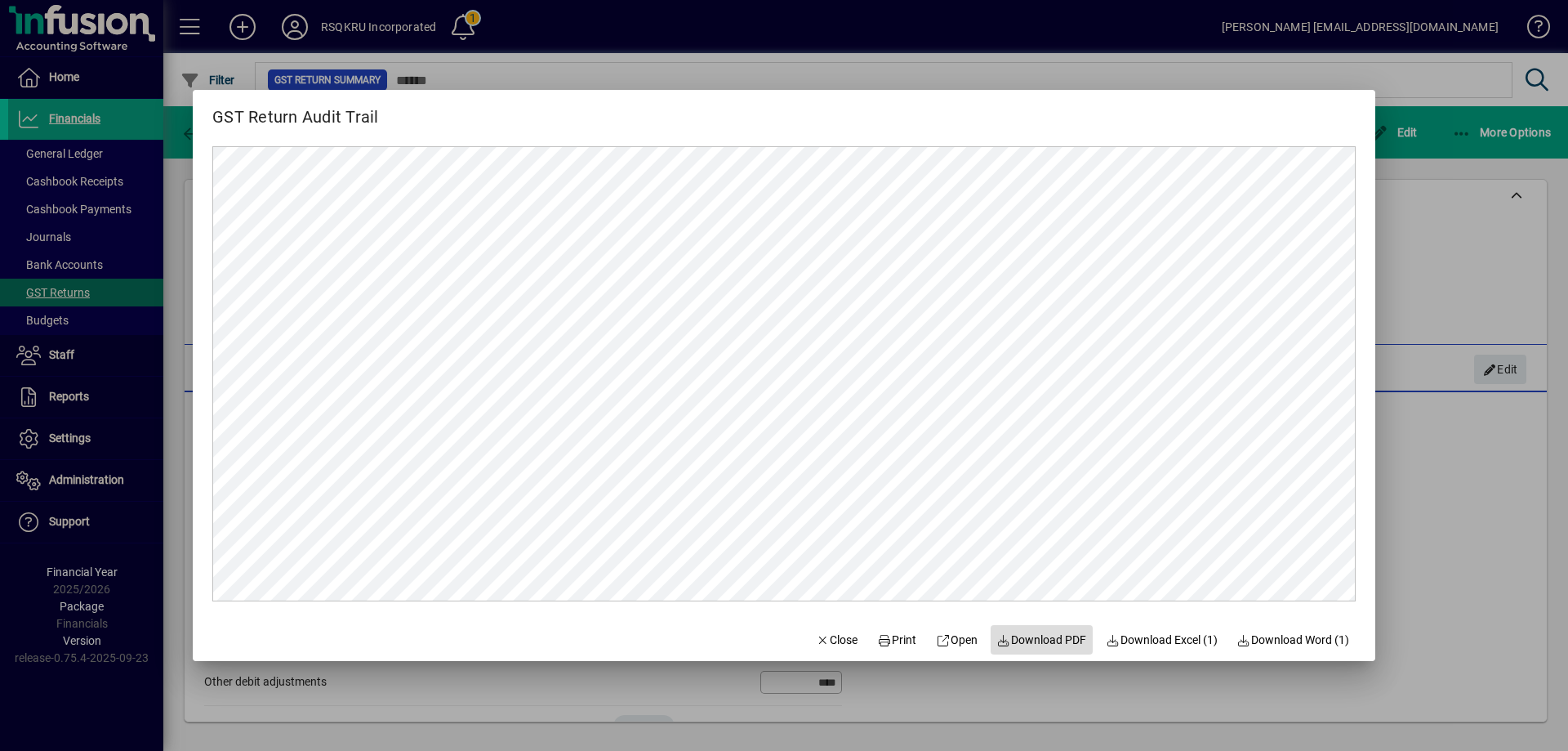
click at [1060, 639] on span "Download PDF" at bounding box center [1042, 639] width 90 height 17
click at [1399, 258] on div at bounding box center [784, 375] width 1568 height 751
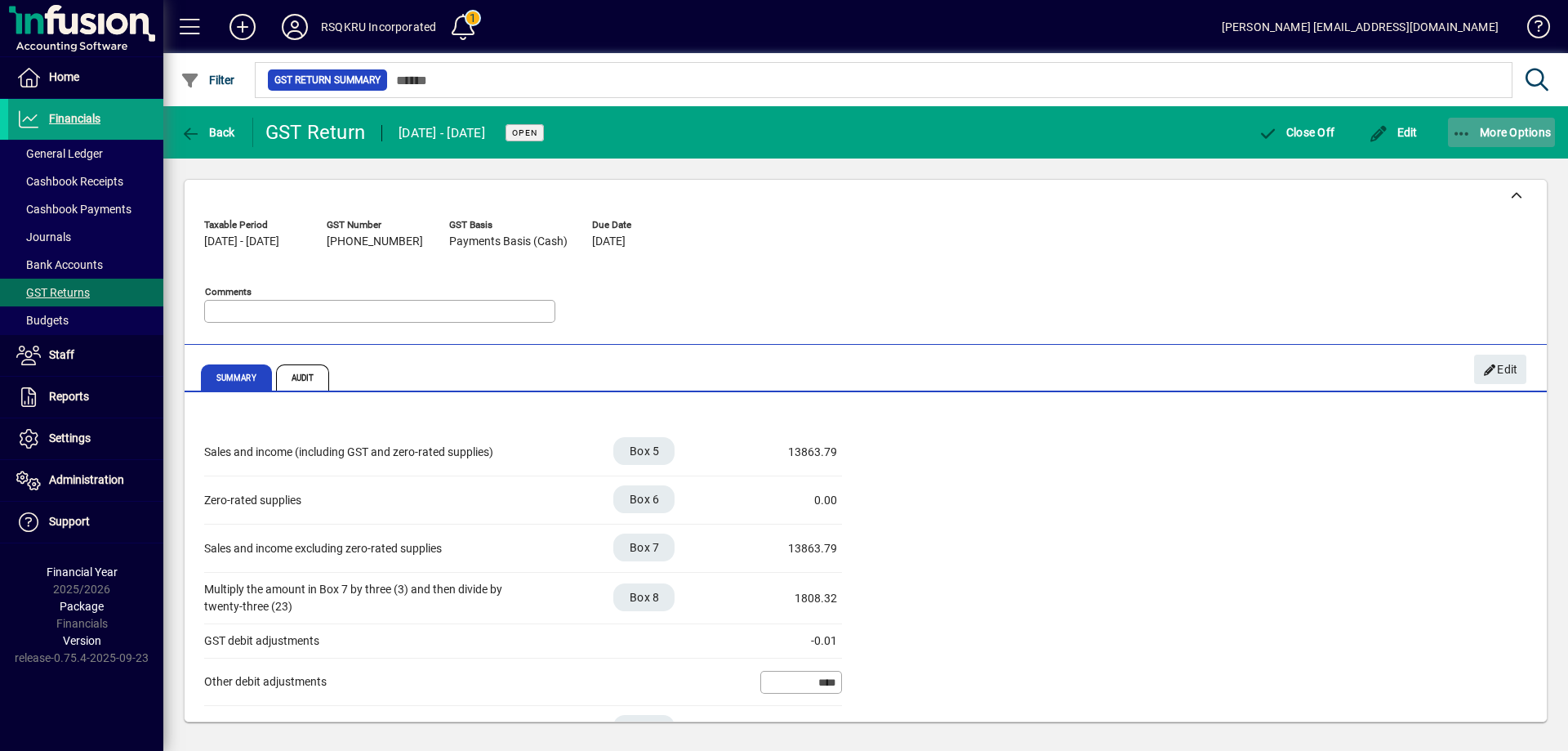
click at [1491, 133] on span "More Options" at bounding box center [1502, 132] width 100 height 13
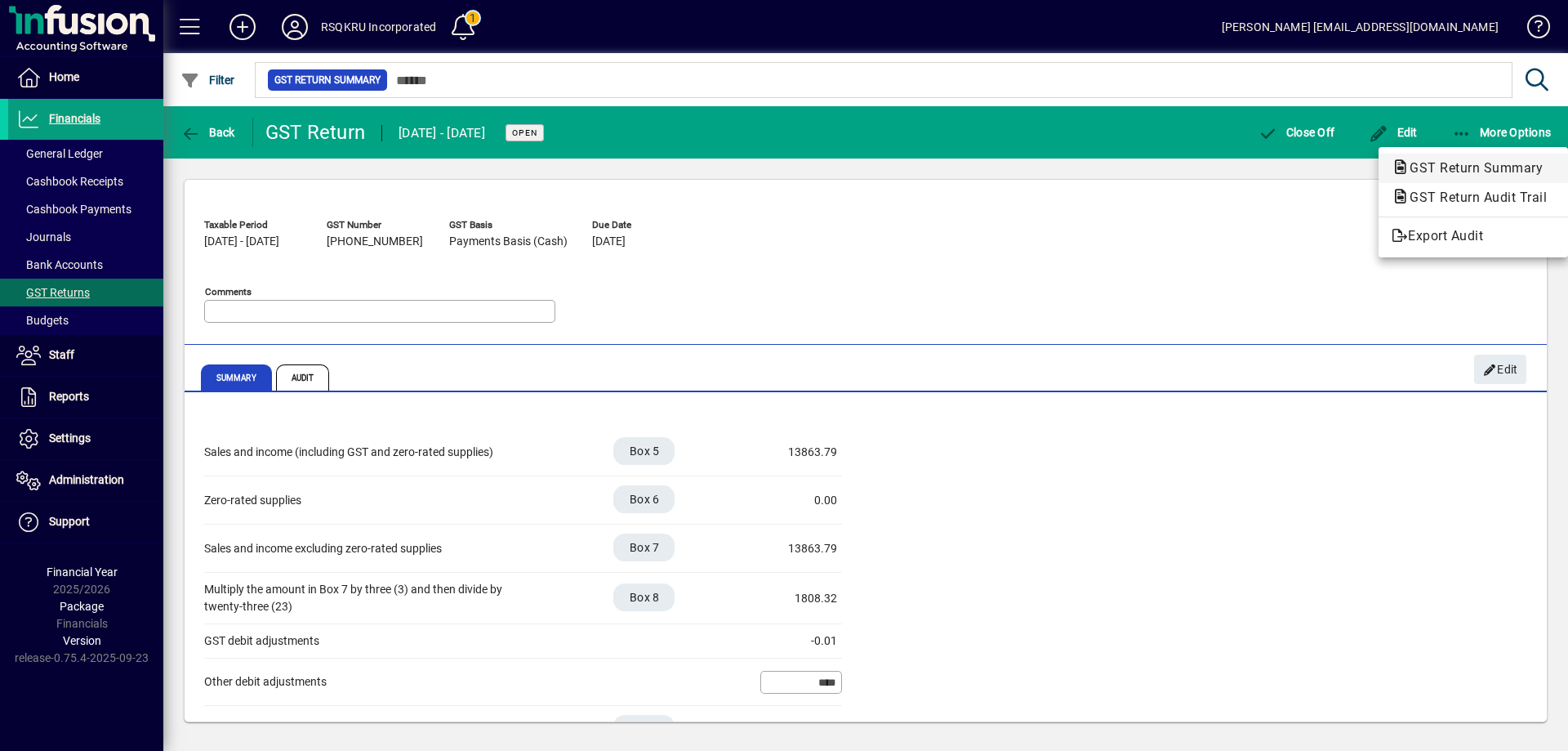
click at [1493, 166] on span "GST Return Summary" at bounding box center [1471, 168] width 159 height 16
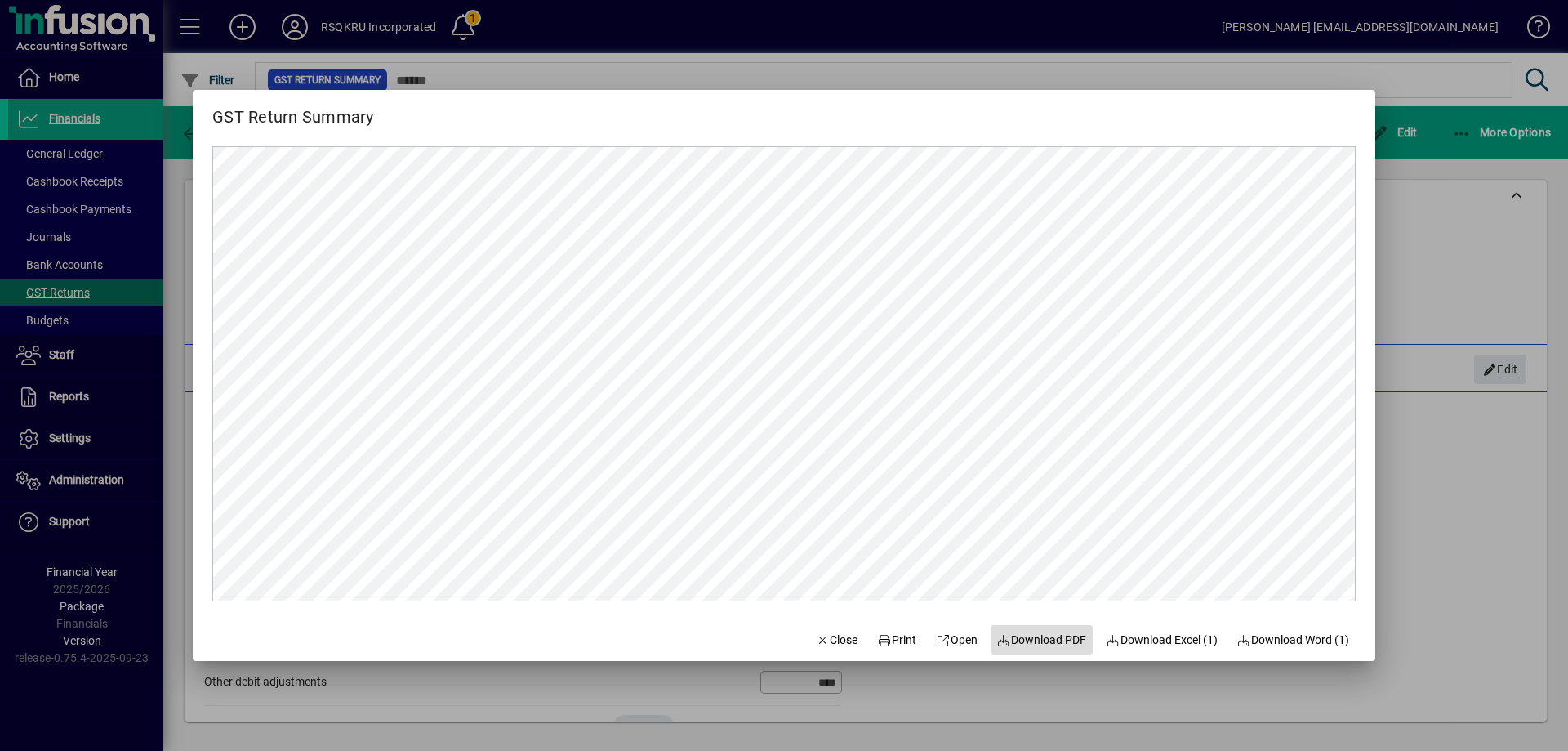
click at [1042, 632] on span "Download PDF" at bounding box center [1042, 639] width 90 height 17
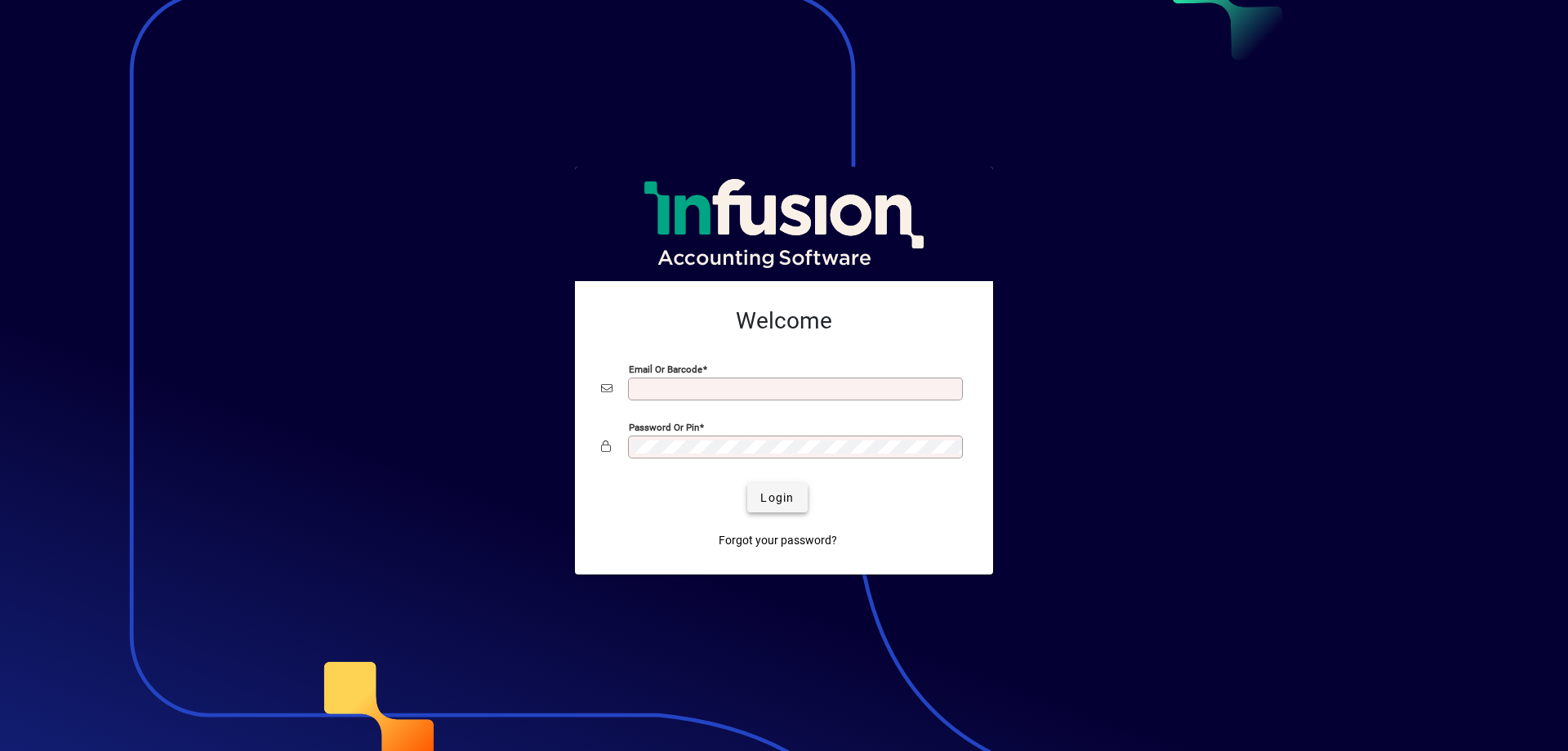
type input "**********"
click at [775, 491] on span "Login" at bounding box center [778, 497] width 34 height 17
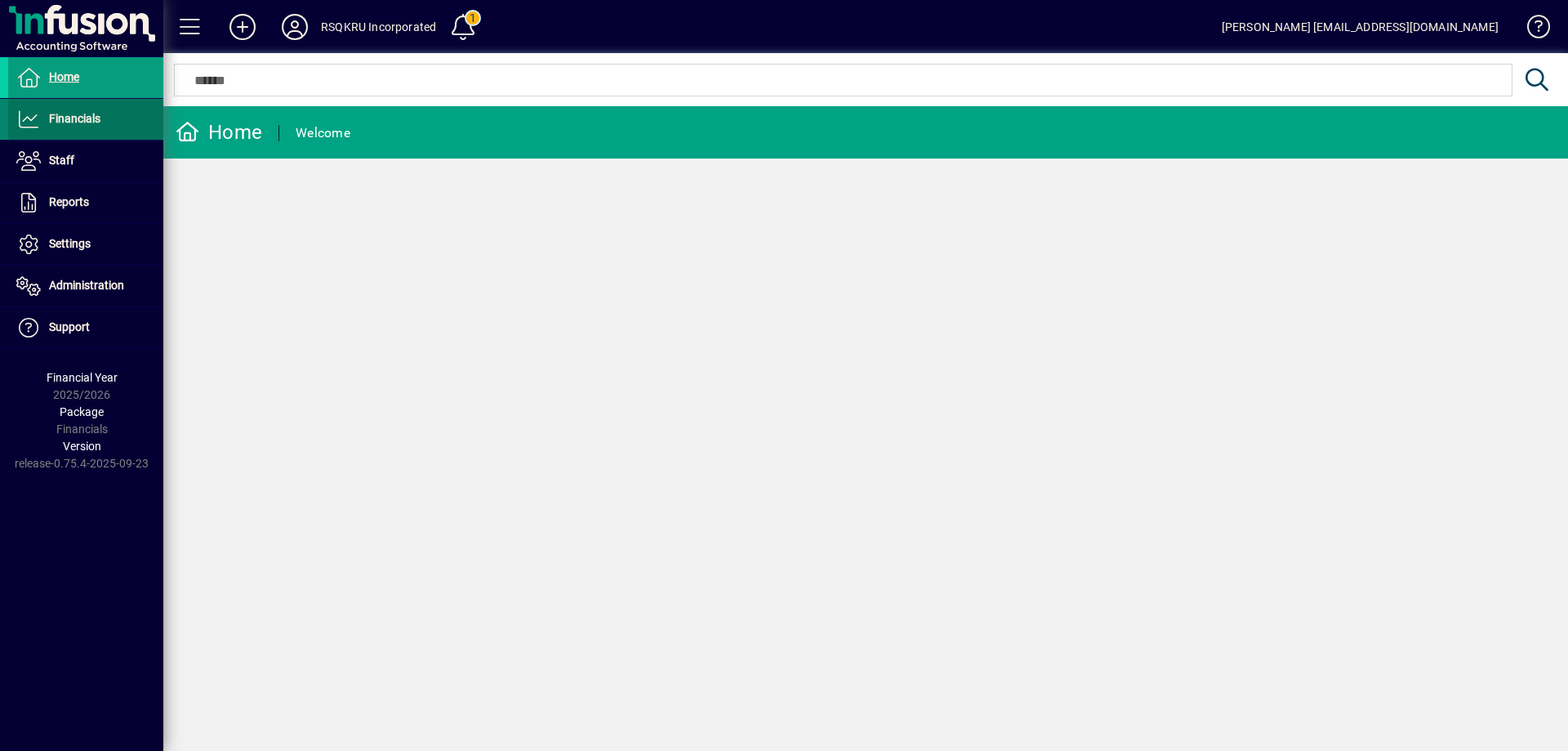
click at [91, 125] on span "Financials" at bounding box center [75, 118] width 51 height 13
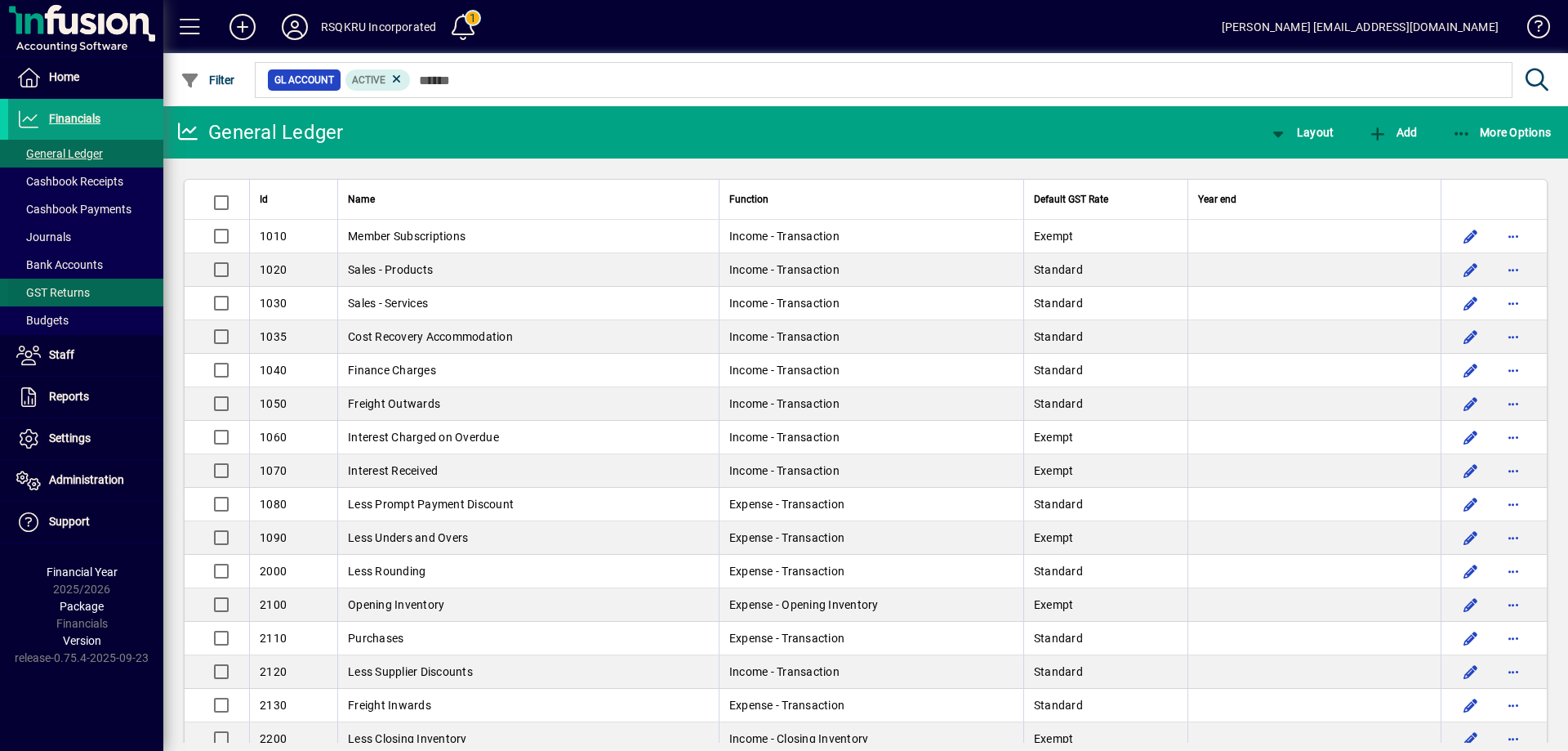
click at [53, 284] on span "GST Returns" at bounding box center [48, 292] width 82 height 17
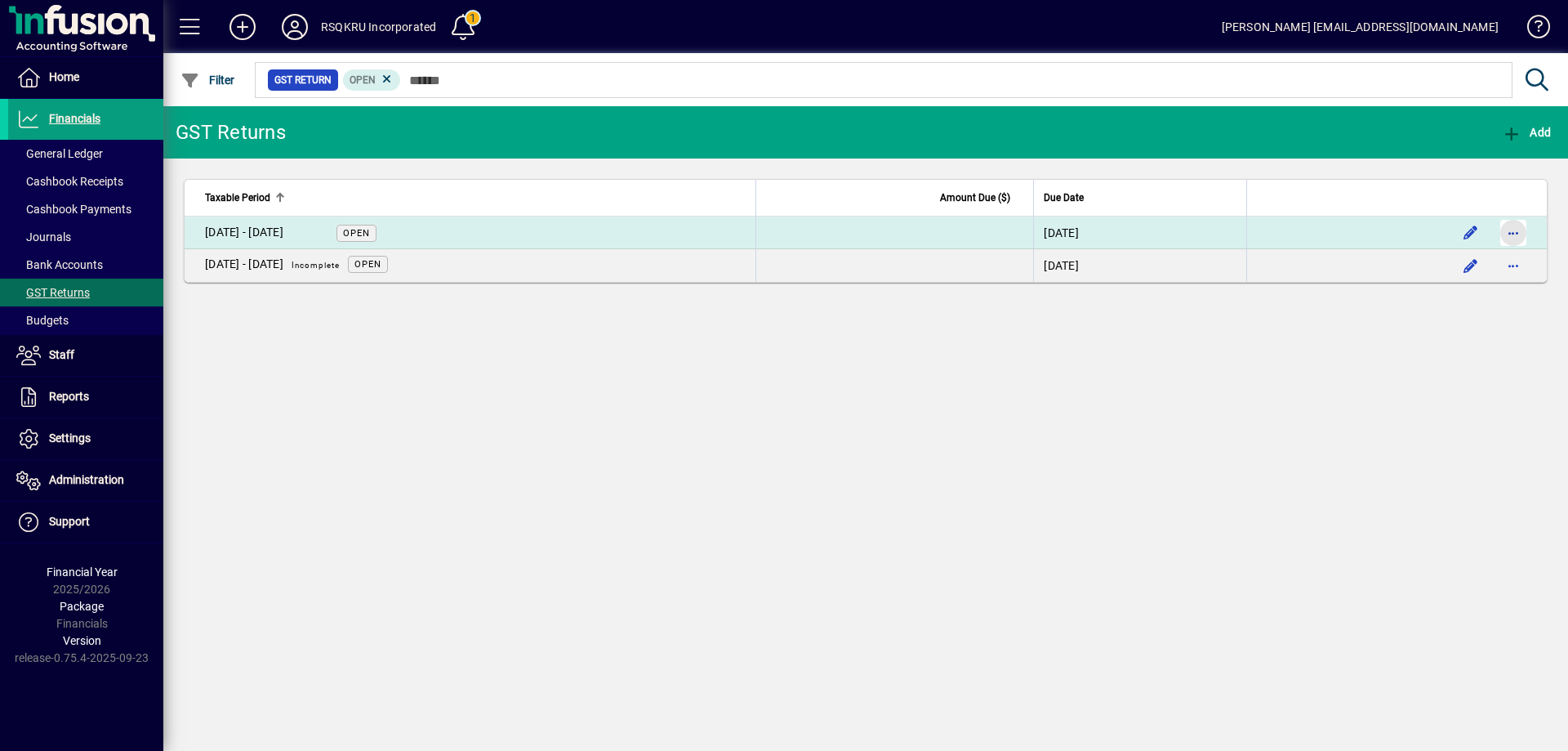
click at [1506, 232] on span "button" at bounding box center [1514, 233] width 40 height 40
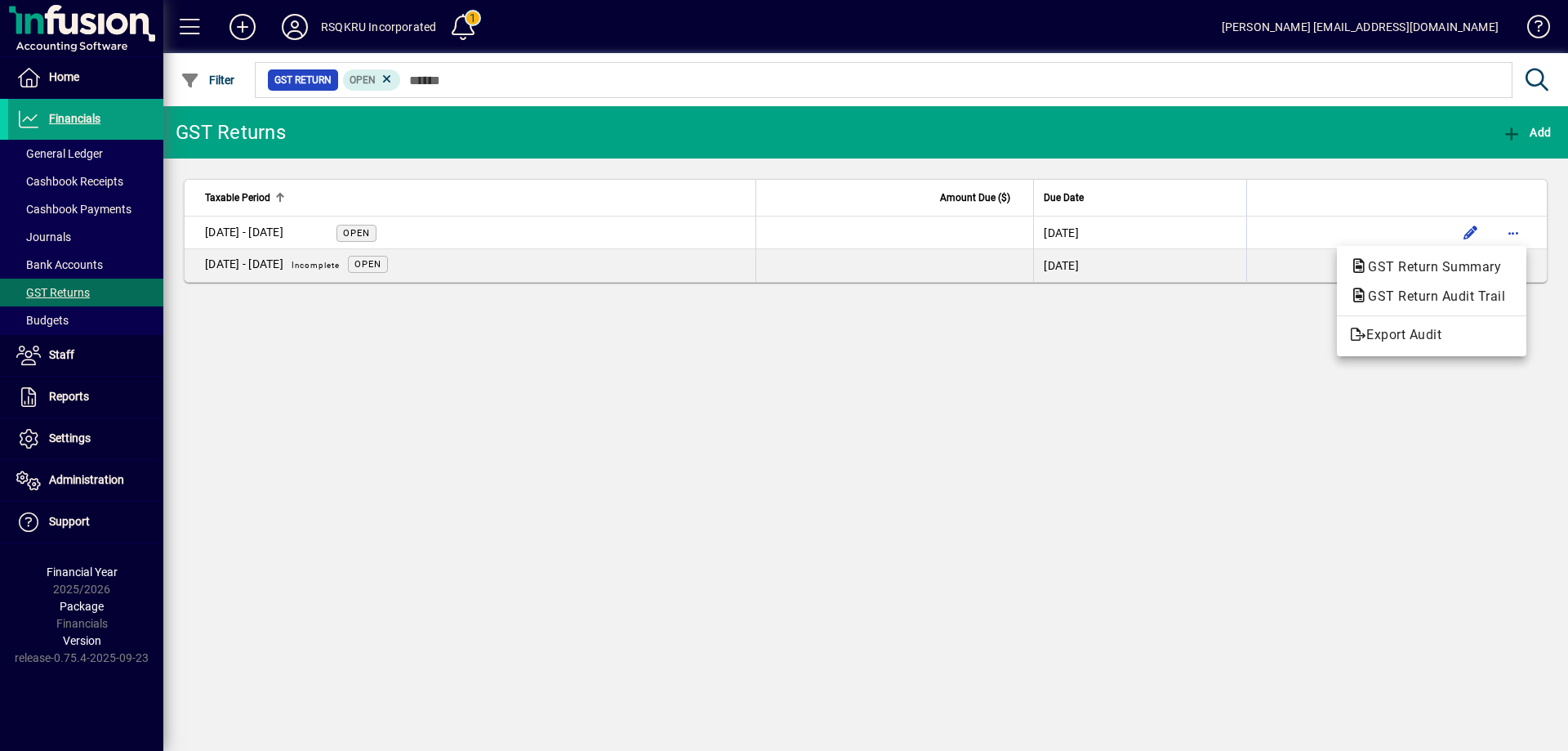
click at [351, 235] on div at bounding box center [784, 375] width 1568 height 751
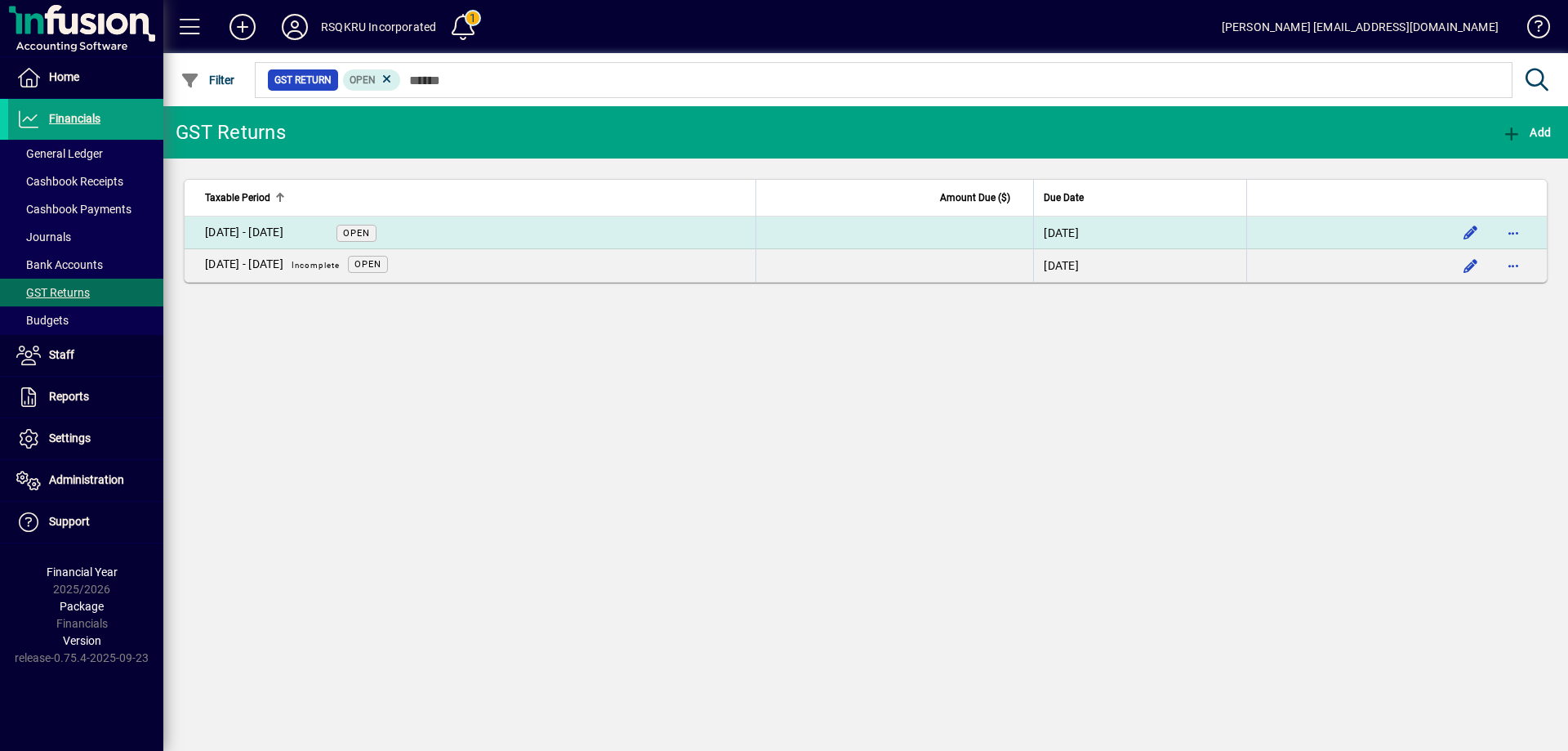
click at [350, 235] on span "Open" at bounding box center [356, 233] width 27 height 11
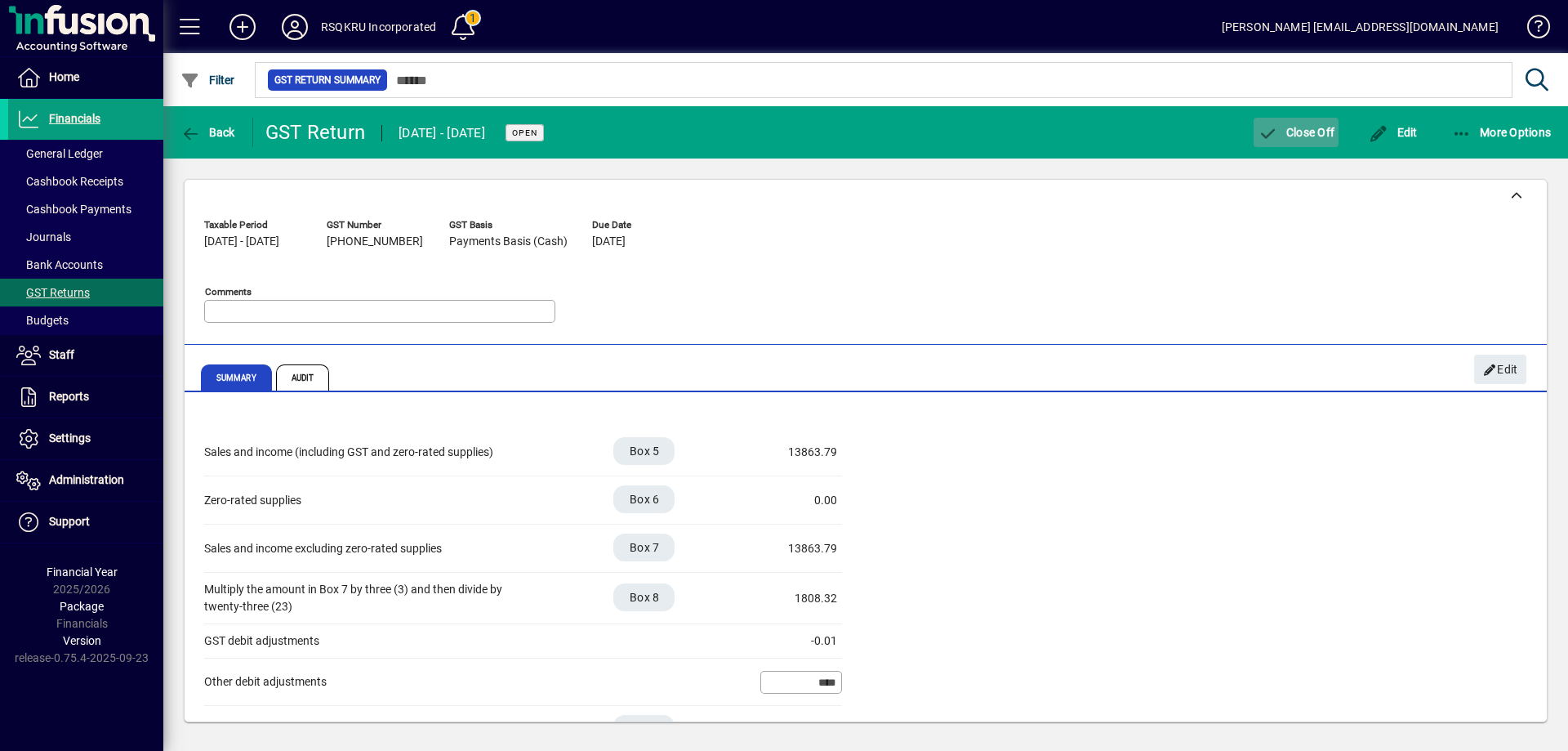
click at [1305, 126] on span "Close Off" at bounding box center [1296, 132] width 77 height 13
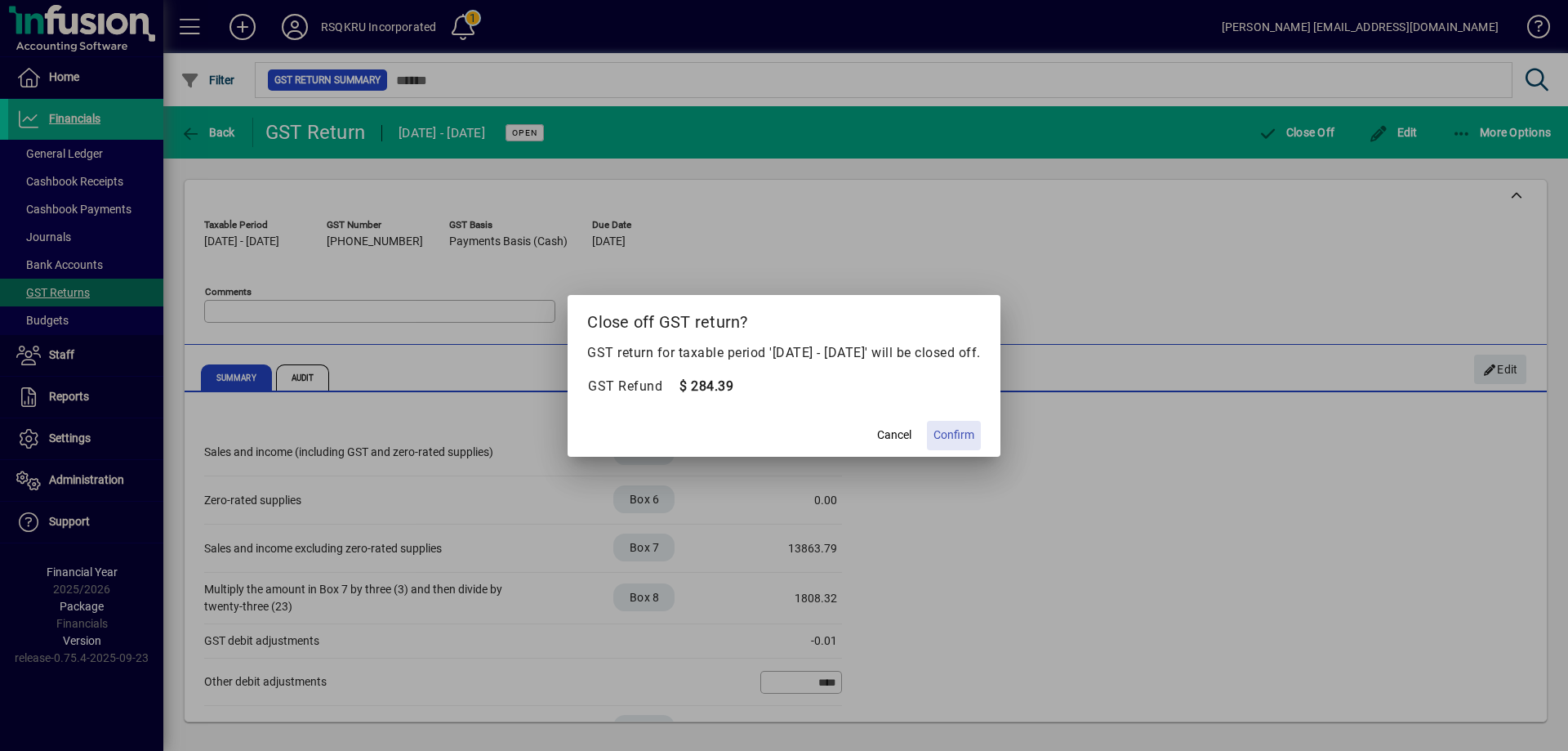
click at [968, 431] on span "Confirm" at bounding box center [954, 434] width 41 height 17
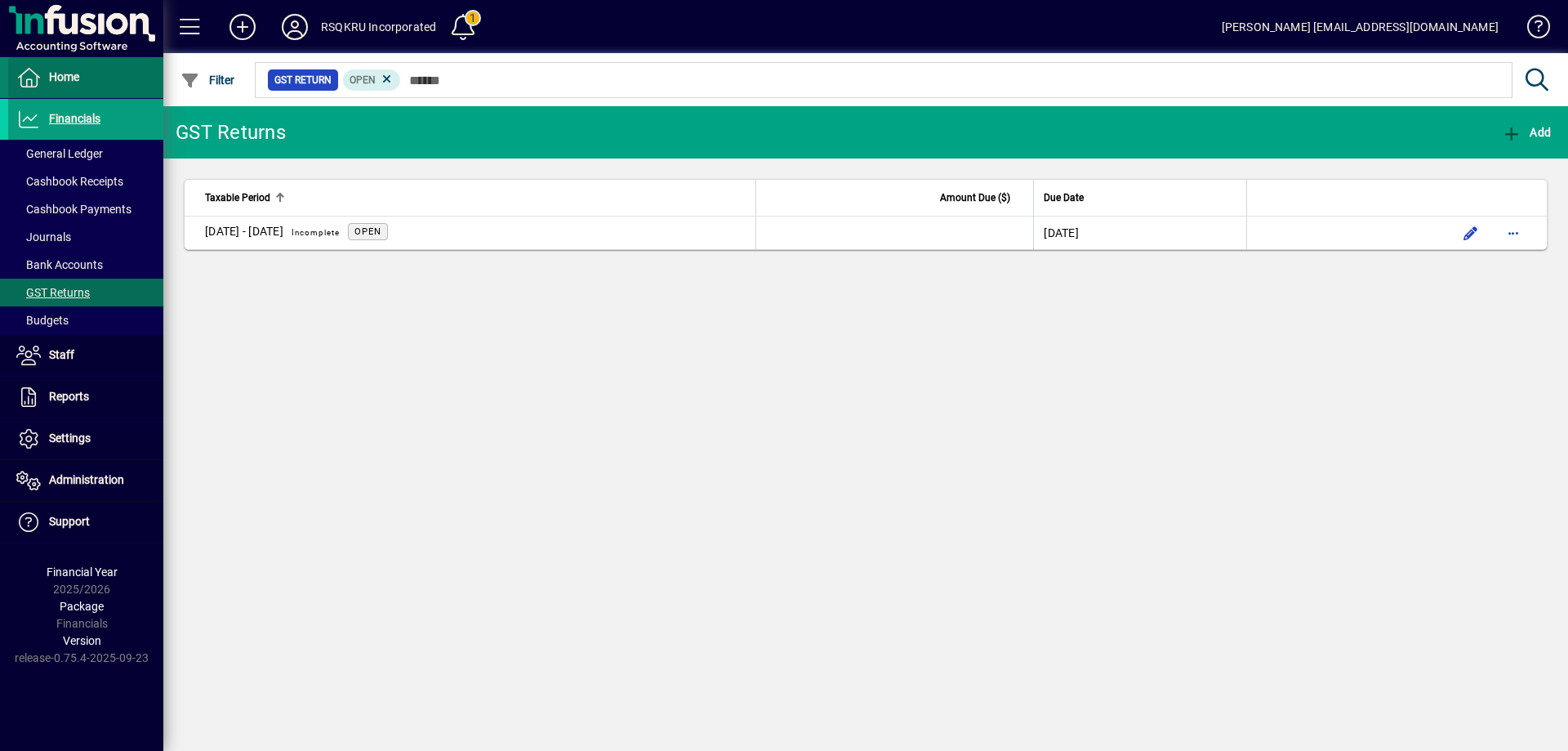
click at [74, 80] on span "Home" at bounding box center [64, 76] width 31 height 13
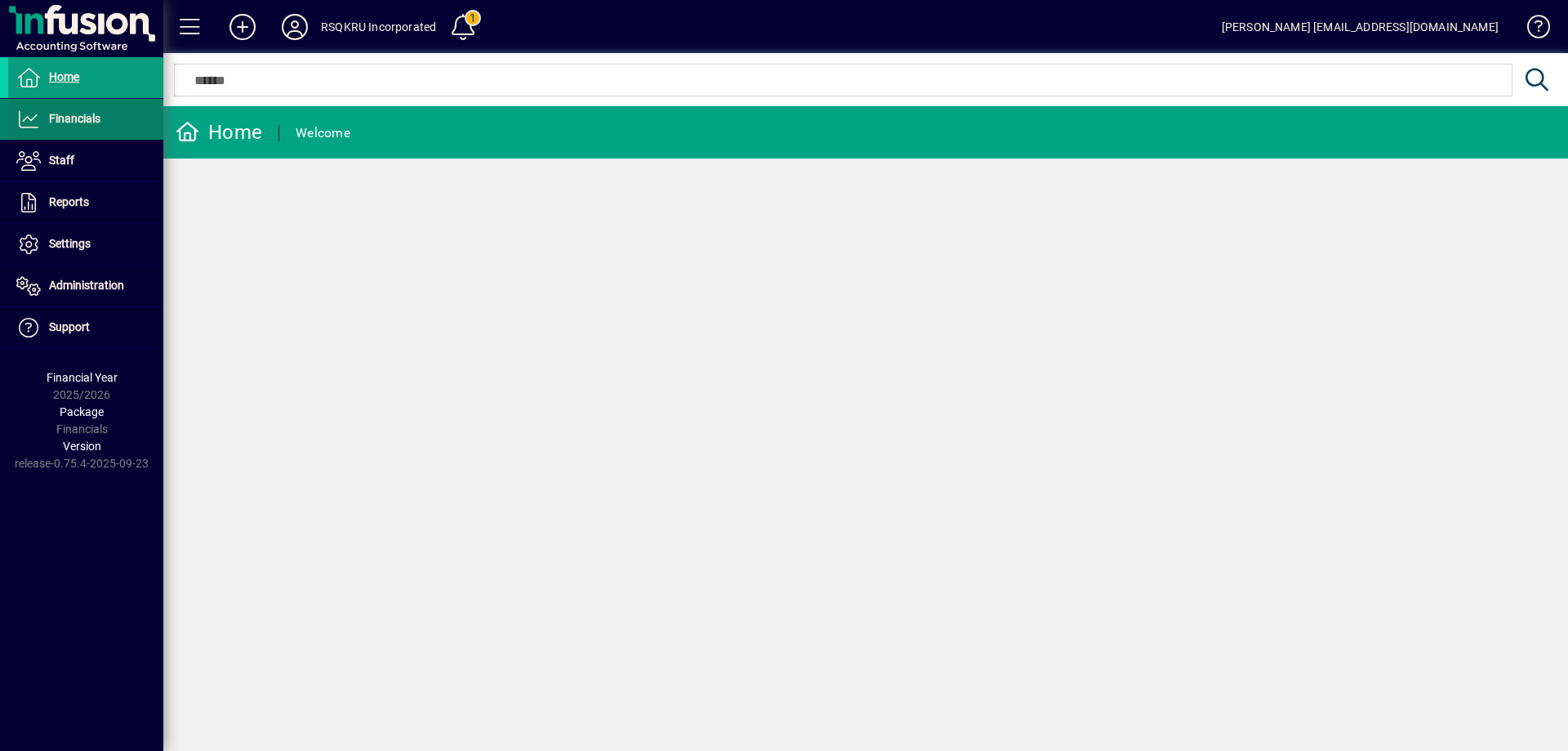
click at [98, 119] on span "Financials" at bounding box center [75, 118] width 51 height 13
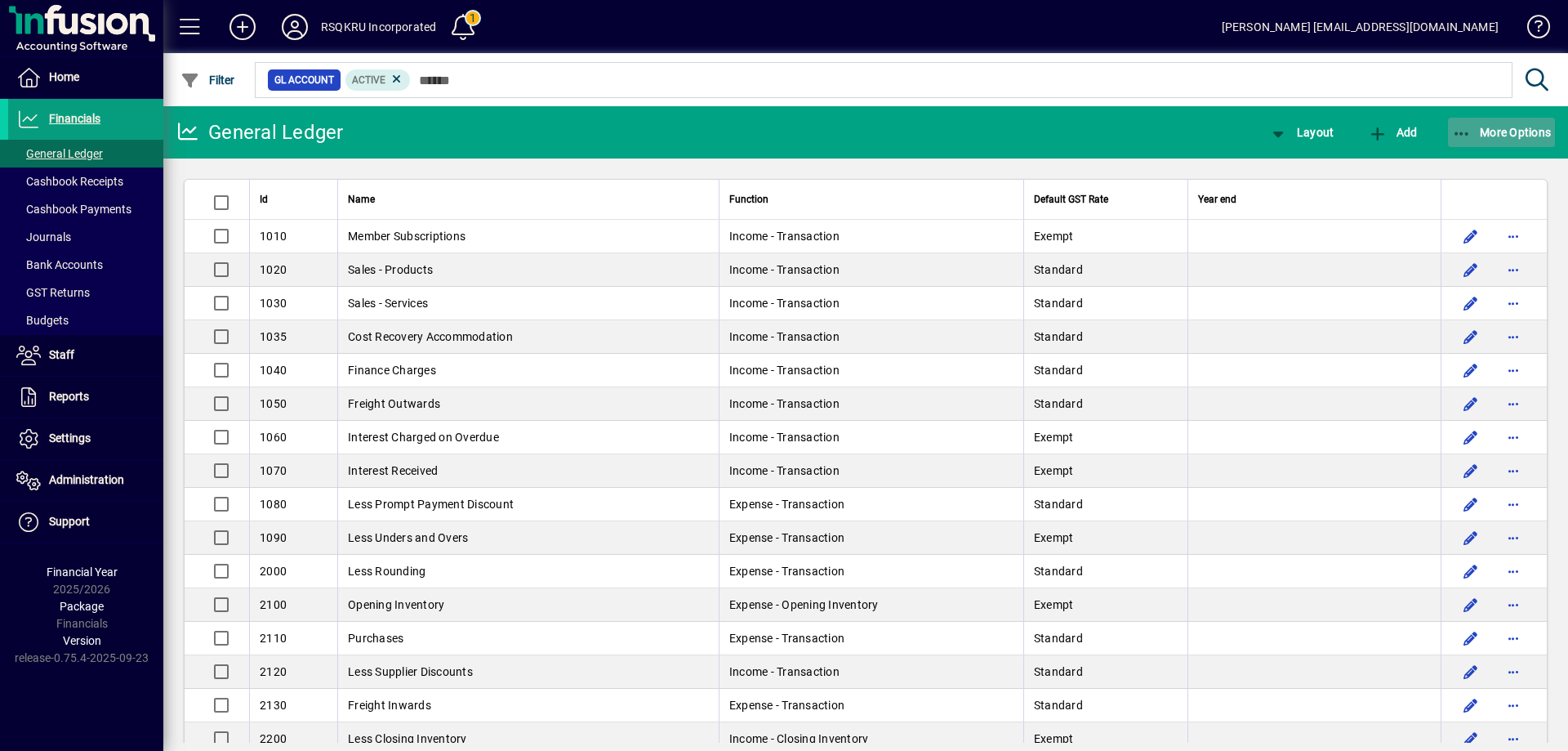
click at [1486, 132] on span "More Options" at bounding box center [1502, 132] width 100 height 13
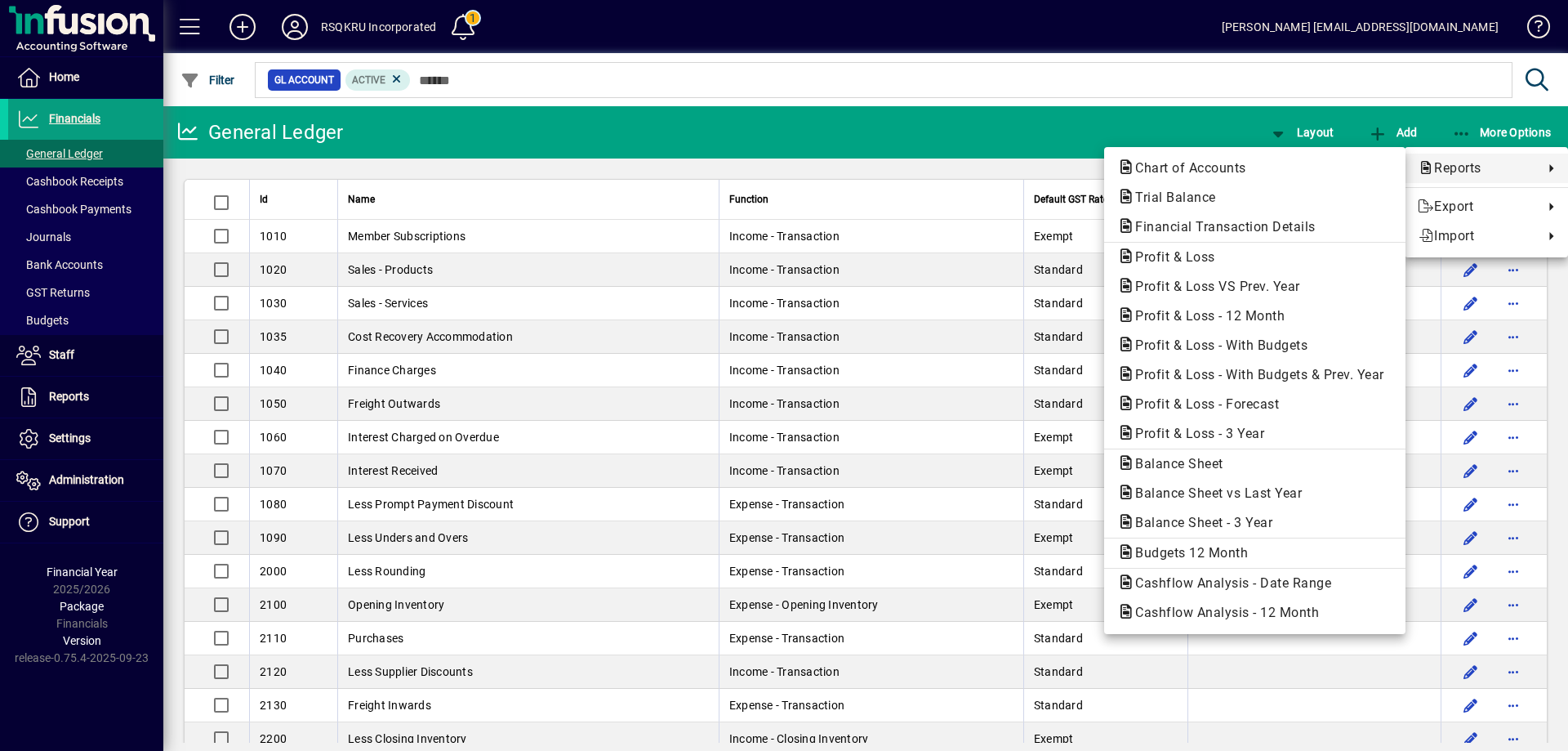
click at [99, 186] on div at bounding box center [784, 375] width 1568 height 751
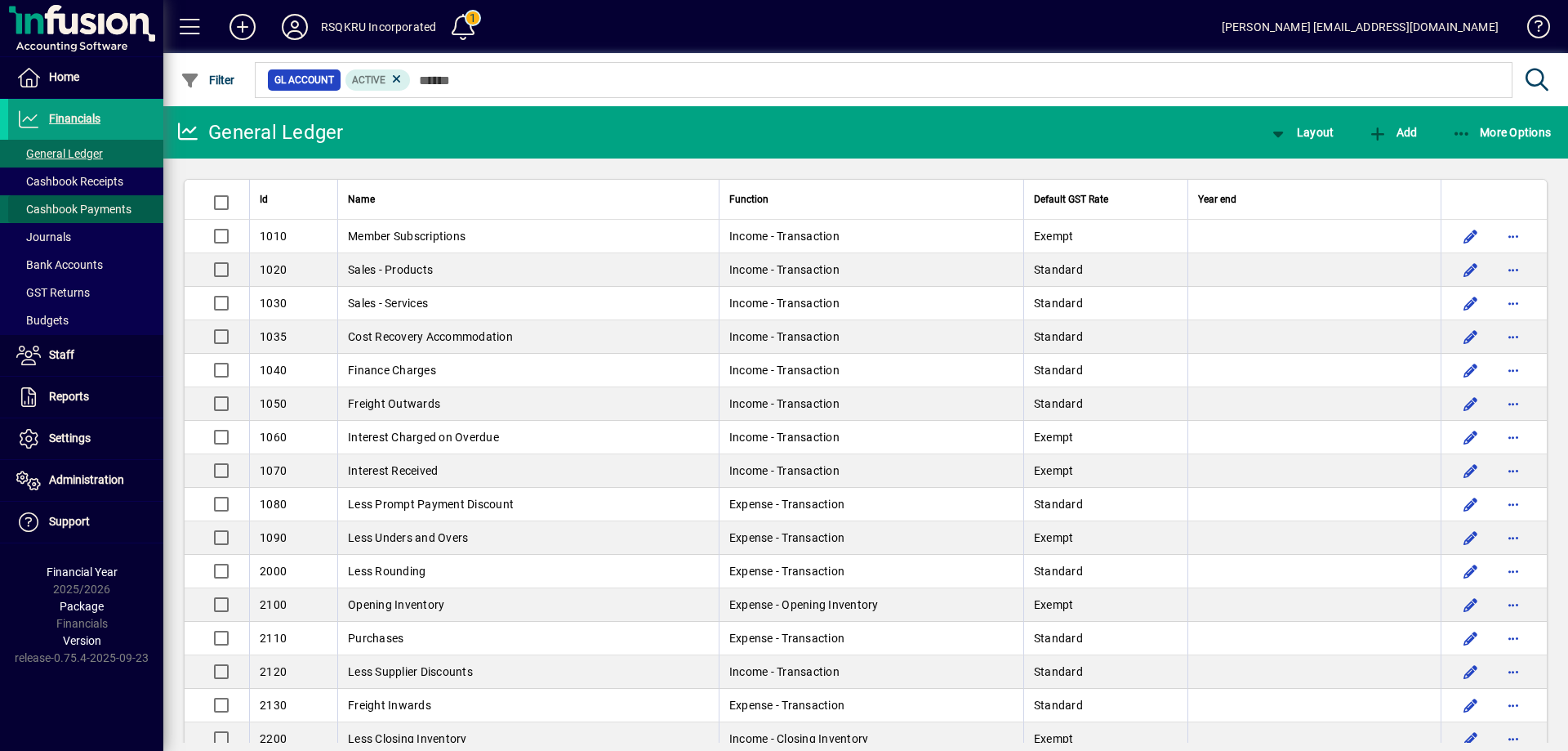
click at [95, 204] on span "Cashbook Payments" at bounding box center [74, 209] width 115 height 13
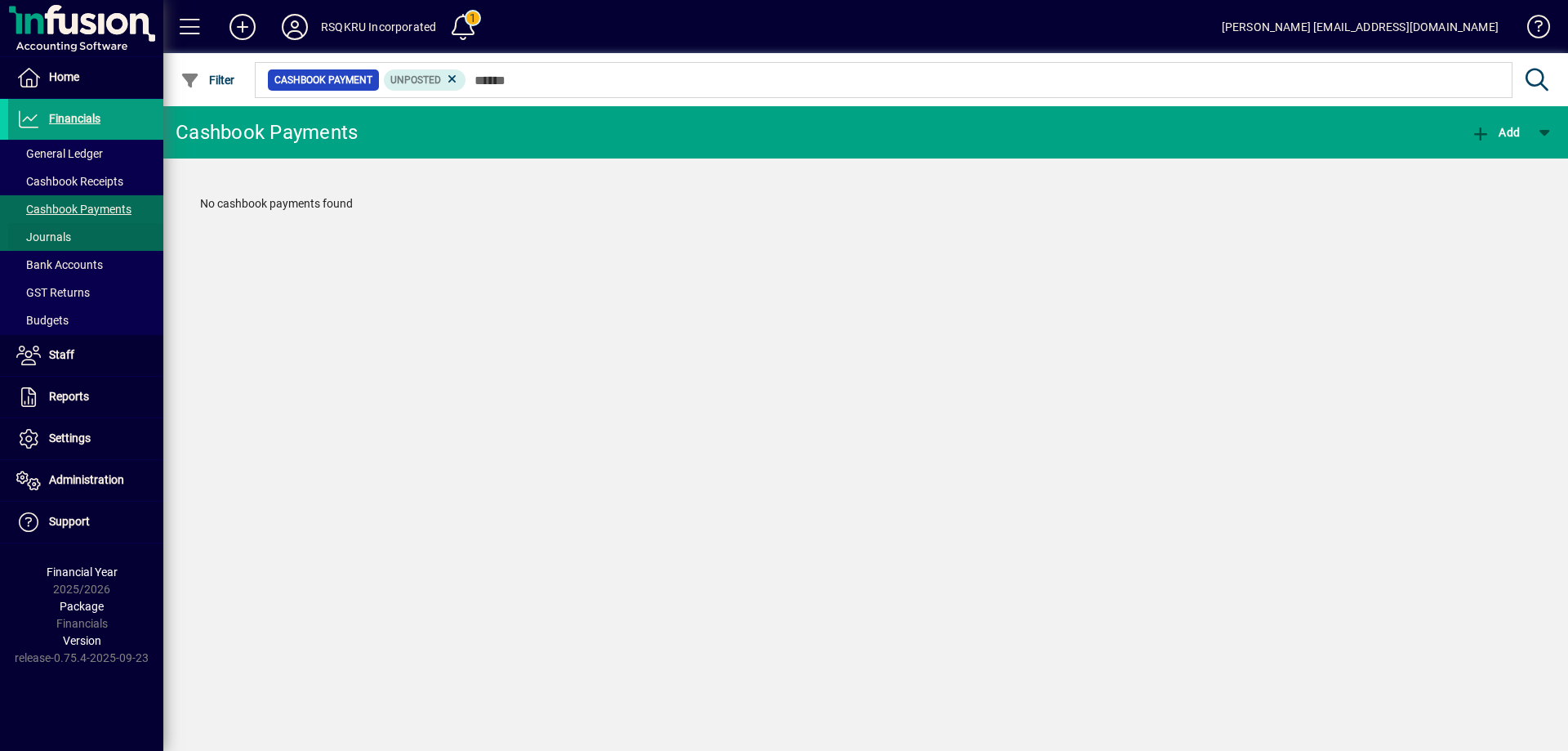
click at [63, 229] on span "Journals" at bounding box center [40, 236] width 63 height 17
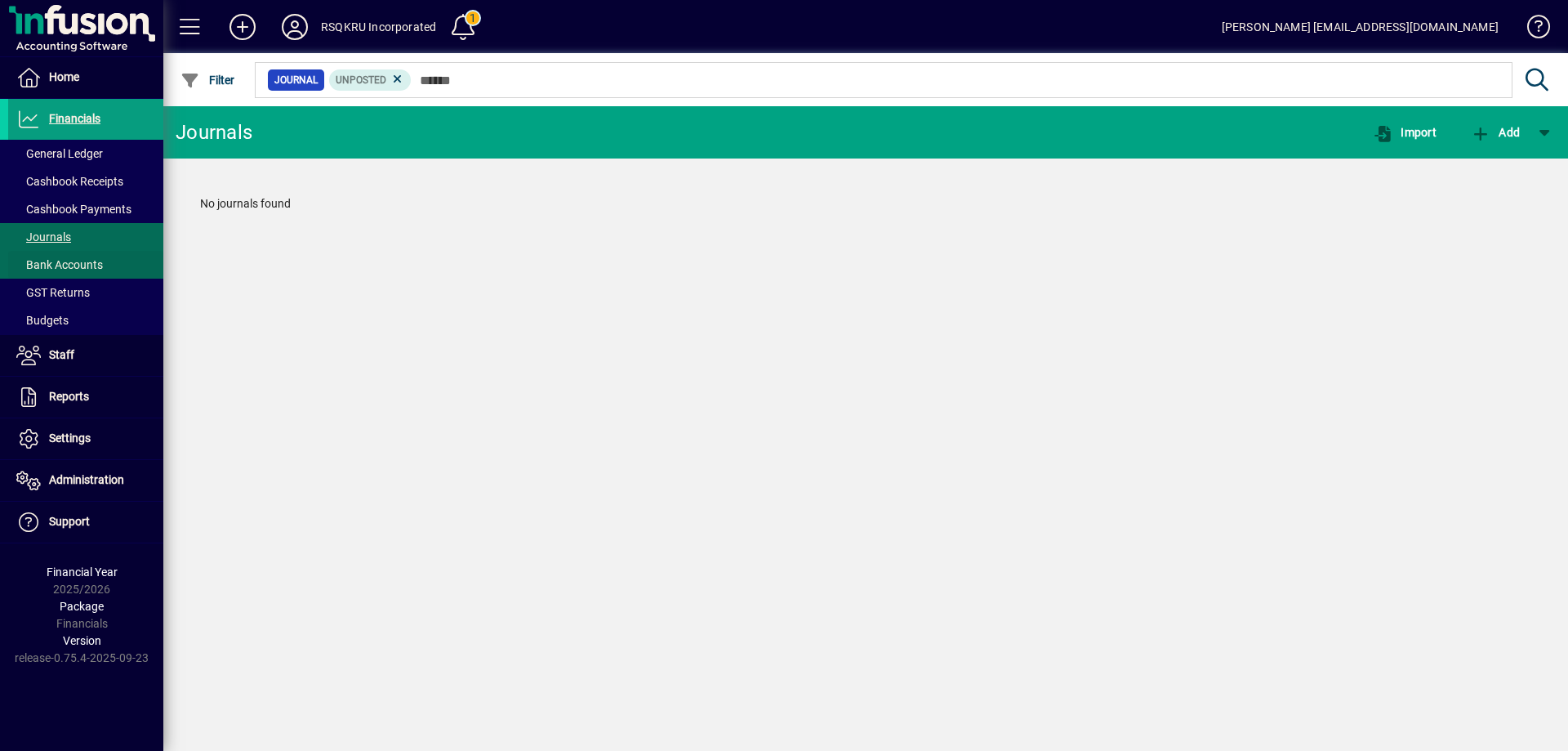
click at [78, 264] on span "Bank Accounts" at bounding box center [60, 264] width 87 height 13
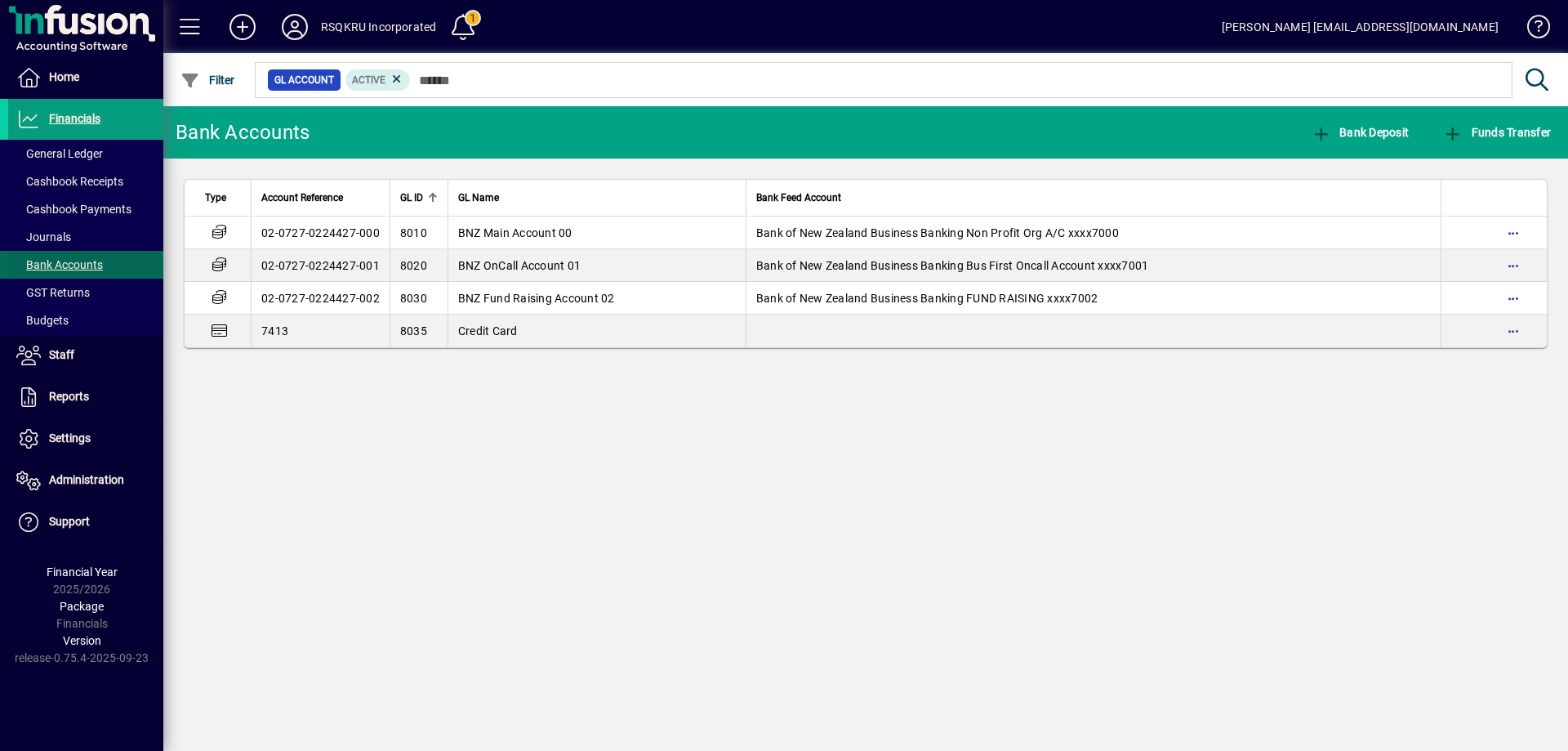
click at [77, 264] on span "Bank Accounts" at bounding box center [60, 264] width 87 height 13
click at [90, 154] on span "General Ledger" at bounding box center [60, 153] width 87 height 13
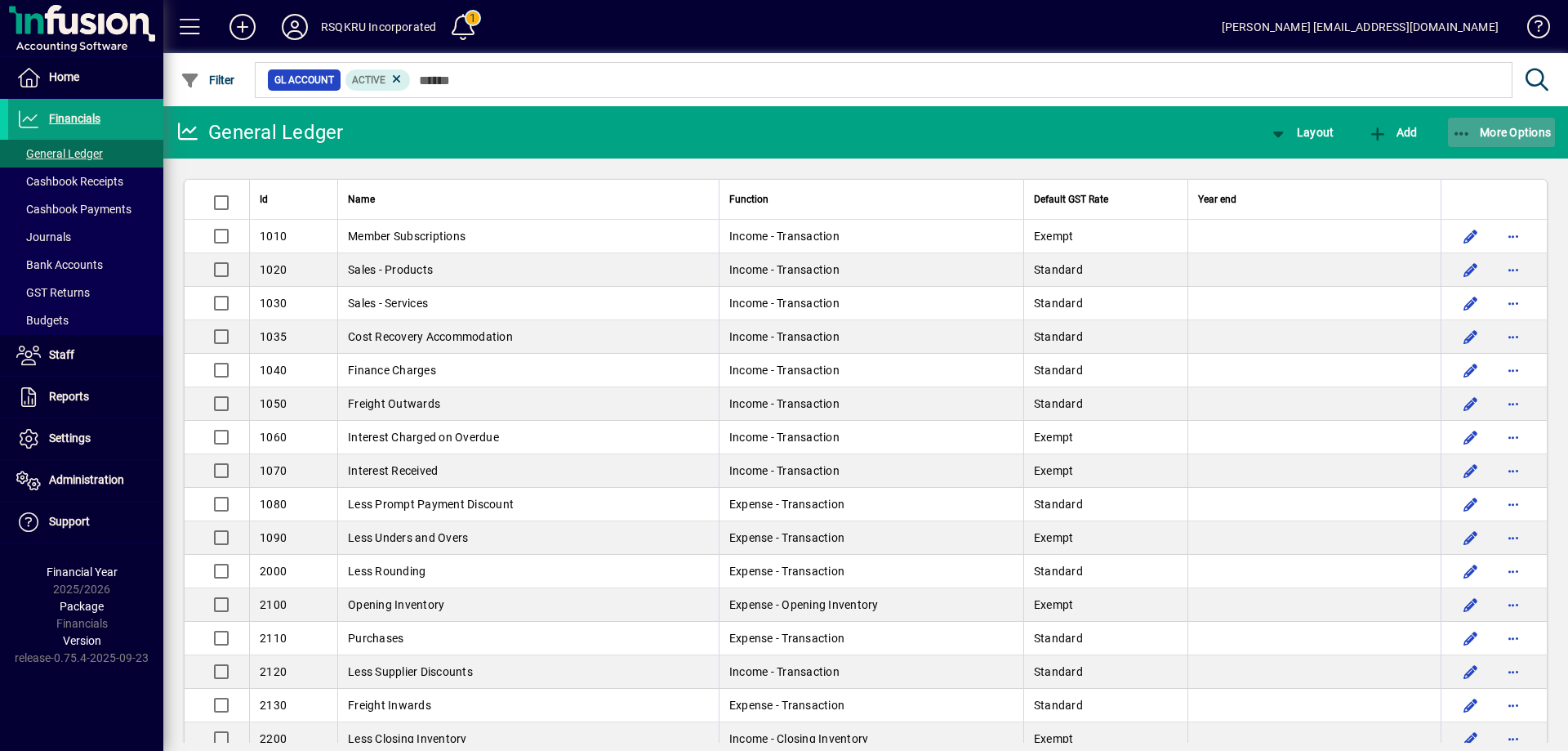
click at [1481, 127] on span "More Options" at bounding box center [1502, 132] width 100 height 13
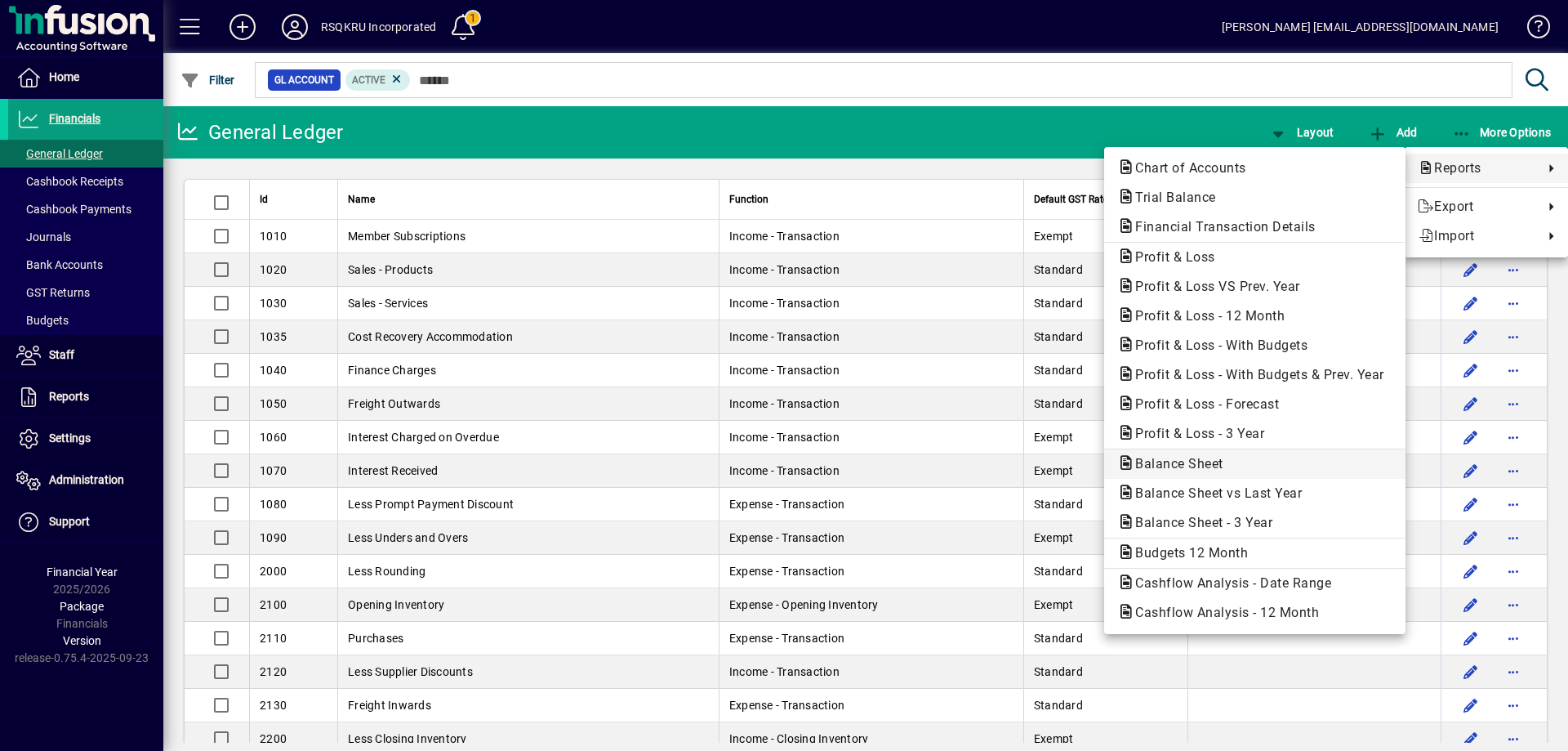
click at [1177, 467] on span "Balance Sheet" at bounding box center [1174, 464] width 115 height 16
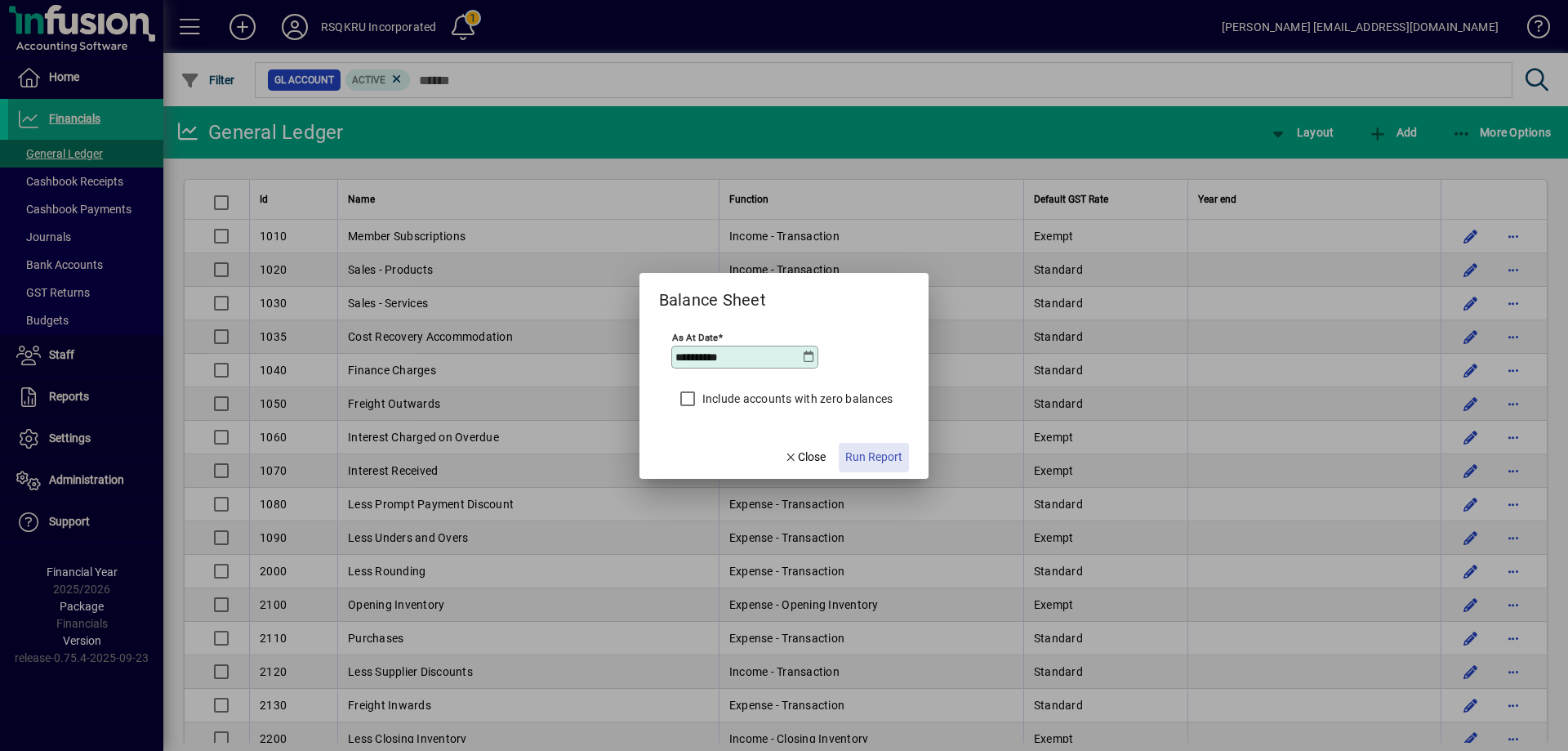
click at [891, 455] on span "Run Report" at bounding box center [874, 456] width 57 height 17
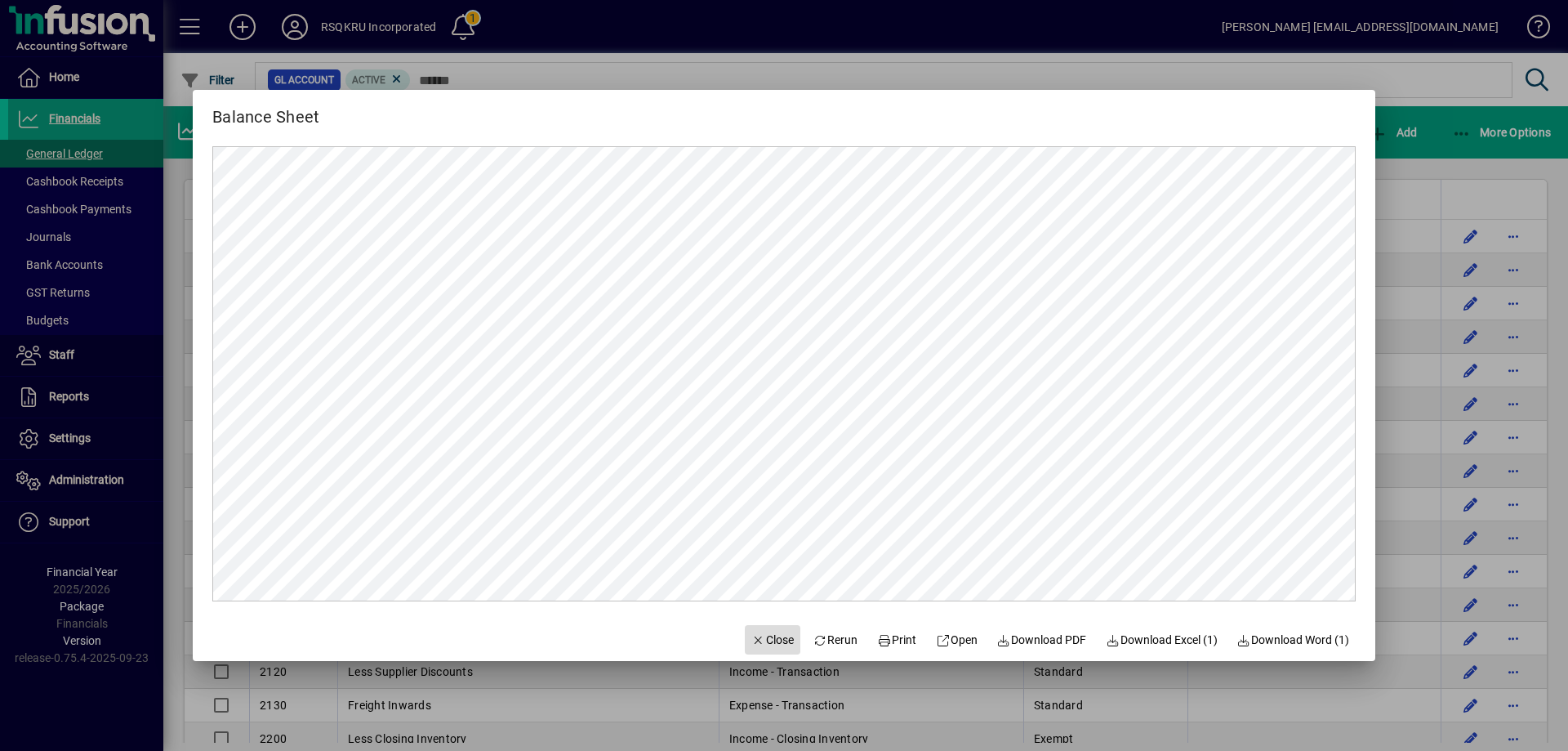
click at [753, 646] on span "Close" at bounding box center [772, 639] width 43 height 17
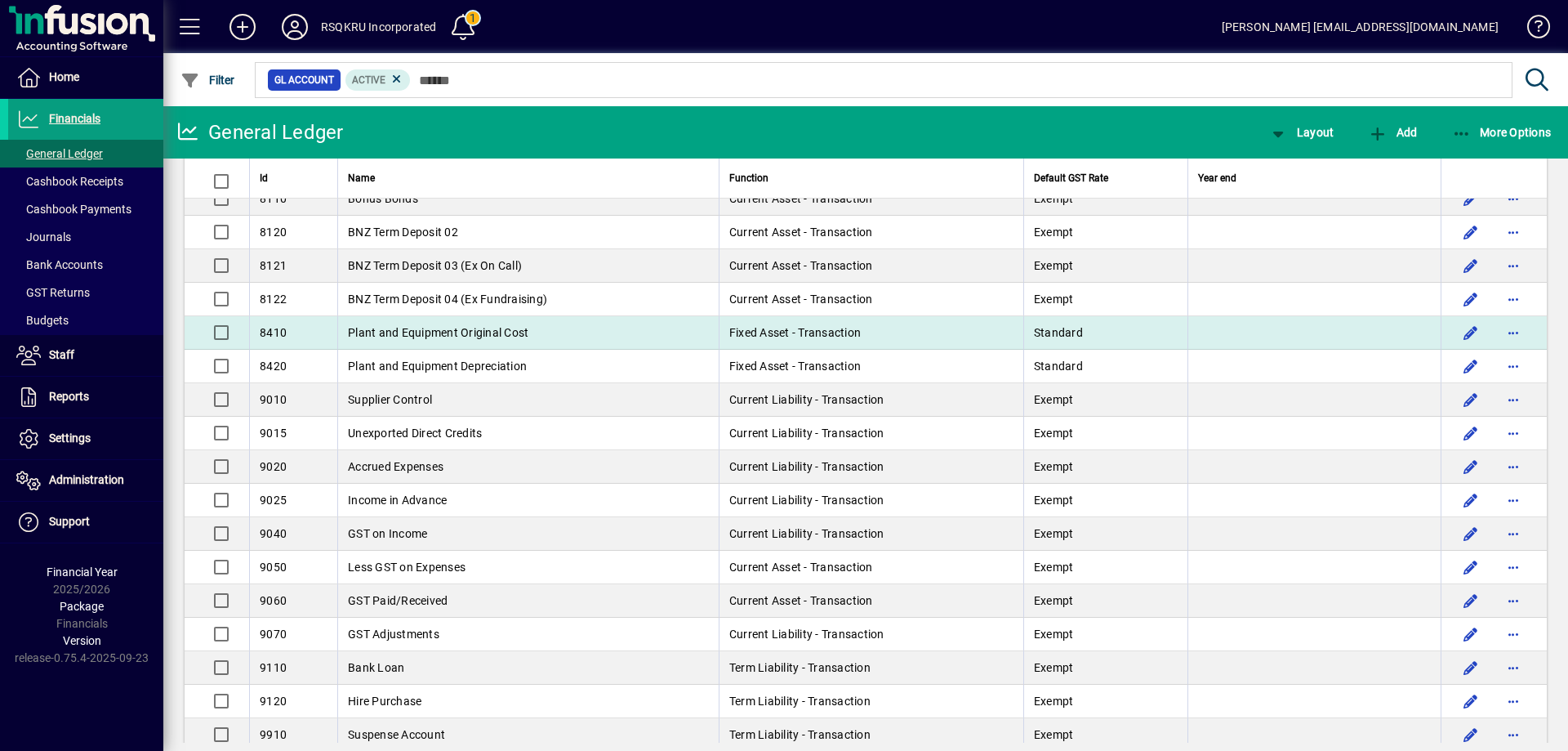
scroll to position [2043, 0]
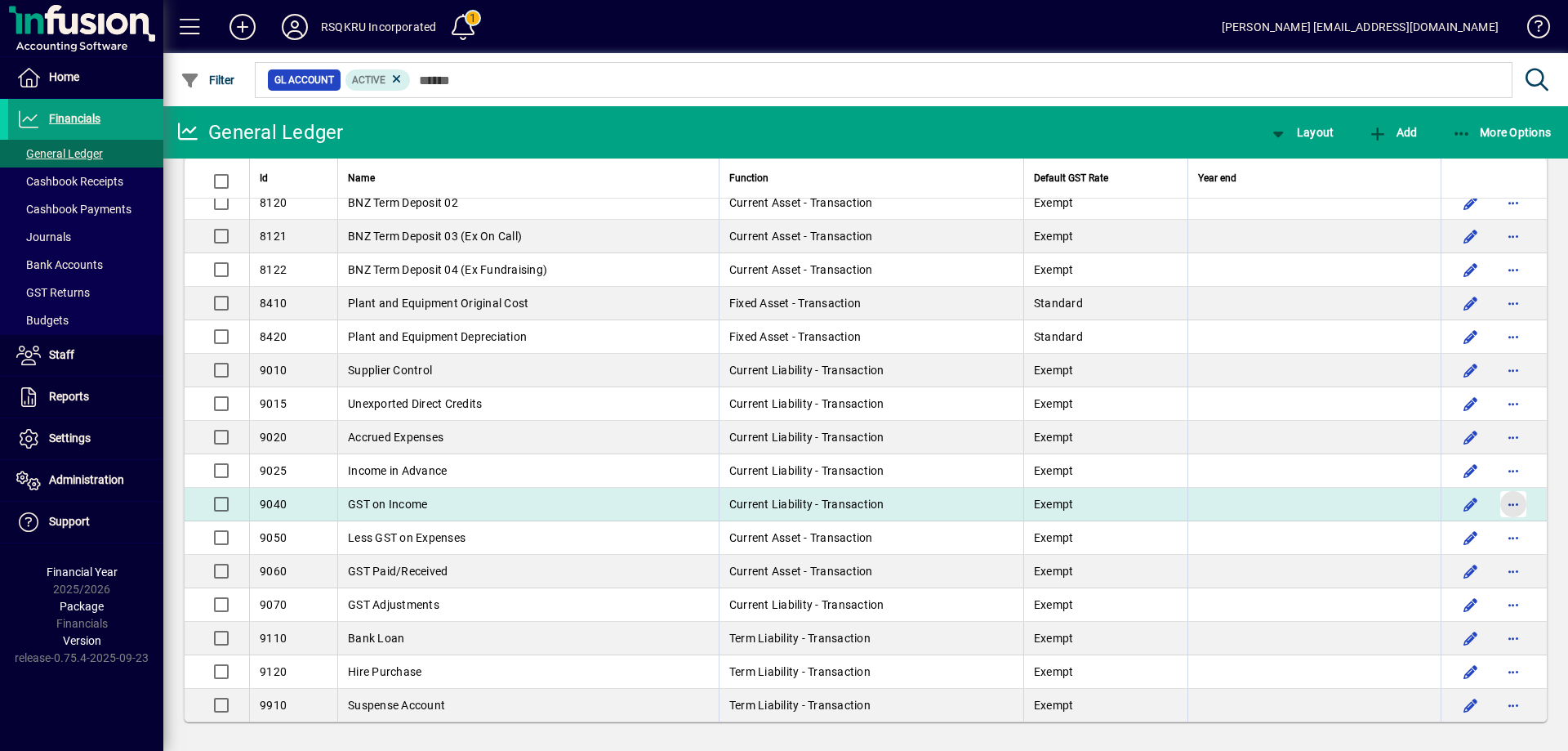
click at [1501, 502] on span "button" at bounding box center [1514, 505] width 40 height 40
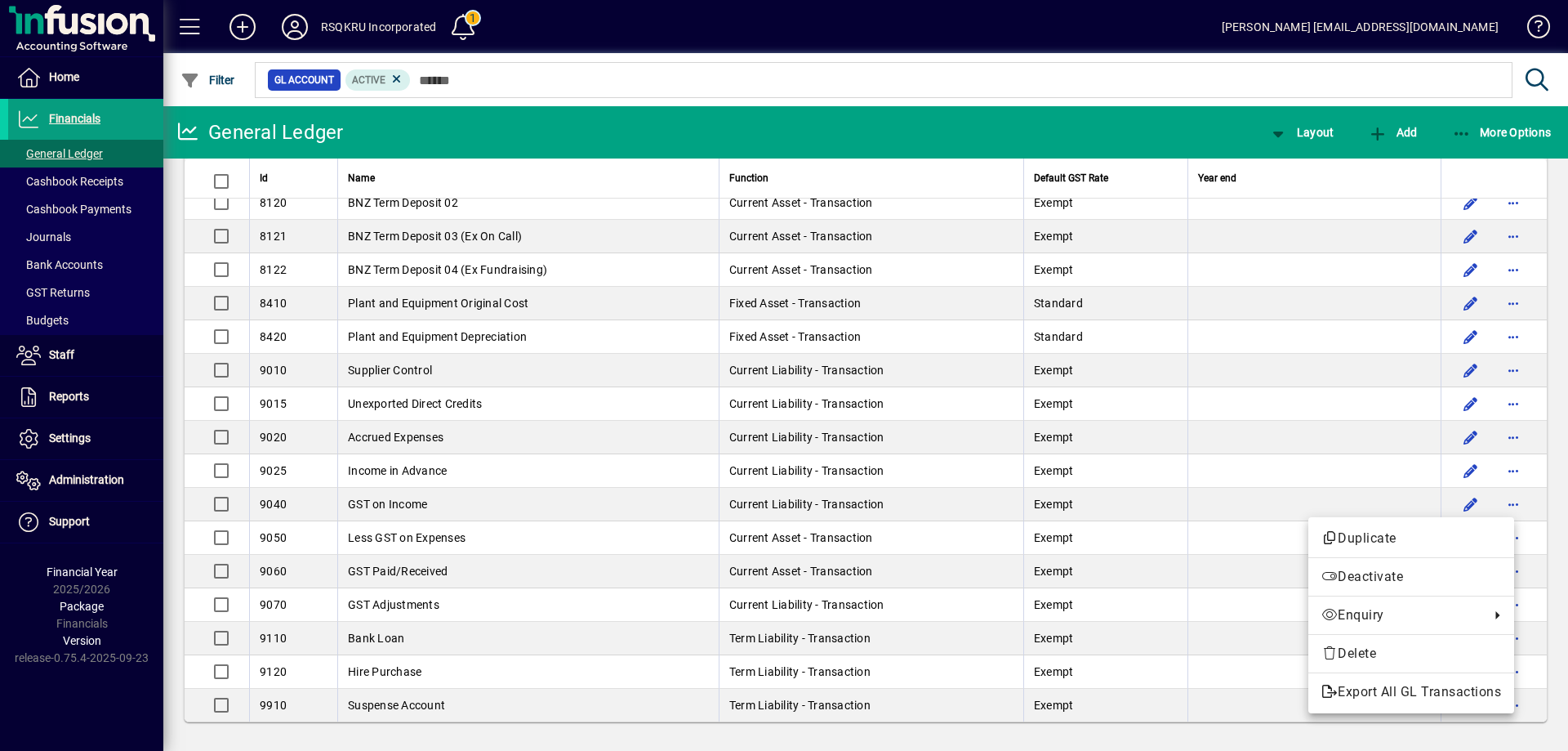
click at [1500, 504] on div at bounding box center [784, 375] width 1568 height 751
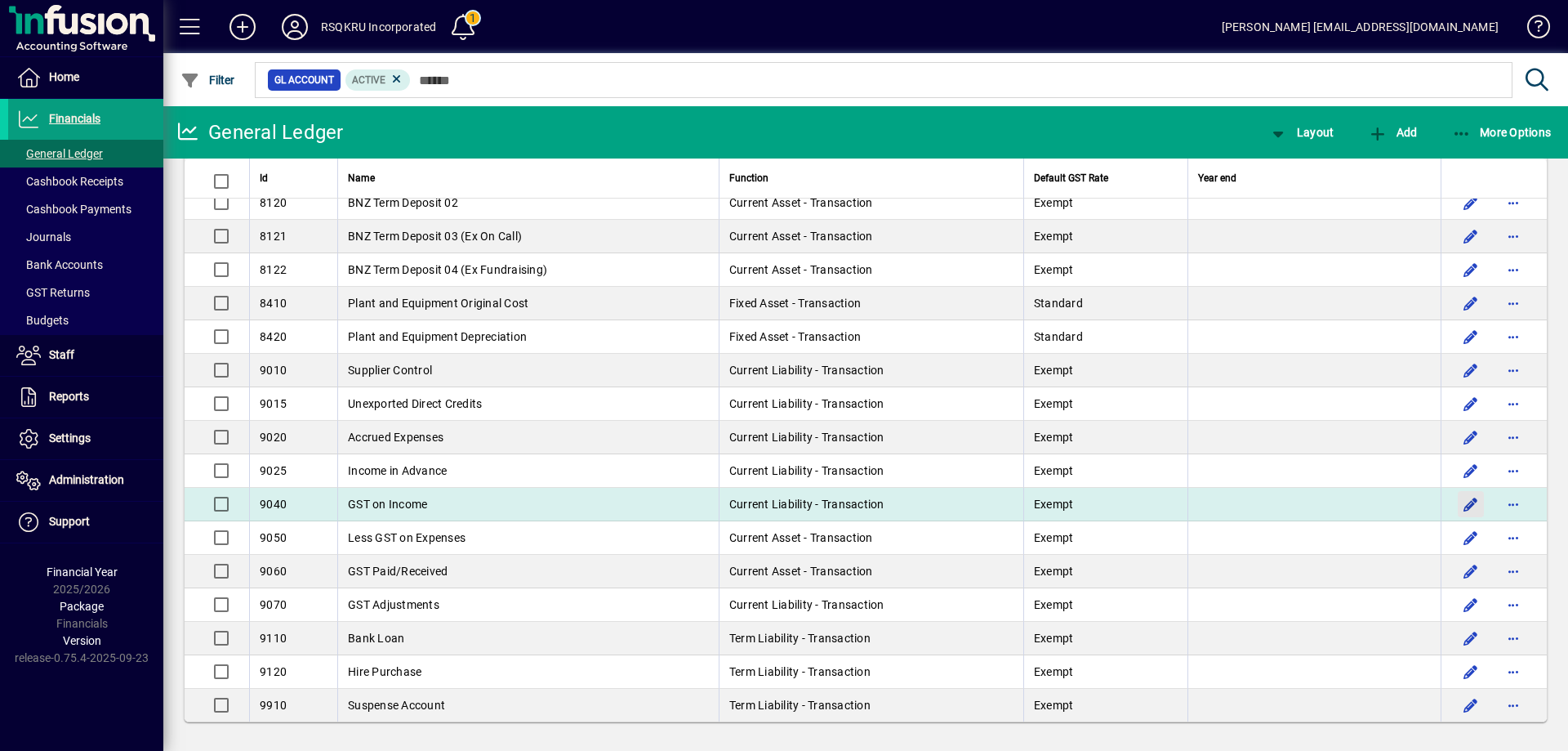
click at [1462, 504] on span "button" at bounding box center [1471, 505] width 40 height 40
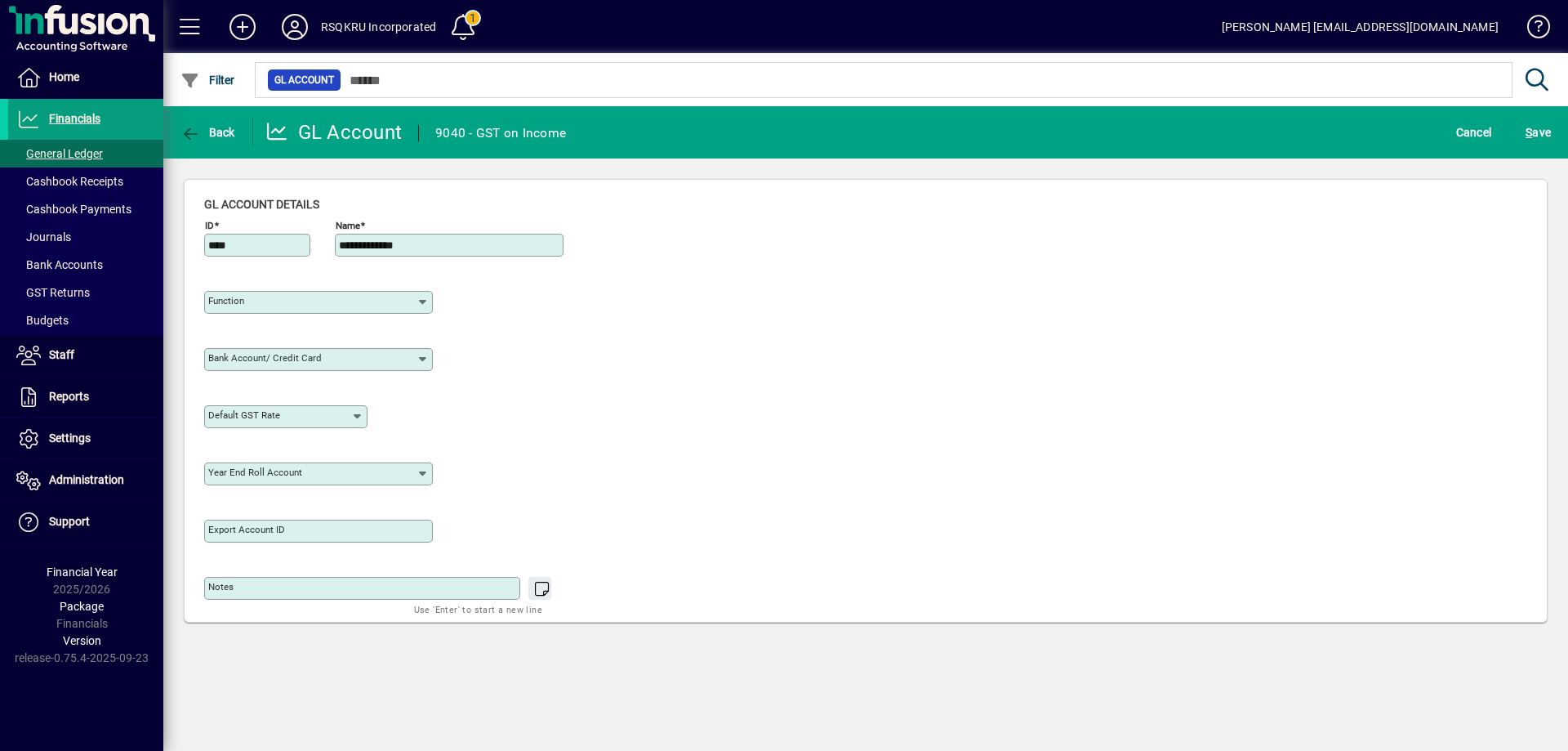
type input "**********"
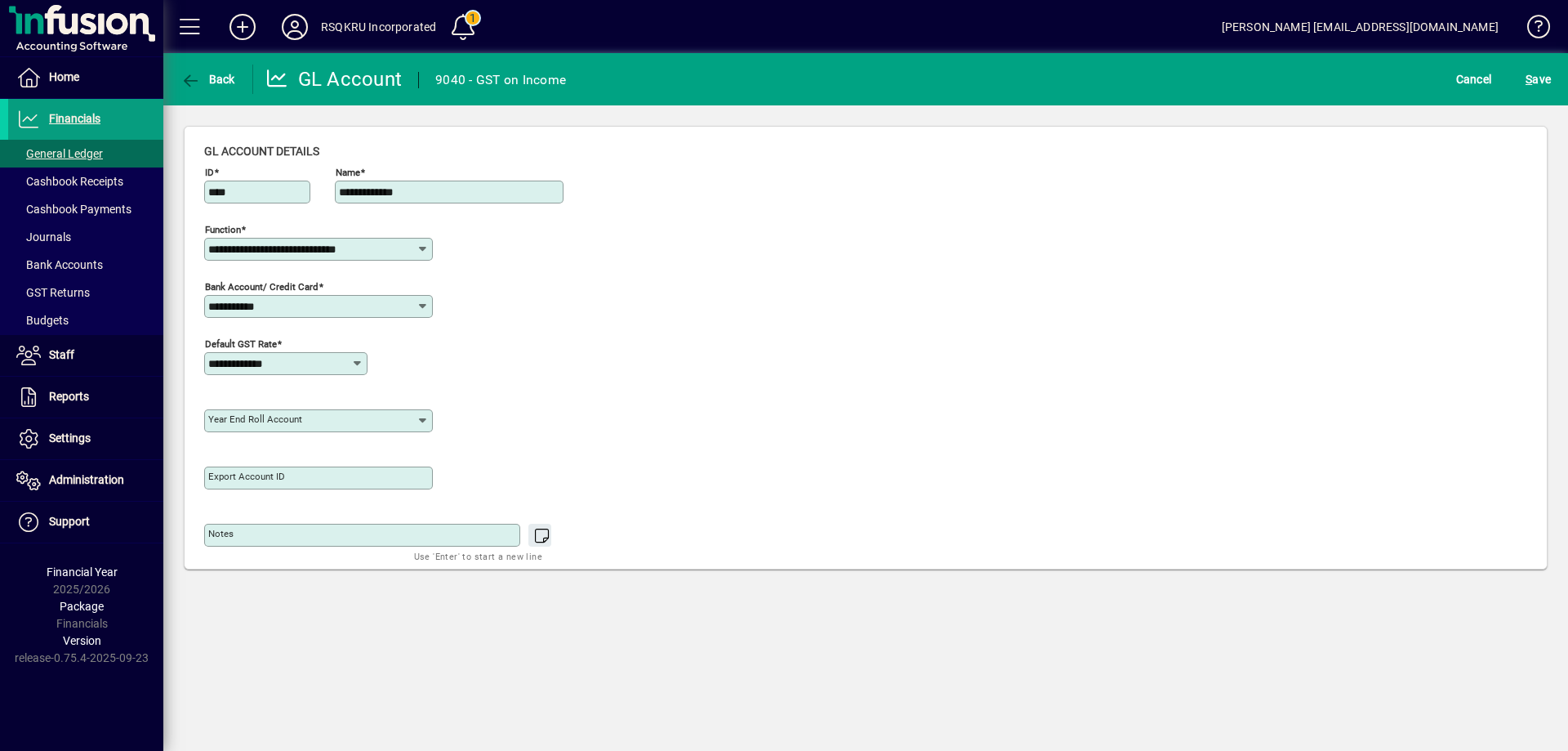
click at [423, 421] on icon at bounding box center [422, 421] width 13 height 13
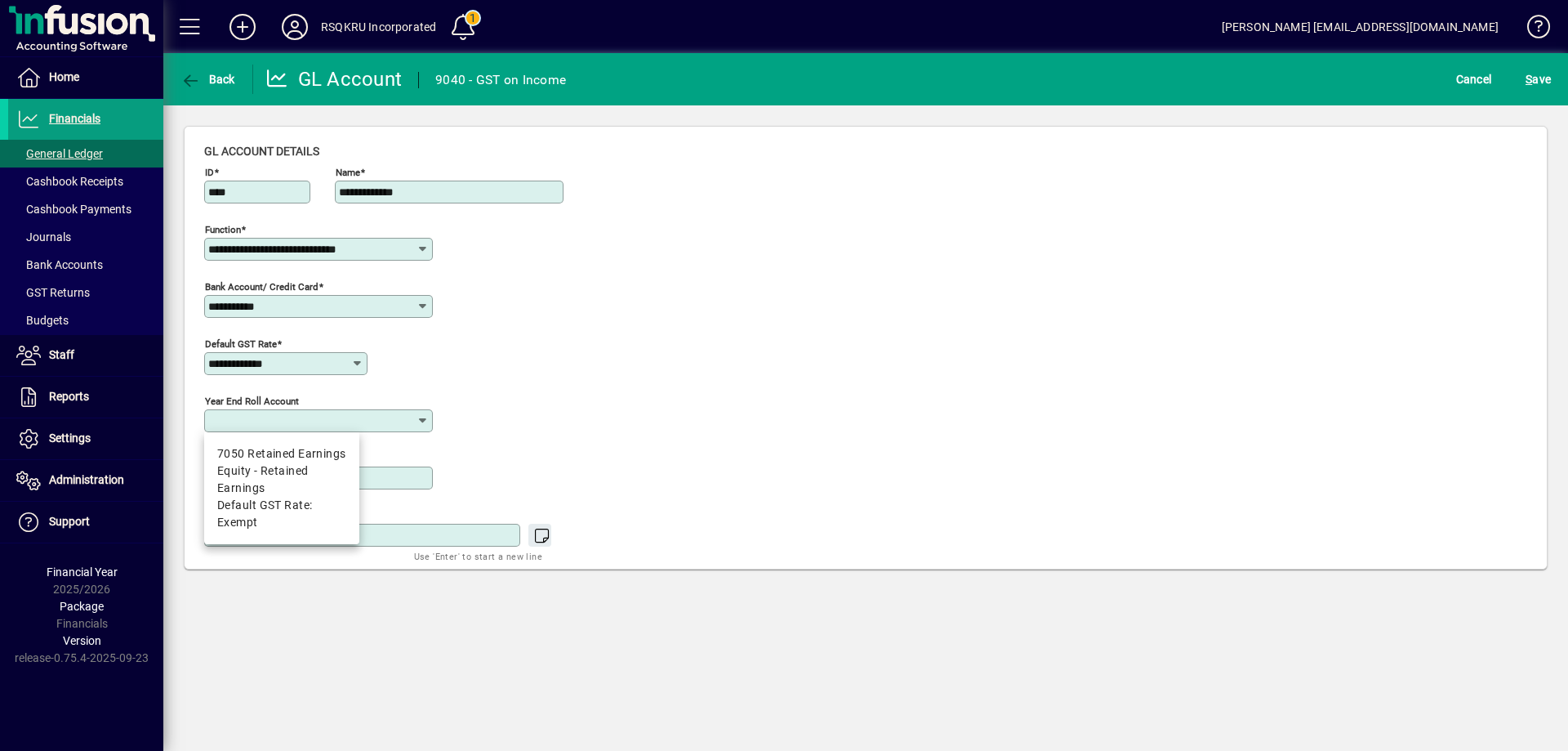
click at [423, 421] on icon at bounding box center [422, 421] width 13 height 13
click at [491, 415] on div "Year end roll account" at bounding box center [396, 418] width 384 height 57
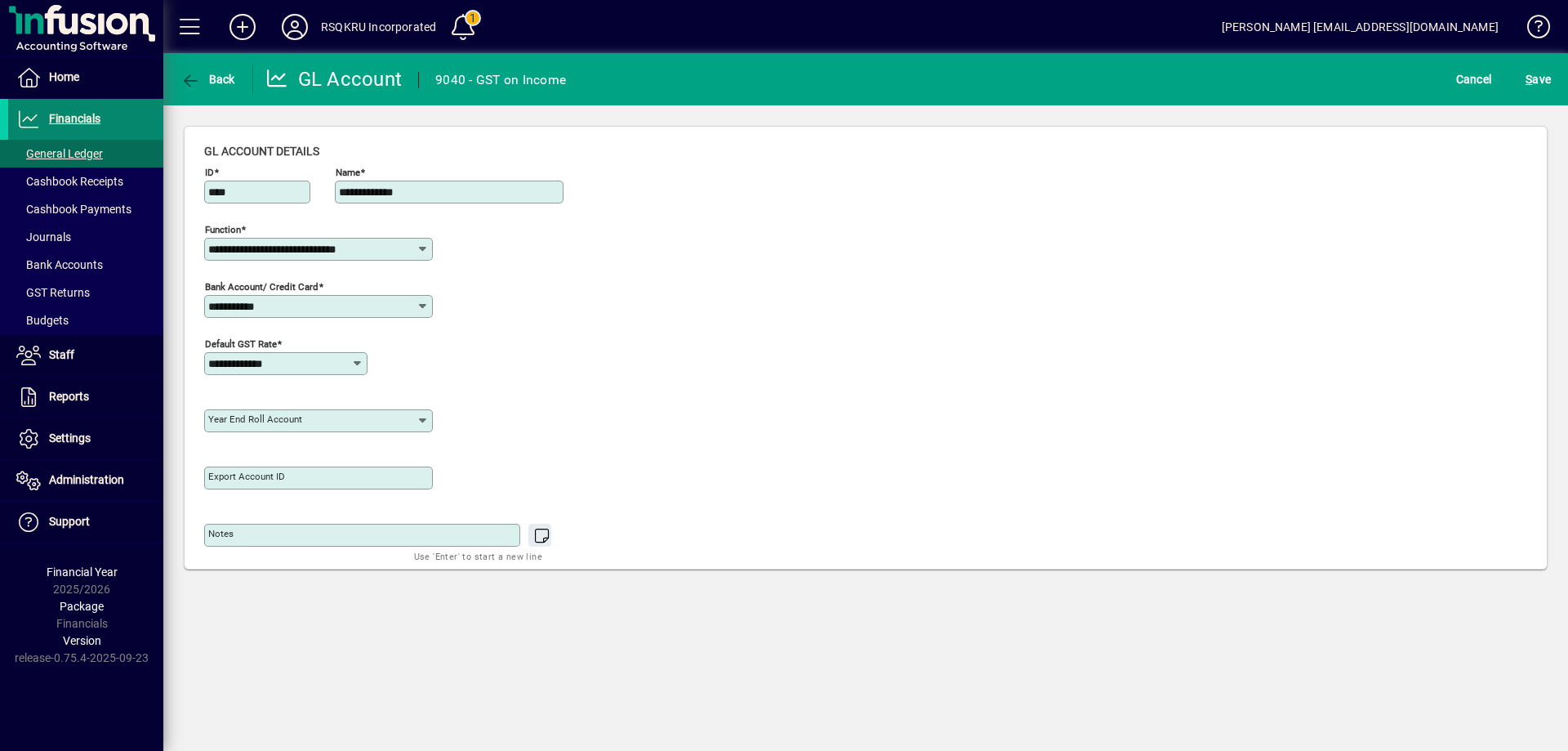
click at [86, 115] on span "Financials" at bounding box center [75, 118] width 51 height 13
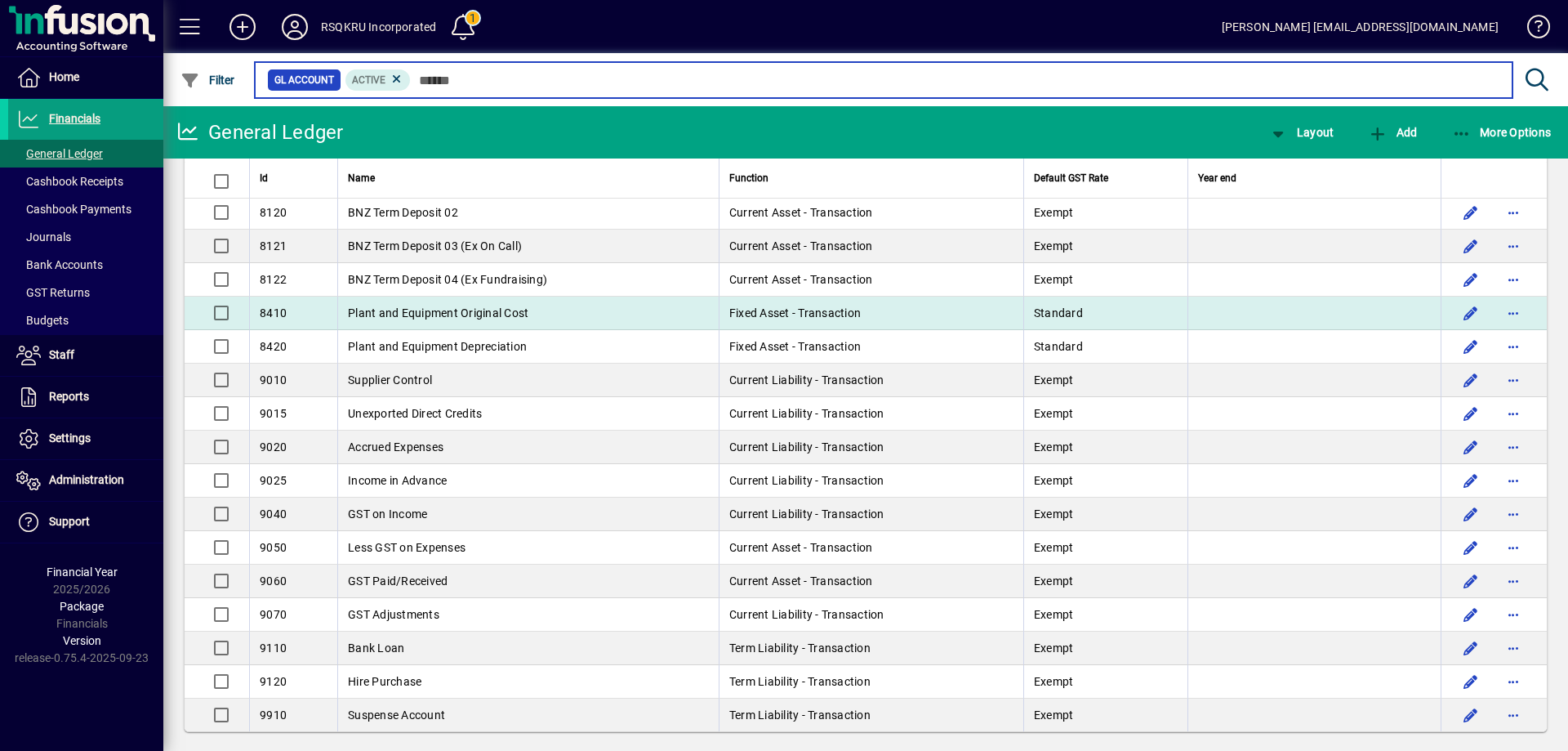
scroll to position [2043, 0]
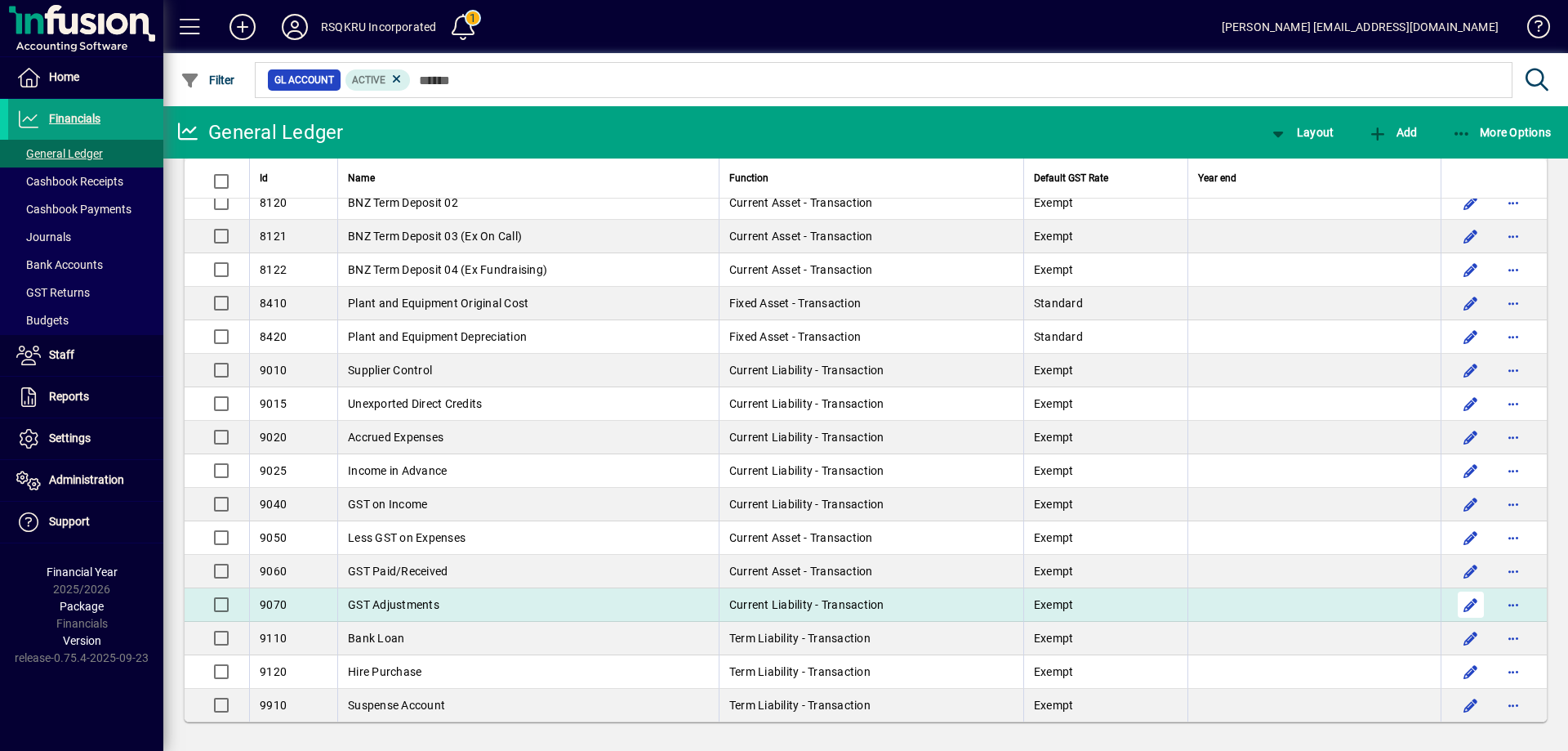
click at [1456, 603] on span "button" at bounding box center [1471, 605] width 40 height 40
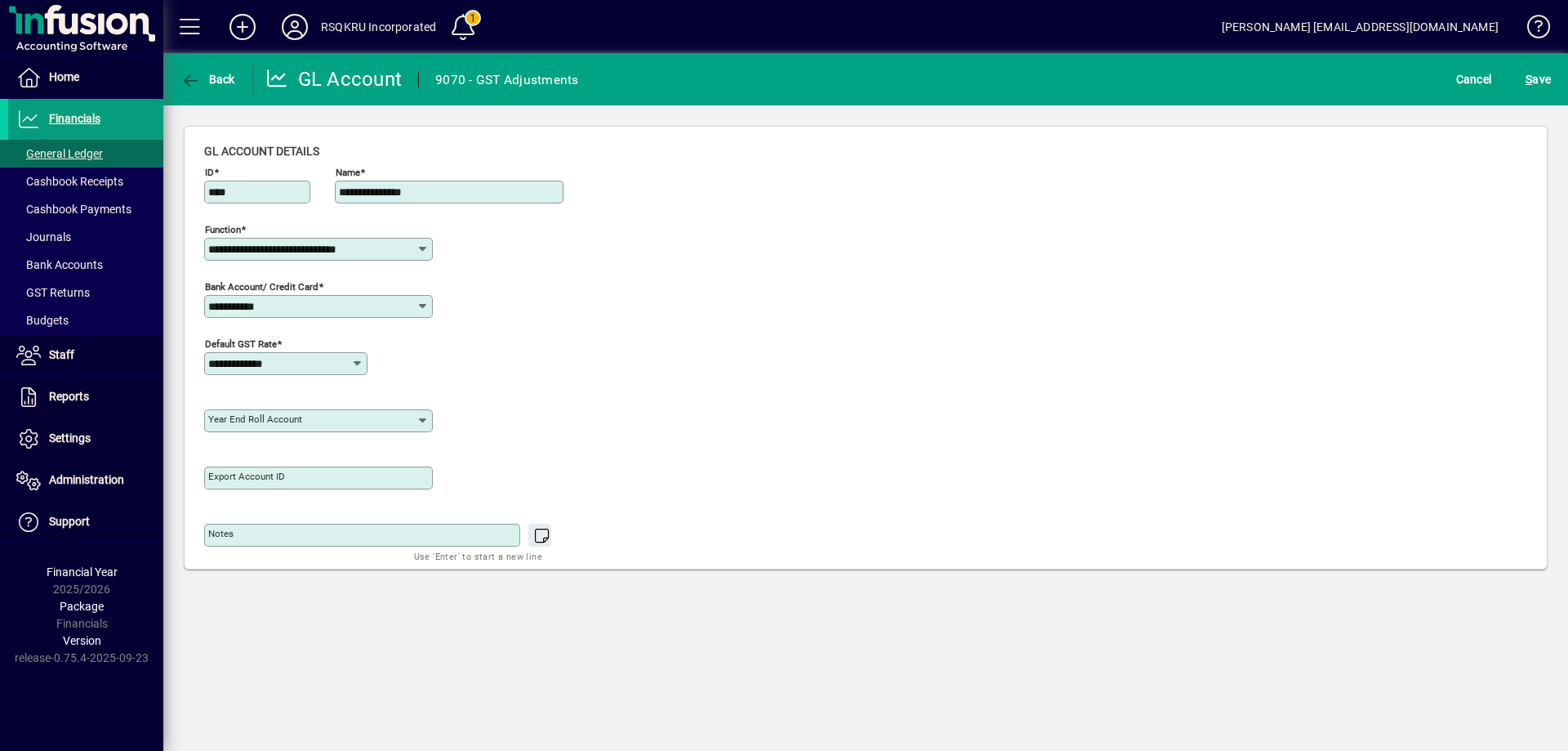
click at [1456, 603] on div "**********" at bounding box center [866, 402] width 1405 height 698
click at [419, 250] on icon at bounding box center [422, 248] width 13 height 13
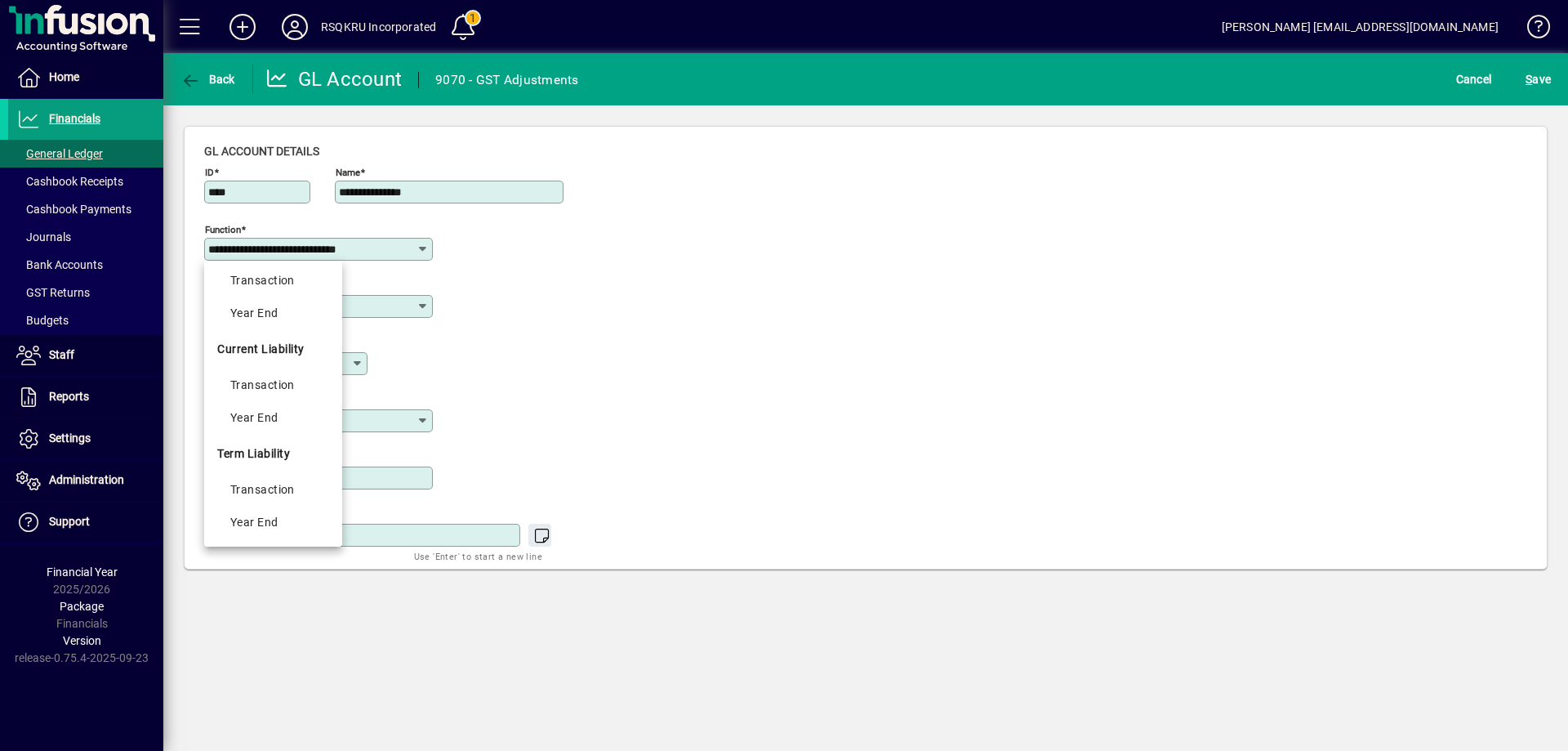
scroll to position [490, 0]
click at [555, 382] on div "**********" at bounding box center [396, 360] width 384 height 57
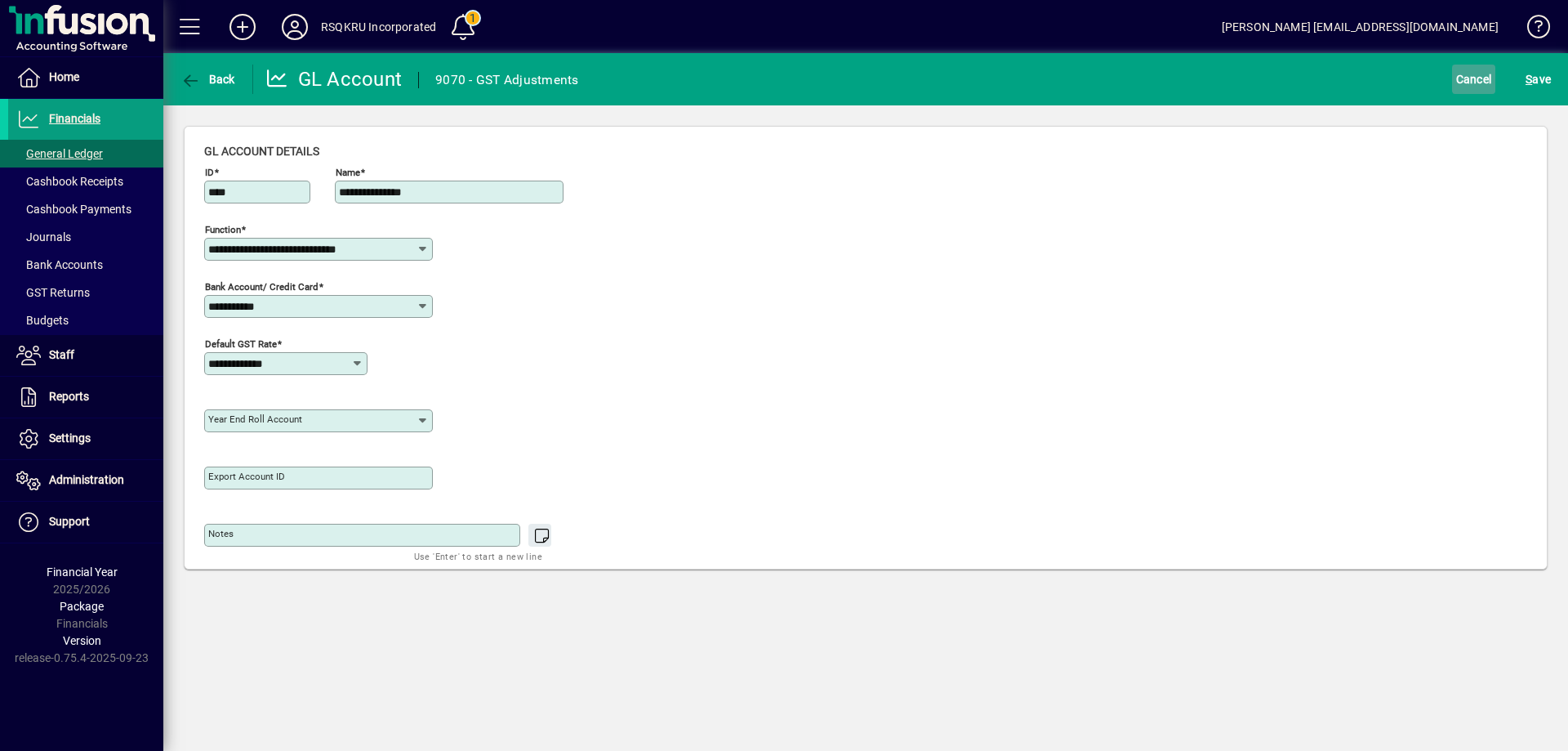
click at [1475, 78] on span "Cancel" at bounding box center [1474, 79] width 36 height 26
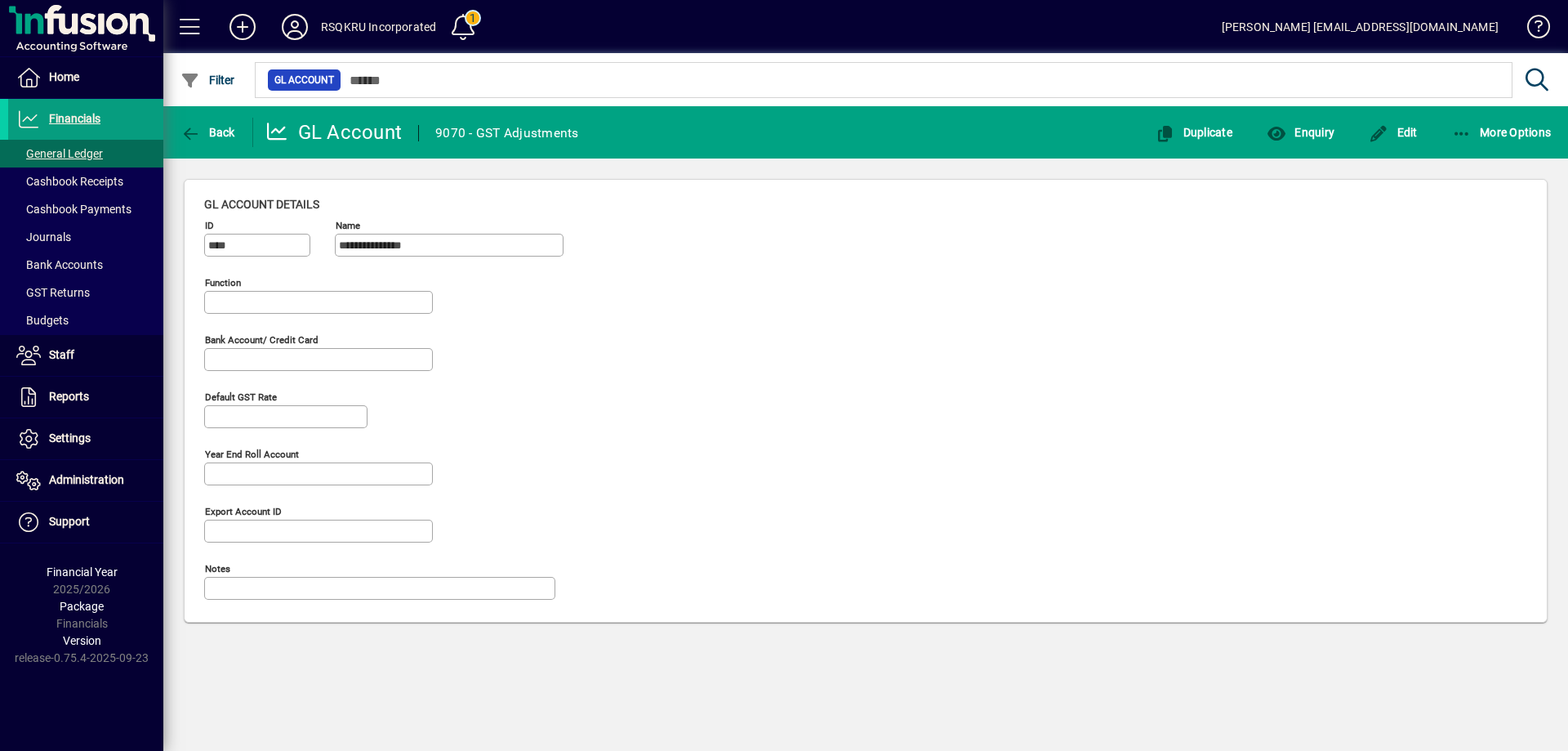
type input "**********"
click at [225, 124] on span "button" at bounding box center [208, 133] width 63 height 40
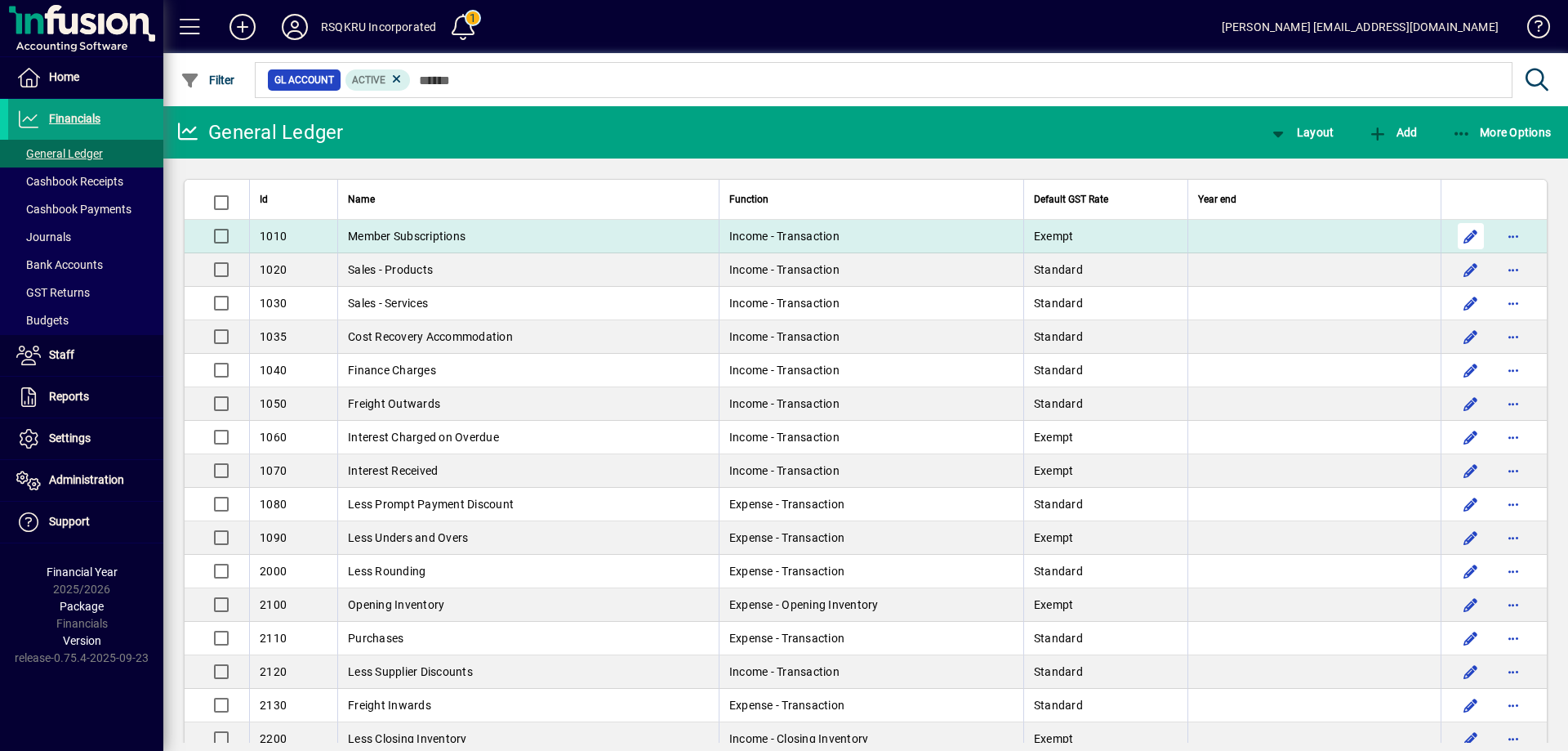
click at [1459, 235] on span "button" at bounding box center [1471, 236] width 40 height 40
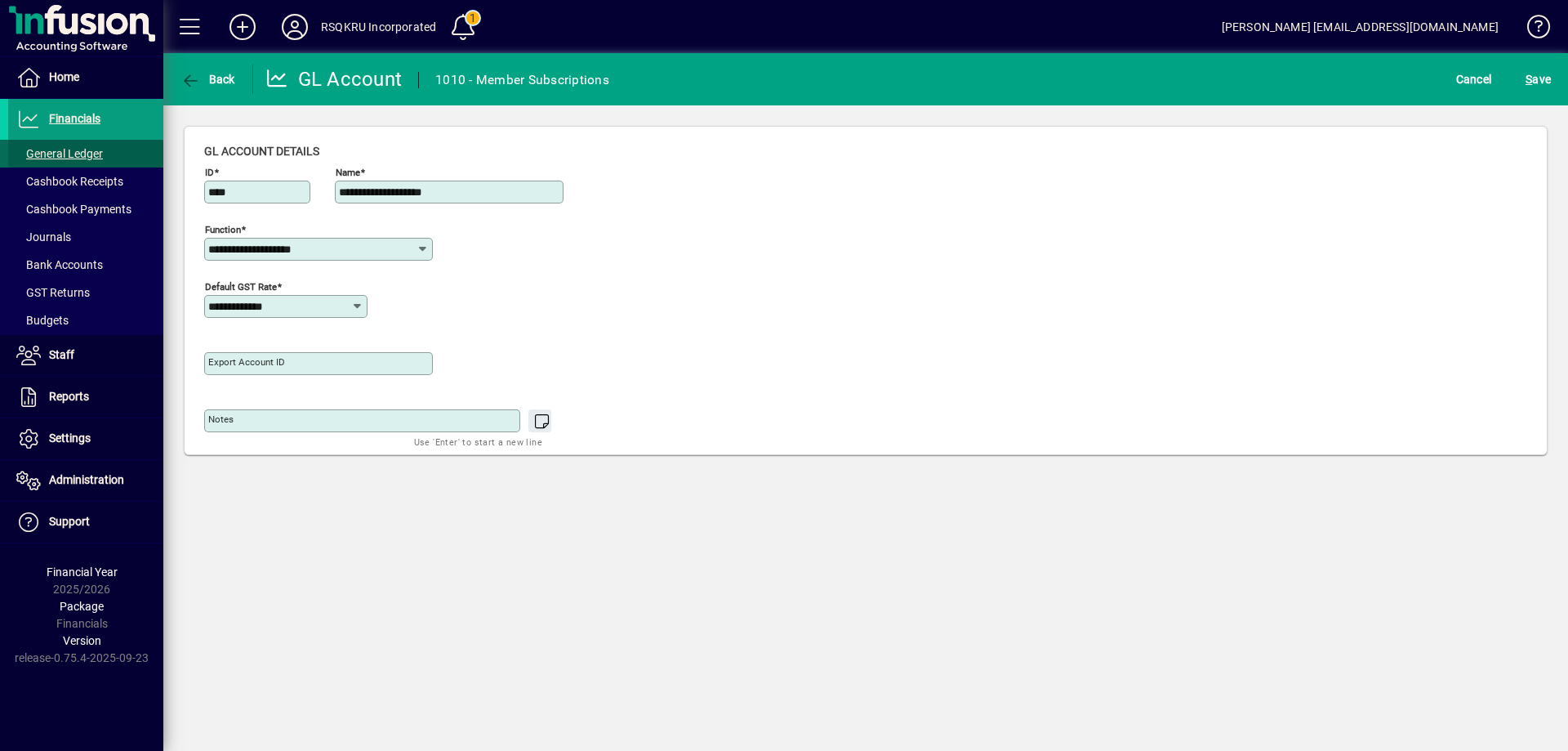
click at [75, 151] on span "General Ledger" at bounding box center [60, 153] width 87 height 13
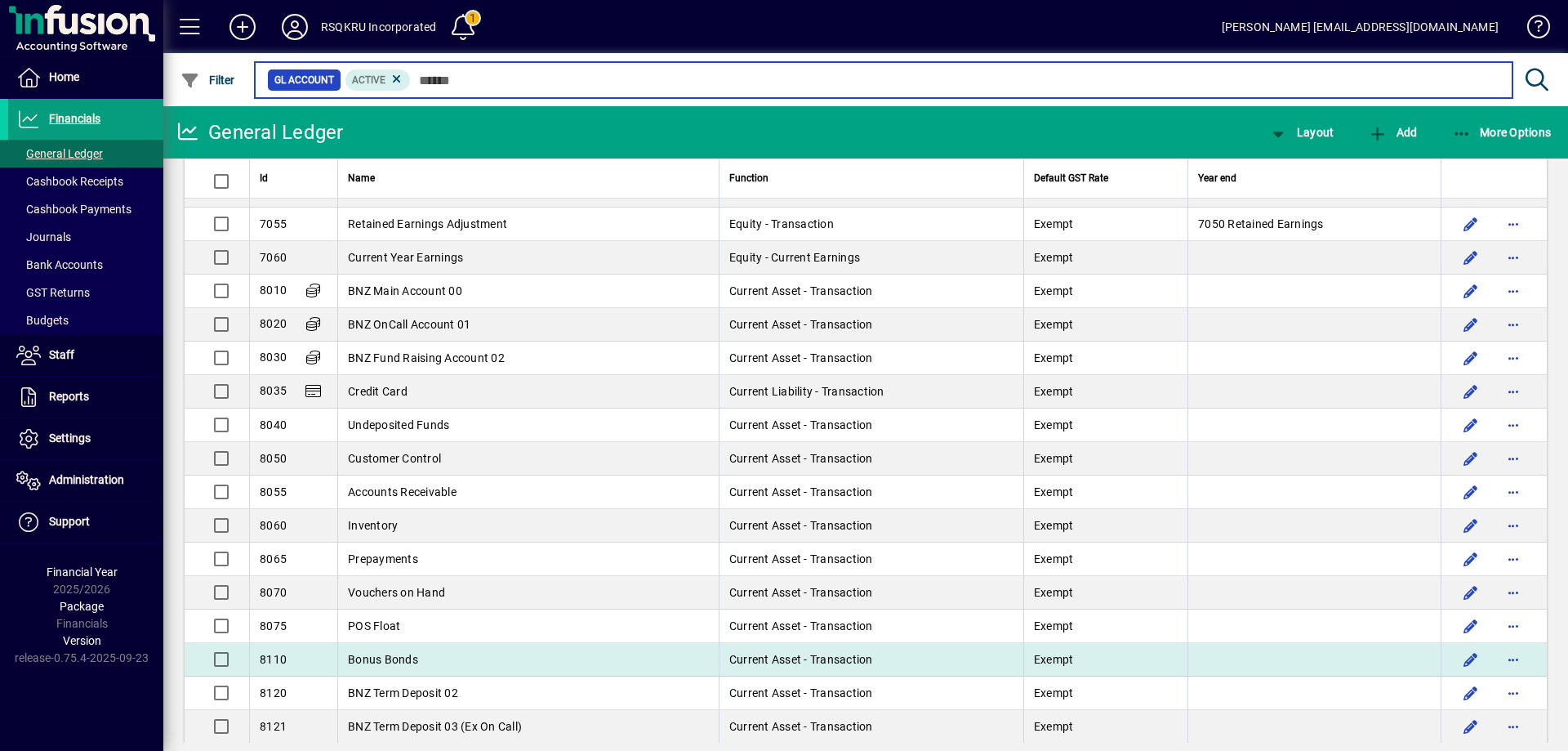
scroll to position [1471, 0]
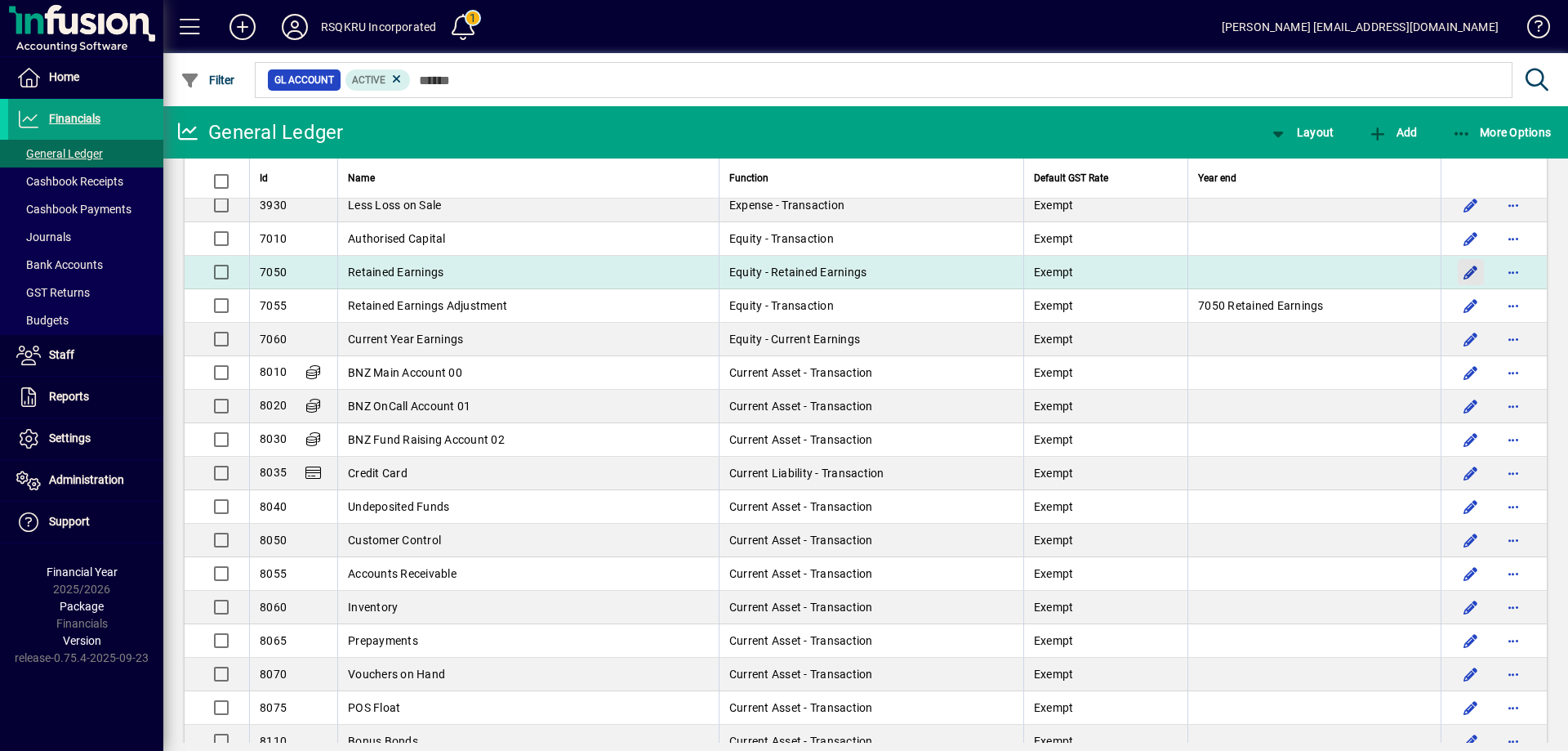
click at [1462, 270] on span "button" at bounding box center [1471, 272] width 40 height 40
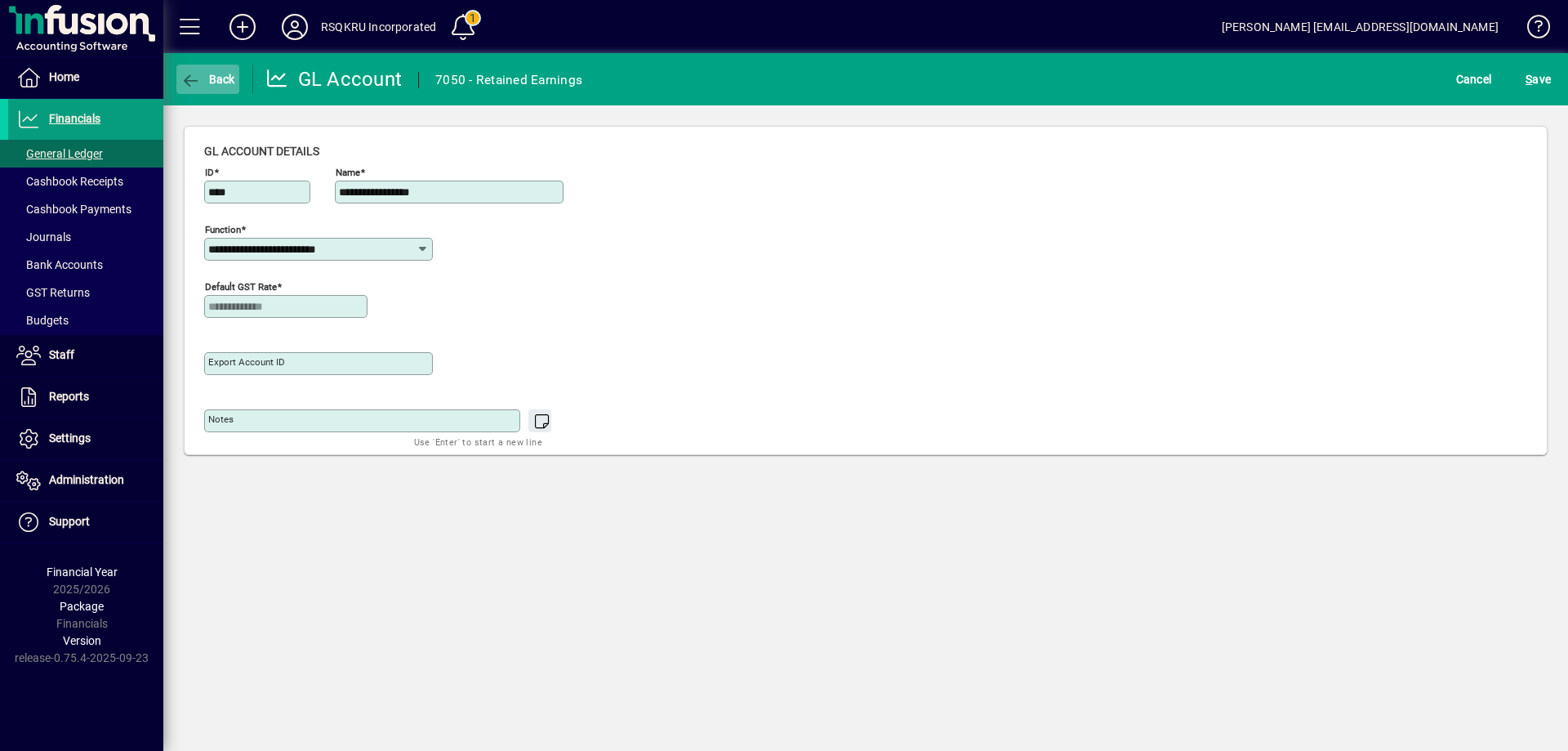
click at [220, 77] on span "Back" at bounding box center [207, 78] width 54 height 13
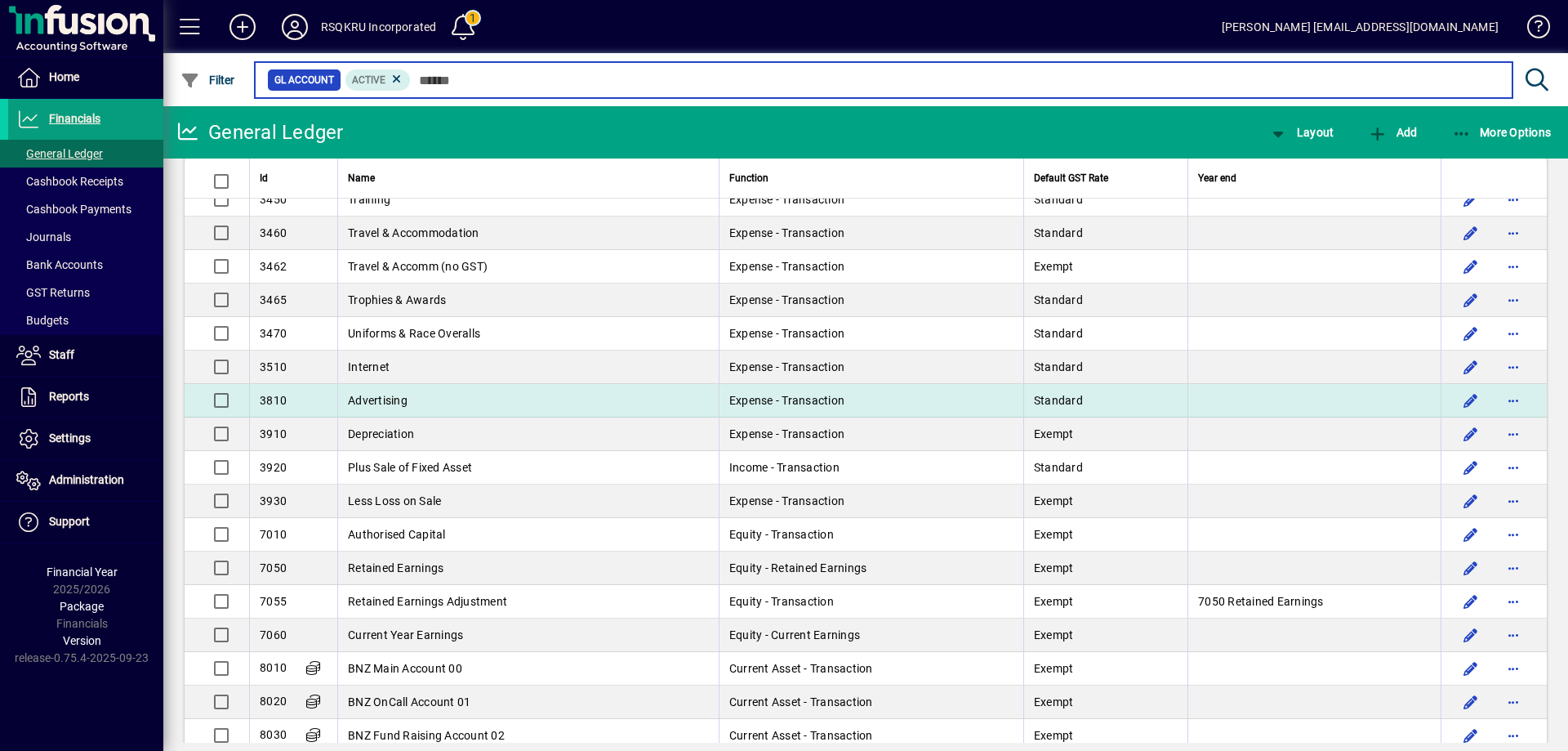
scroll to position [1225, 0]
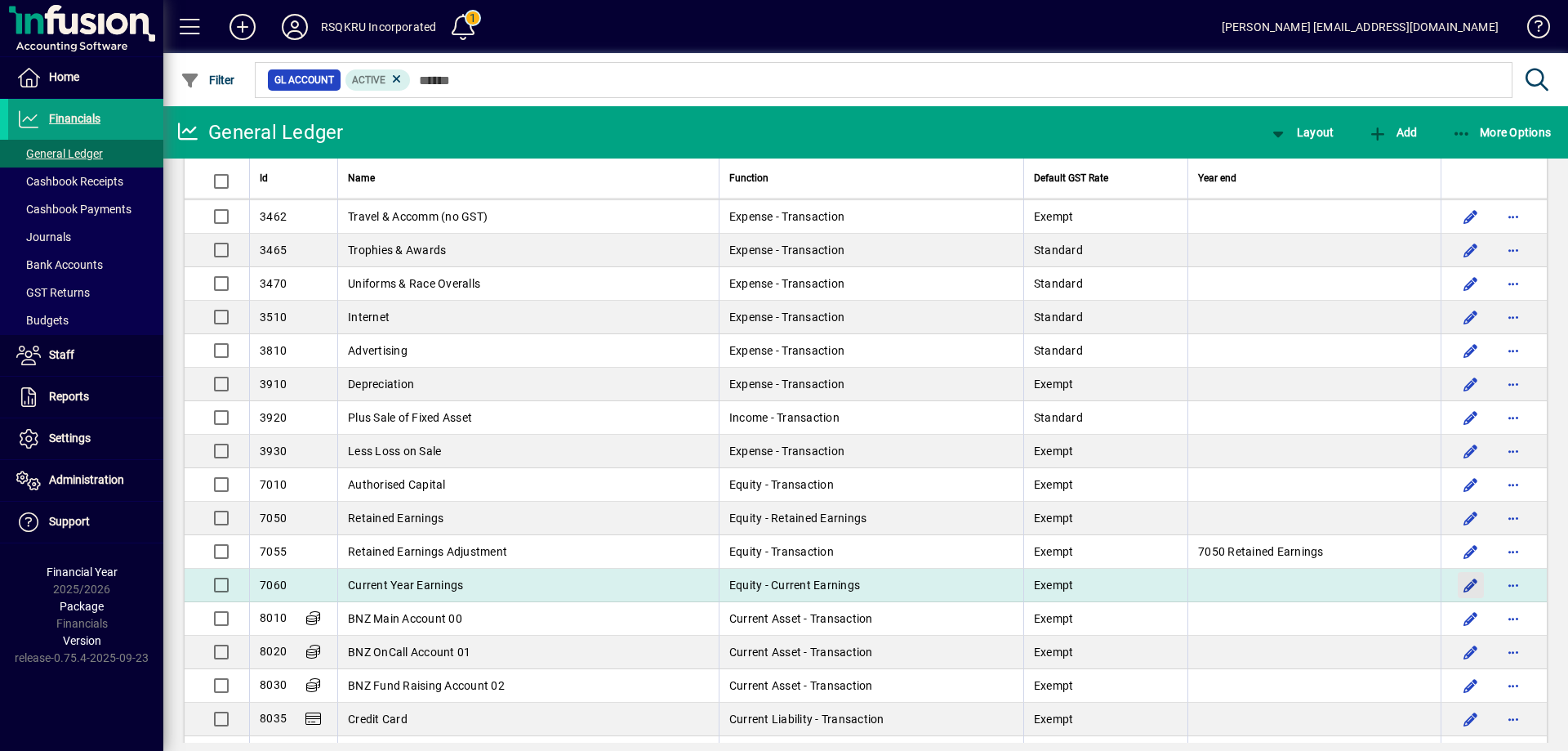
click at [1456, 585] on span "button" at bounding box center [1471, 585] width 40 height 40
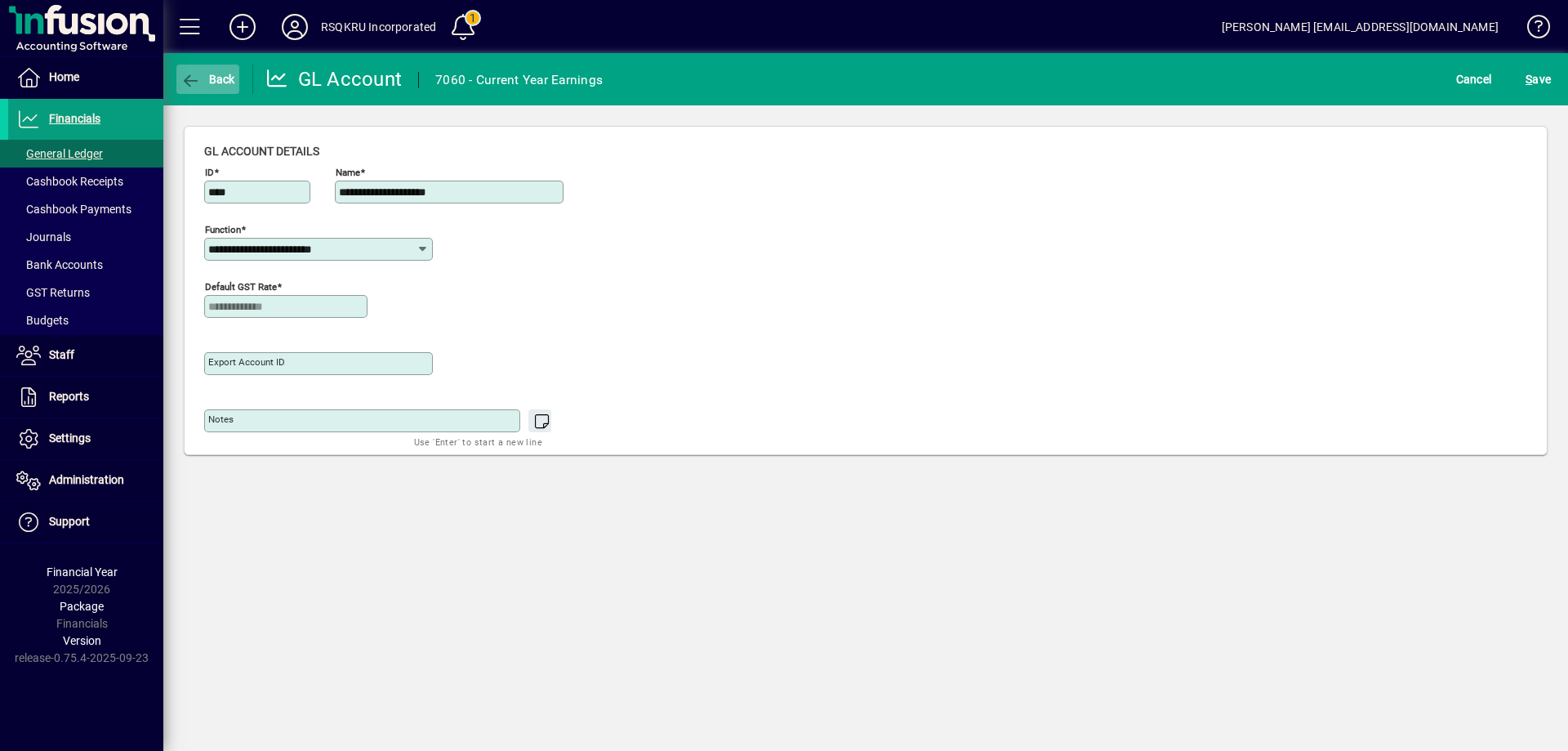
click at [216, 72] on span "Back" at bounding box center [207, 78] width 54 height 13
